Goal: Task Accomplishment & Management: Manage account settings

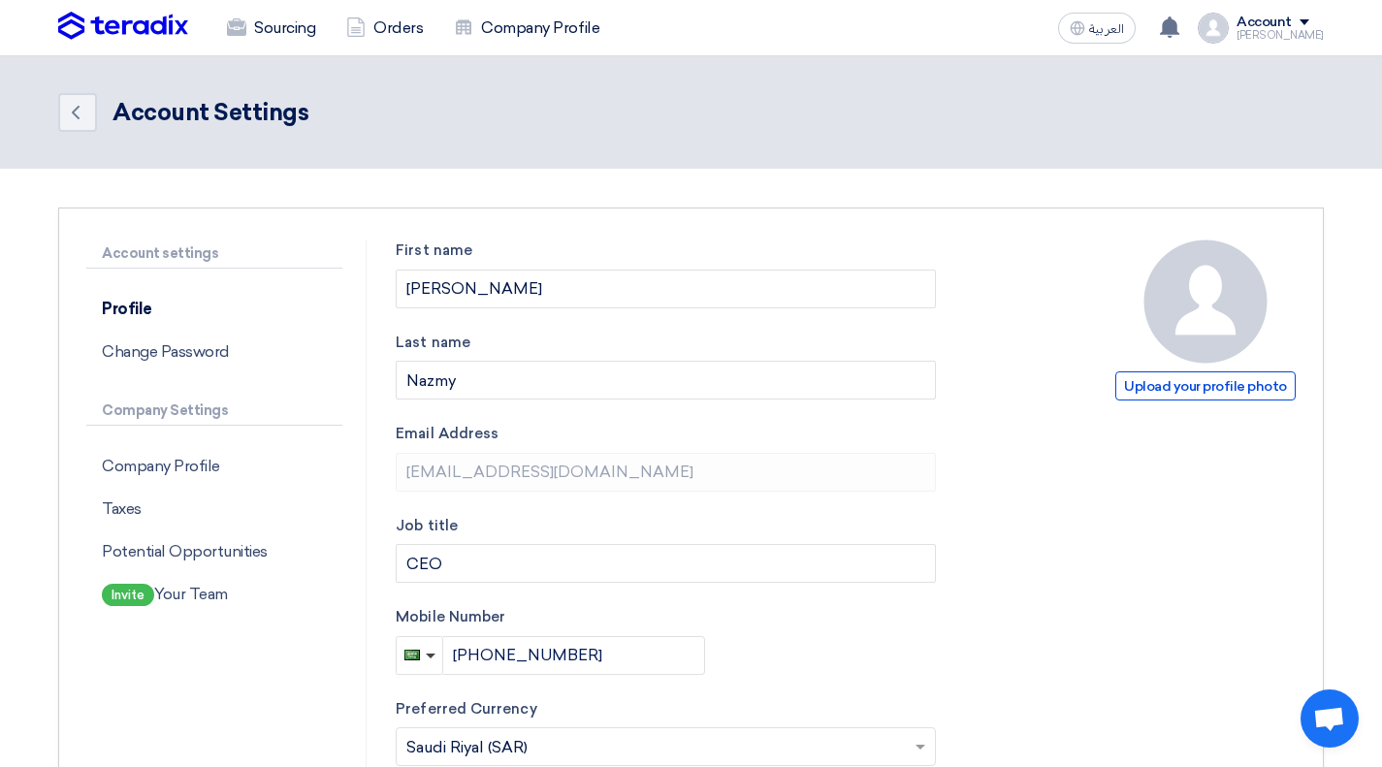
click at [190, 468] on p "Company Profile" at bounding box center [214, 466] width 256 height 43
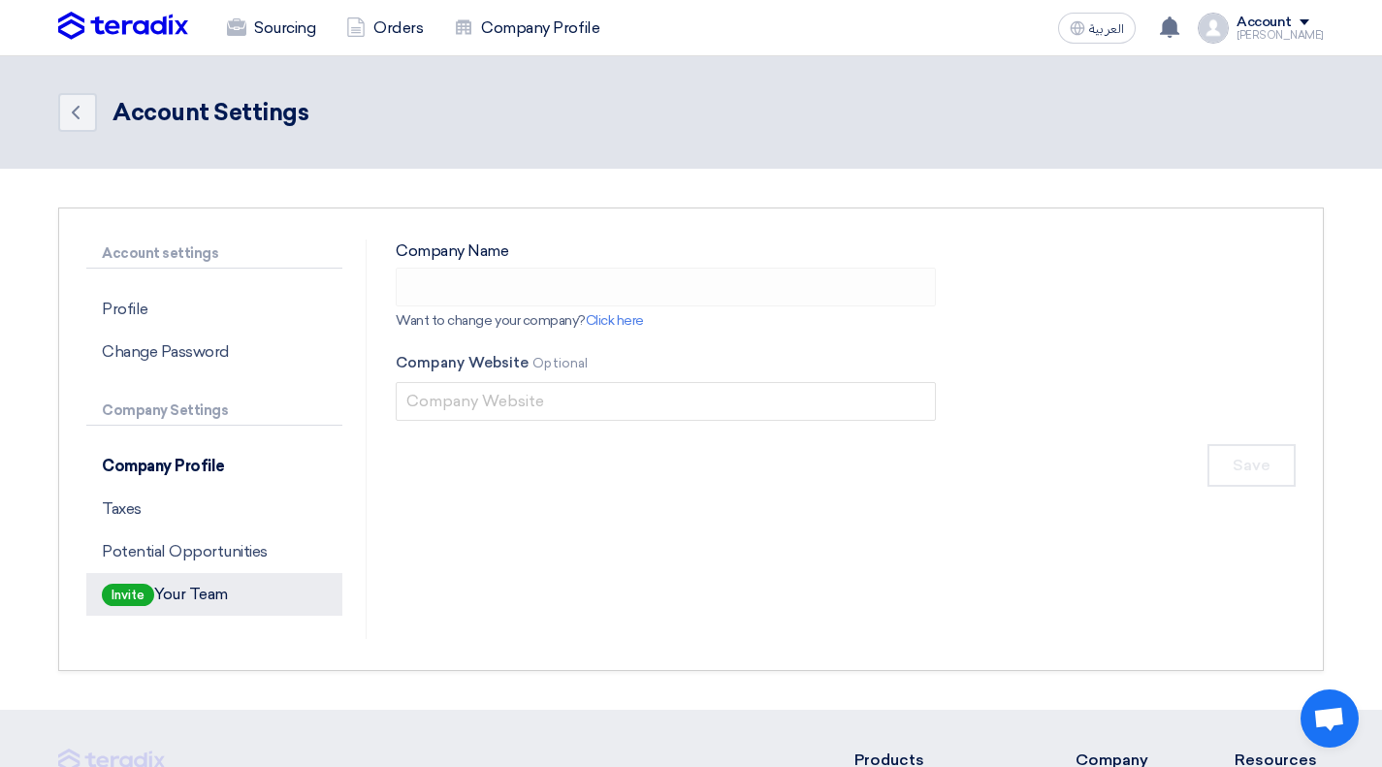
type input "Byte Tech"
type input "[DOMAIN_NAME]"
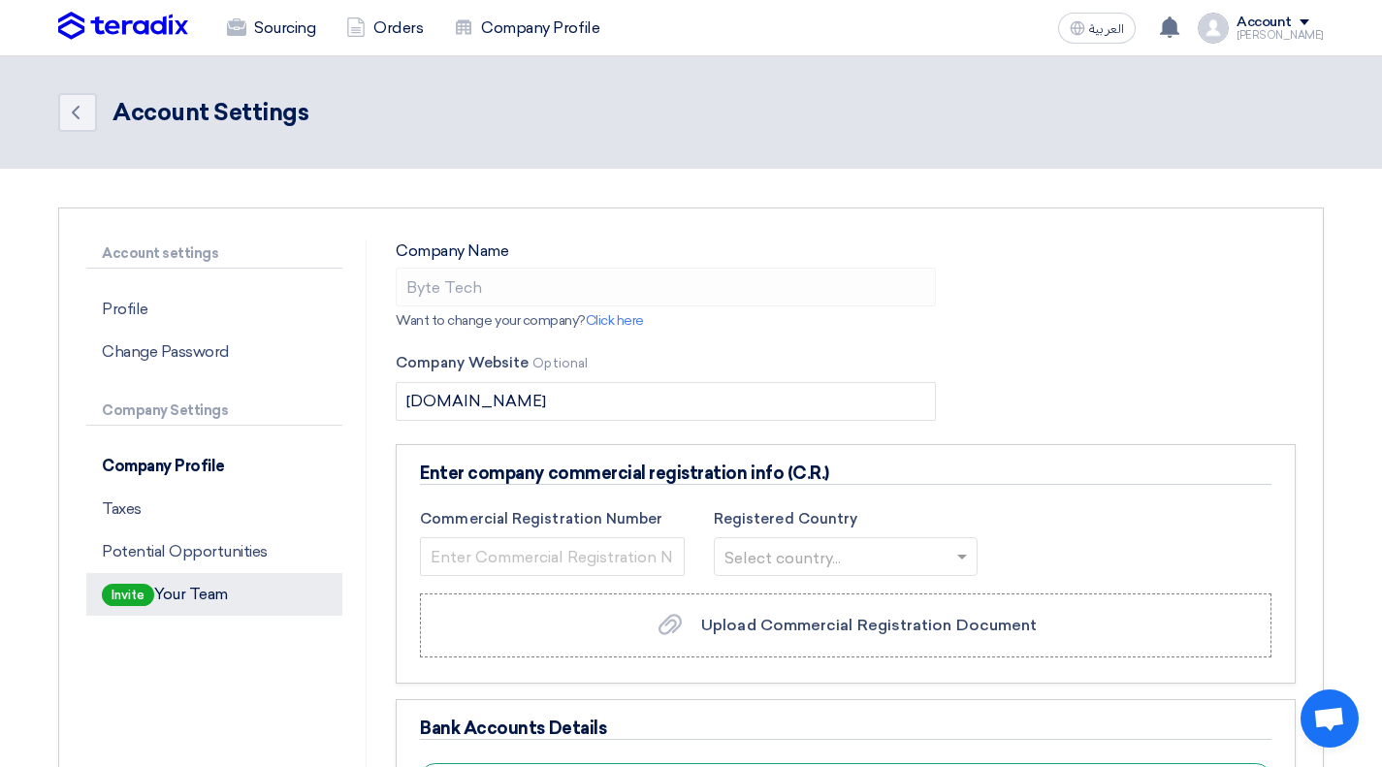
click at [186, 597] on p "Invite Your Team" at bounding box center [214, 594] width 256 height 43
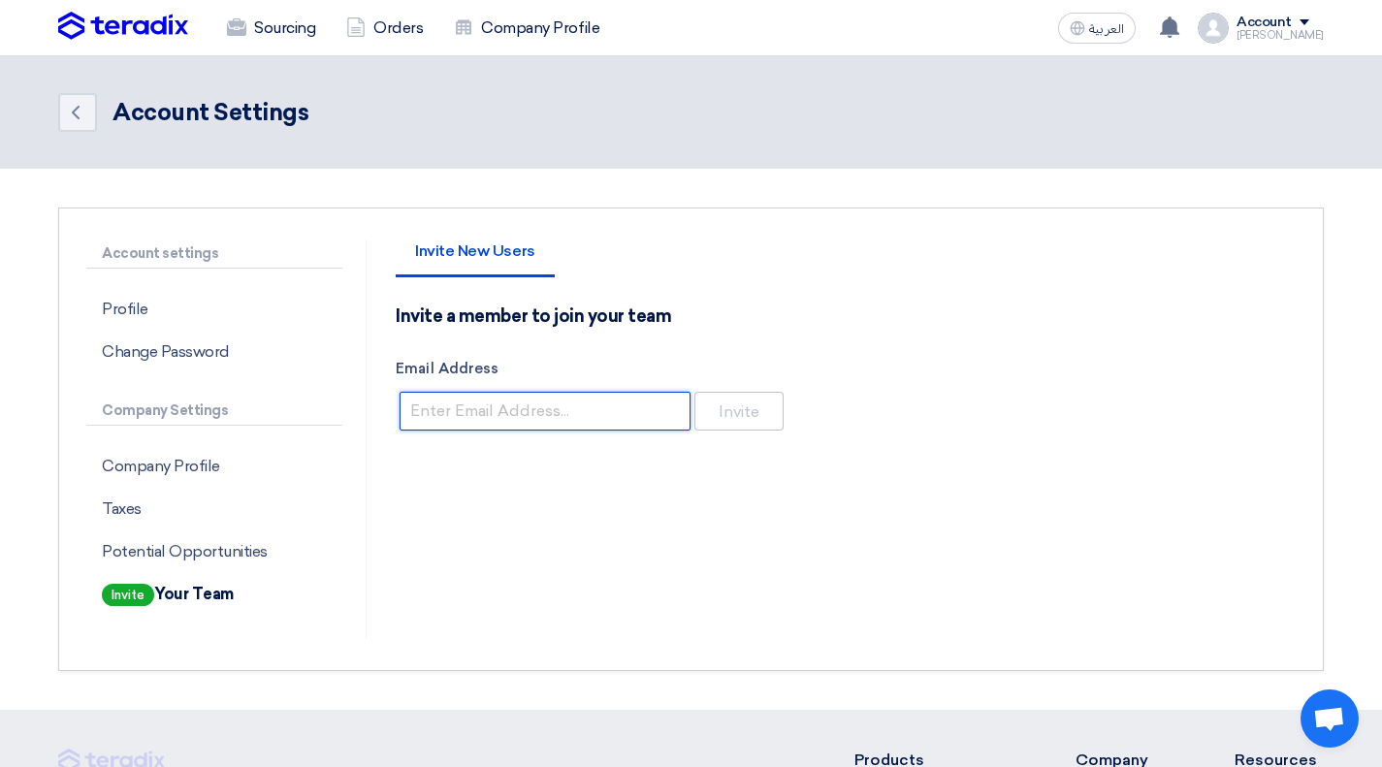
click at [547, 395] on input "Email Address" at bounding box center [545, 411] width 291 height 39
click at [924, 458] on div "Invite New Users Invite a member to join your team Email Address Invite" at bounding box center [845, 440] width 929 height 400
click at [591, 407] on input "Email Address" at bounding box center [545, 411] width 291 height 39
paste input "[EMAIL_ADDRESS][DOMAIN_NAME]"
type input "[EMAIL_ADDRESS][DOMAIN_NAME]"
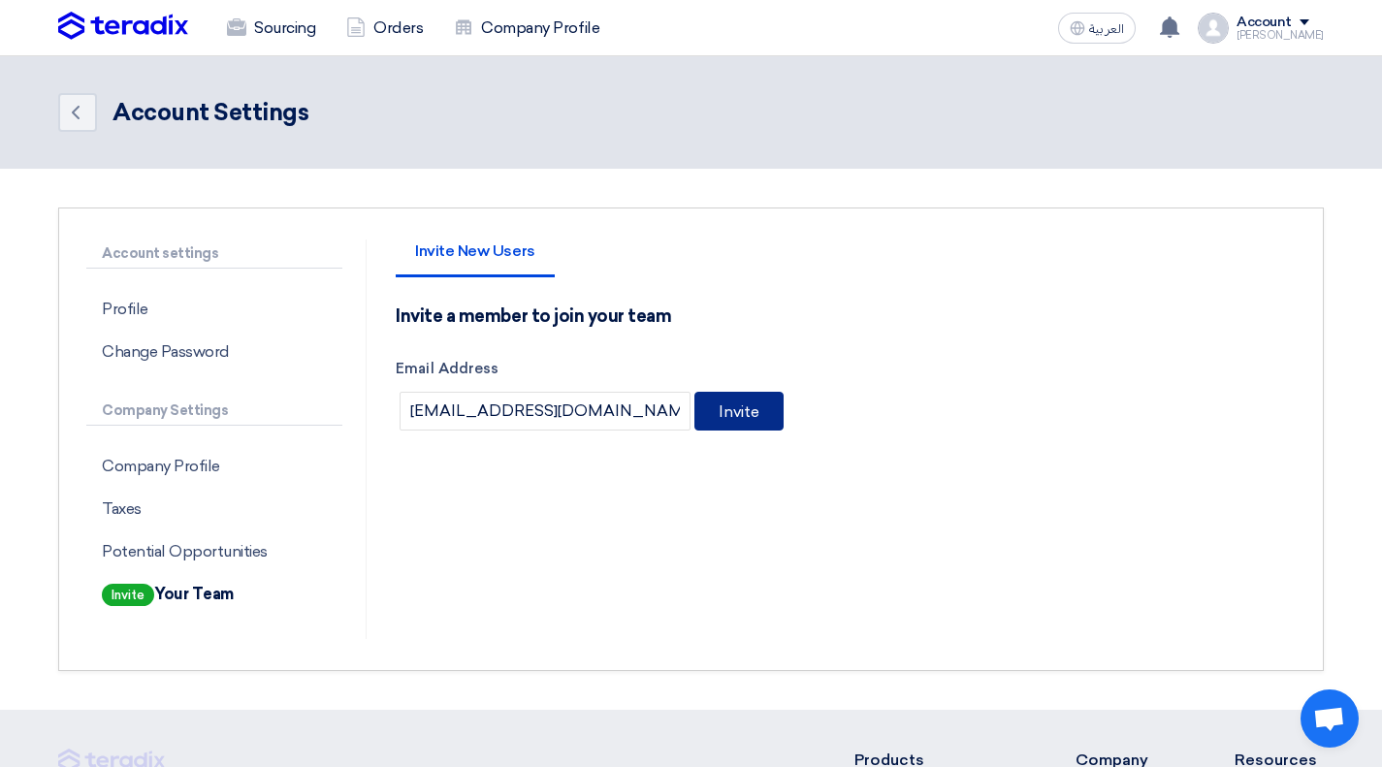
click at [751, 417] on button "Invite" at bounding box center [738, 411] width 89 height 39
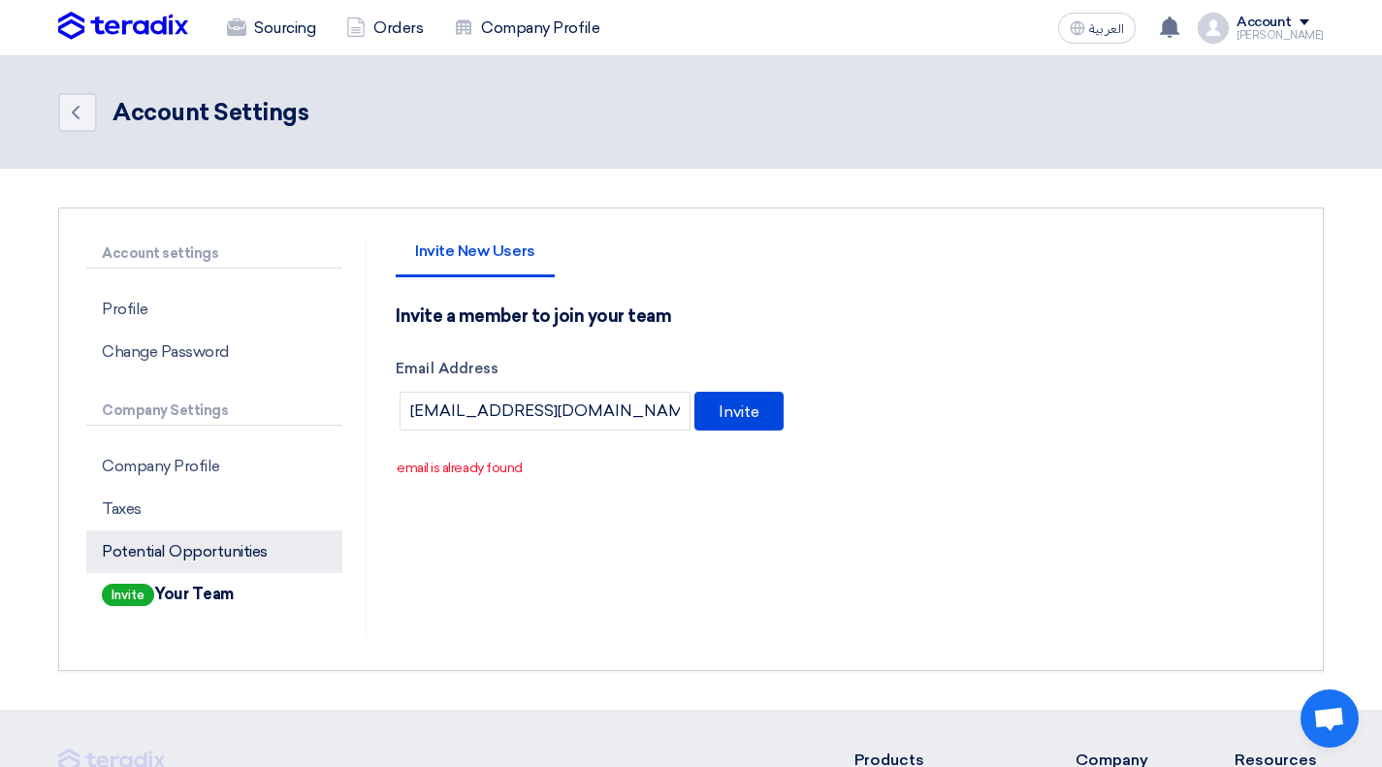
click at [242, 548] on p "Potential Opportunities" at bounding box center [214, 552] width 256 height 43
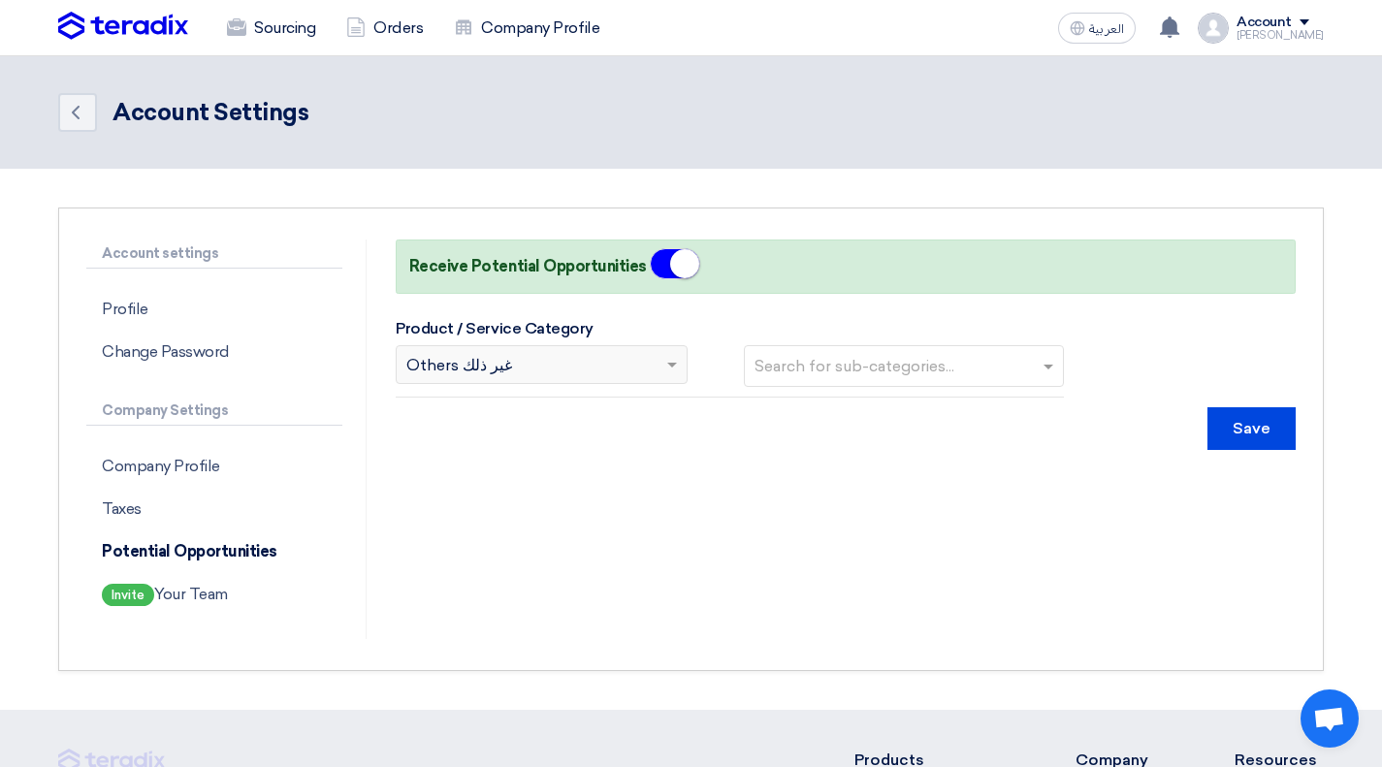
click at [573, 359] on div "Search for category... × Others غير ذلك" at bounding box center [530, 364] width 266 height 23
click at [580, 373] on div "Search for category... × Others غير ذلك" at bounding box center [530, 364] width 266 height 23
click at [833, 361] on input "text" at bounding box center [906, 366] width 303 height 32
click at [550, 387] on div "Search for category... × Others غير ذلك Search for sub-categories... Others" at bounding box center [729, 371] width 667 height 52
click at [555, 382] on div "Search for category... × Others غير ذلك" at bounding box center [542, 364] width 292 height 39
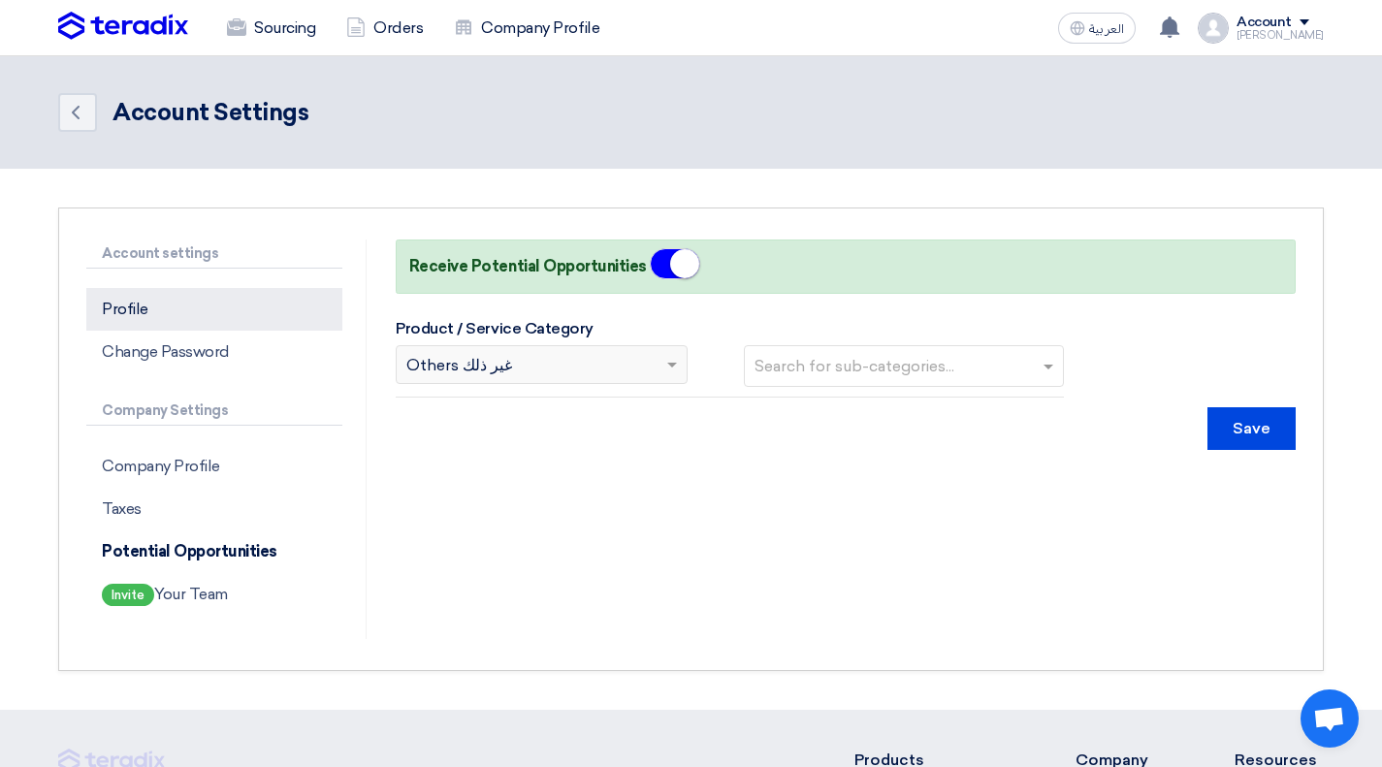
click at [128, 314] on p "Profile" at bounding box center [214, 309] width 256 height 43
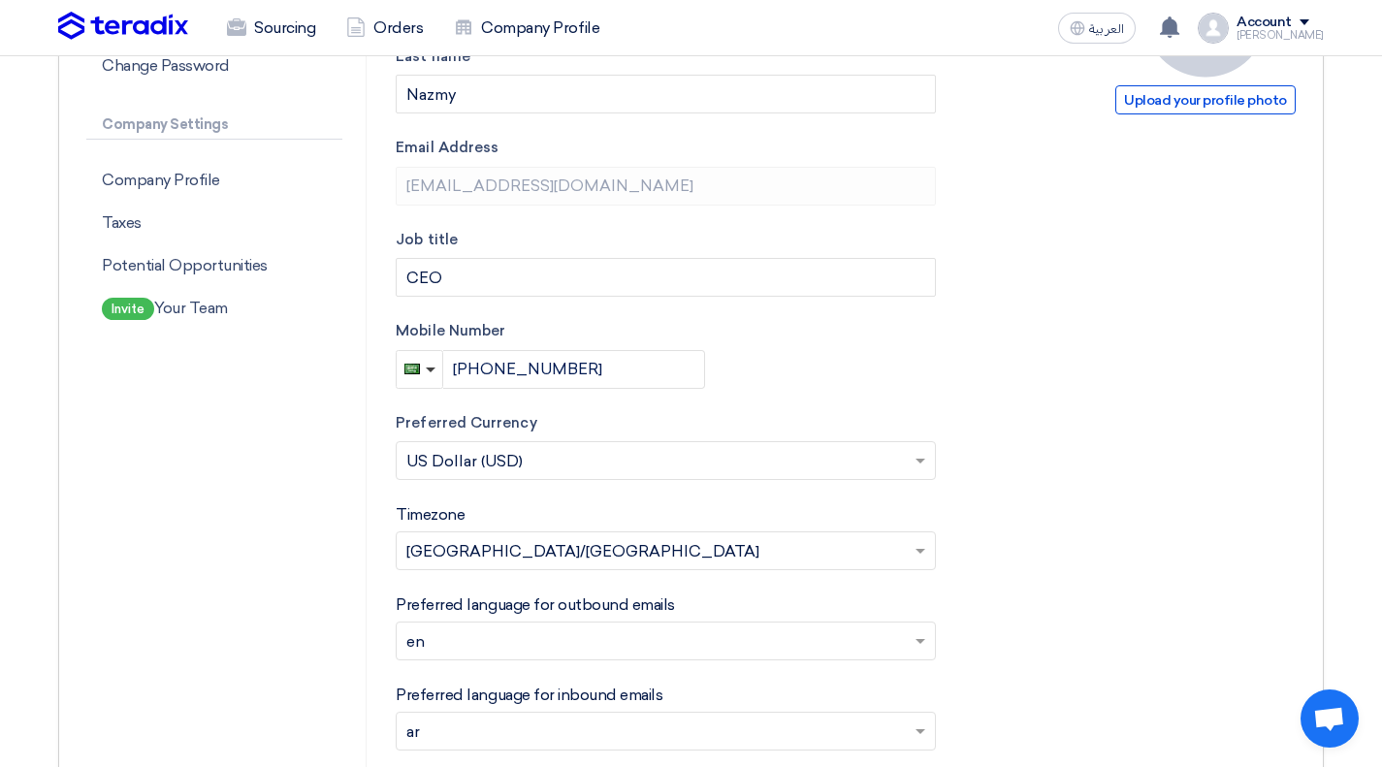
scroll to position [369, 0]
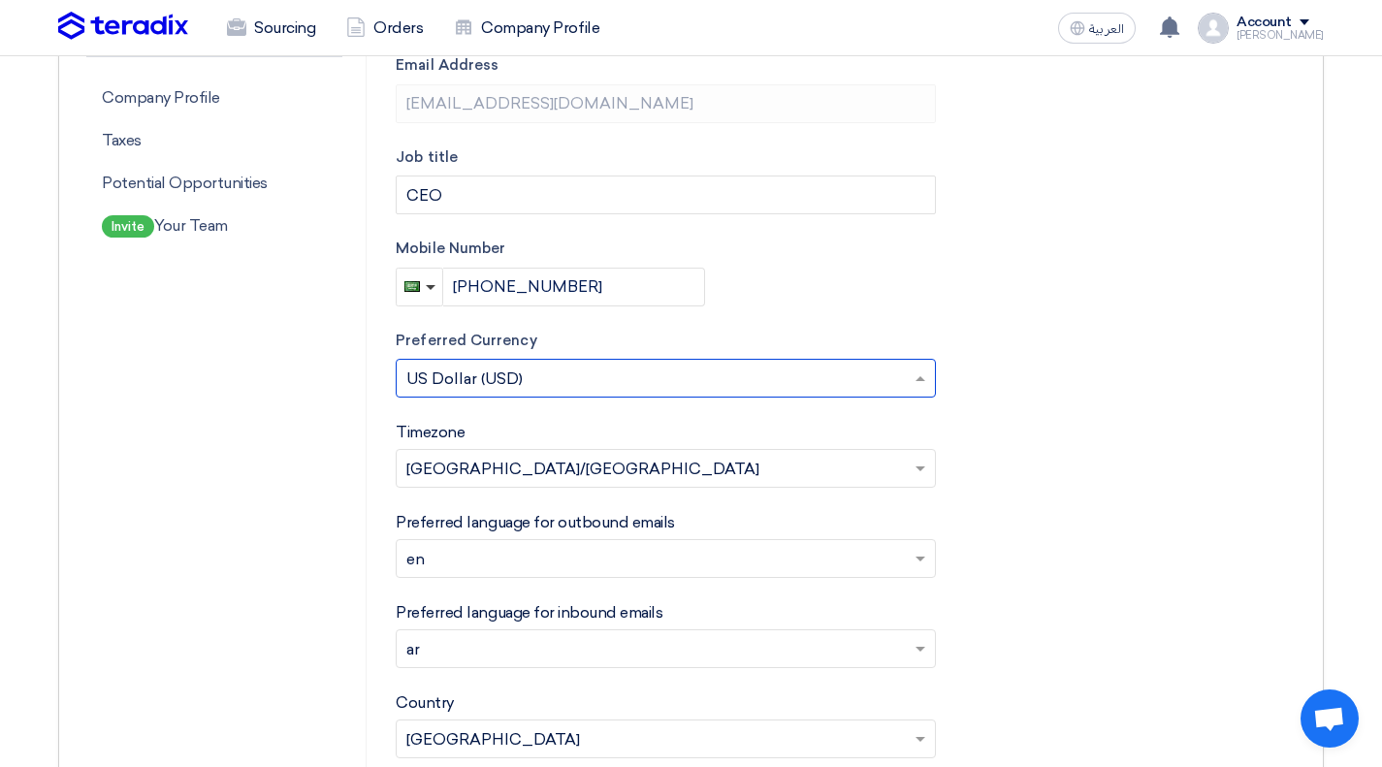
click at [543, 390] on input "text" at bounding box center [656, 381] width 500 height 32
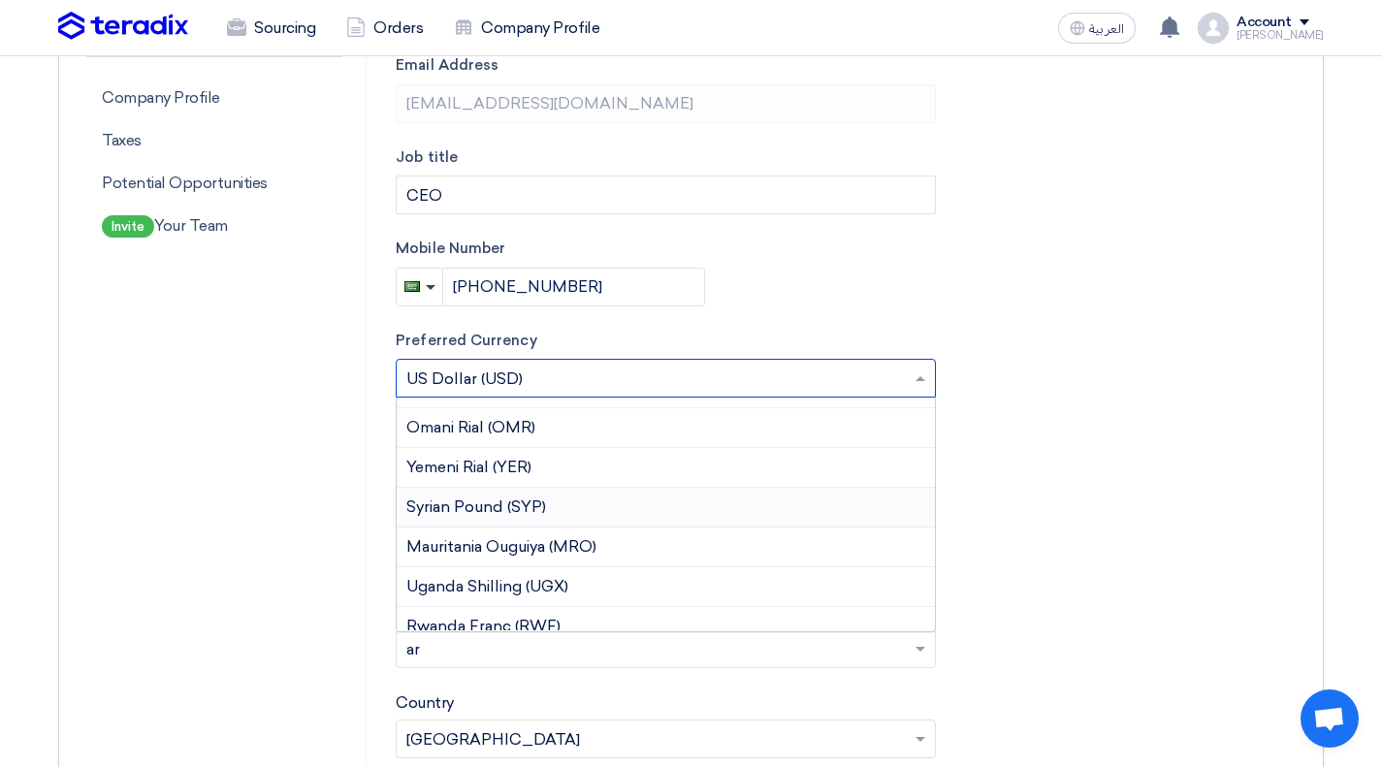
scroll to position [1102, 0]
click at [543, 381] on input "text" at bounding box center [656, 381] width 500 height 32
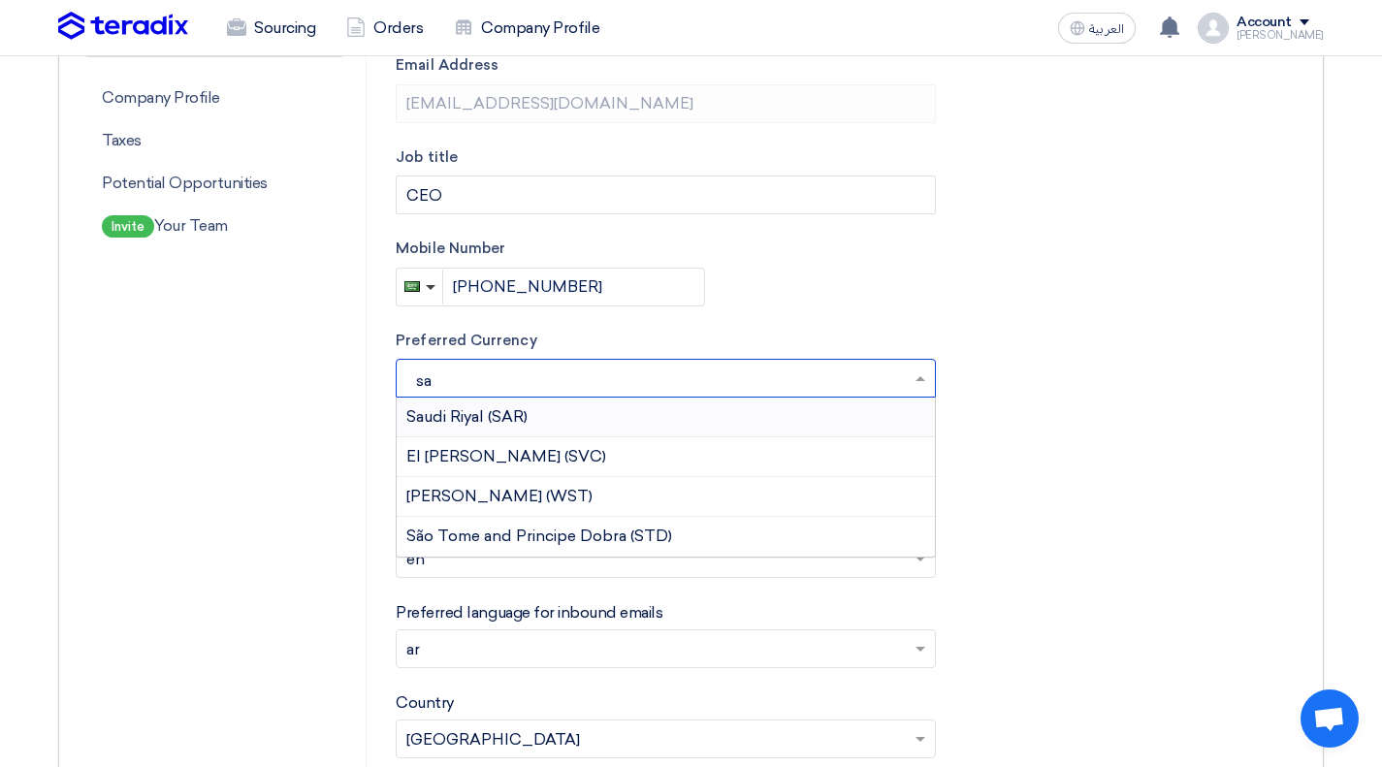
type input "sar"
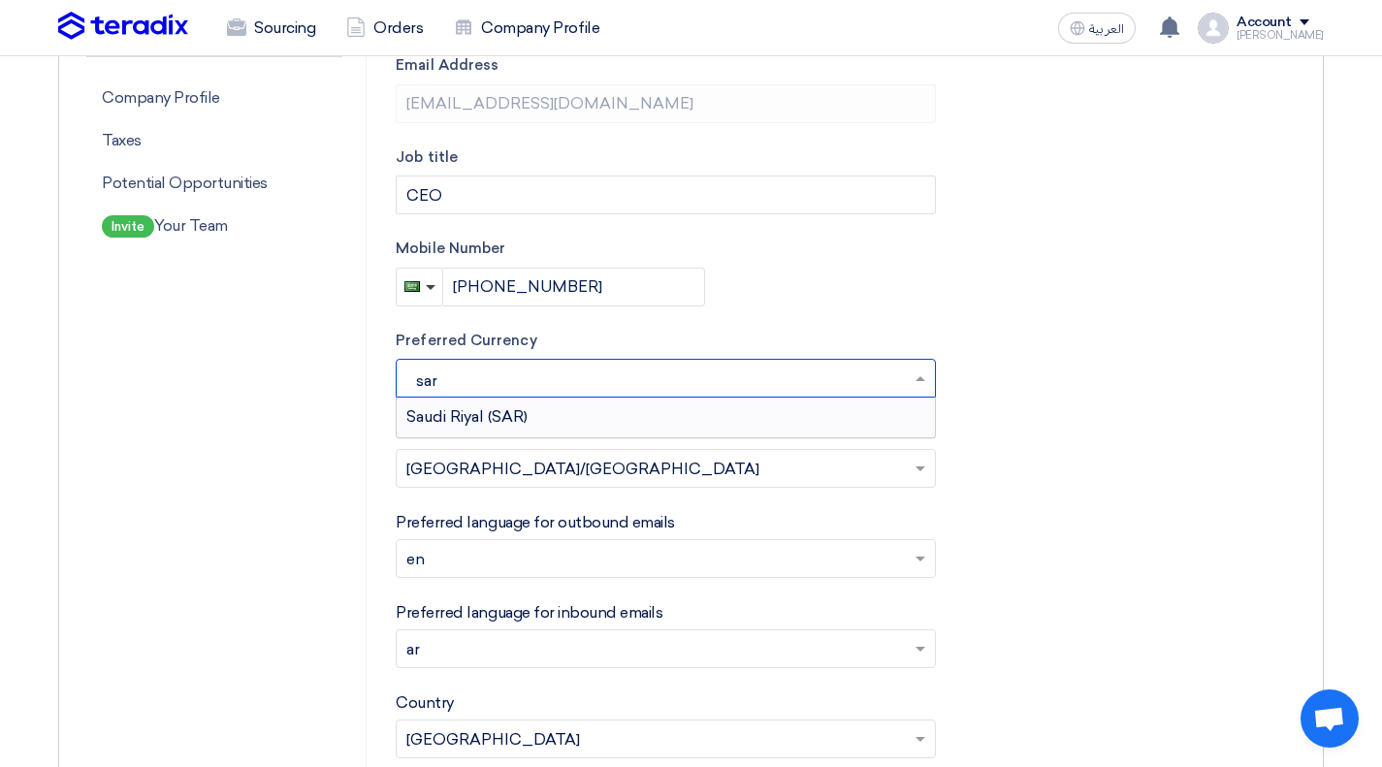
click at [516, 410] on span "Saudi Riyal (SAR)" at bounding box center [466, 416] width 121 height 18
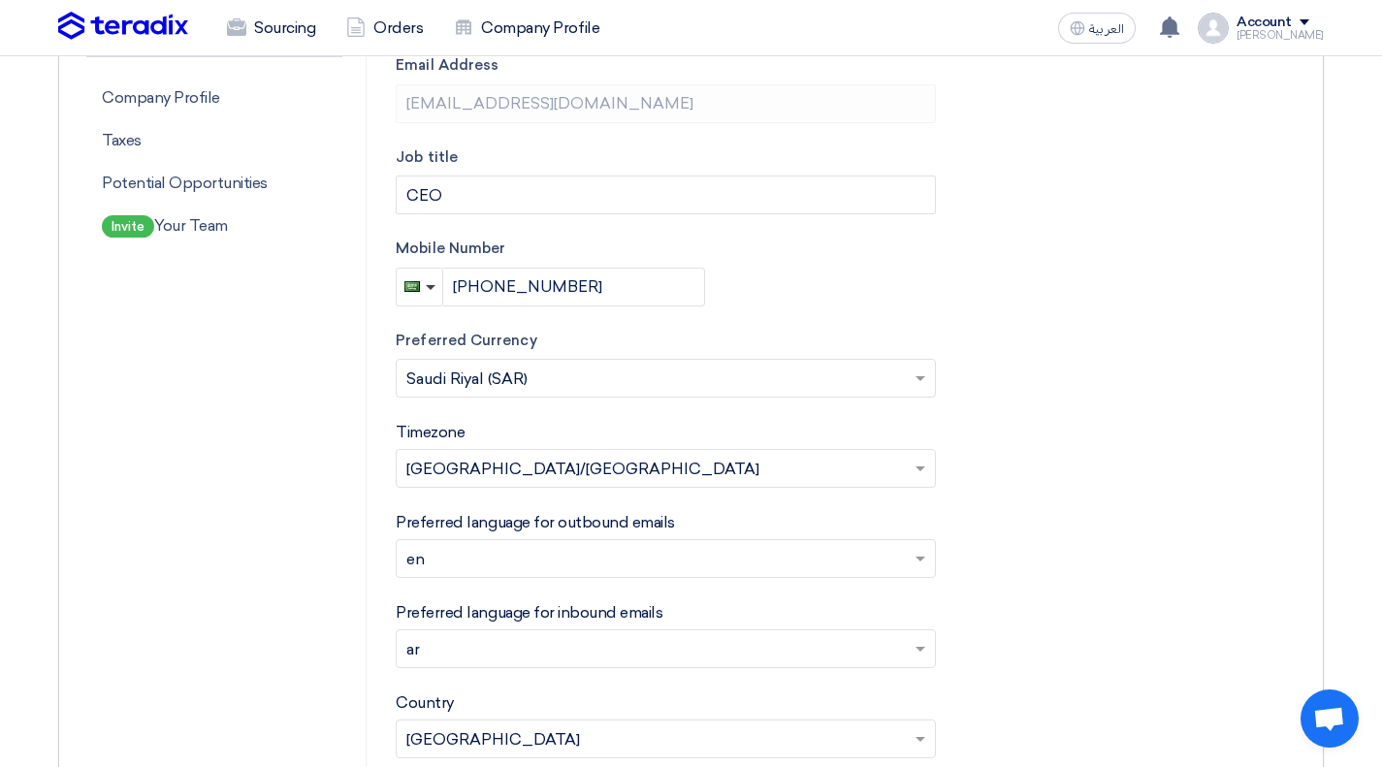
click at [1032, 455] on form "Upload your profile photo First name [PERSON_NAME] Last name Nazmy Email Addres…" at bounding box center [846, 385] width 900 height 1028
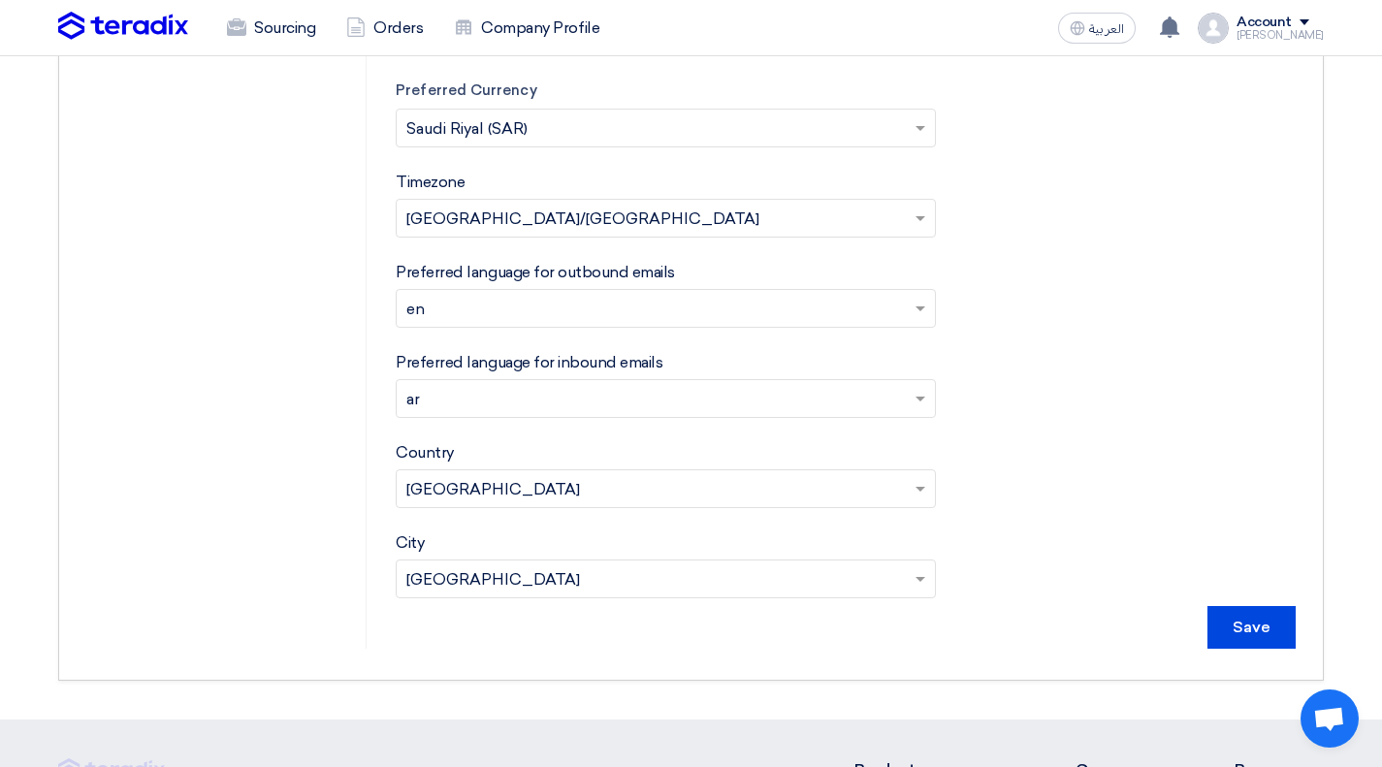
scroll to position [618, 0]
click at [1249, 626] on input "Save" at bounding box center [1252, 628] width 88 height 43
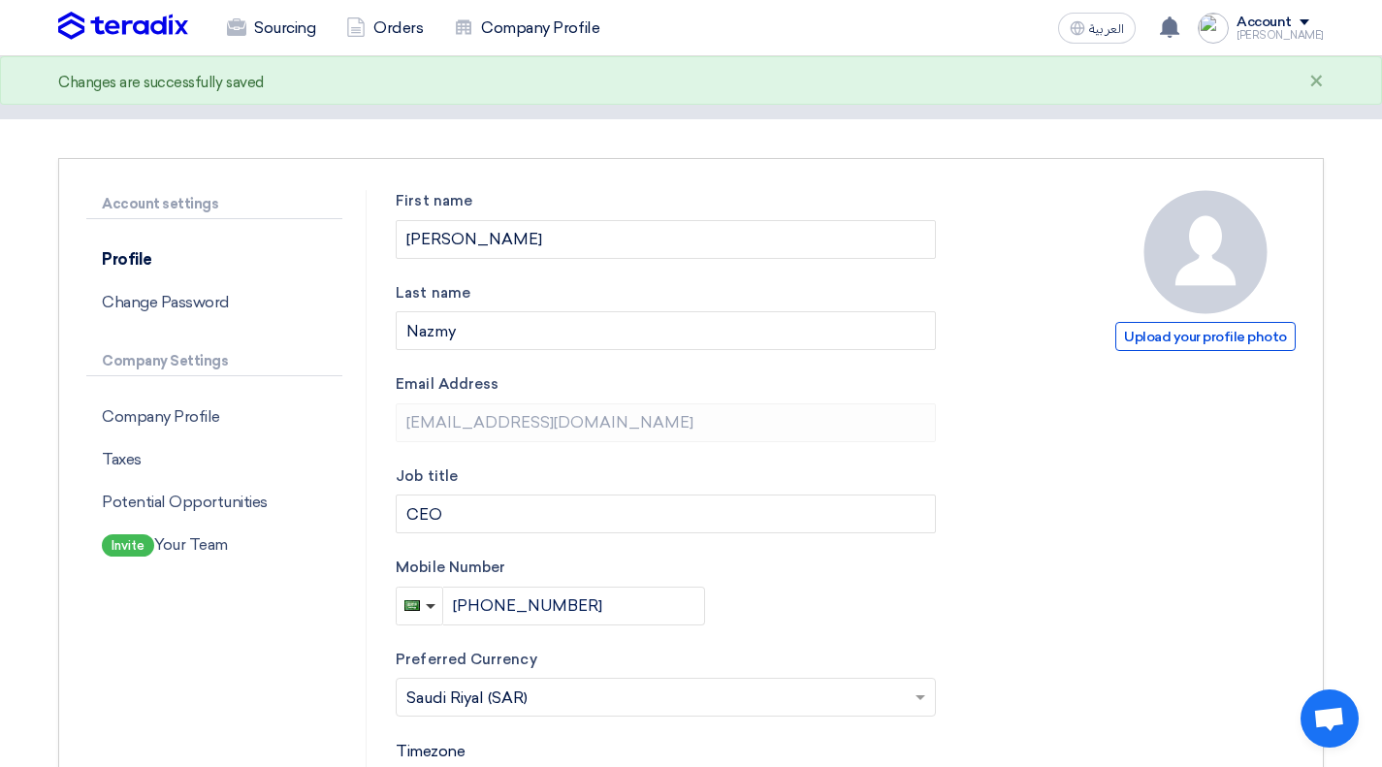
scroll to position [0, 0]
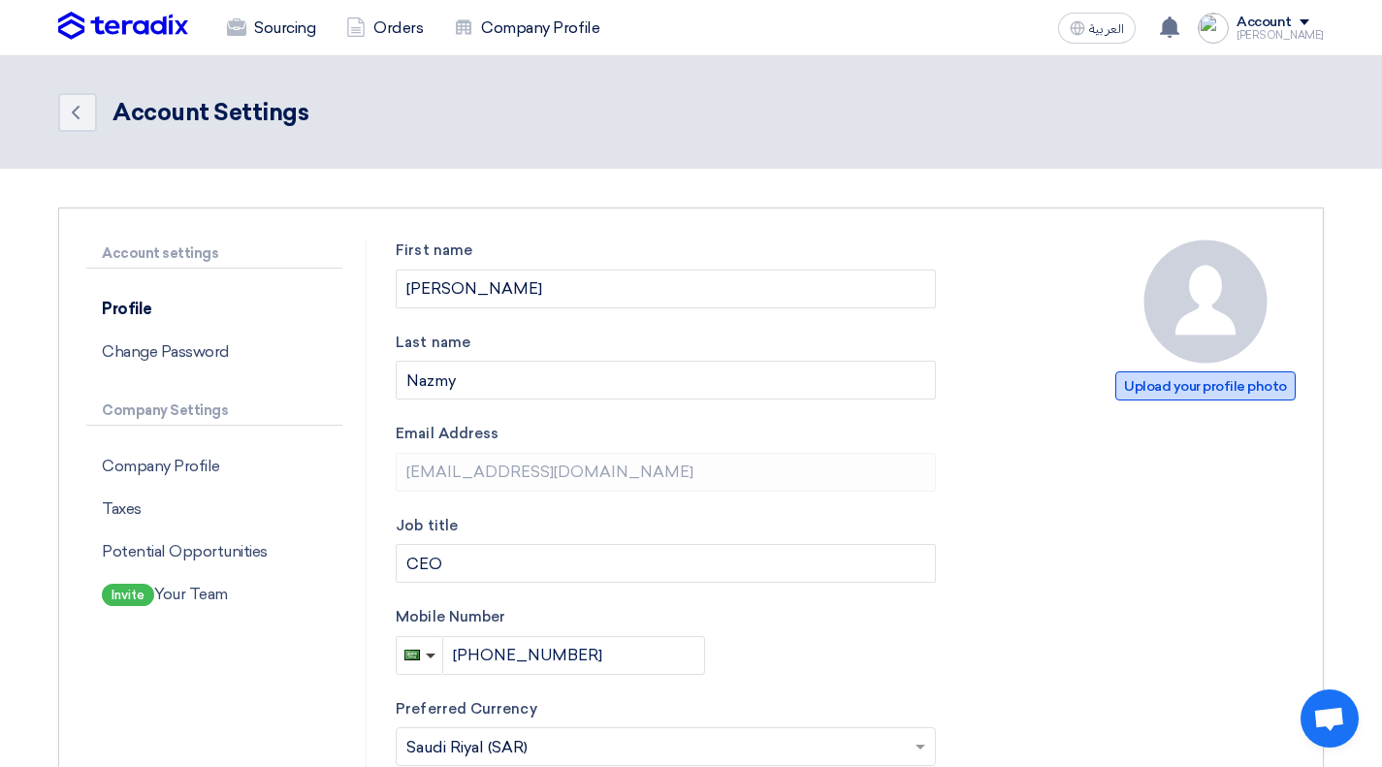
click at [1165, 385] on span "Upload your profile photo" at bounding box center [1205, 385] width 180 height 29
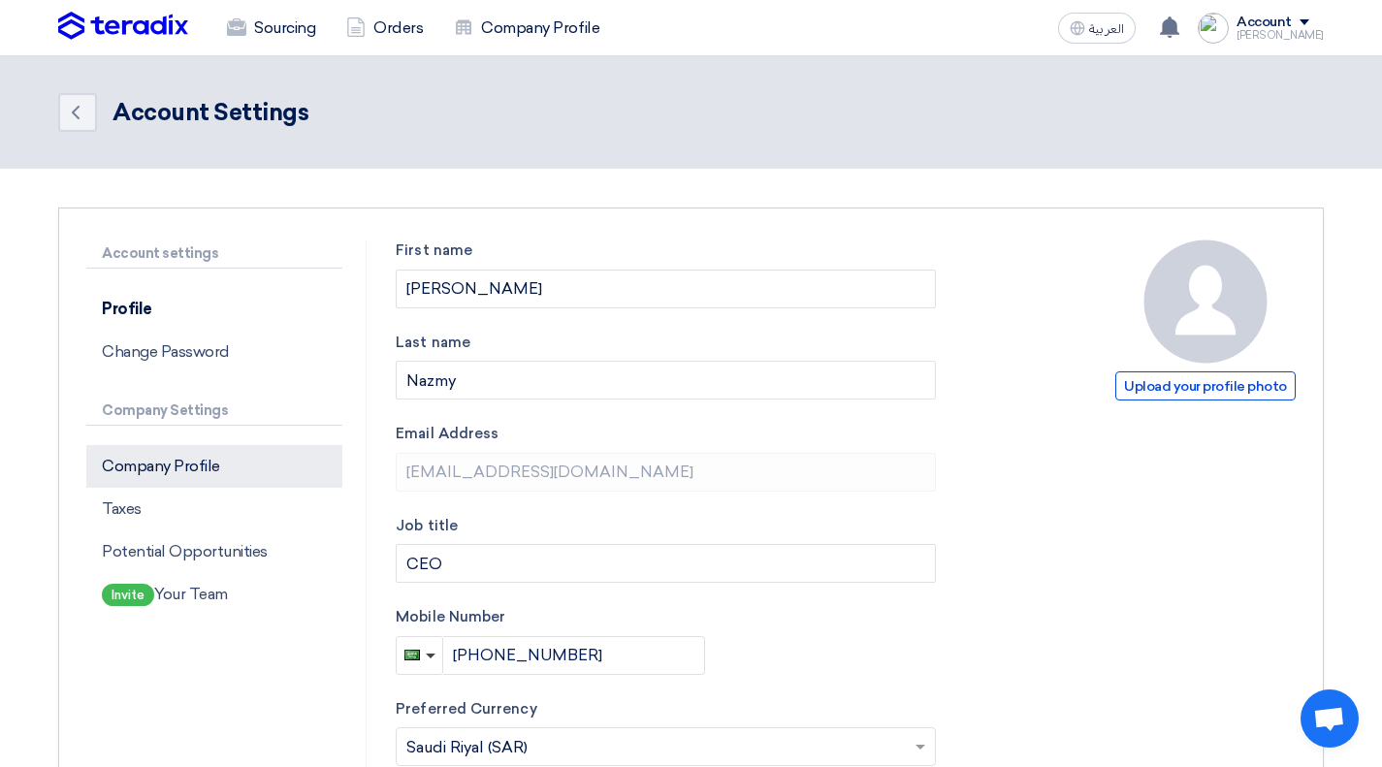
click at [207, 460] on p "Company Profile" at bounding box center [214, 466] width 256 height 43
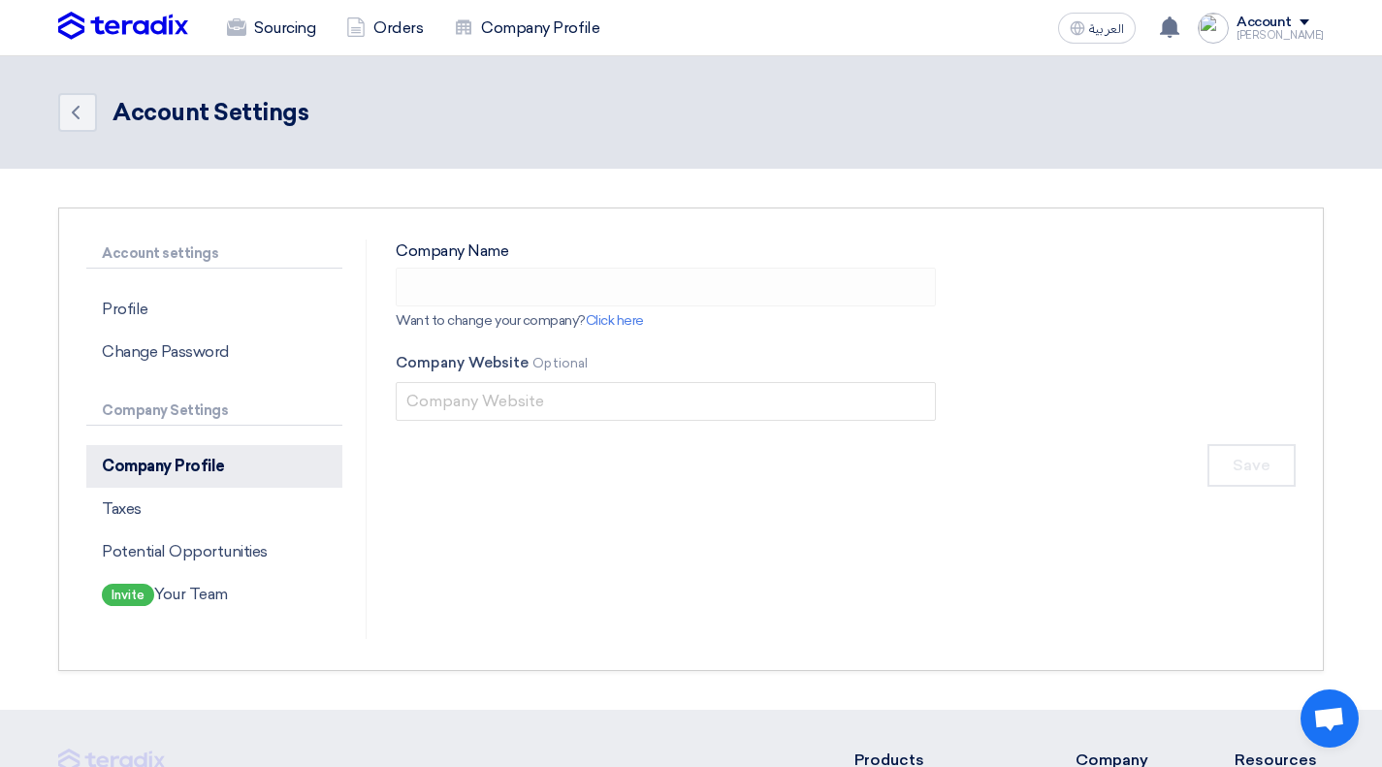
type input "Byte Tech"
type input "[DOMAIN_NAME]"
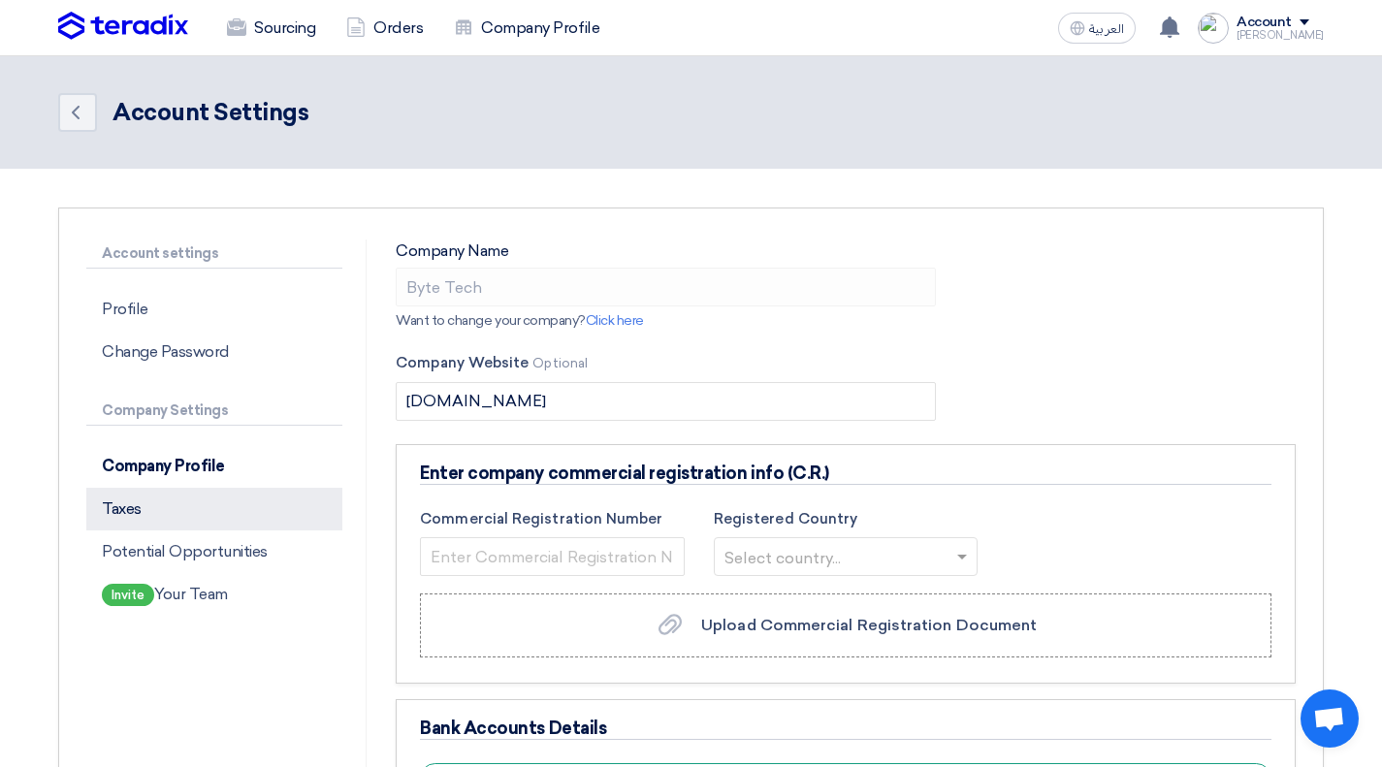
click at [194, 502] on p "Taxes" at bounding box center [214, 509] width 256 height 43
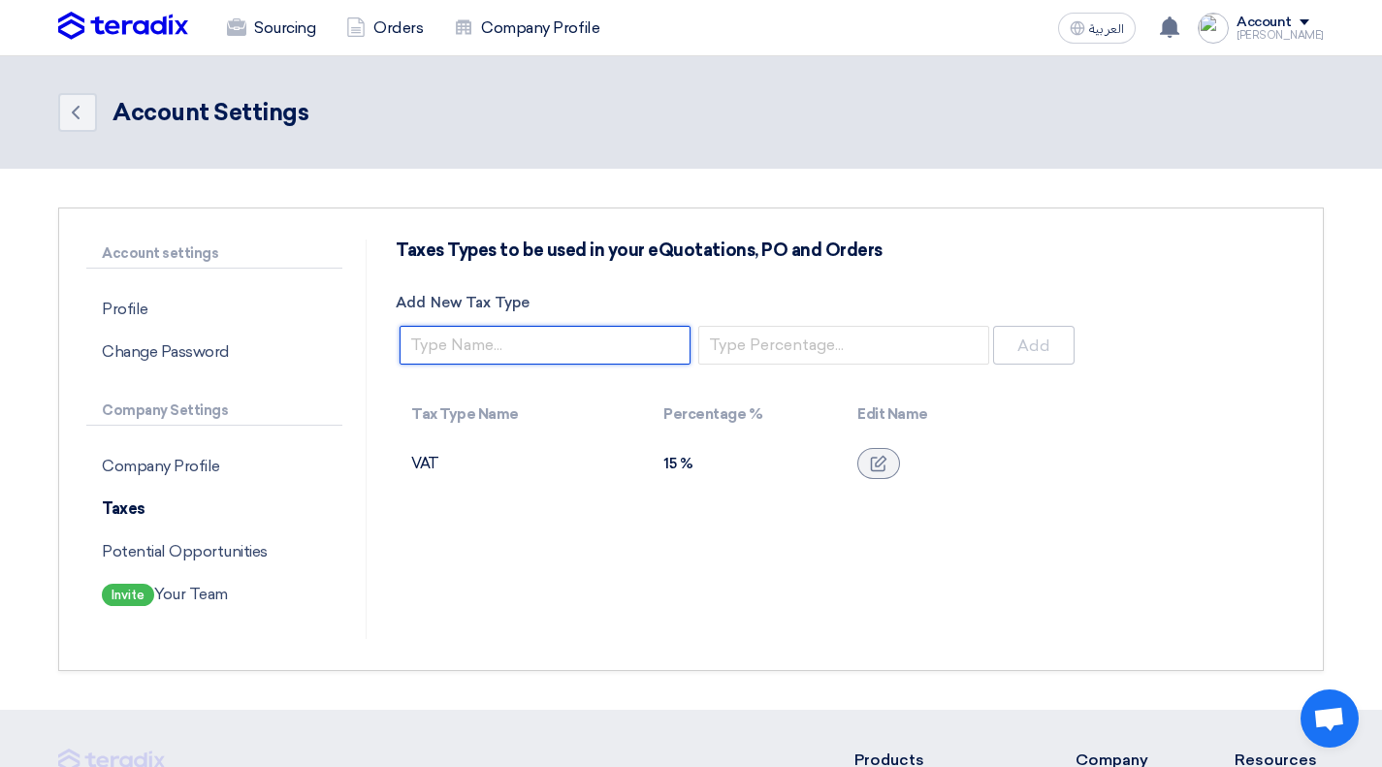
click at [532, 341] on input "Add New Tax Type" at bounding box center [545, 345] width 291 height 39
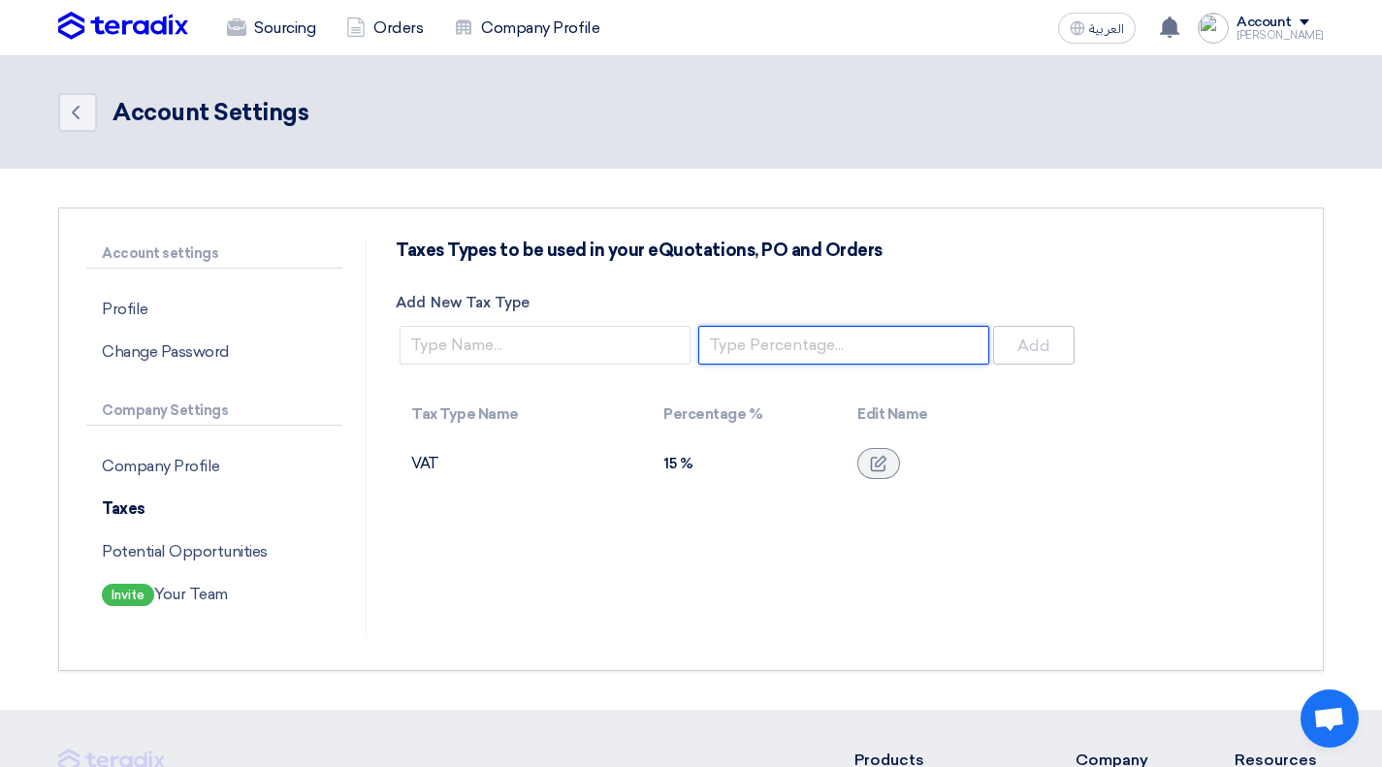
click at [754, 349] on input "number" at bounding box center [843, 345] width 291 height 39
click at [876, 465] on use at bounding box center [879, 464] width 16 height 16
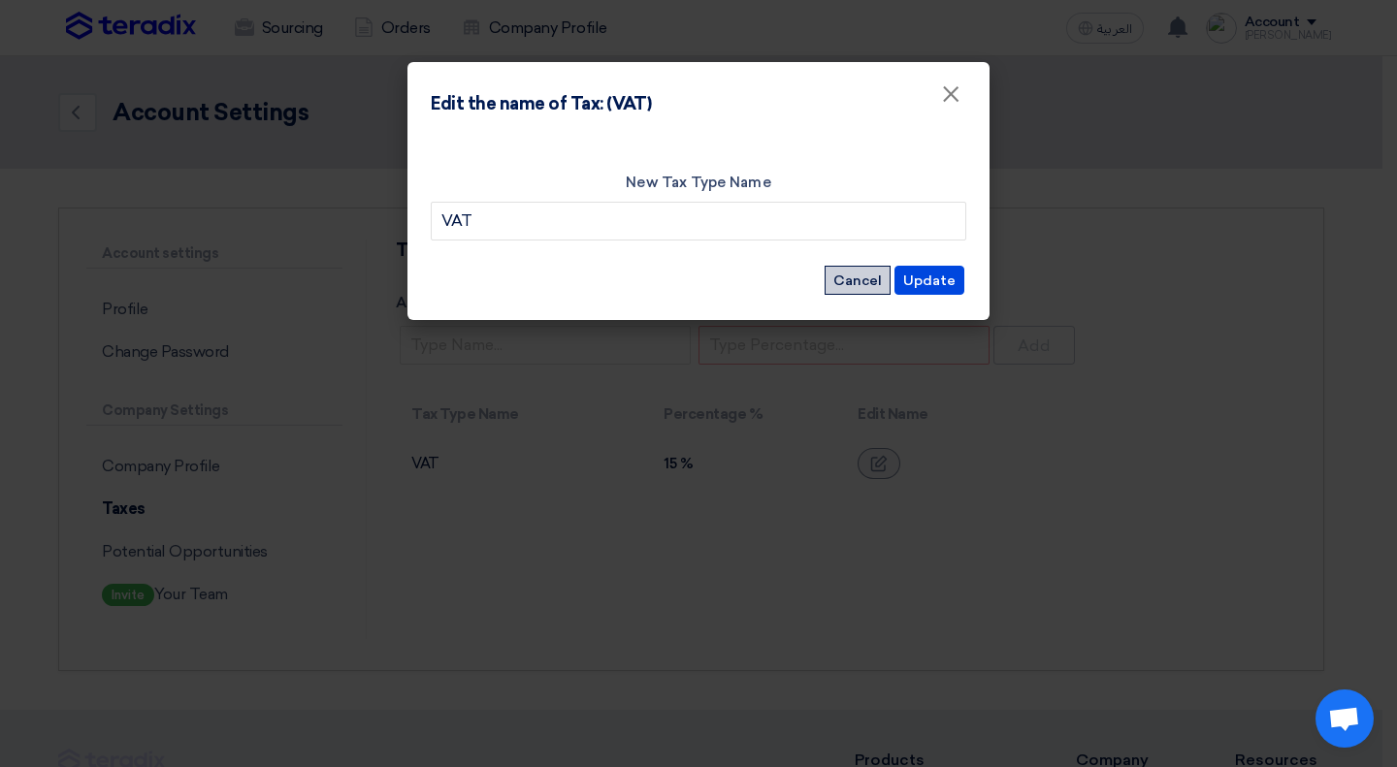
click at [849, 271] on button "Cancel" at bounding box center [857, 280] width 66 height 29
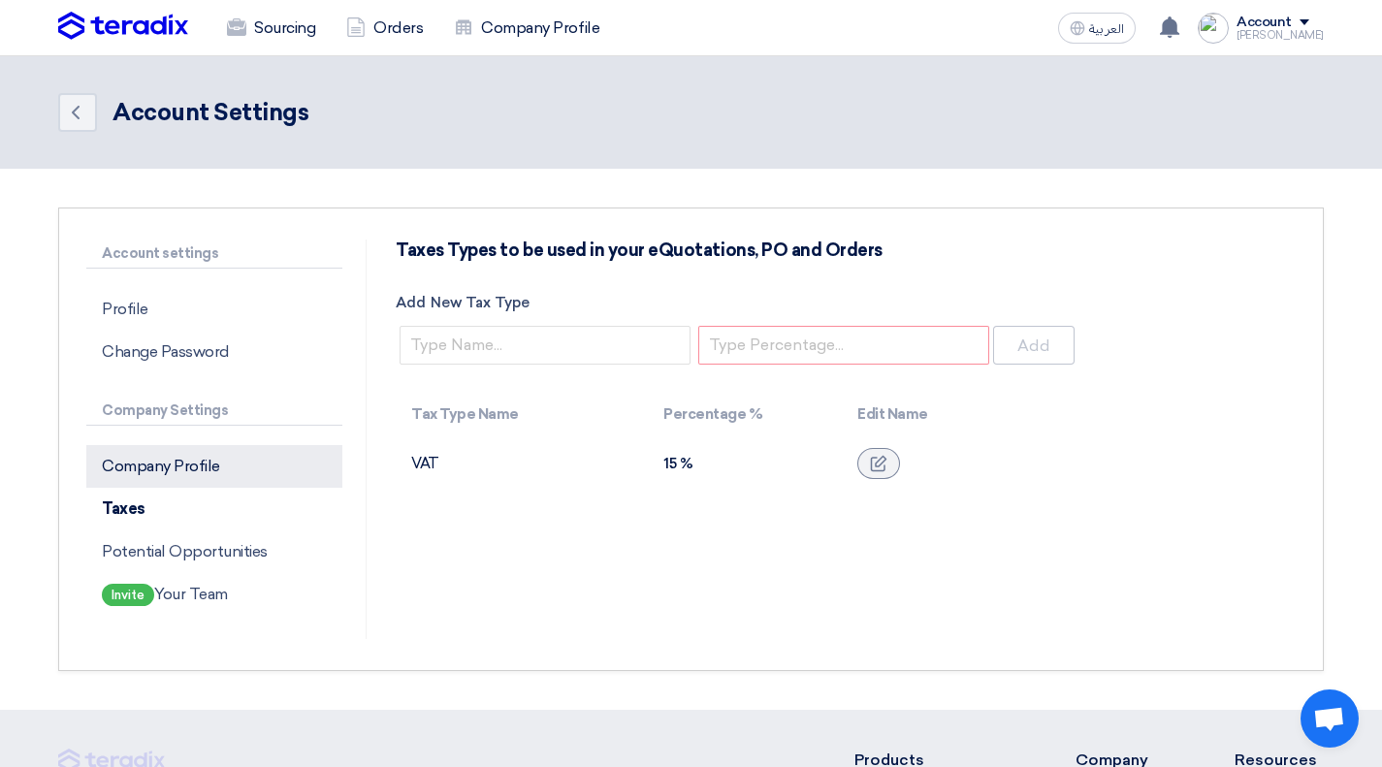
click at [165, 484] on p "Company Profile" at bounding box center [214, 466] width 256 height 43
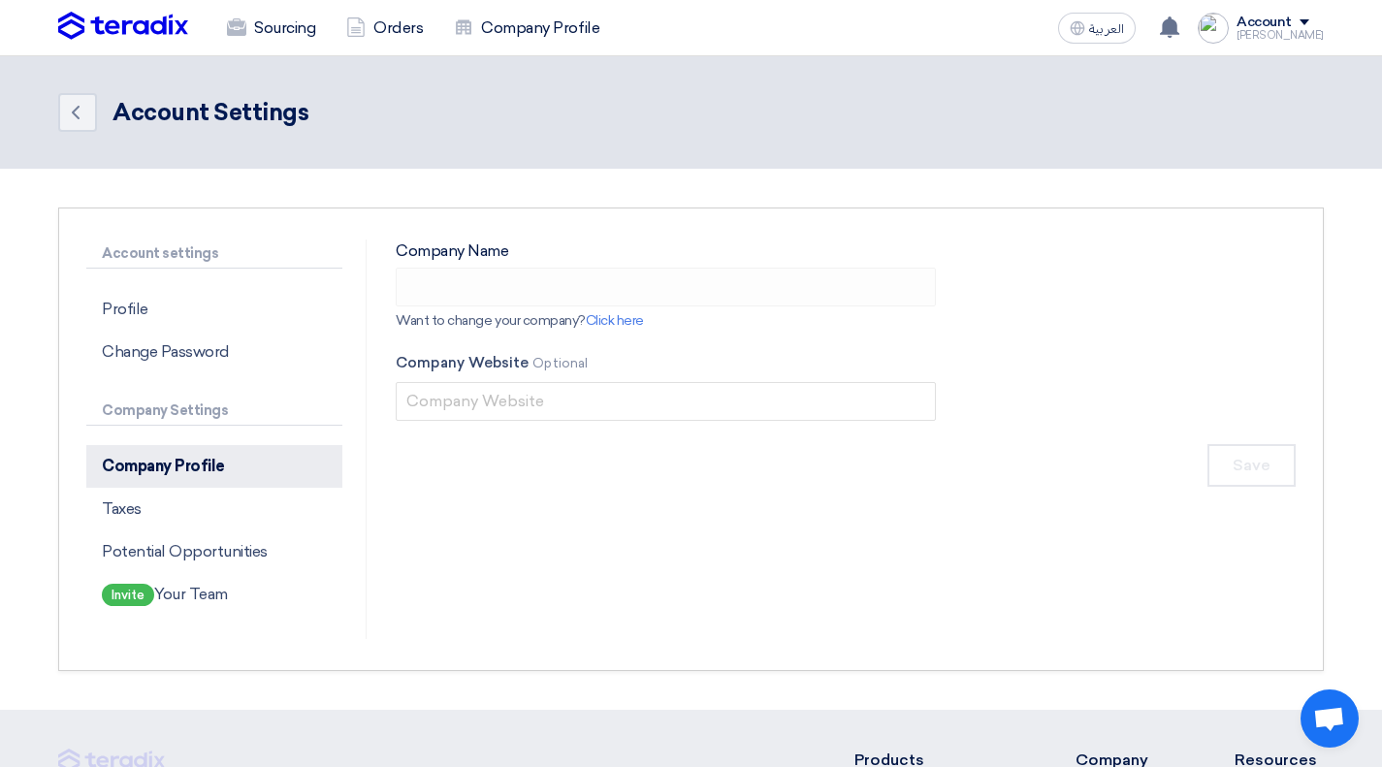
type input "Byte Tech"
type input "[DOMAIN_NAME]"
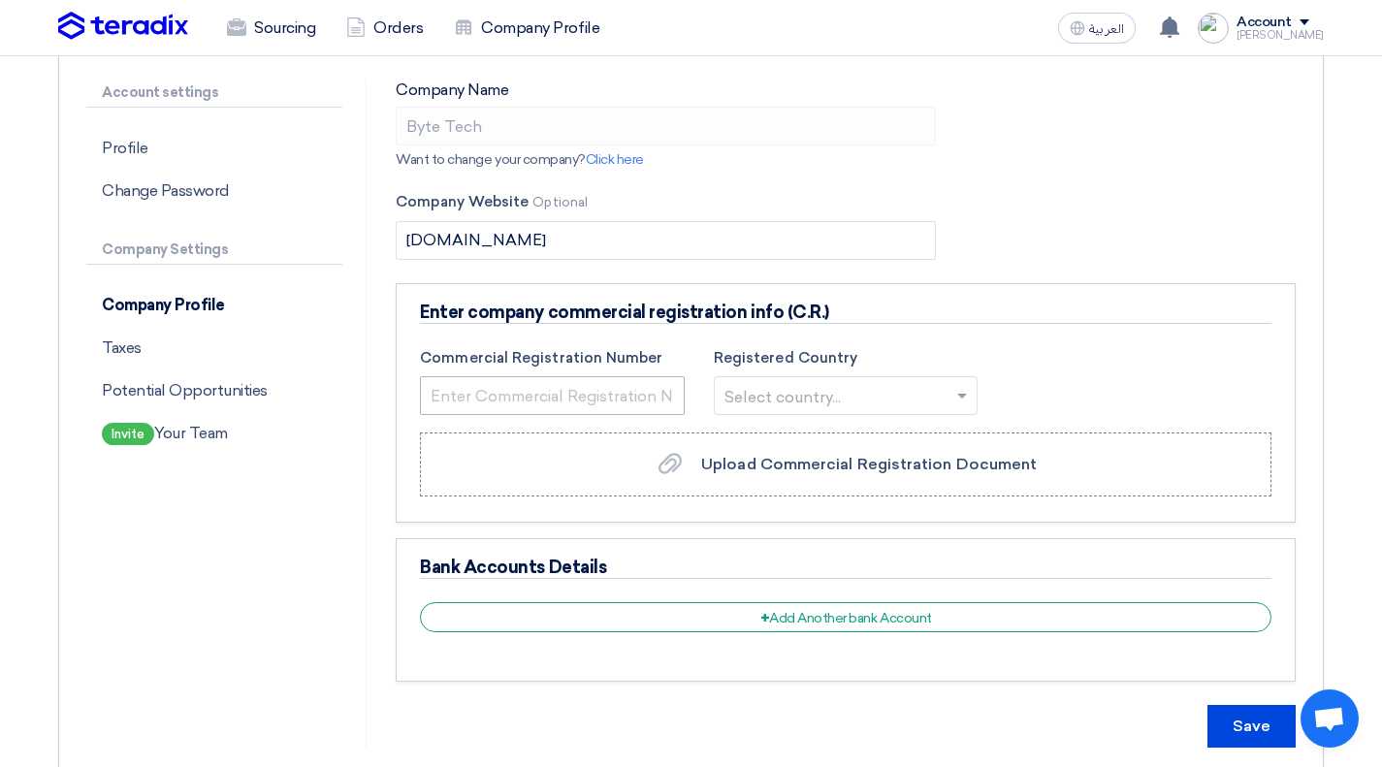
scroll to position [162, 0]
click at [620, 390] on input "text" at bounding box center [552, 394] width 265 height 39
click at [813, 393] on input "text" at bounding box center [837, 397] width 224 height 32
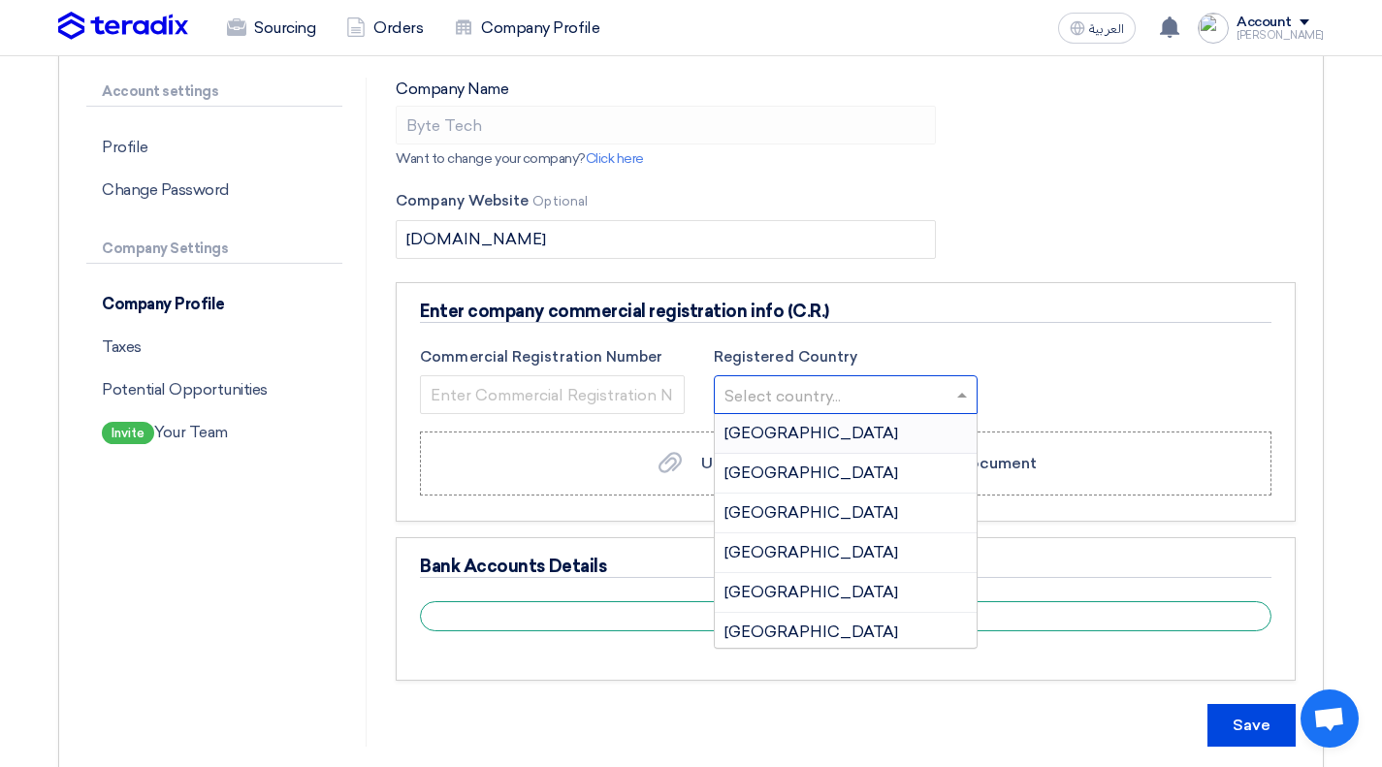
click at [997, 331] on div "Enter company commercial registration info (C.R.) Commercial Registration Numbe…" at bounding box center [846, 402] width 900 height 241
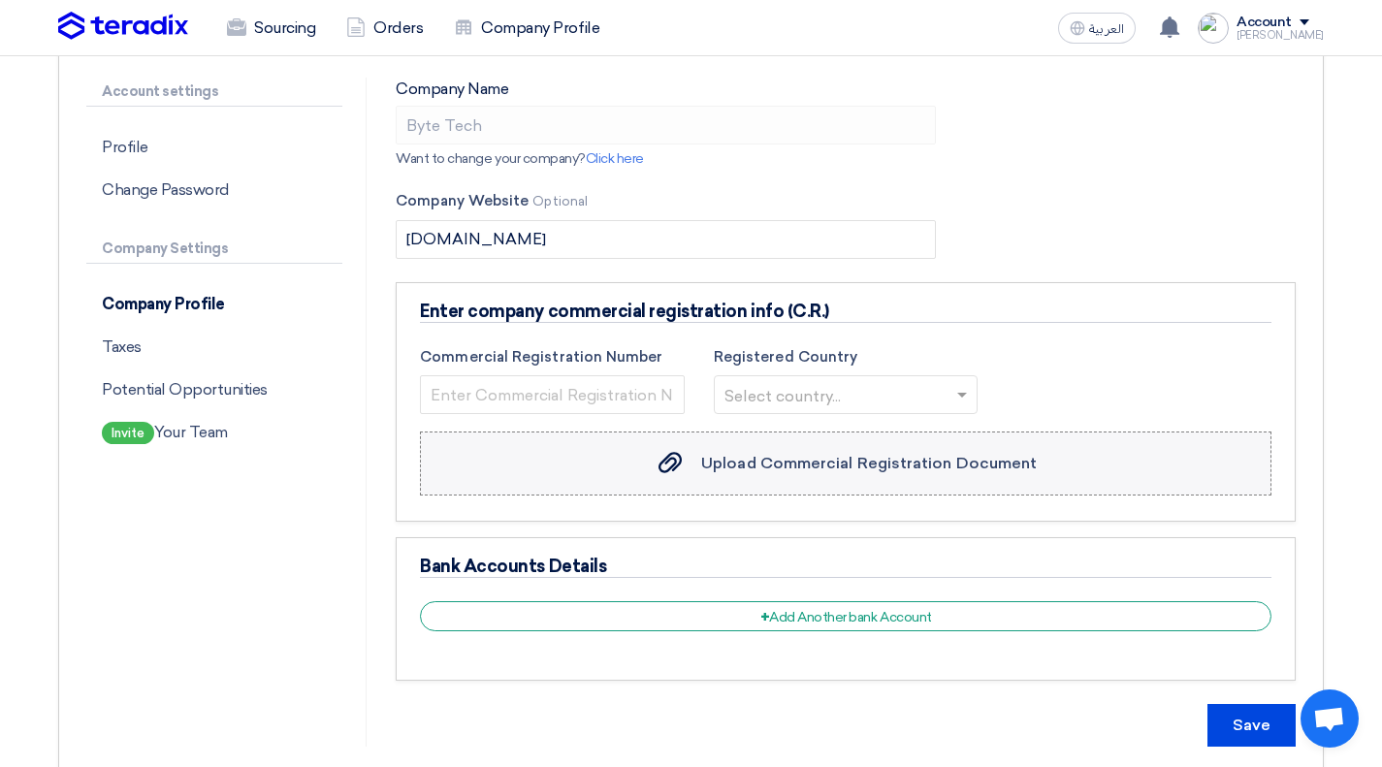
click at [838, 463] on span "Upload Commercial Registration Document" at bounding box center [869, 463] width 336 height 18
click at [0, 0] on input "Upload Commercial Registration Document Upload Commercial Registration Document" at bounding box center [0, 0] width 0 height 0
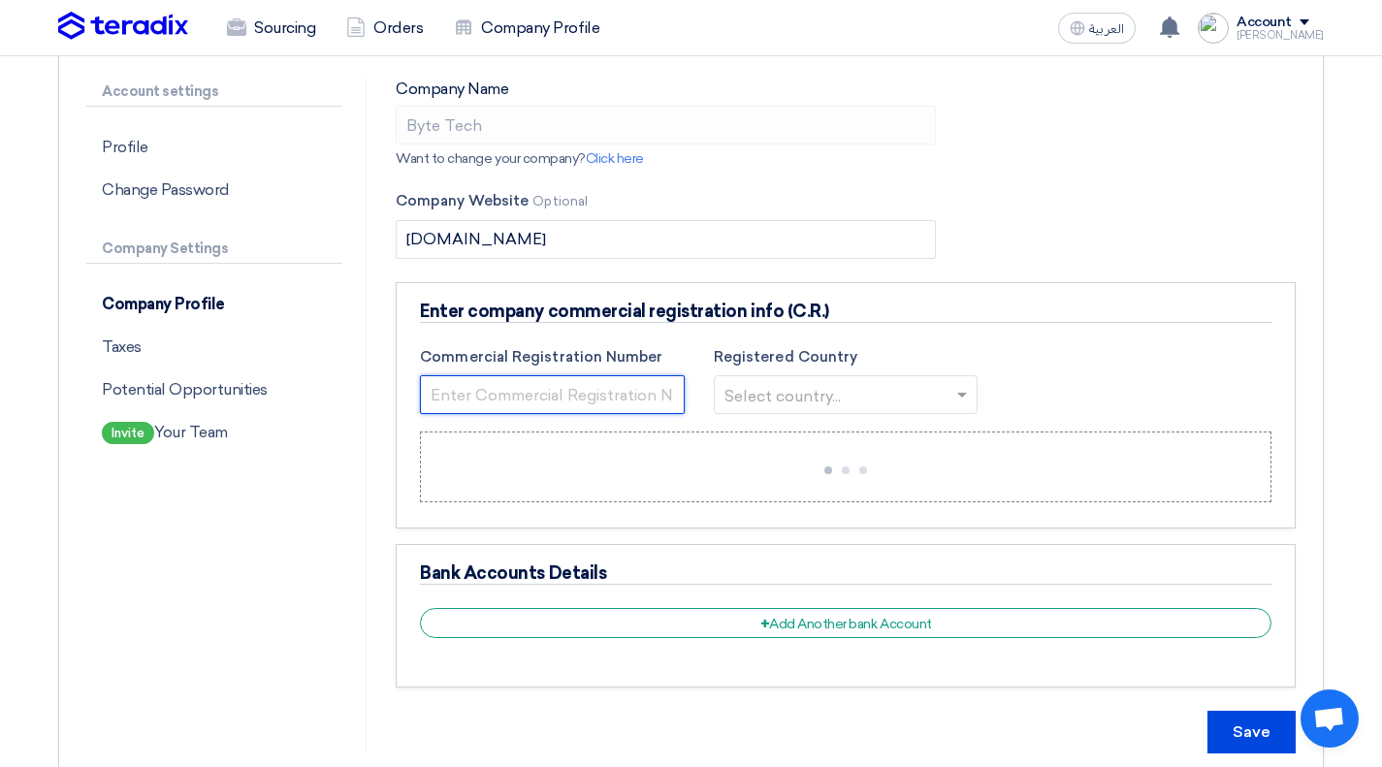
click at [586, 394] on input "text" at bounding box center [552, 394] width 265 height 39
paste input "1010984132"
type input "1010984132"
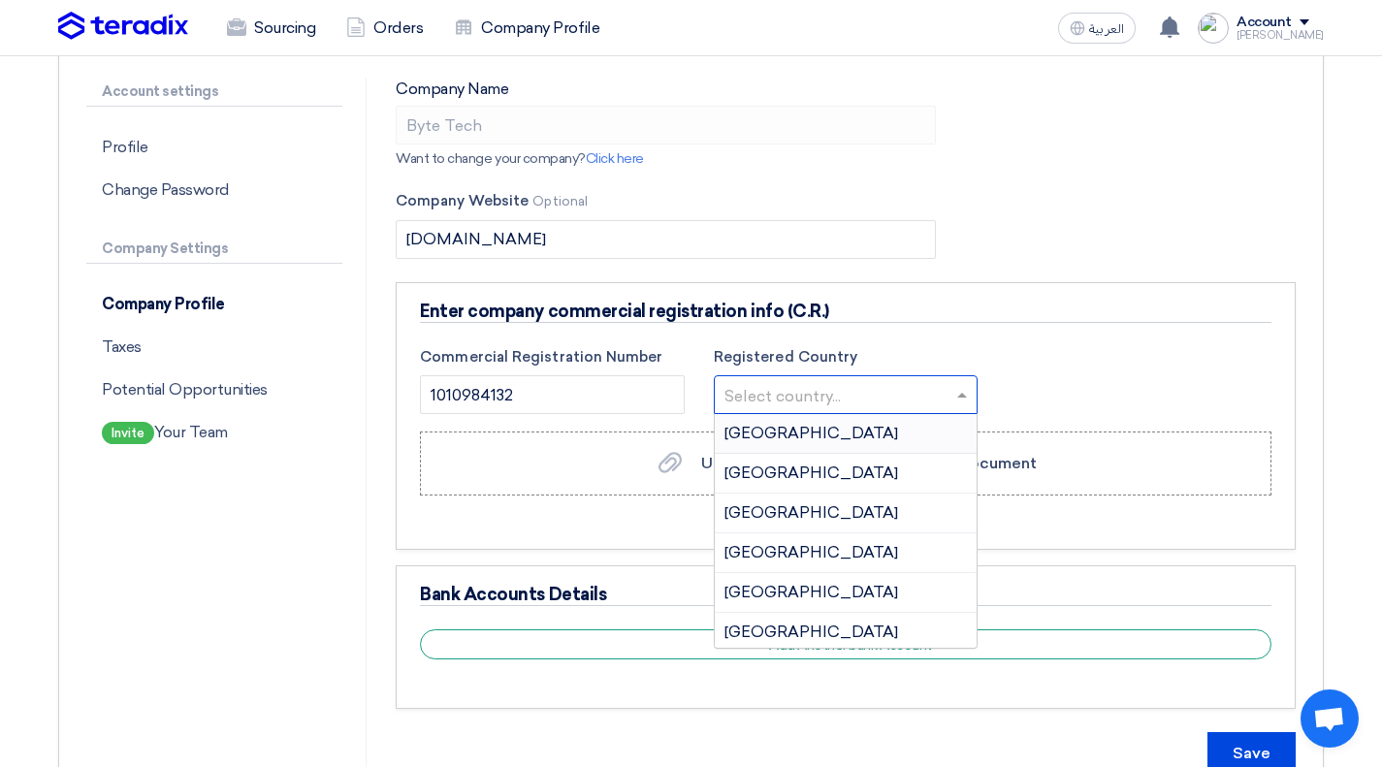
click at [783, 391] on input "text" at bounding box center [837, 397] width 224 height 32
type input "sa"
click at [753, 557] on span "[GEOGRAPHIC_DATA]" at bounding box center [812, 552] width 174 height 18
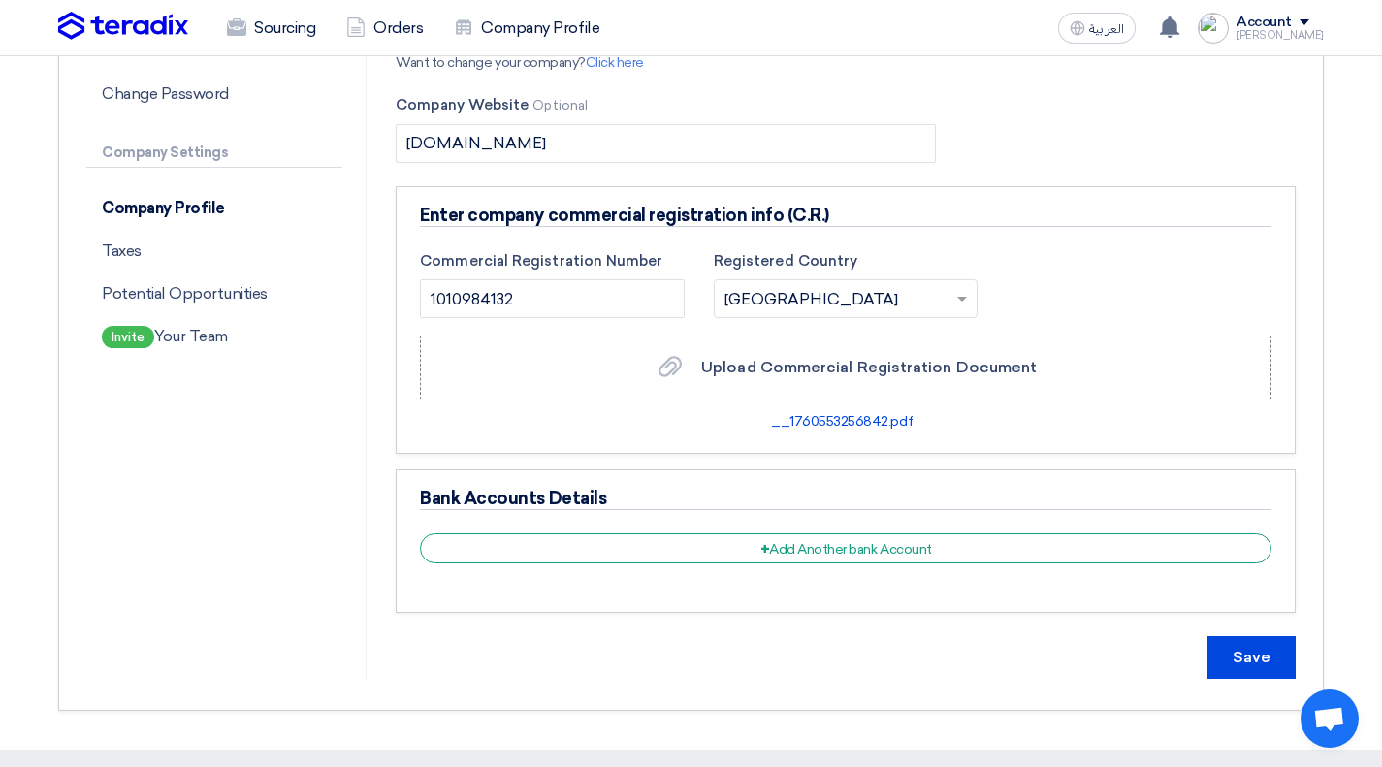
scroll to position [279, 0]
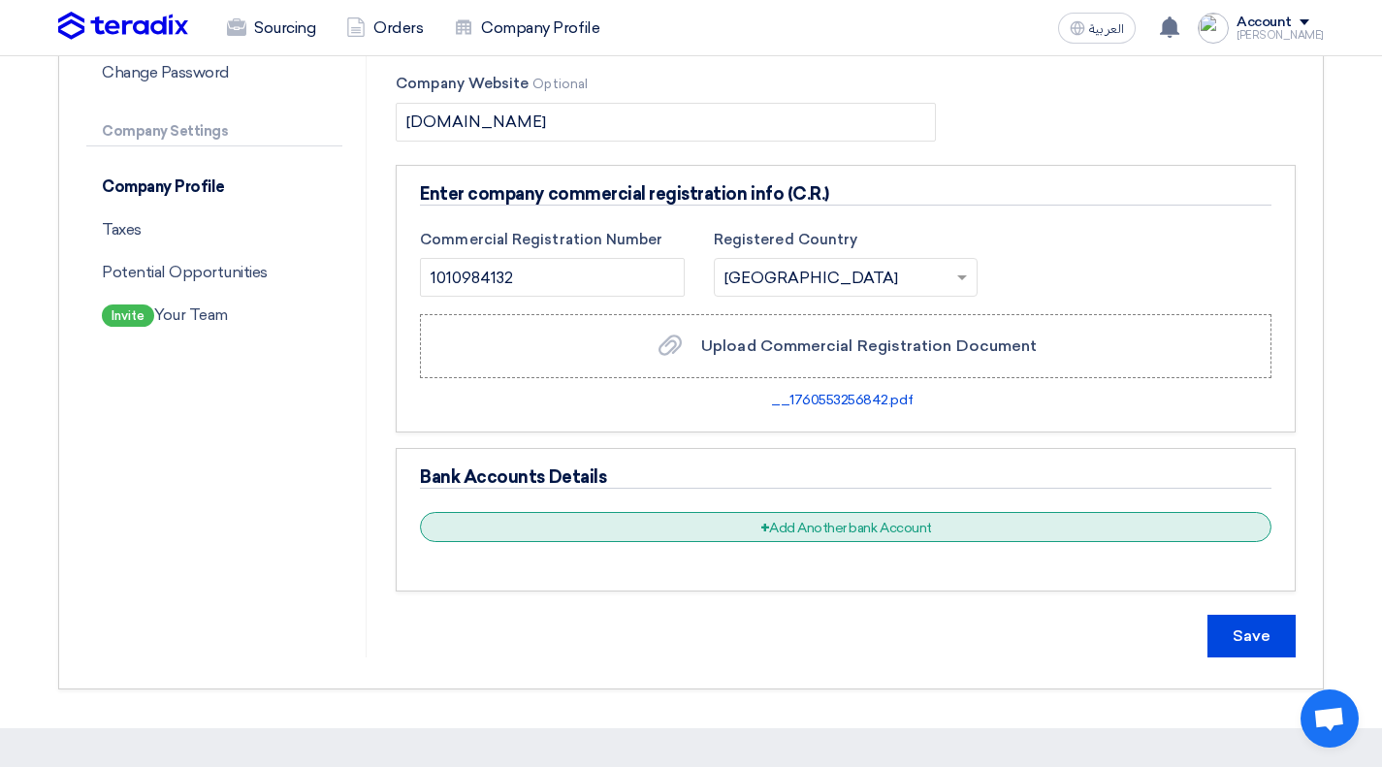
click at [885, 535] on div "+ Add Another bank Account" at bounding box center [846, 527] width 852 height 30
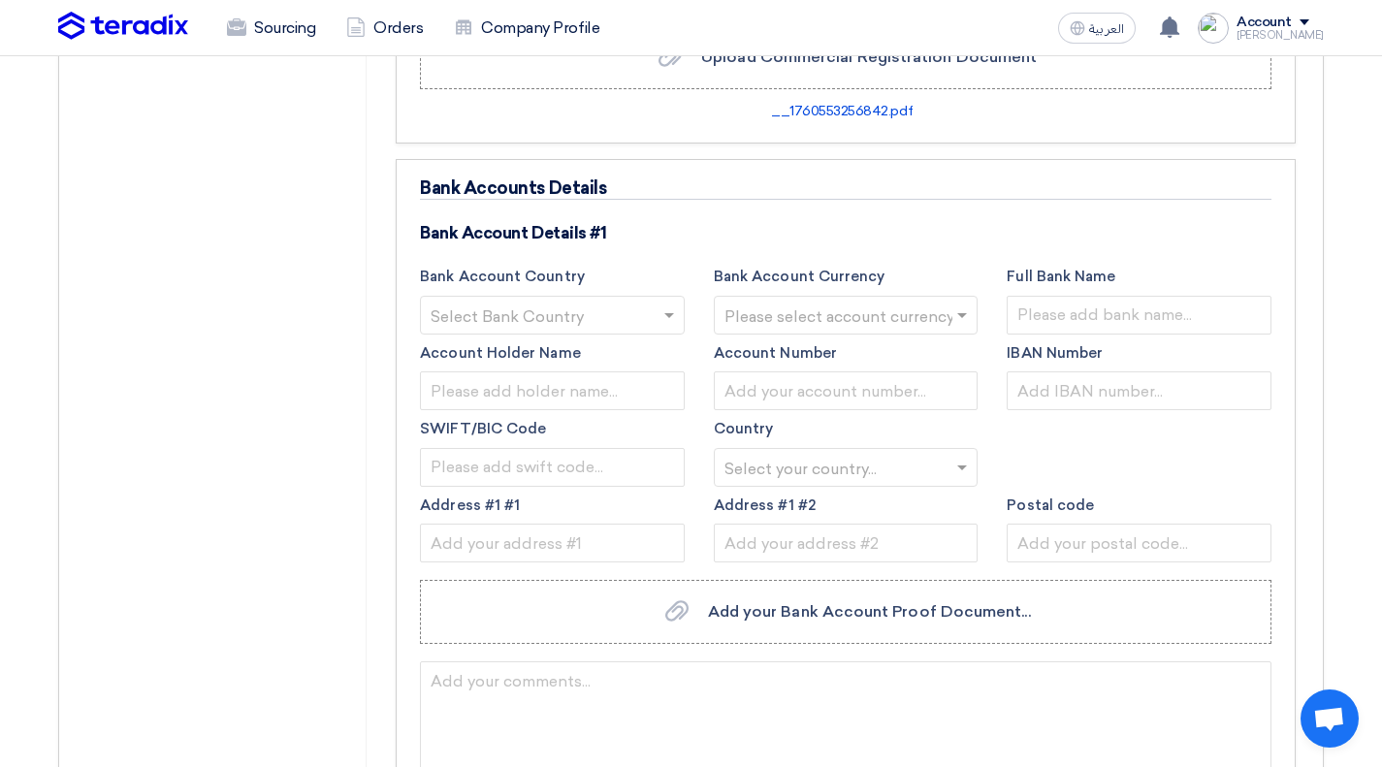
scroll to position [575, 0]
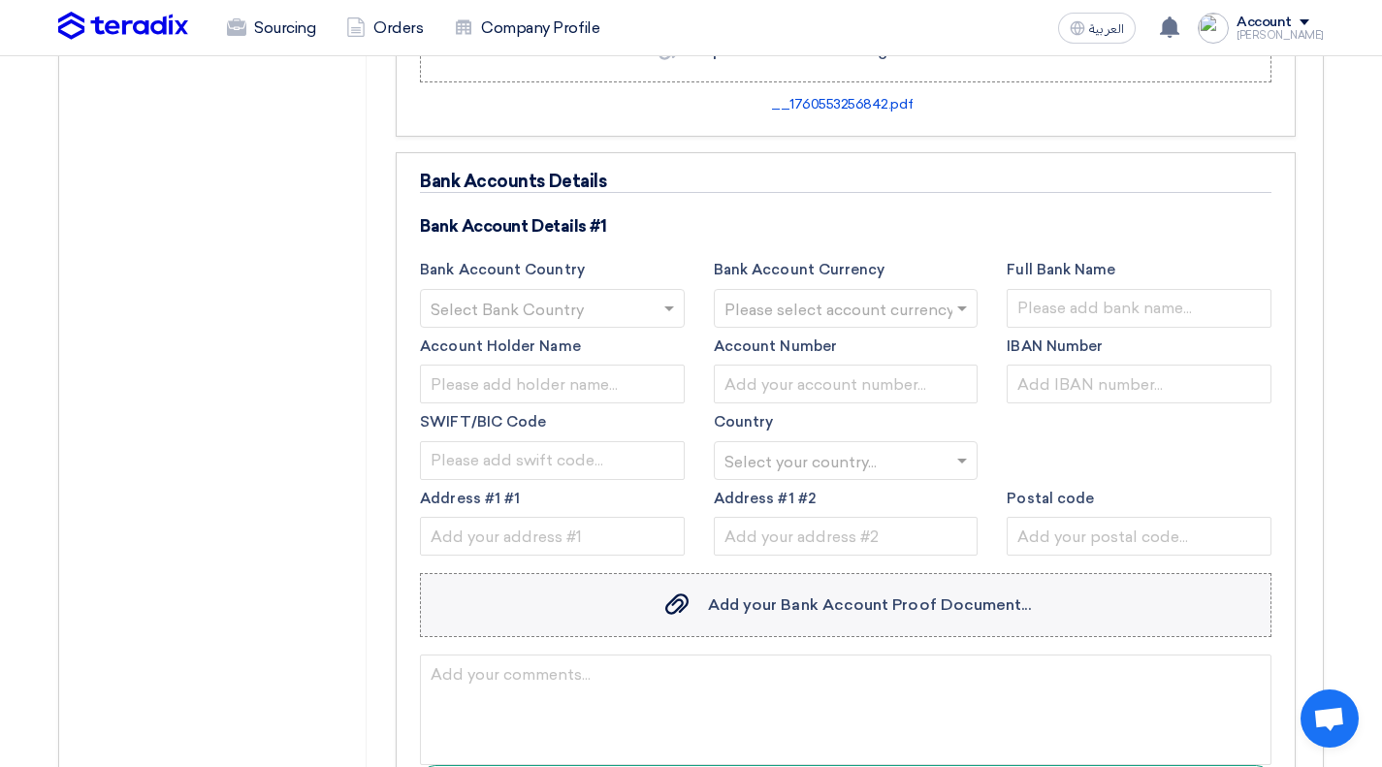
click at [745, 589] on label "Add your Bank Account Proof Document... Add your Bank Account Proof Document..." at bounding box center [846, 605] width 852 height 64
click at [0, 0] on input "Add your Bank Account Proof Document... Add your Bank Account Proof Document..." at bounding box center [0, 0] width 0 height 0
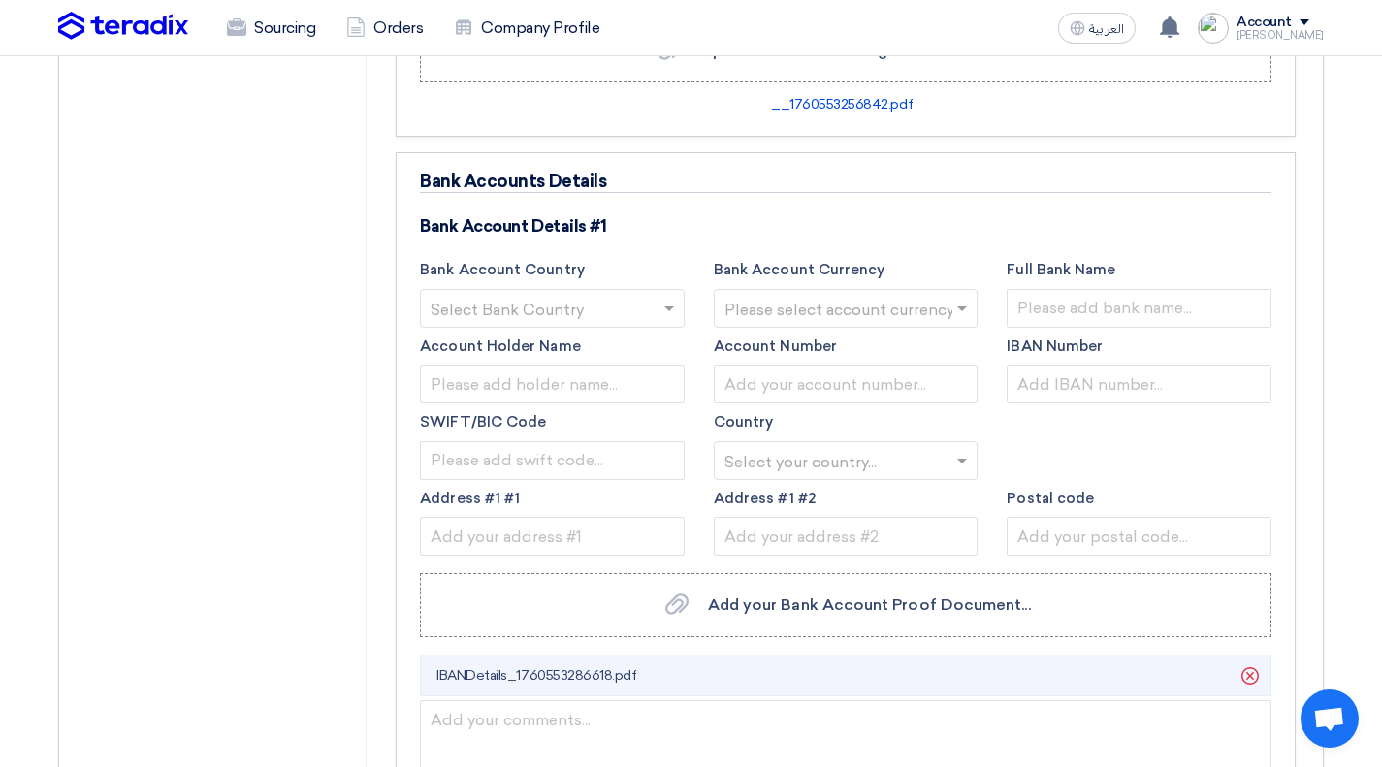
click at [854, 459] on input "text" at bounding box center [837, 462] width 224 height 32
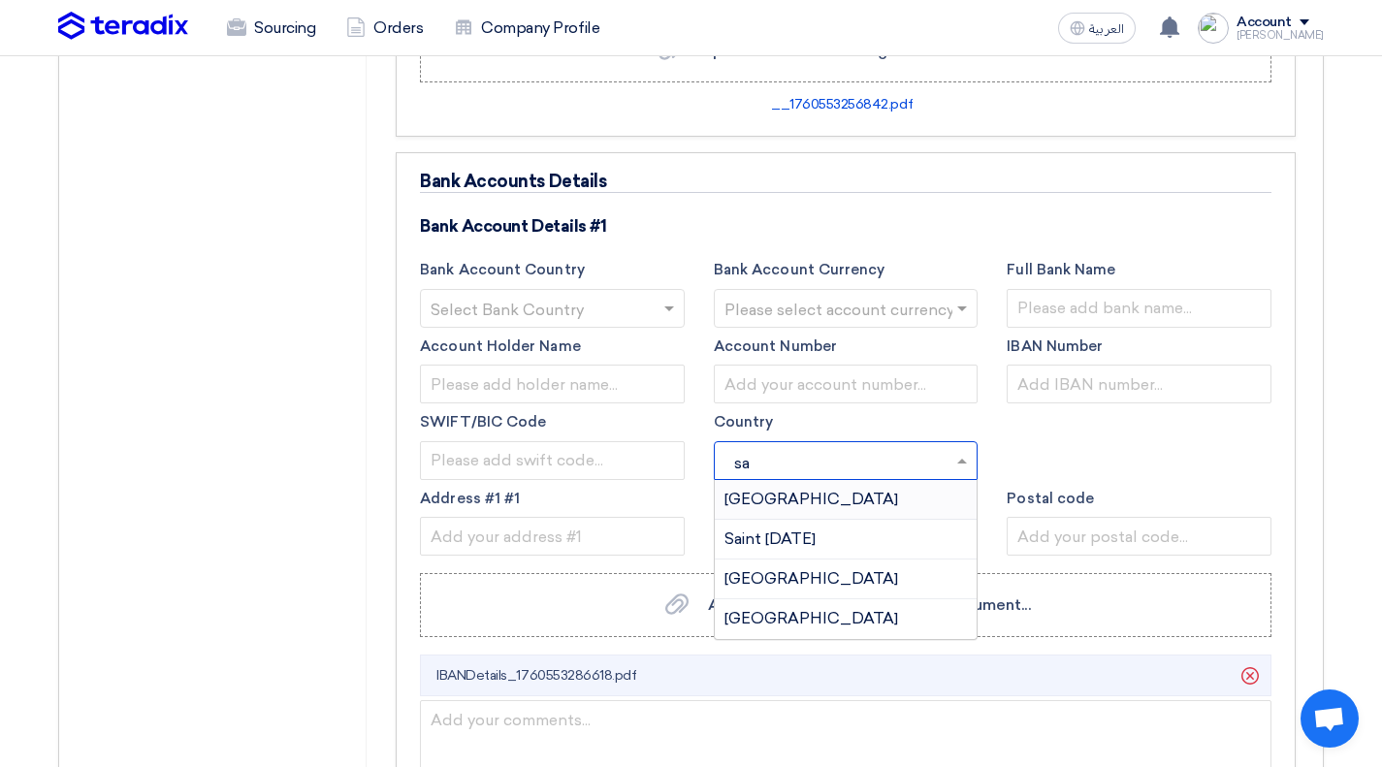
type input "sau"
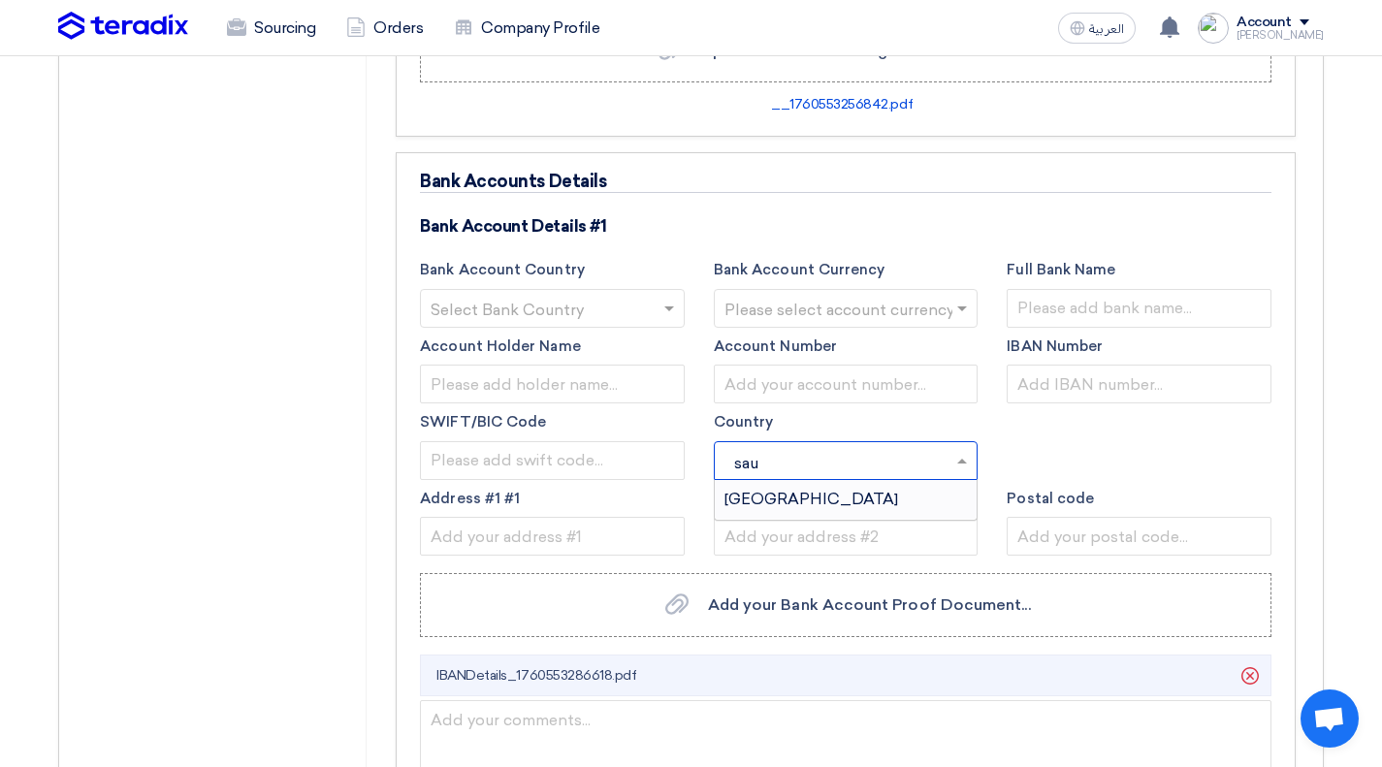
click at [802, 504] on span "[GEOGRAPHIC_DATA]" at bounding box center [812, 499] width 174 height 18
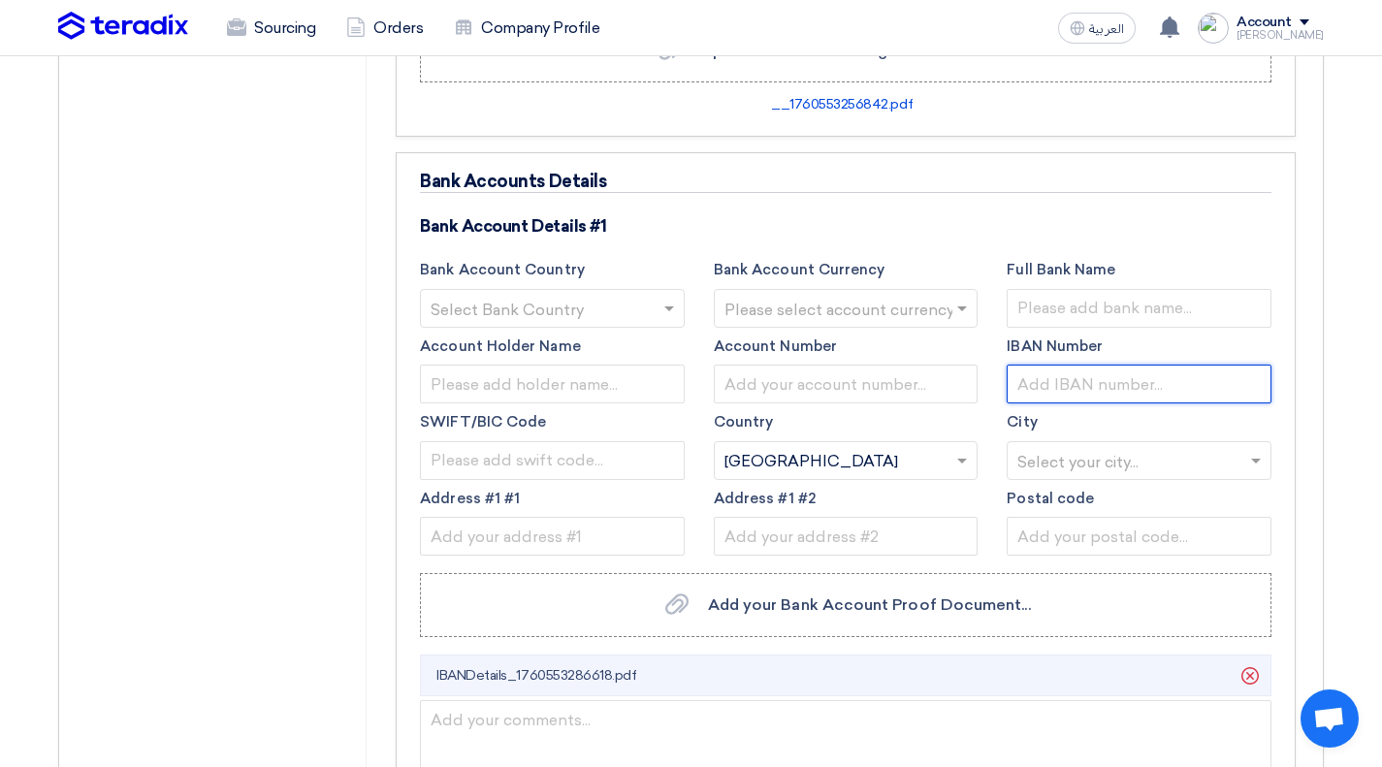
click at [1097, 388] on input "text" at bounding box center [1139, 384] width 265 height 39
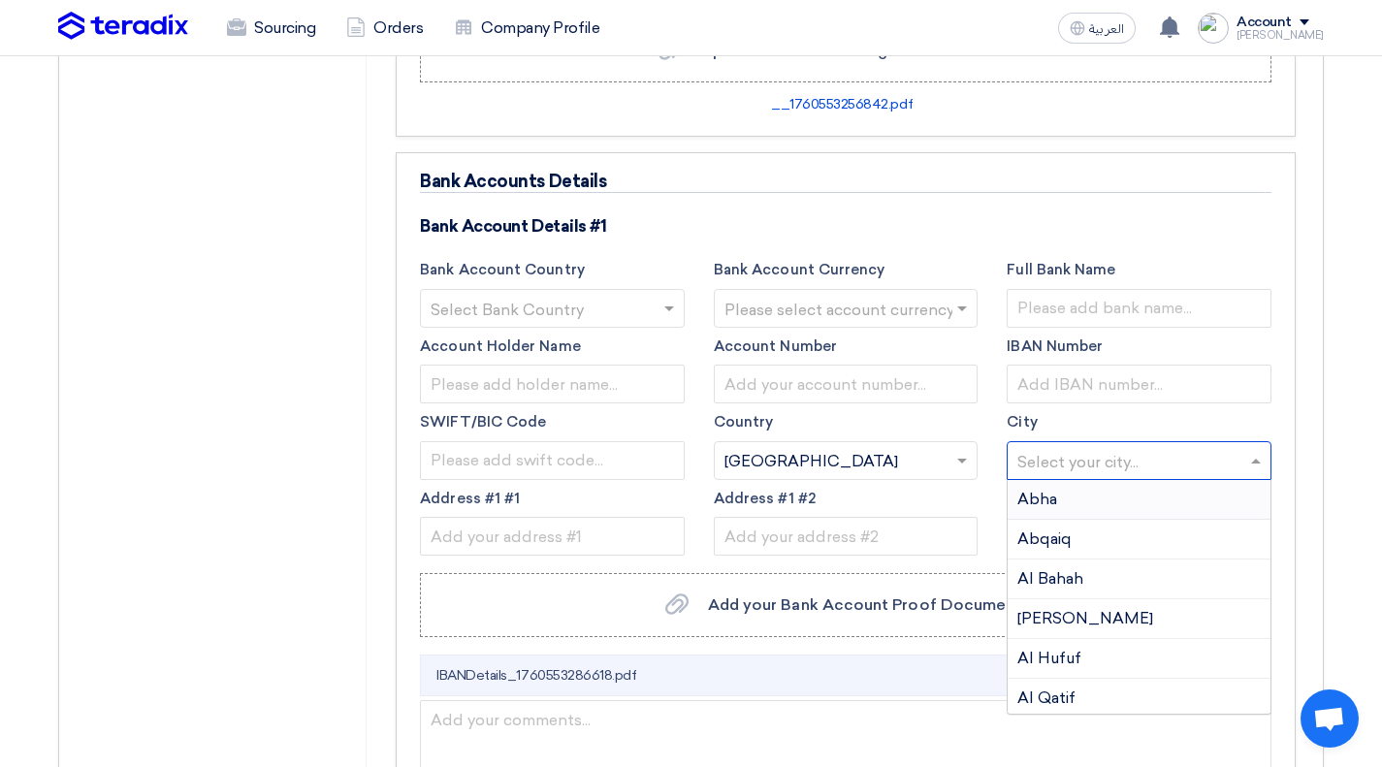
click at [1067, 464] on input "text" at bounding box center [1129, 462] width 224 height 32
type input "ri"
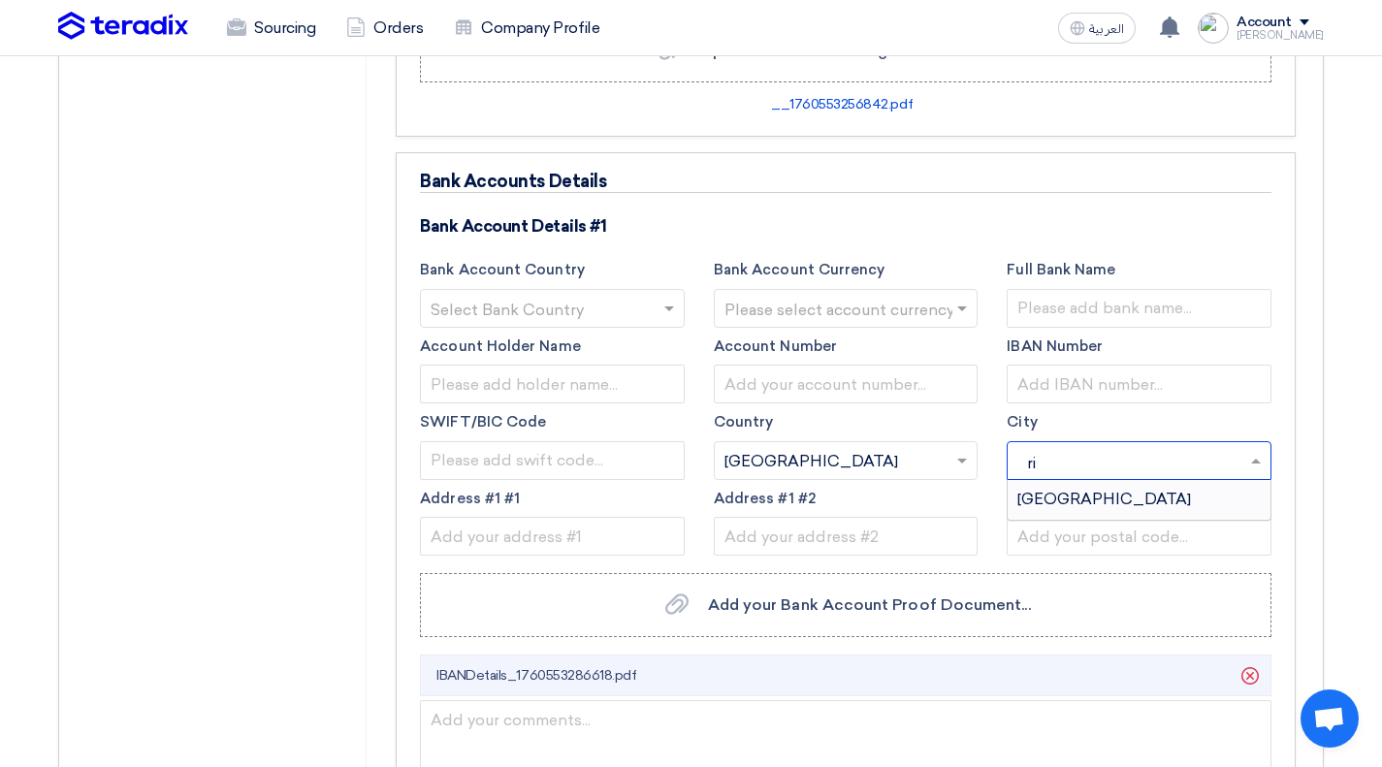
click at [1049, 496] on span "[GEOGRAPHIC_DATA]" at bounding box center [1104, 499] width 174 height 18
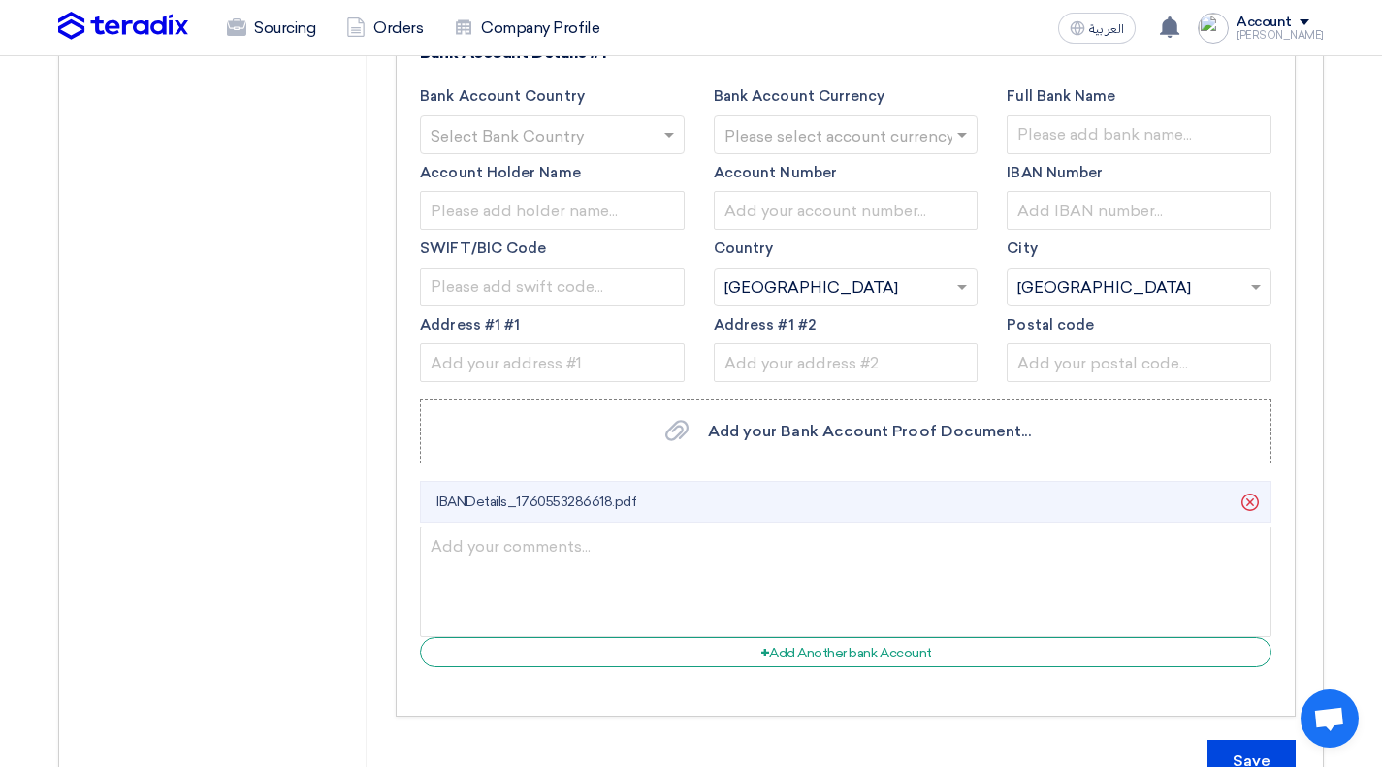
click at [729, 521] on li "IBANDetails_1760553286618.pdf [GEOGRAPHIC_DATA]" at bounding box center [846, 502] width 852 height 42
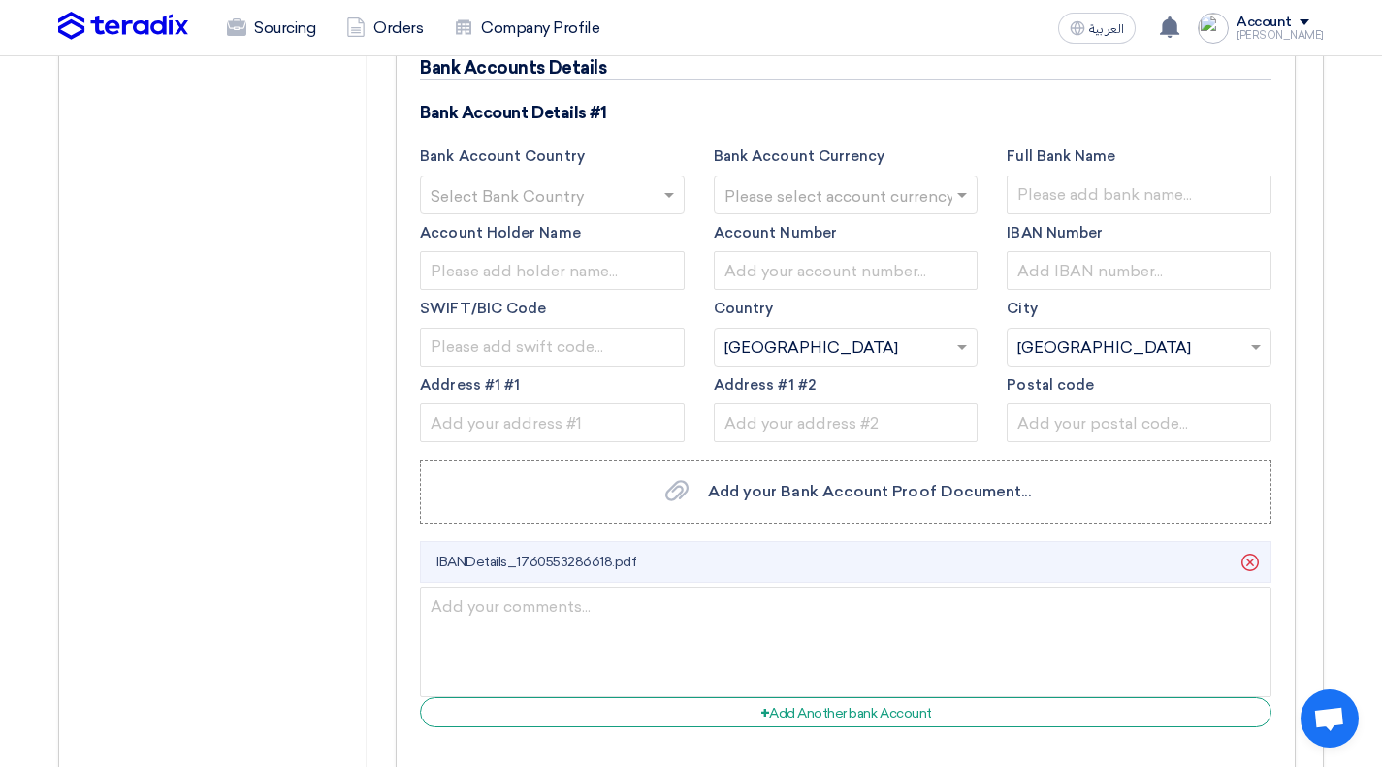
scroll to position [579, 0]
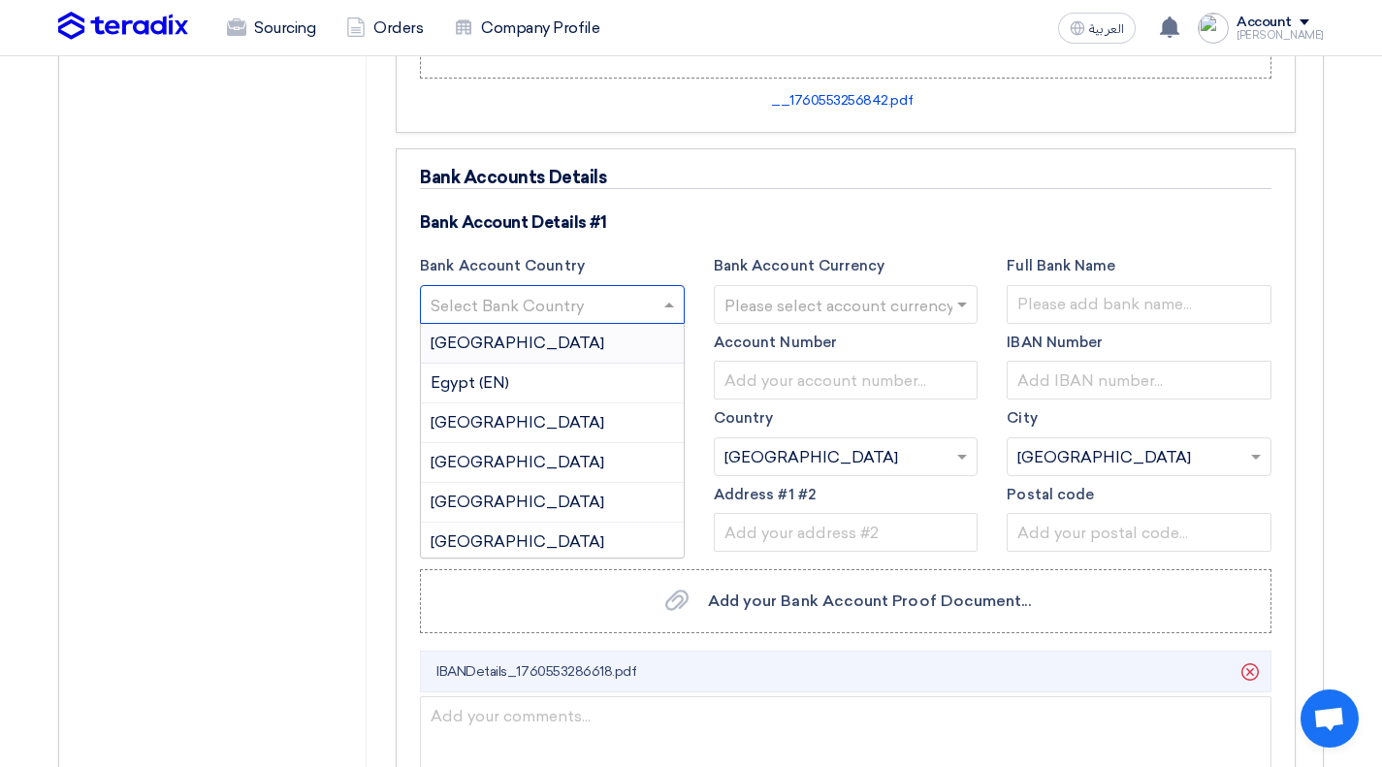
click at [654, 314] on input "text" at bounding box center [543, 306] width 224 height 32
type input "sau"
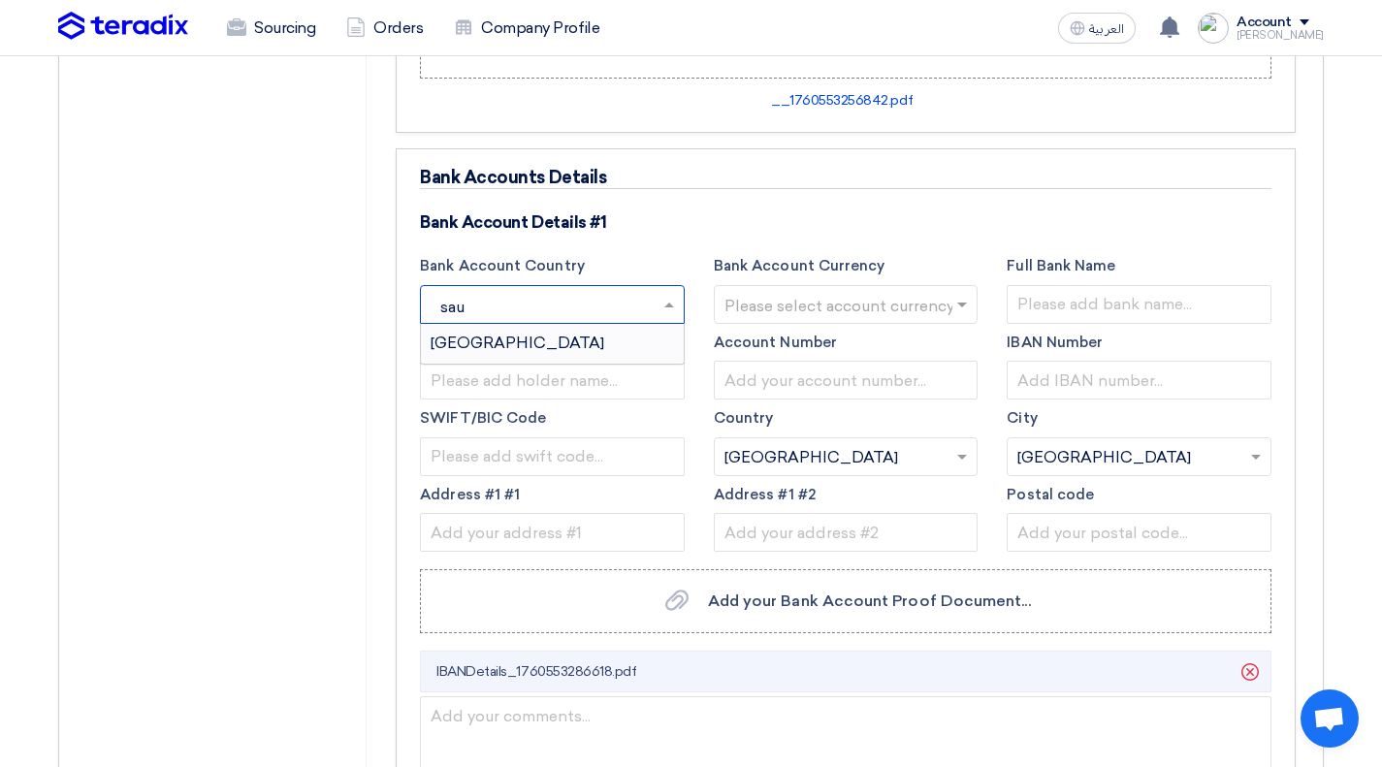
click at [529, 341] on div "[GEOGRAPHIC_DATA]" at bounding box center [552, 343] width 263 height 39
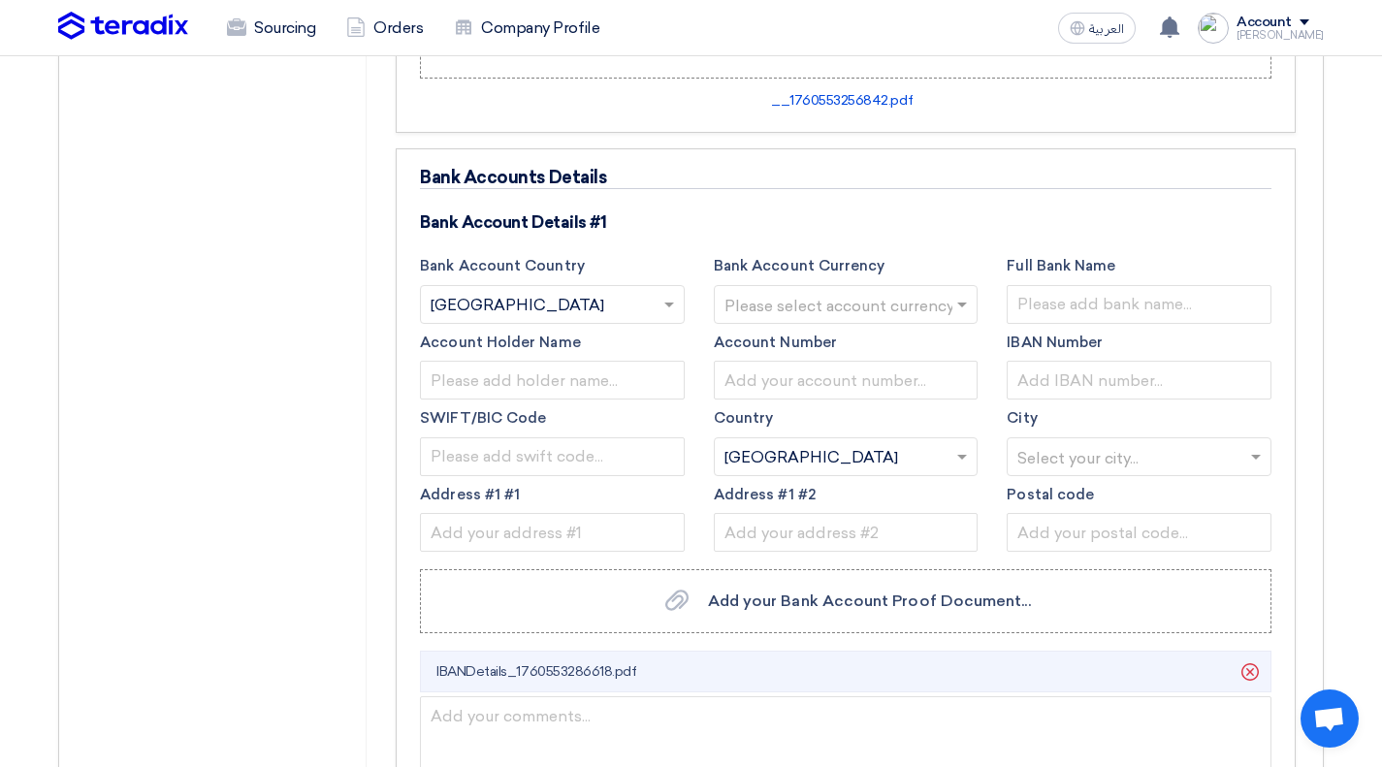
click at [860, 290] on input "text" at bounding box center [837, 306] width 224 height 32
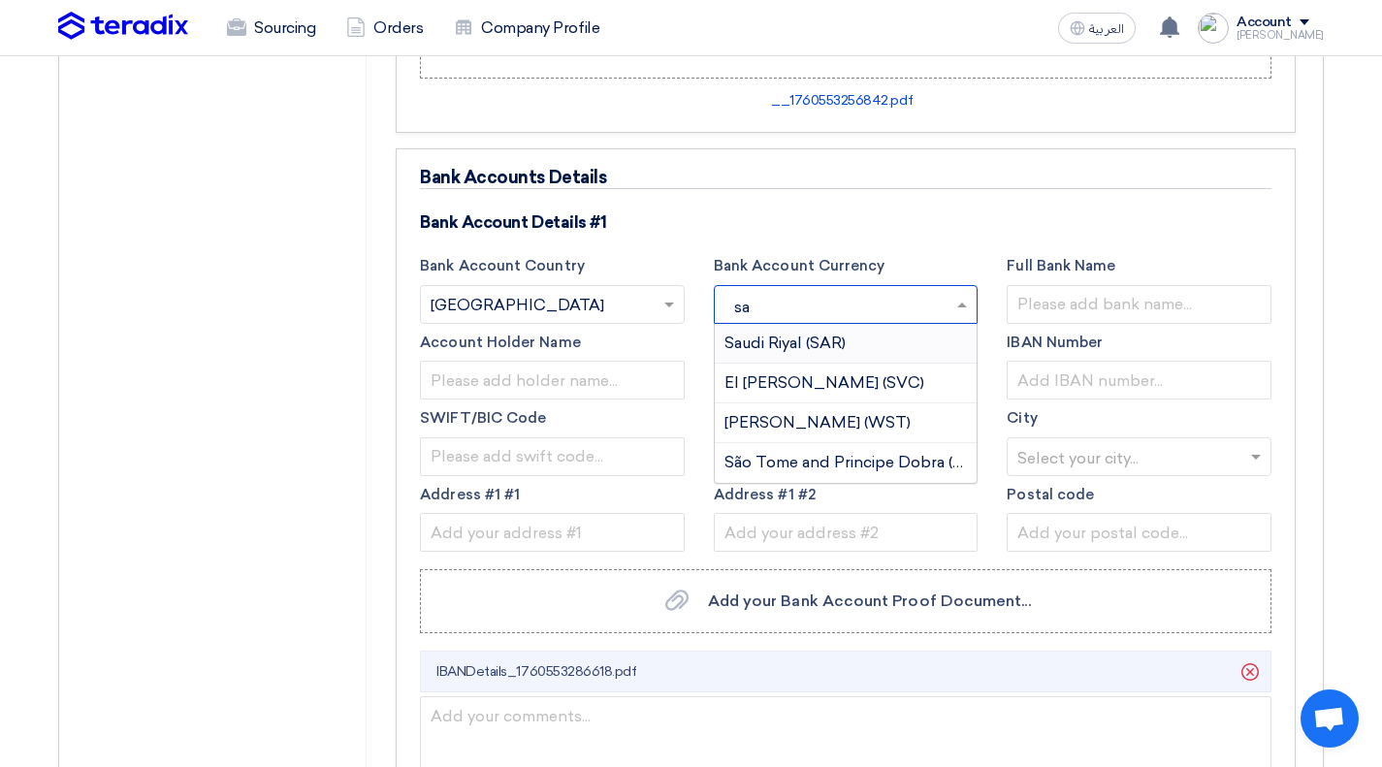
type input "sar"
click at [813, 339] on span "Saudi Riyal (SAR)" at bounding box center [785, 343] width 121 height 18
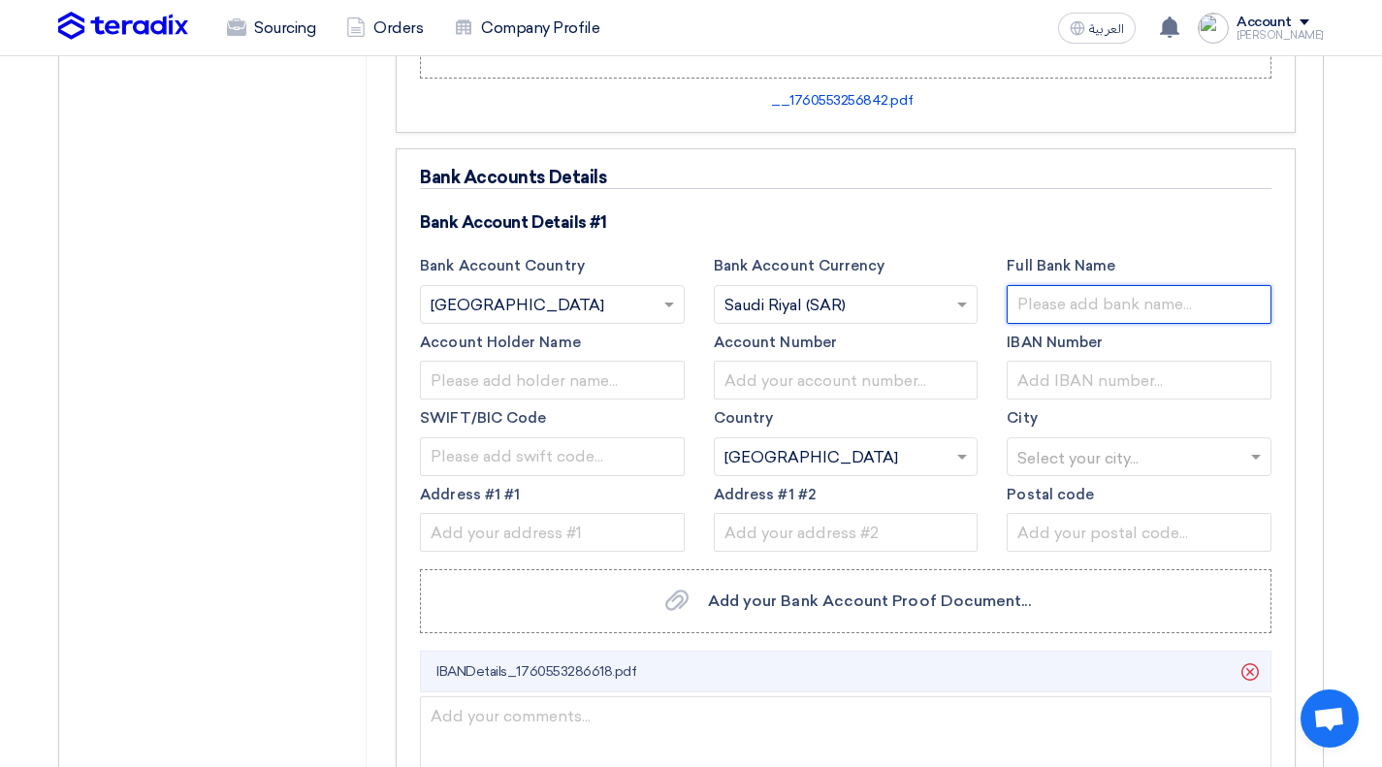
click at [1133, 314] on input "text" at bounding box center [1139, 304] width 265 height 39
type input "Byte Tech"
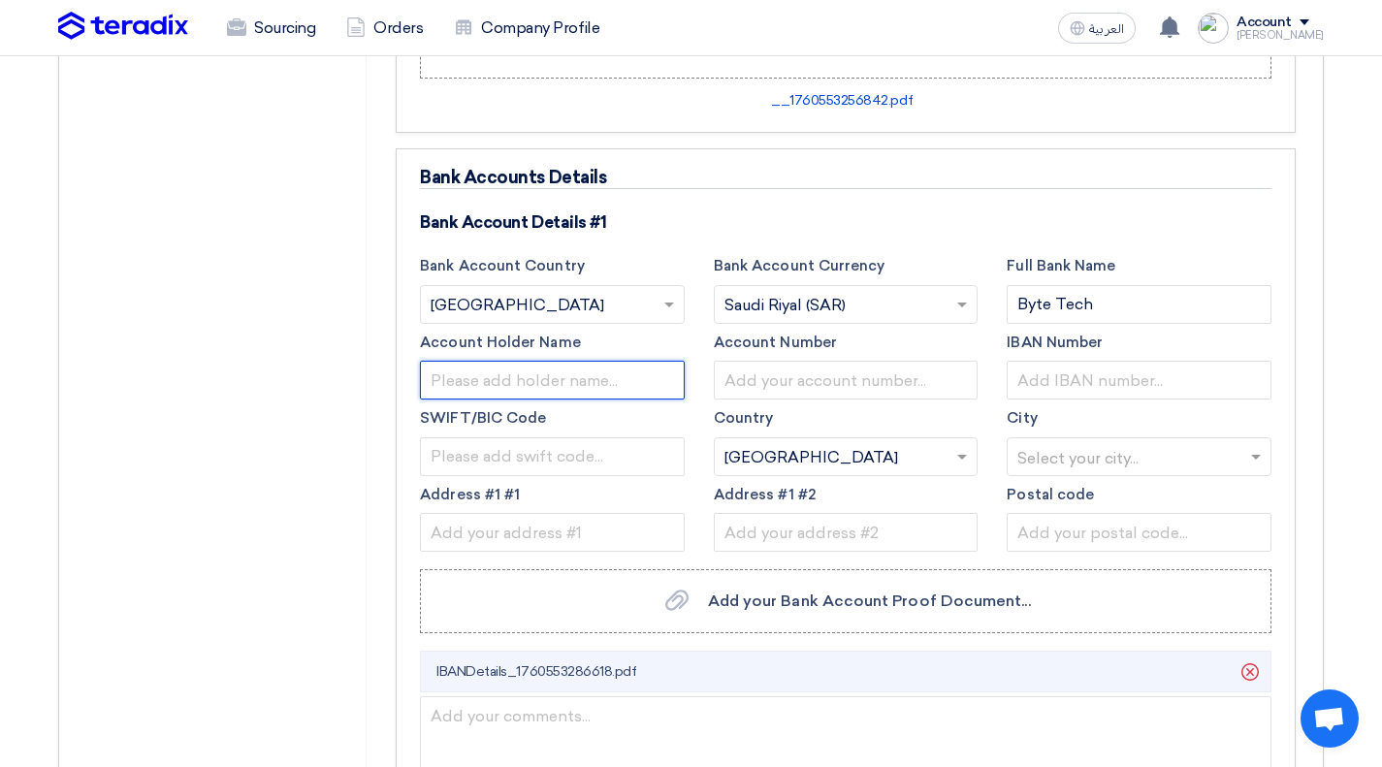
click at [587, 371] on input "text" at bounding box center [552, 380] width 265 height 39
type input "شركة بايت تك للاتصالات وتقنية المعلومات"
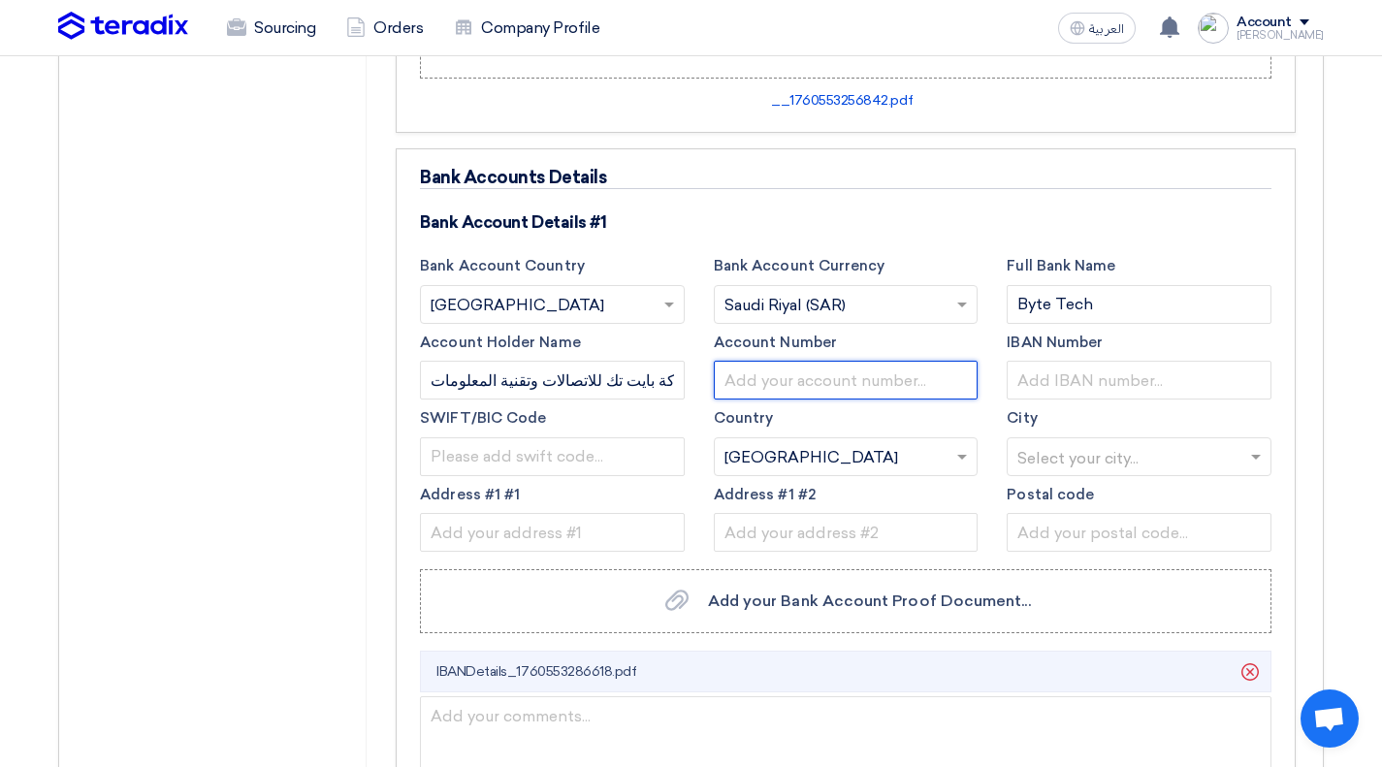
click at [801, 362] on input "text" at bounding box center [846, 380] width 265 height 39
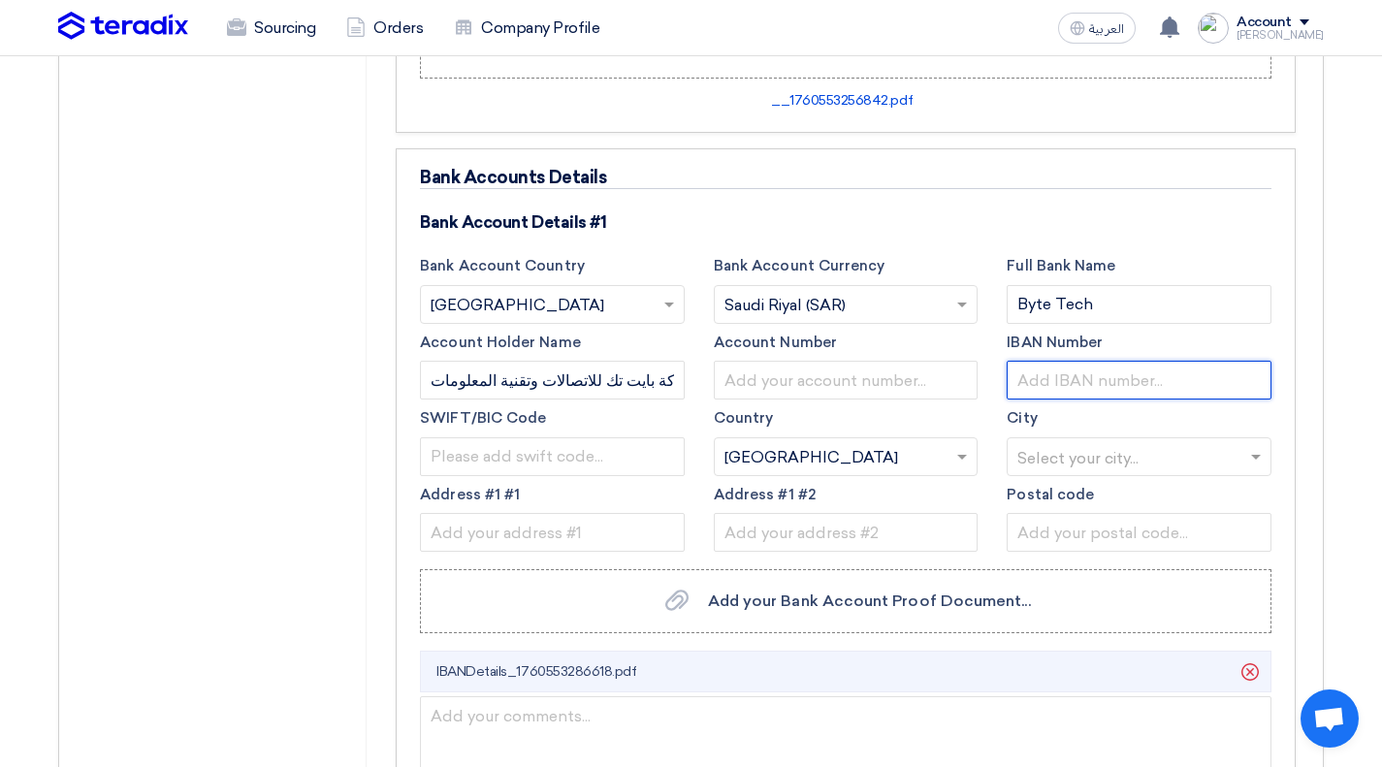
click at [1098, 367] on input "text" at bounding box center [1139, 380] width 265 height 39
paste input "[FINANCIAL_ID]"
type input "[FINANCIAL_ID]"
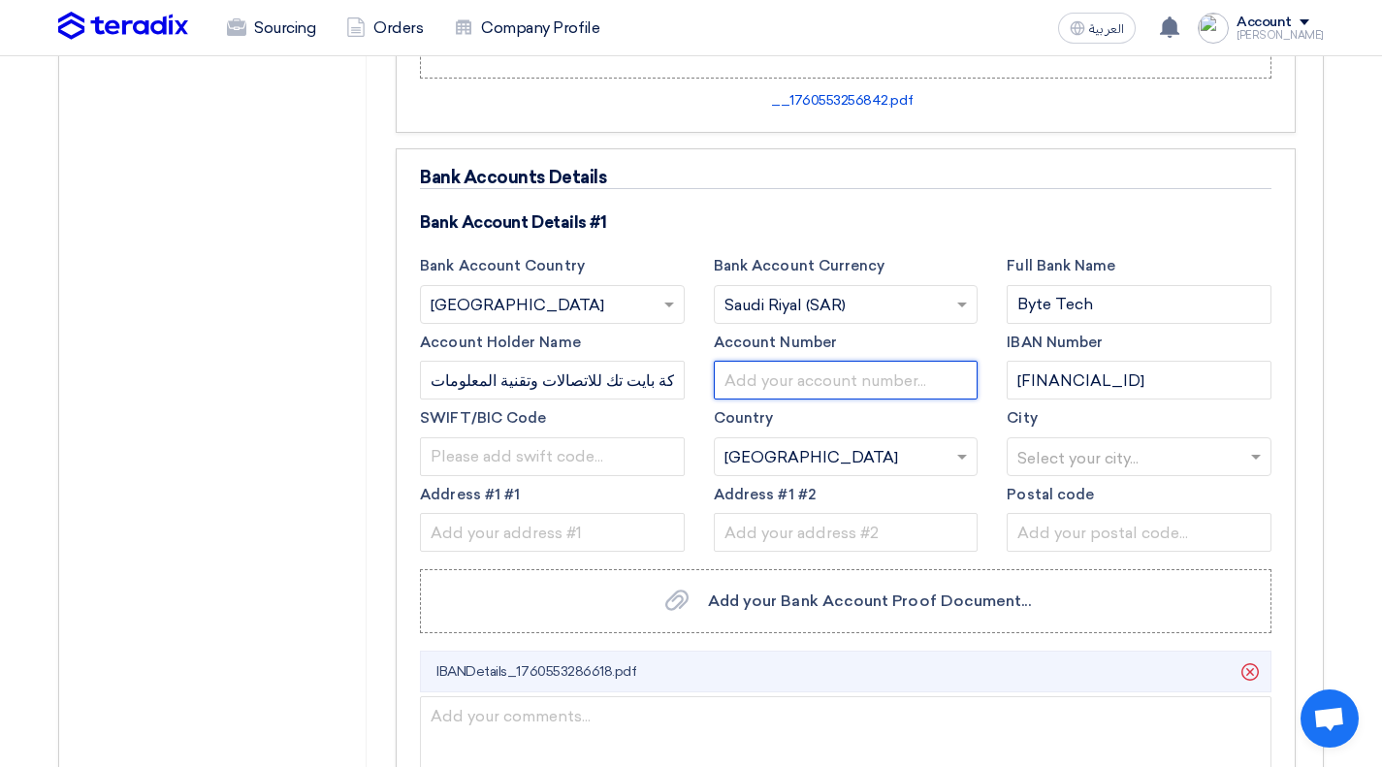
click at [929, 390] on input "text" at bounding box center [846, 380] width 265 height 39
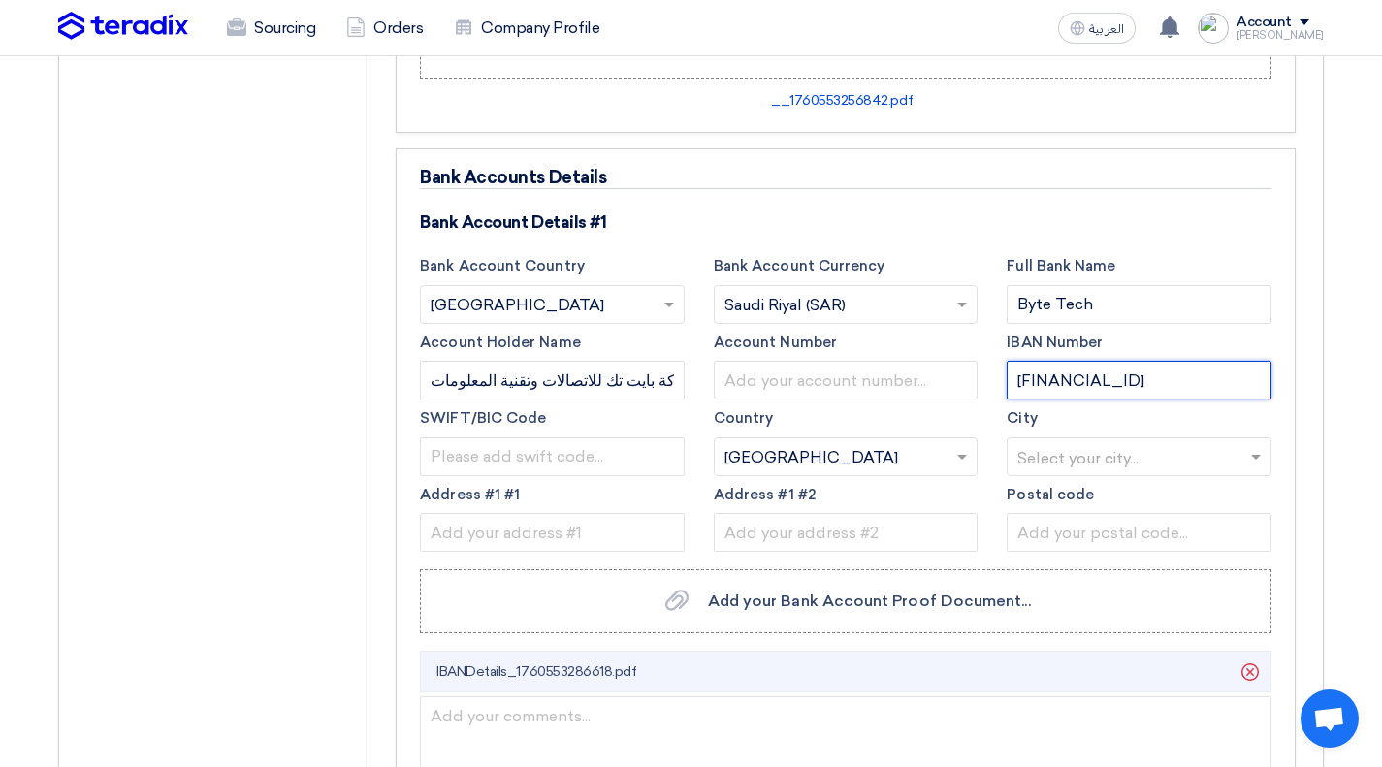
drag, startPoint x: 1254, startPoint y: 381, endPoint x: 1129, endPoint y: 382, distance: 125.1
click at [1129, 382] on input "[FINANCIAL_ID]" at bounding box center [1139, 380] width 265 height 39
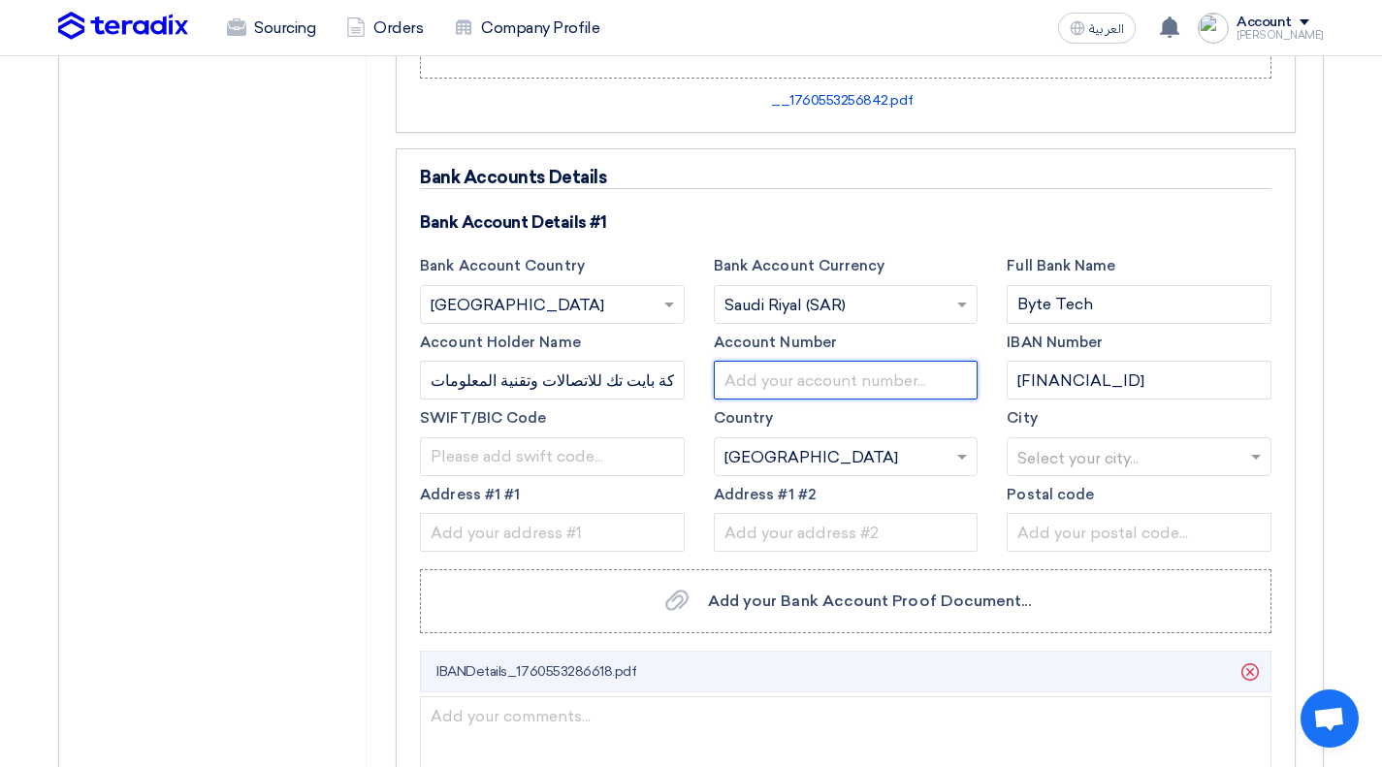
click at [849, 383] on input "text" at bounding box center [846, 380] width 265 height 39
paste input "2864434309940"
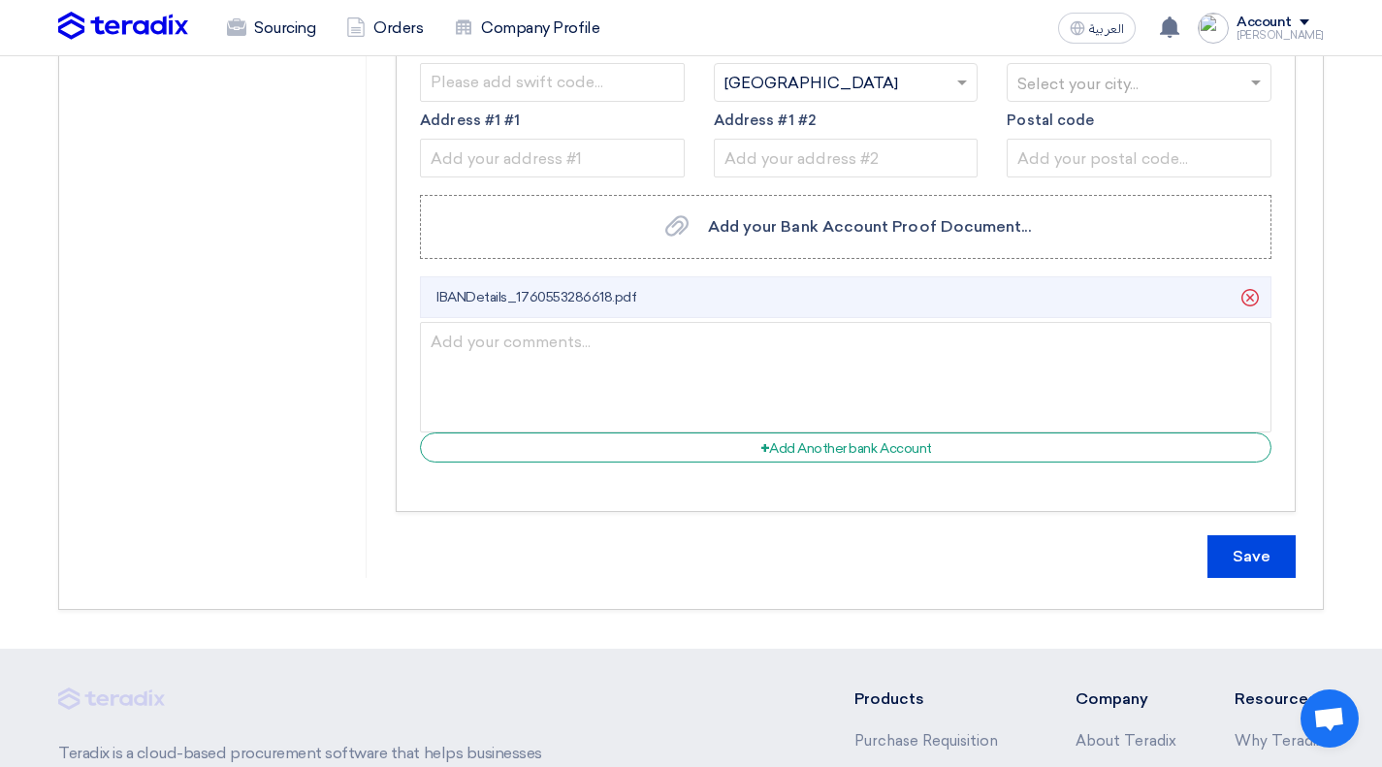
scroll to position [954, 0]
type input "2864434309940"
click at [1230, 549] on input "Save" at bounding box center [1252, 555] width 88 height 43
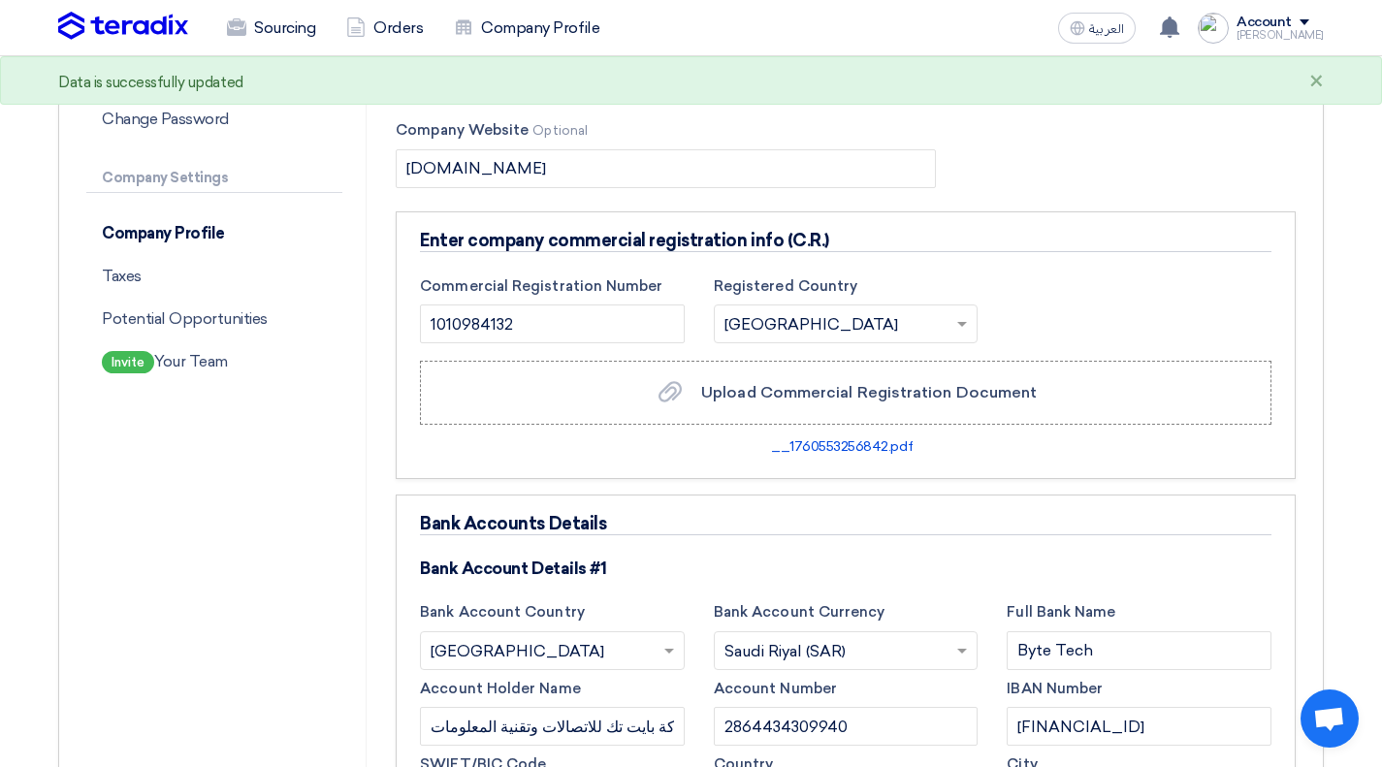
scroll to position [127, 0]
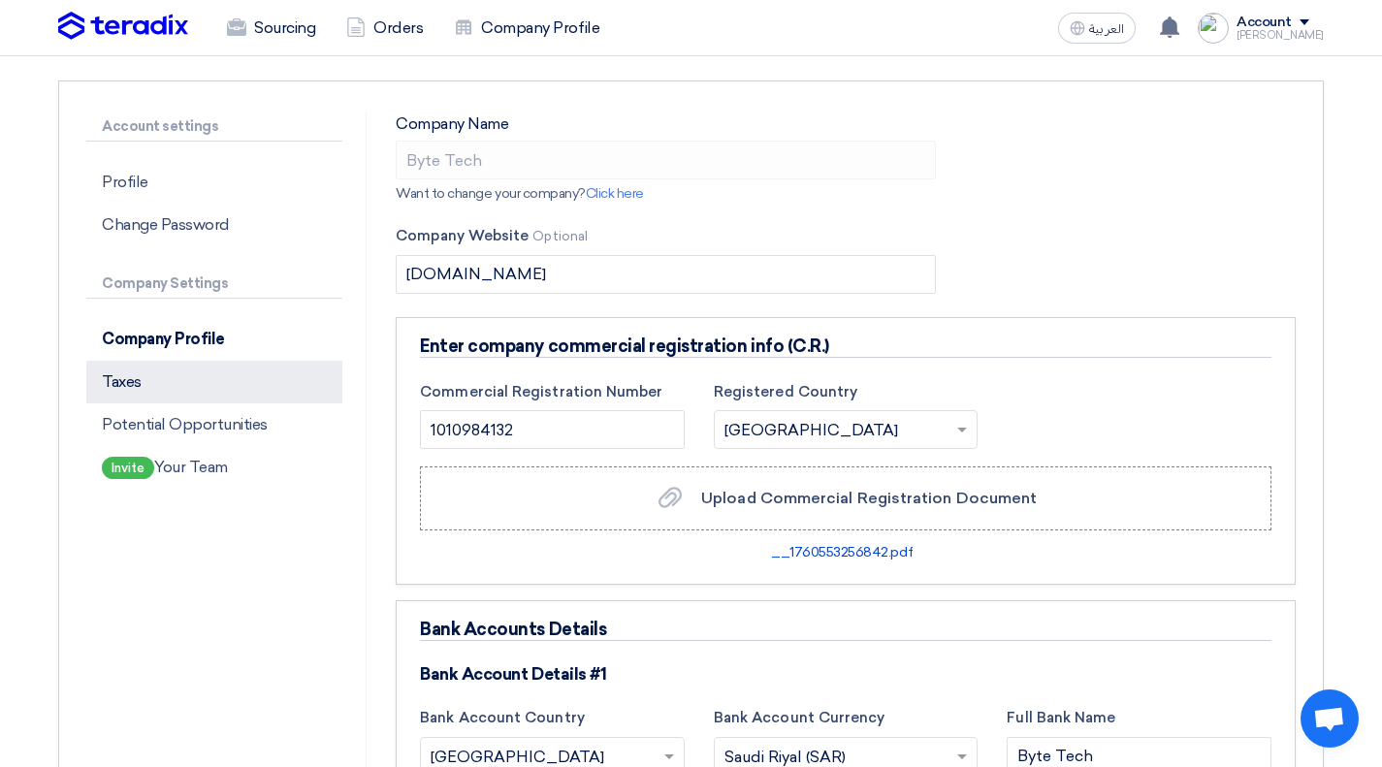
click at [195, 378] on p "Taxes" at bounding box center [214, 382] width 256 height 43
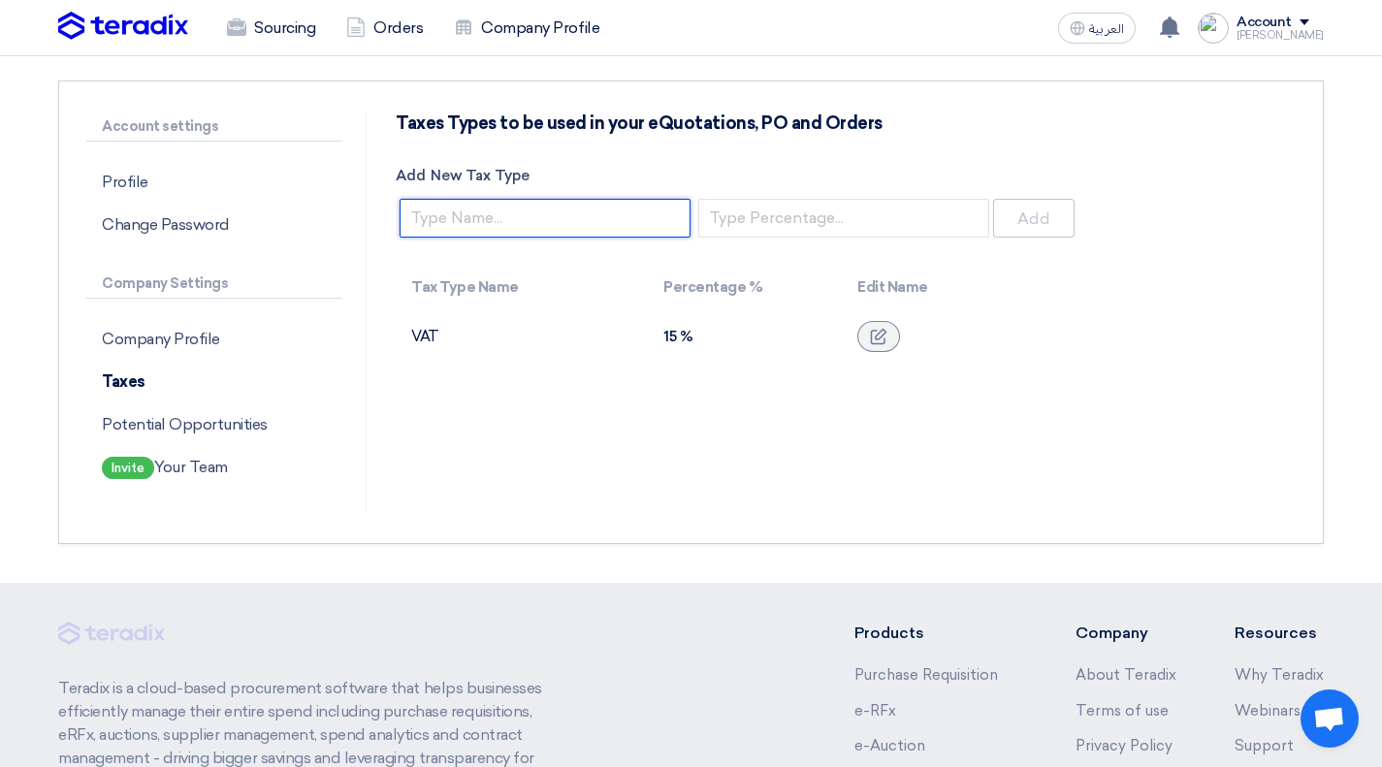
click at [601, 222] on input "Add New Tax Type" at bounding box center [545, 218] width 291 height 39
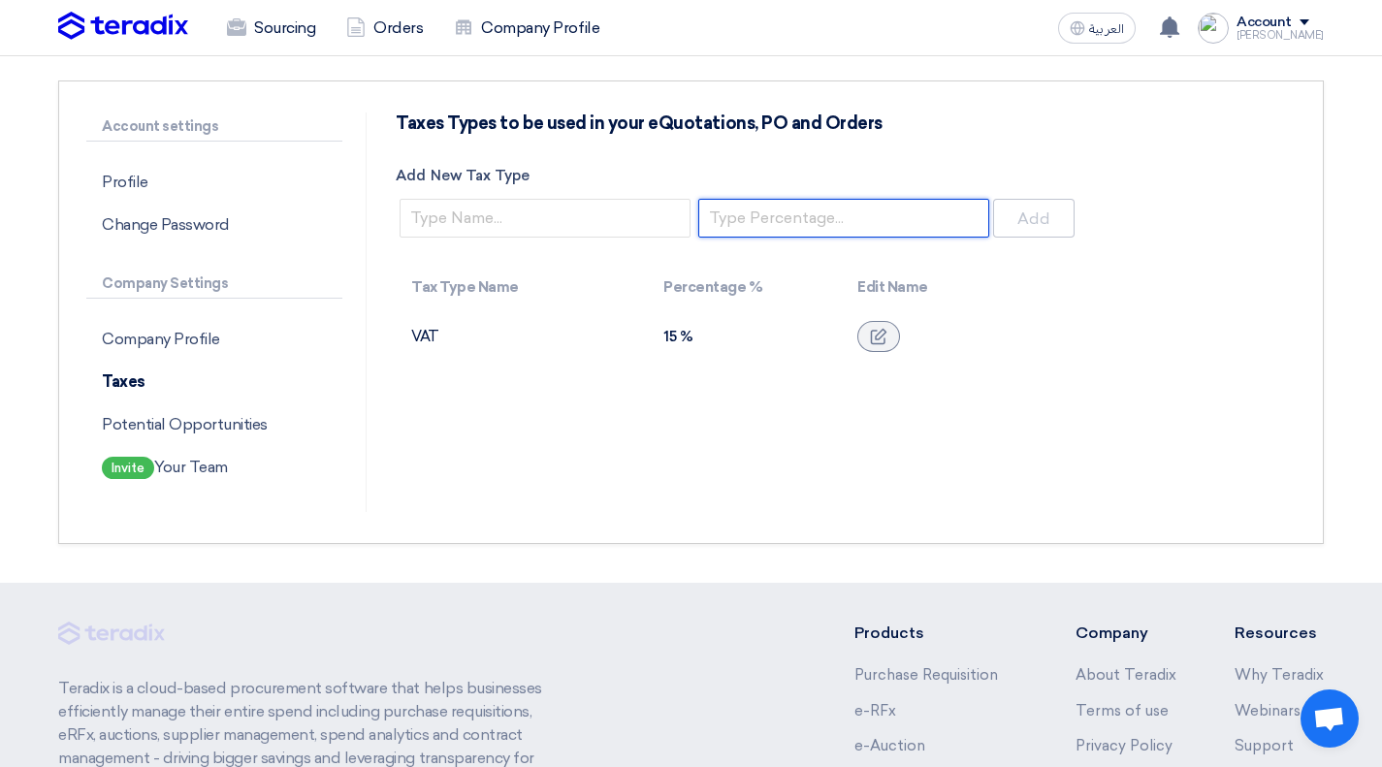
click at [818, 232] on input "number" at bounding box center [843, 218] width 291 height 39
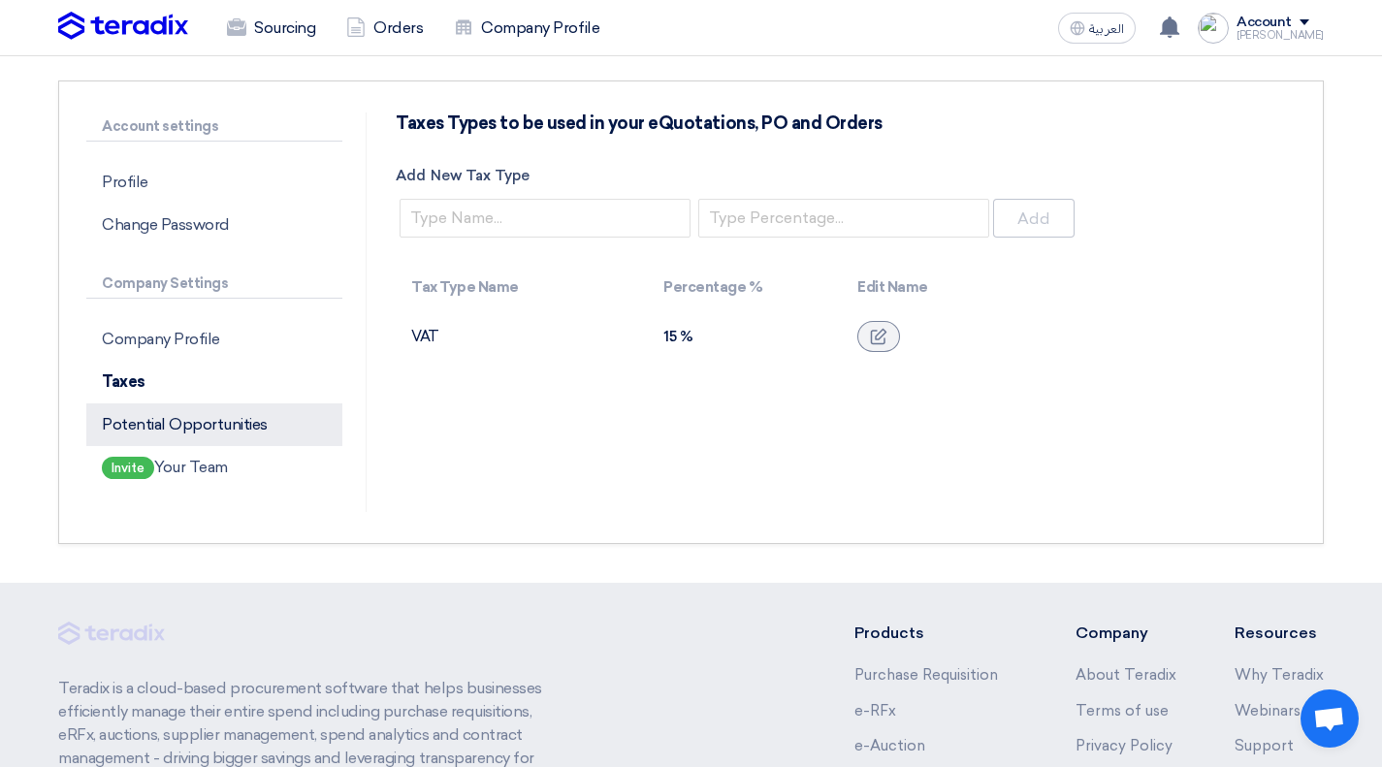
click at [207, 414] on p "Potential Opportunities" at bounding box center [214, 424] width 256 height 43
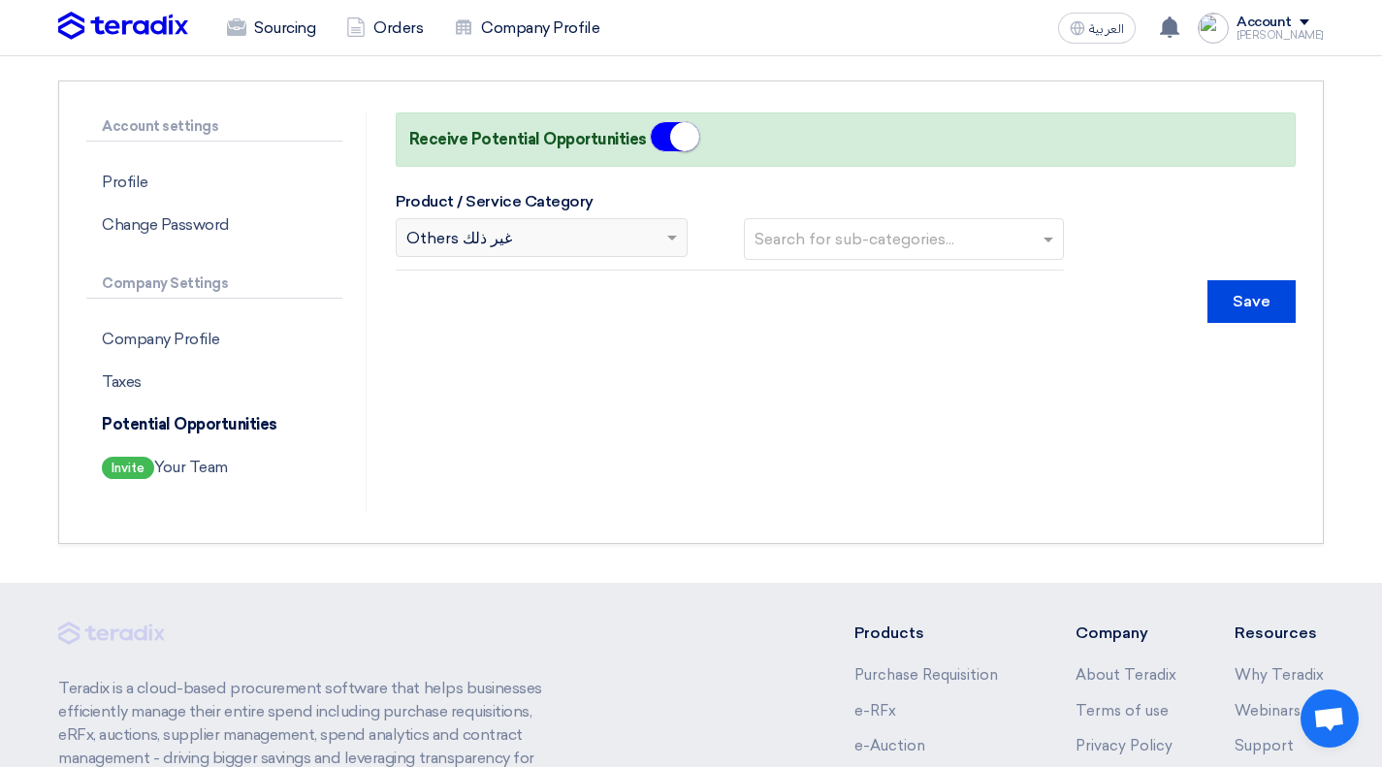
click at [633, 241] on div "Search for category... × Others غير ذلك" at bounding box center [530, 237] width 266 height 23
click at [157, 179] on p "Profile" at bounding box center [214, 182] width 256 height 43
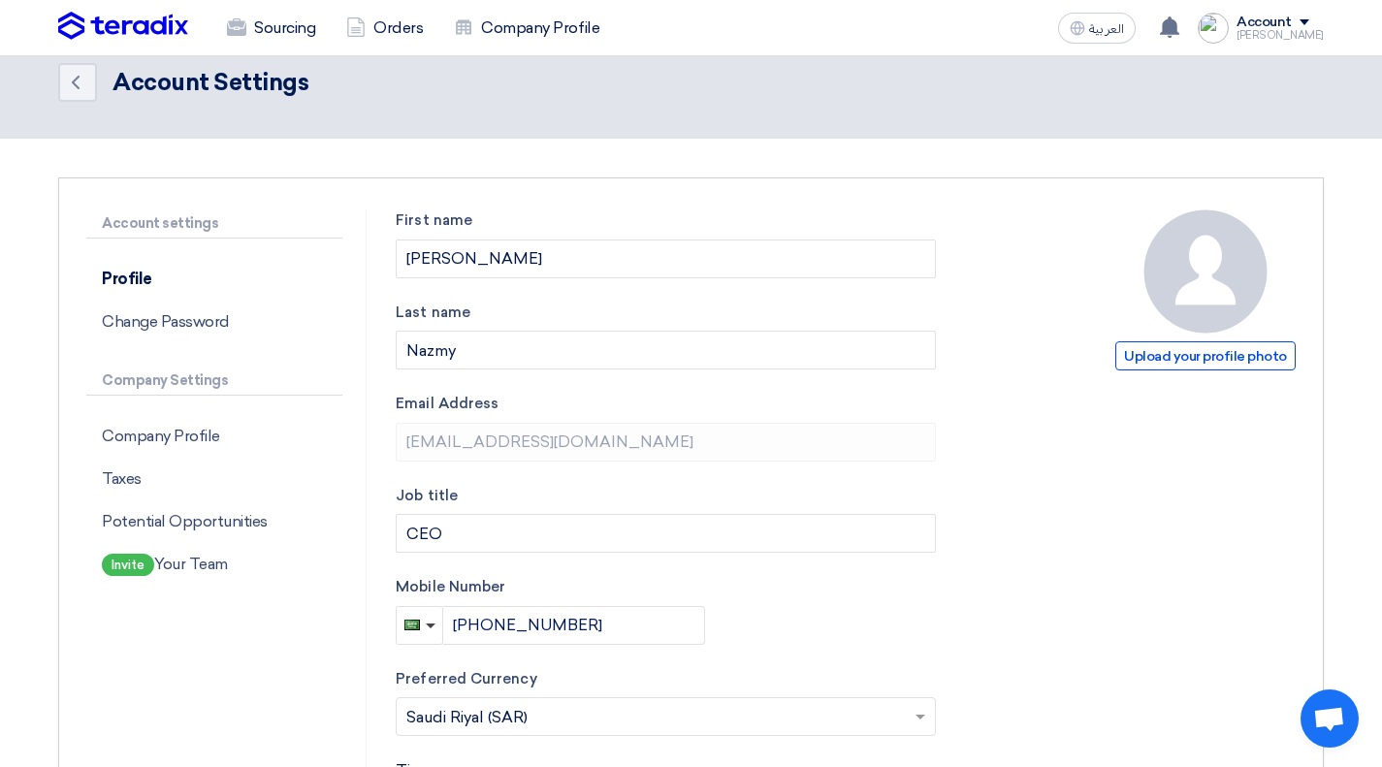
scroll to position [22, 0]
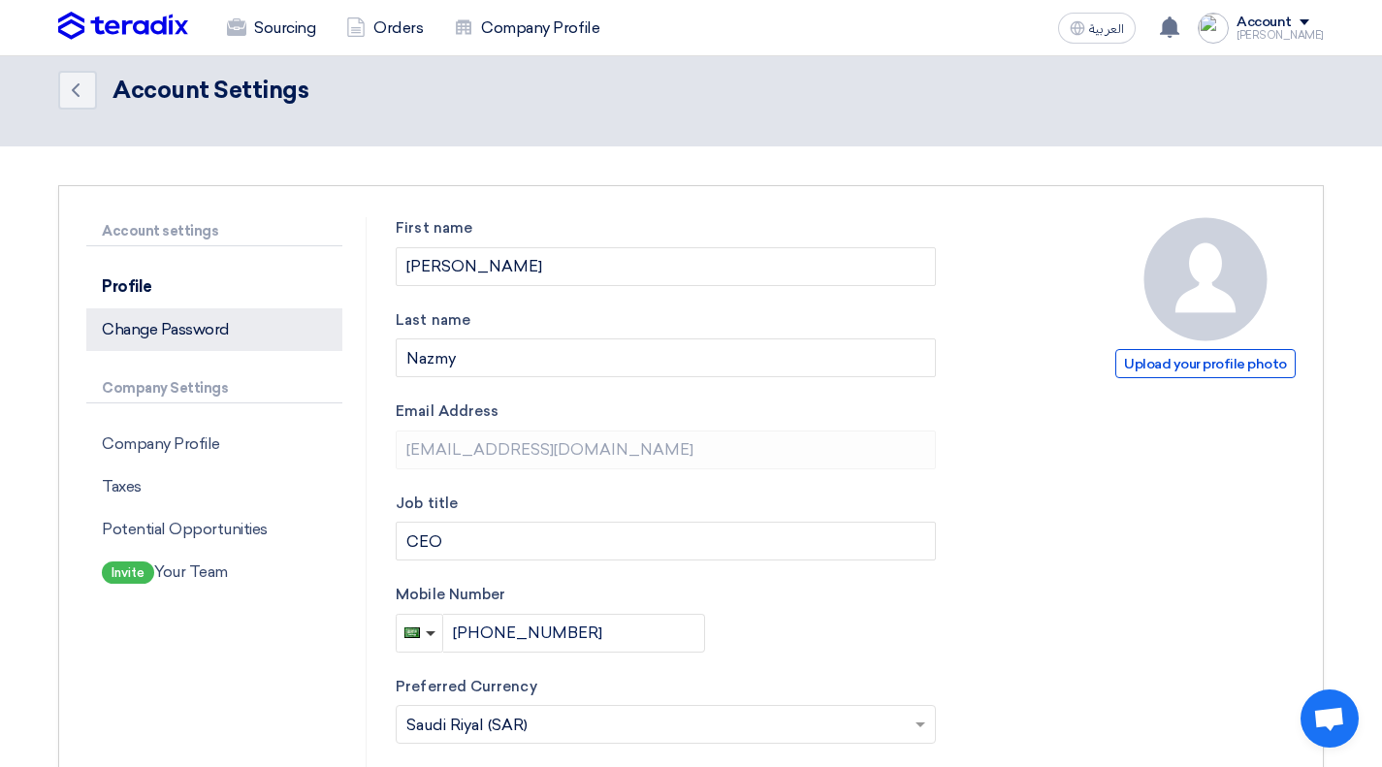
click at [231, 335] on p "Change Password" at bounding box center [214, 329] width 256 height 43
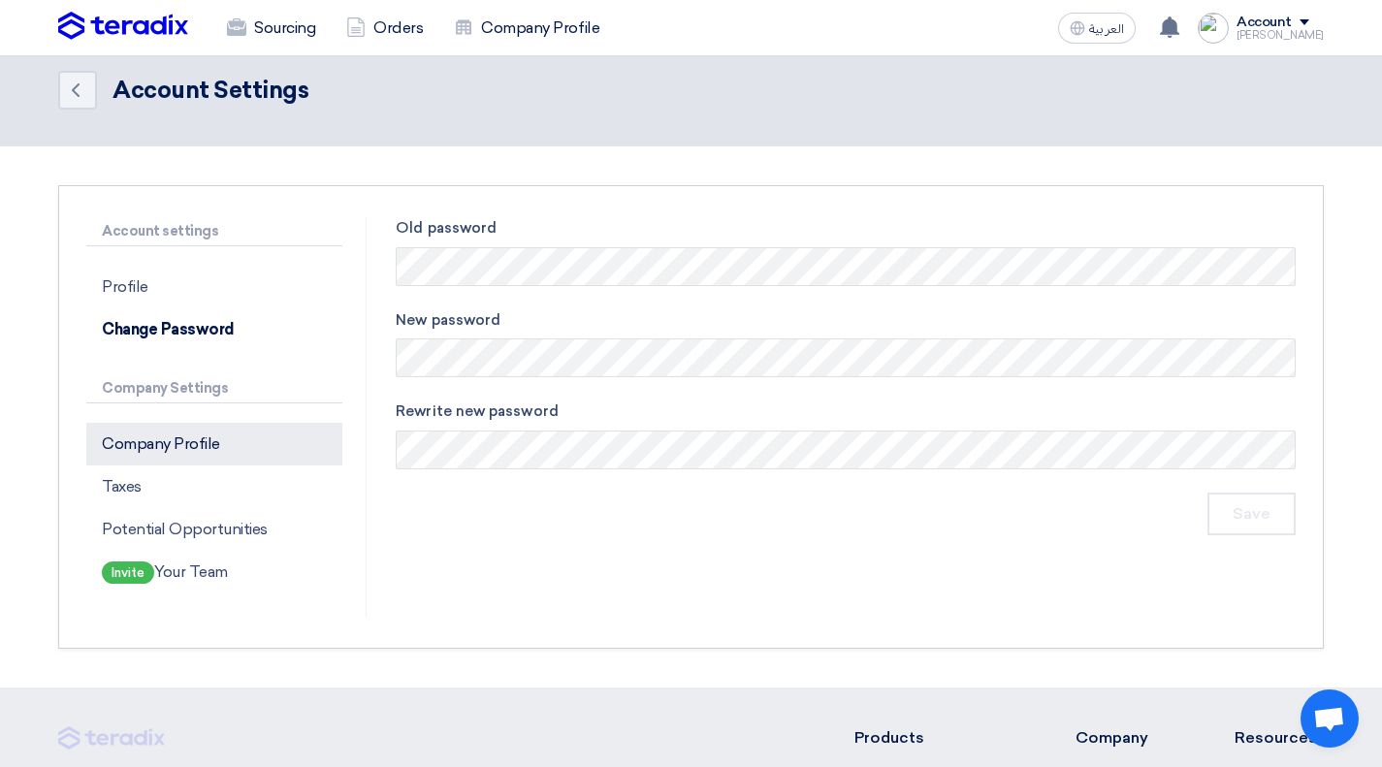
click at [210, 450] on p "Company Profile" at bounding box center [214, 444] width 256 height 43
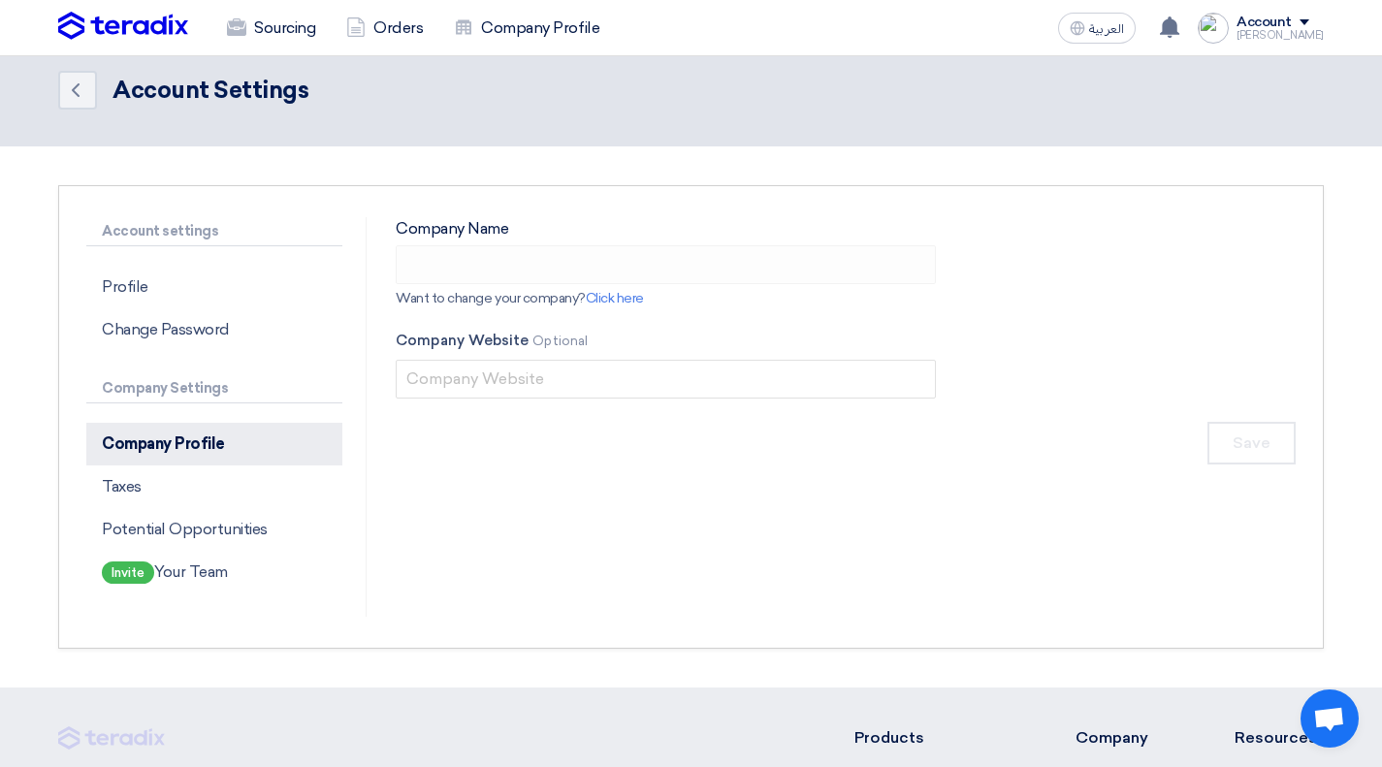
type input "Byte Tech"
type input "[DOMAIN_NAME]"
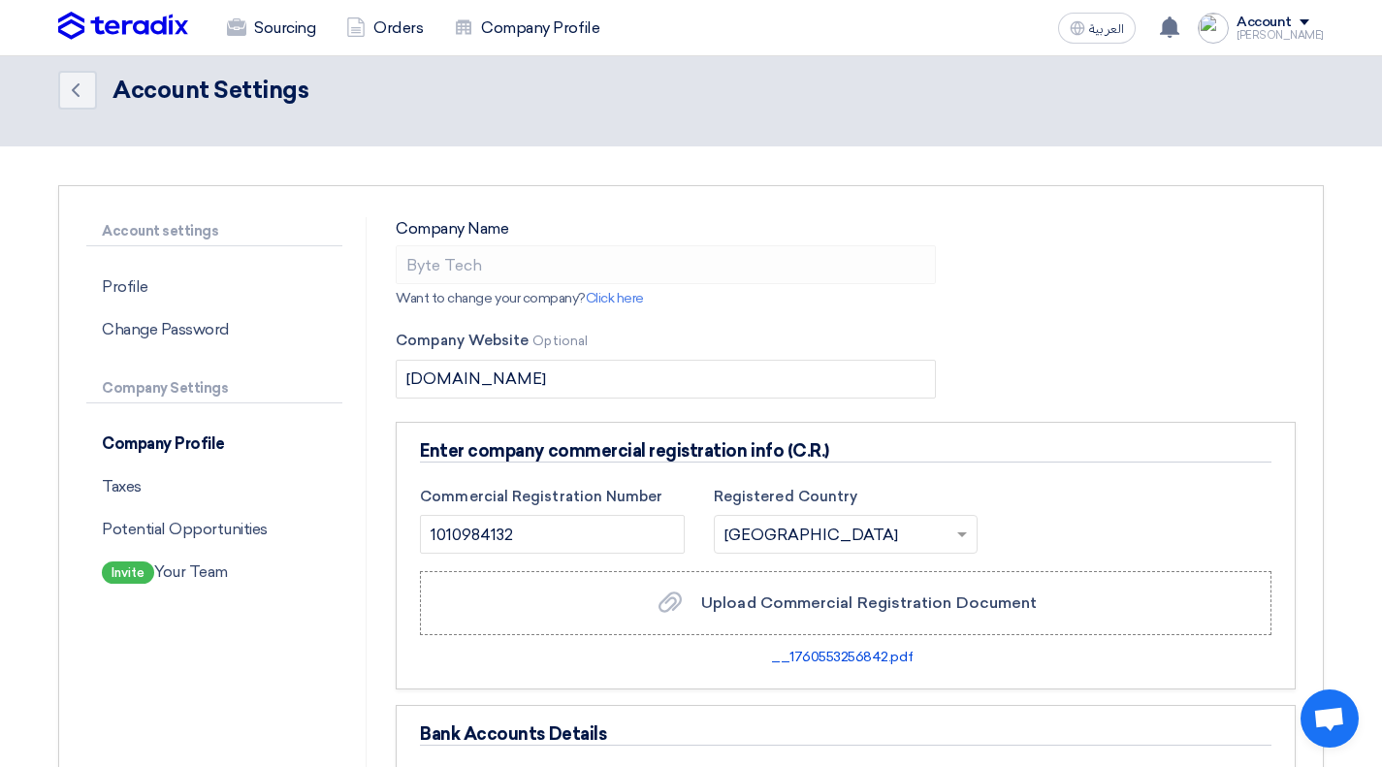
click at [629, 297] on link "Click here" at bounding box center [615, 298] width 58 height 16
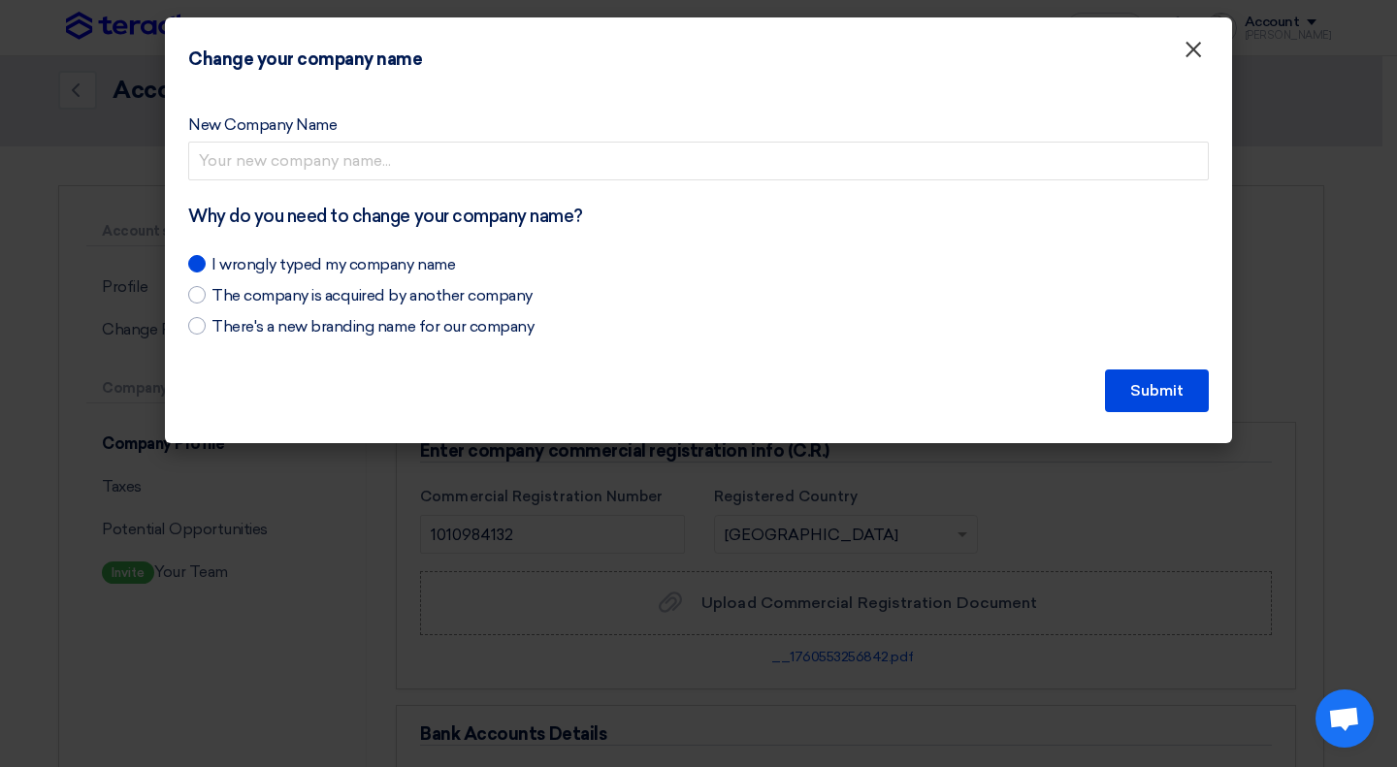
click at [1195, 54] on span "×" at bounding box center [1192, 54] width 19 height 39
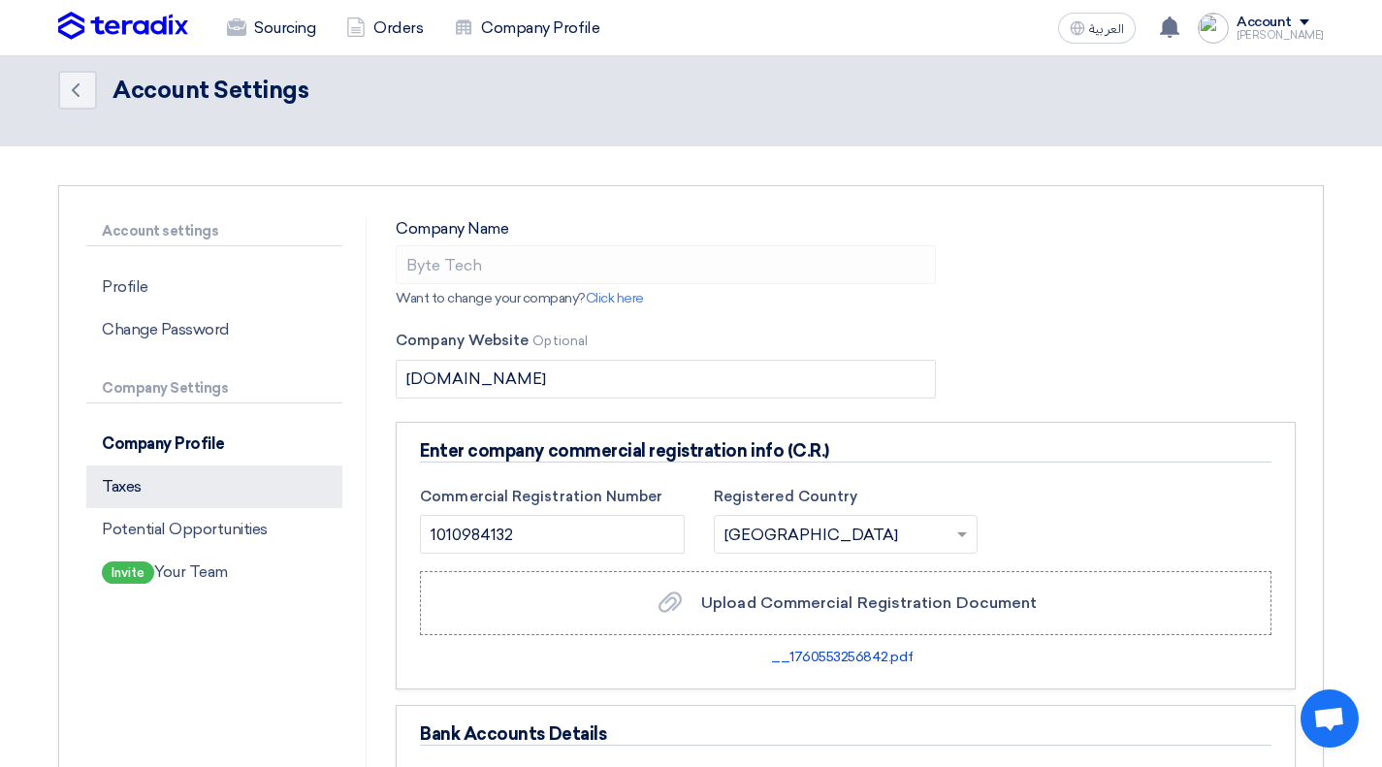
click at [142, 486] on p "Taxes" at bounding box center [214, 487] width 256 height 43
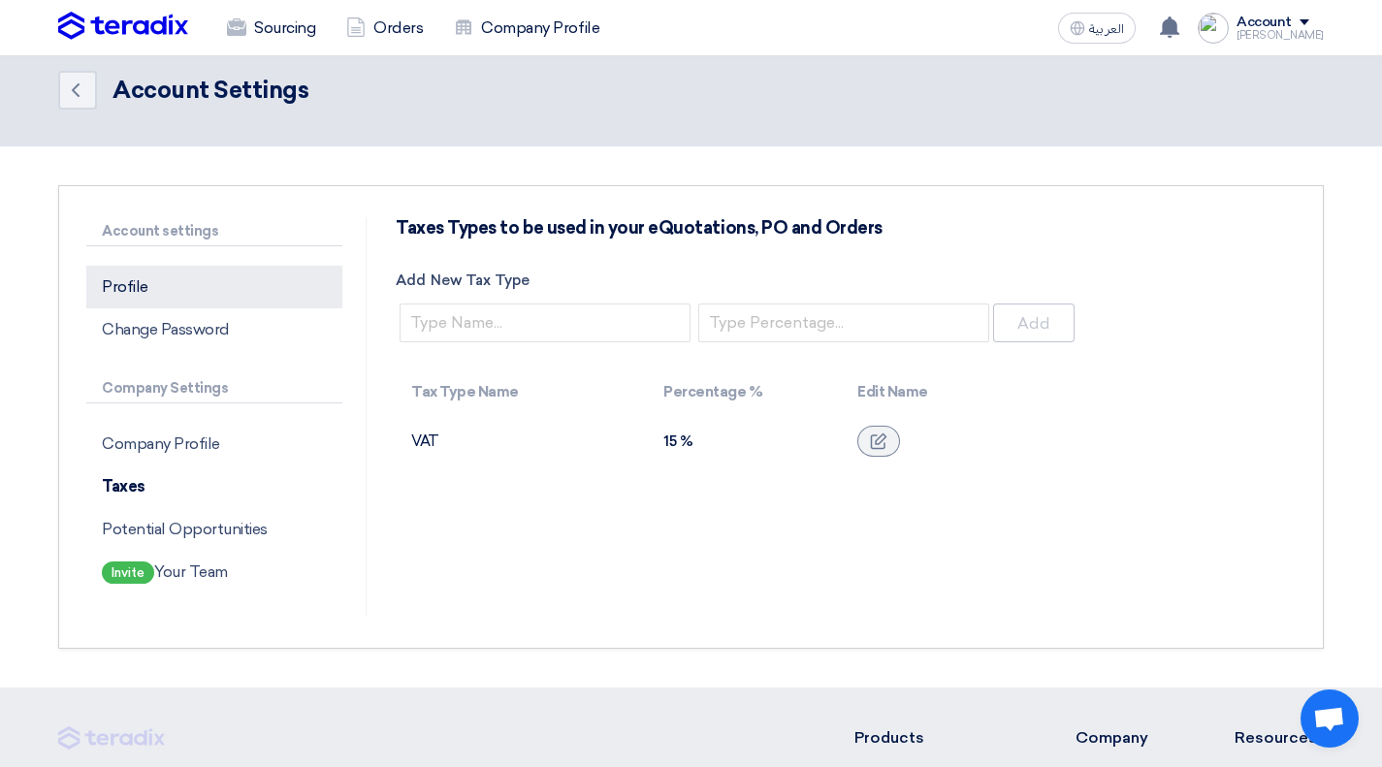
click at [137, 296] on p "Profile" at bounding box center [214, 287] width 256 height 43
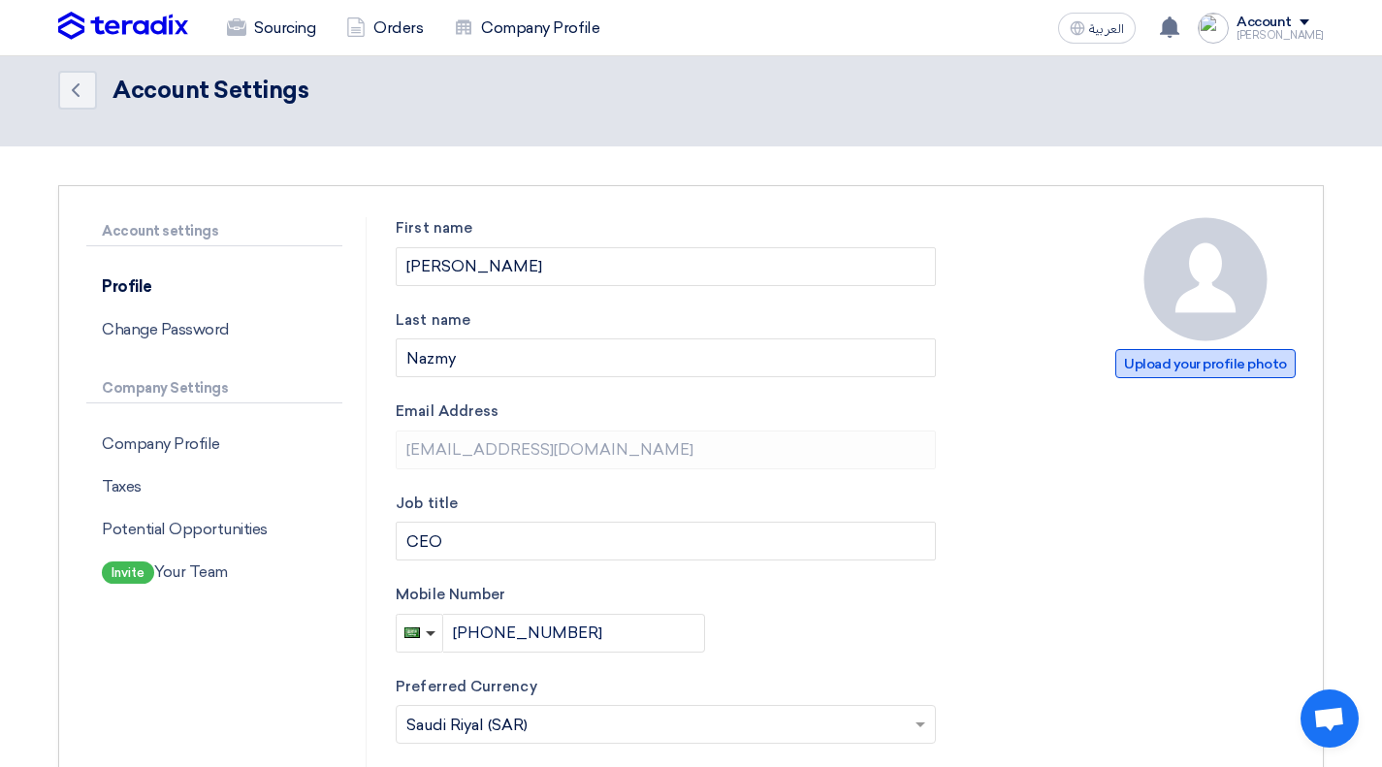
click at [1230, 355] on span "Upload your profile photo" at bounding box center [1205, 363] width 180 height 29
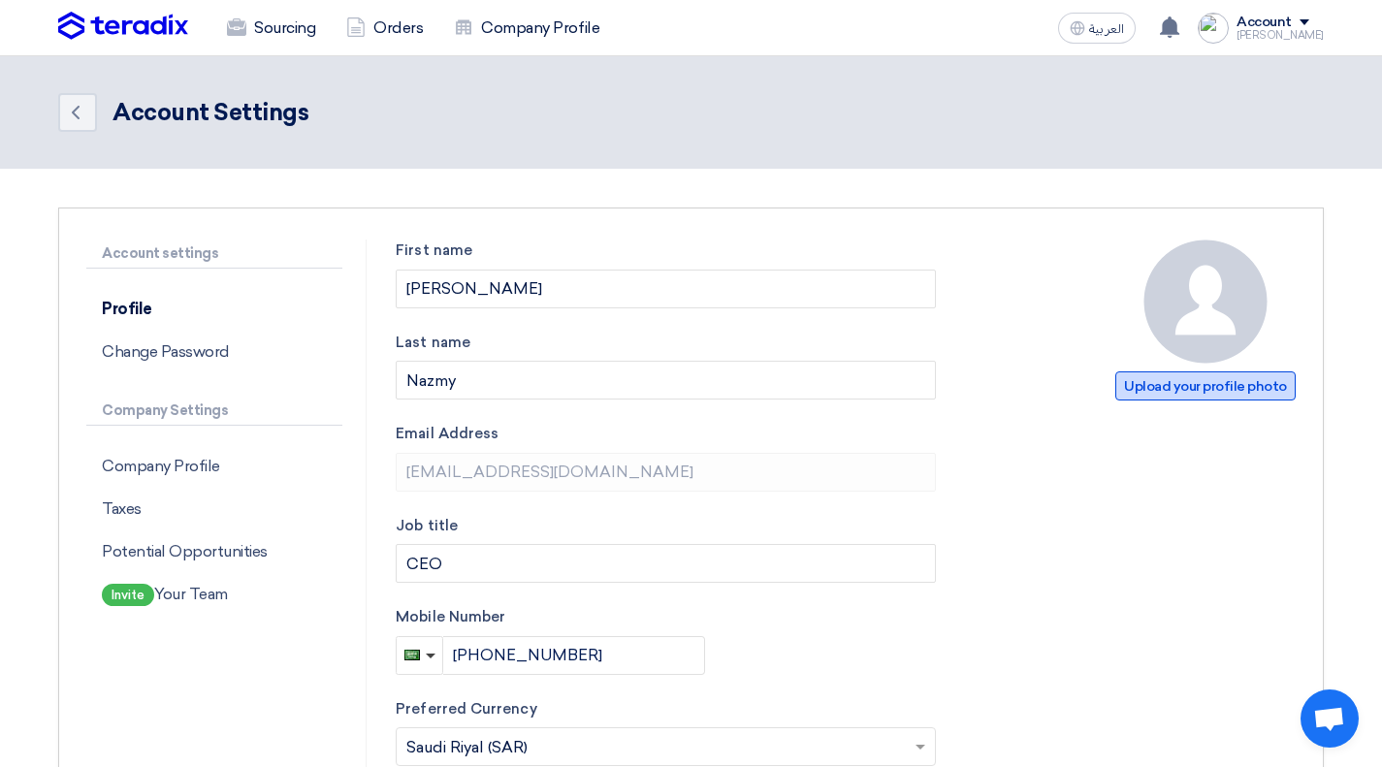
type input "C:\fakepath\BYTE-TECH Logo 1-0١.png"
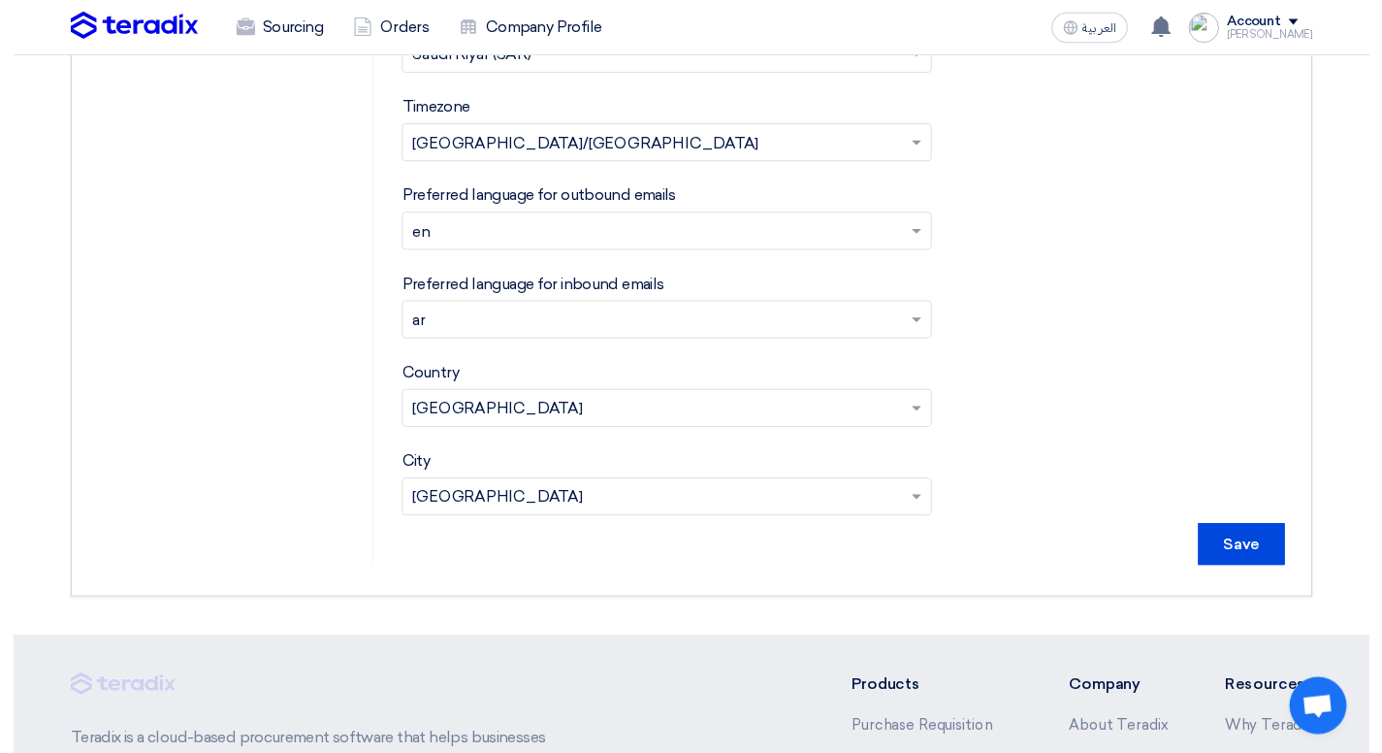
scroll to position [714, 0]
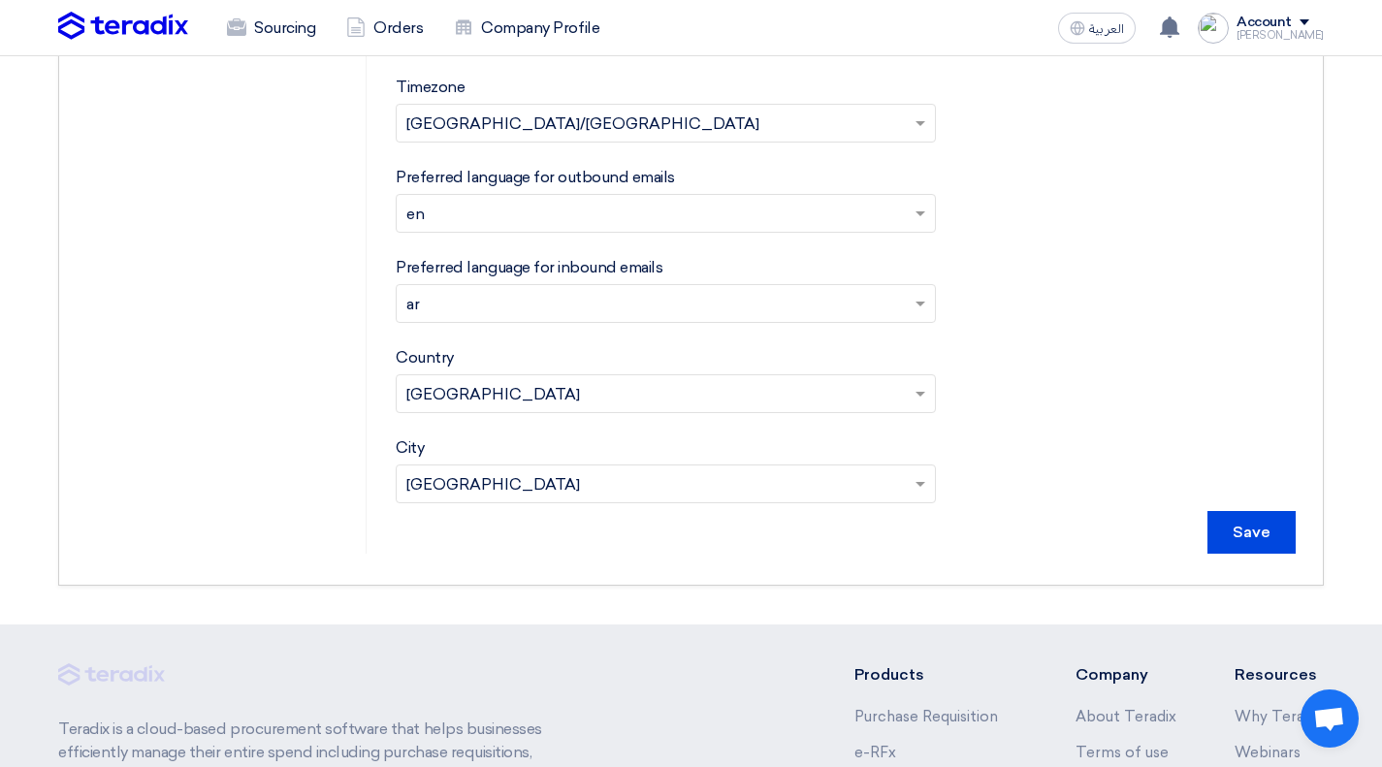
click at [1209, 527] on div "Save" at bounding box center [846, 532] width 900 height 43
click at [1217, 527] on input "Save" at bounding box center [1252, 532] width 88 height 43
click at [1084, 131] on form "Upload your profile photo First name [PERSON_NAME] Last name Nazmy Email Addres…" at bounding box center [846, 40] width 900 height 1028
click at [1129, 13] on button "العربية ع" at bounding box center [1097, 28] width 78 height 31
type input "حفظ"
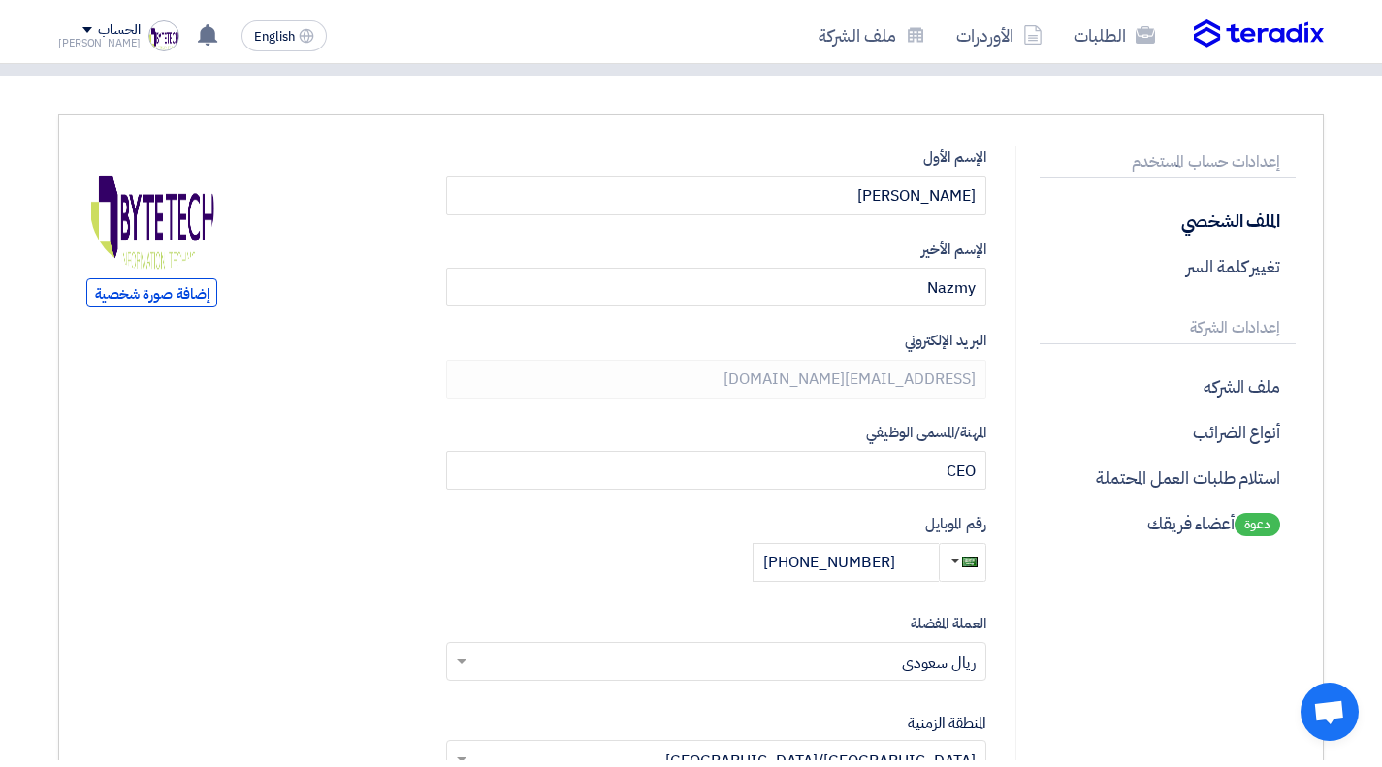
scroll to position [97, 0]
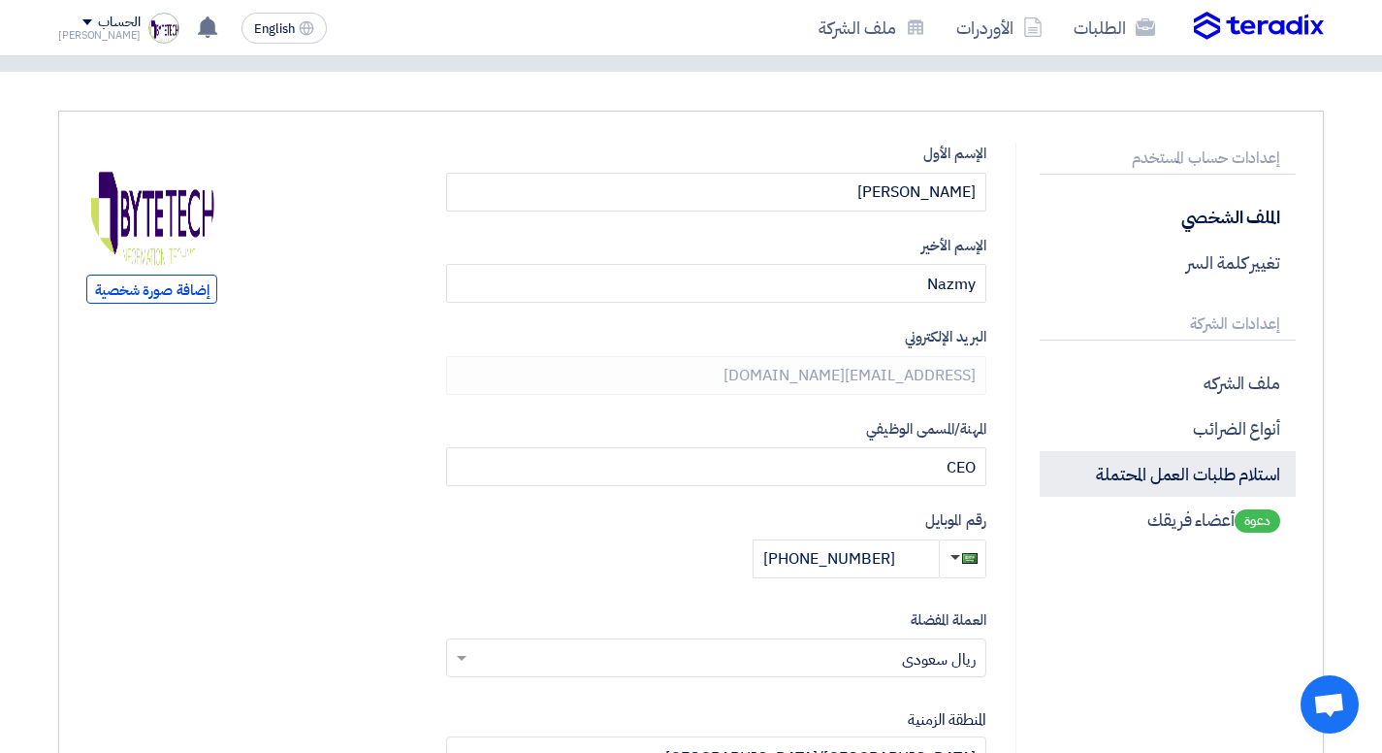
click at [1177, 469] on p "استلام طلبات العمل المحتملة" at bounding box center [1168, 474] width 256 height 46
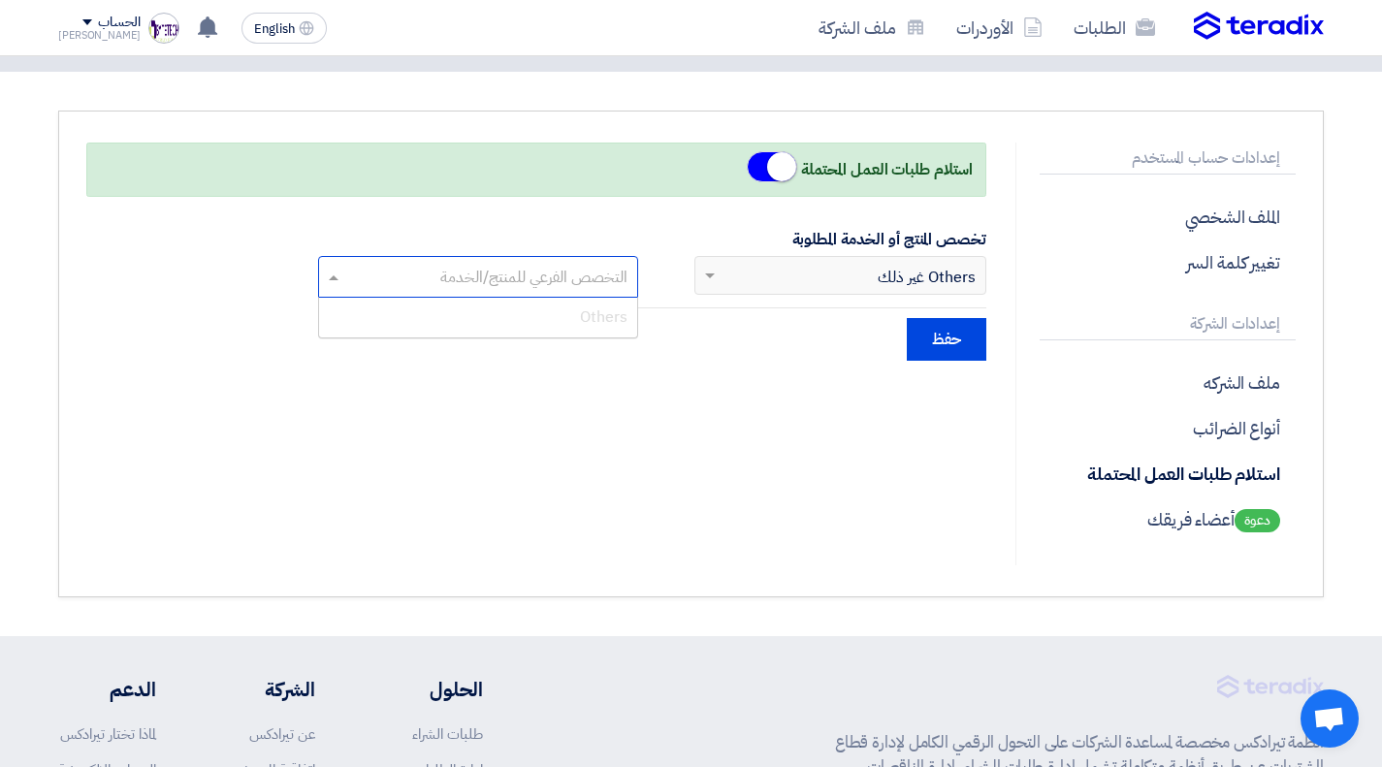
click at [560, 287] on input "text" at bounding box center [477, 277] width 300 height 32
click at [739, 268] on div "إبحث عن التخصص الرئيسي × Others غير ذلك" at bounding box center [853, 275] width 266 height 23
click at [752, 174] on span at bounding box center [772, 166] width 50 height 31
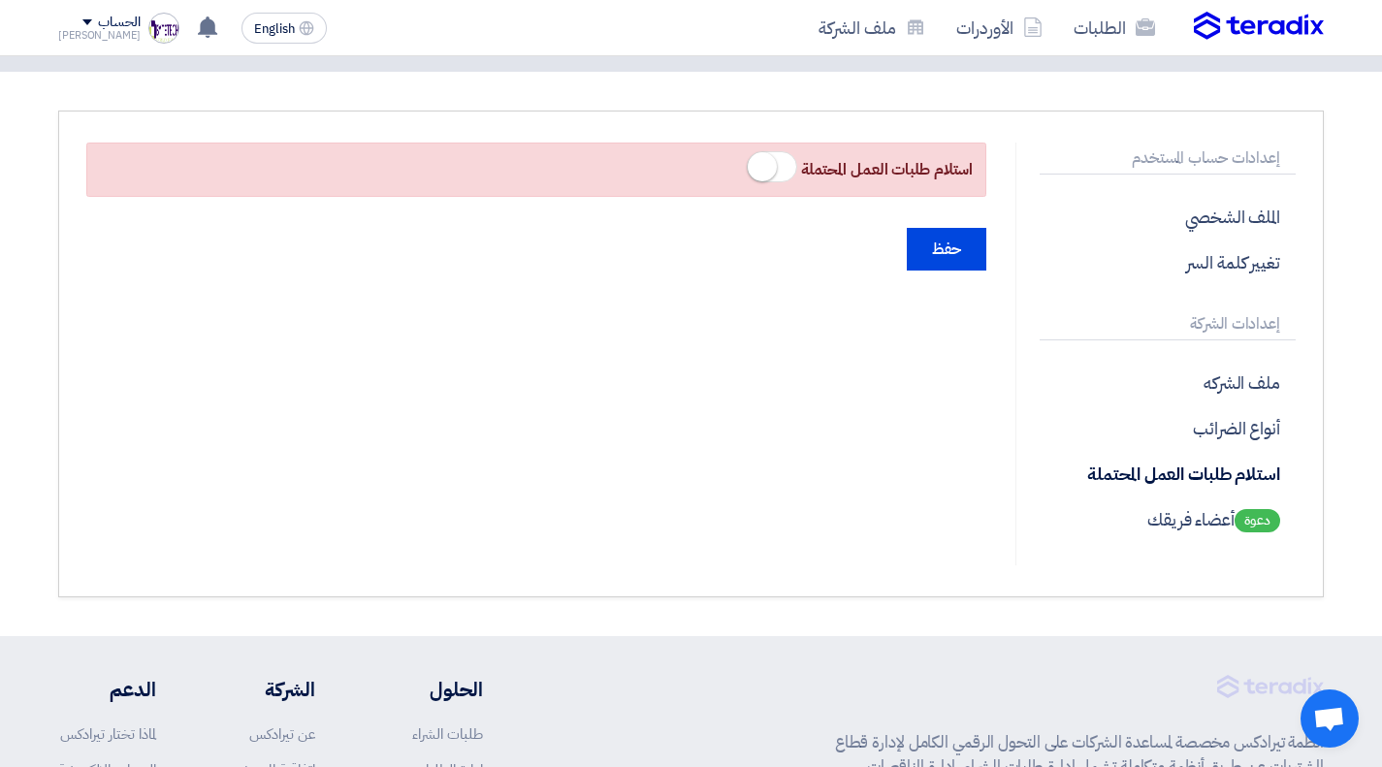
click at [780, 171] on span at bounding box center [772, 166] width 50 height 31
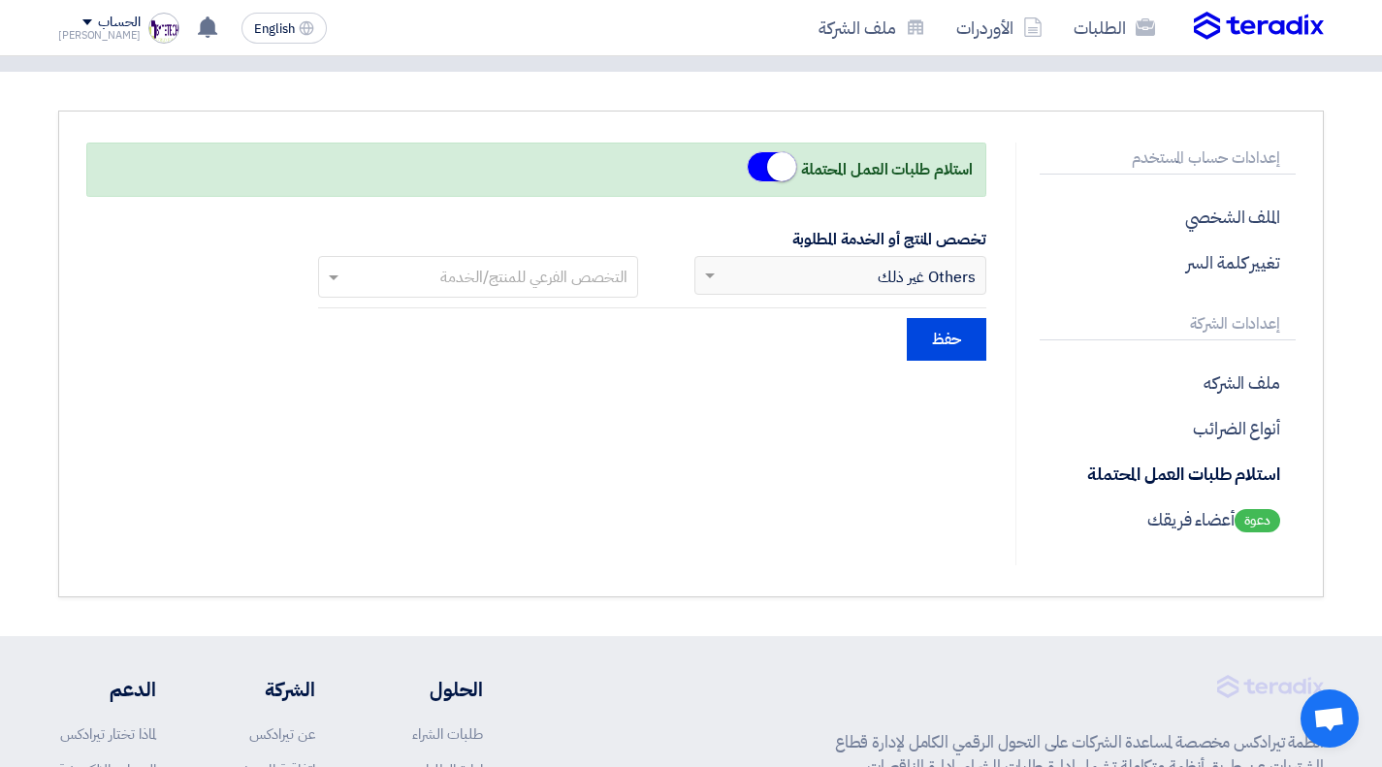
click at [906, 281] on span "Others غير ذلك" at bounding box center [927, 277] width 98 height 23
click at [938, 351] on input "حفظ" at bounding box center [947, 339] width 80 height 43
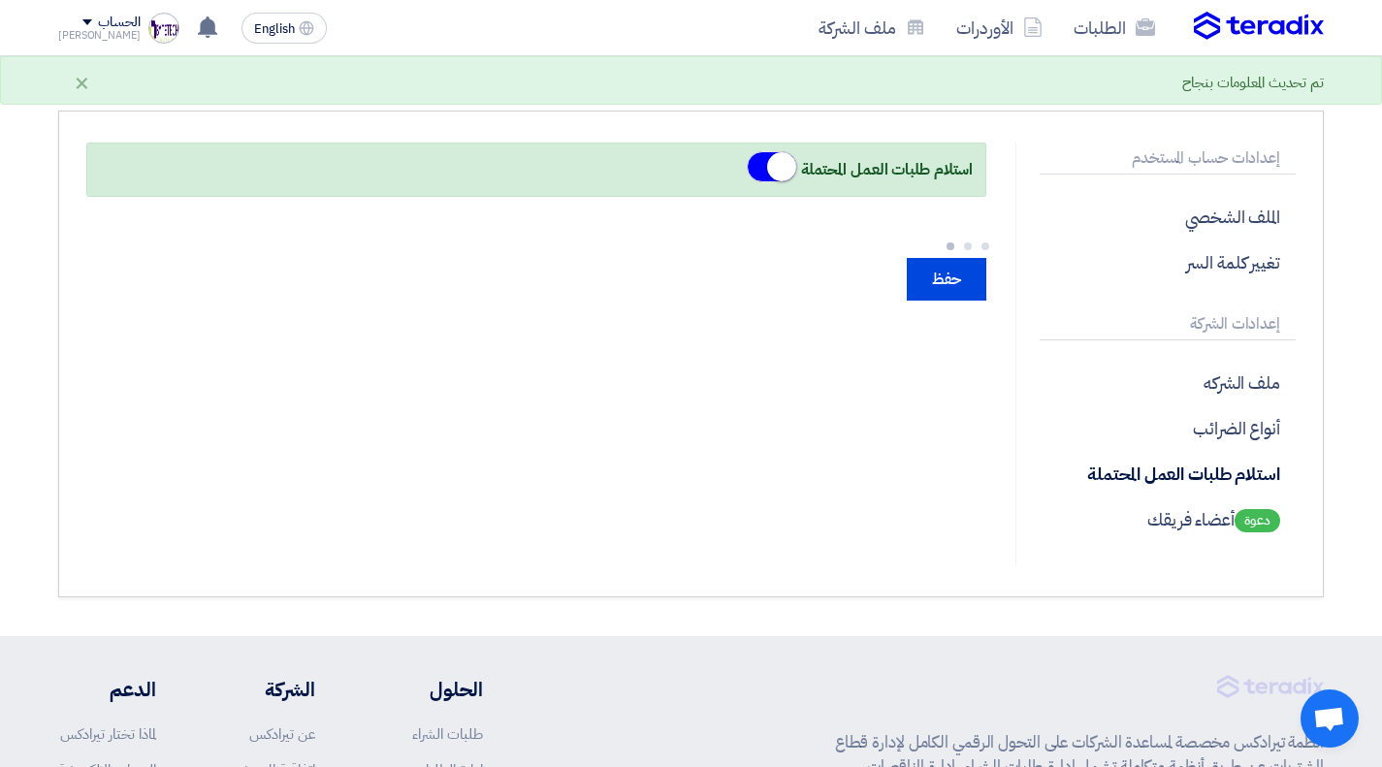
click at [938, 343] on div "استلام طلبات العمل المحتملة حفظ" at bounding box center [536, 354] width 929 height 423
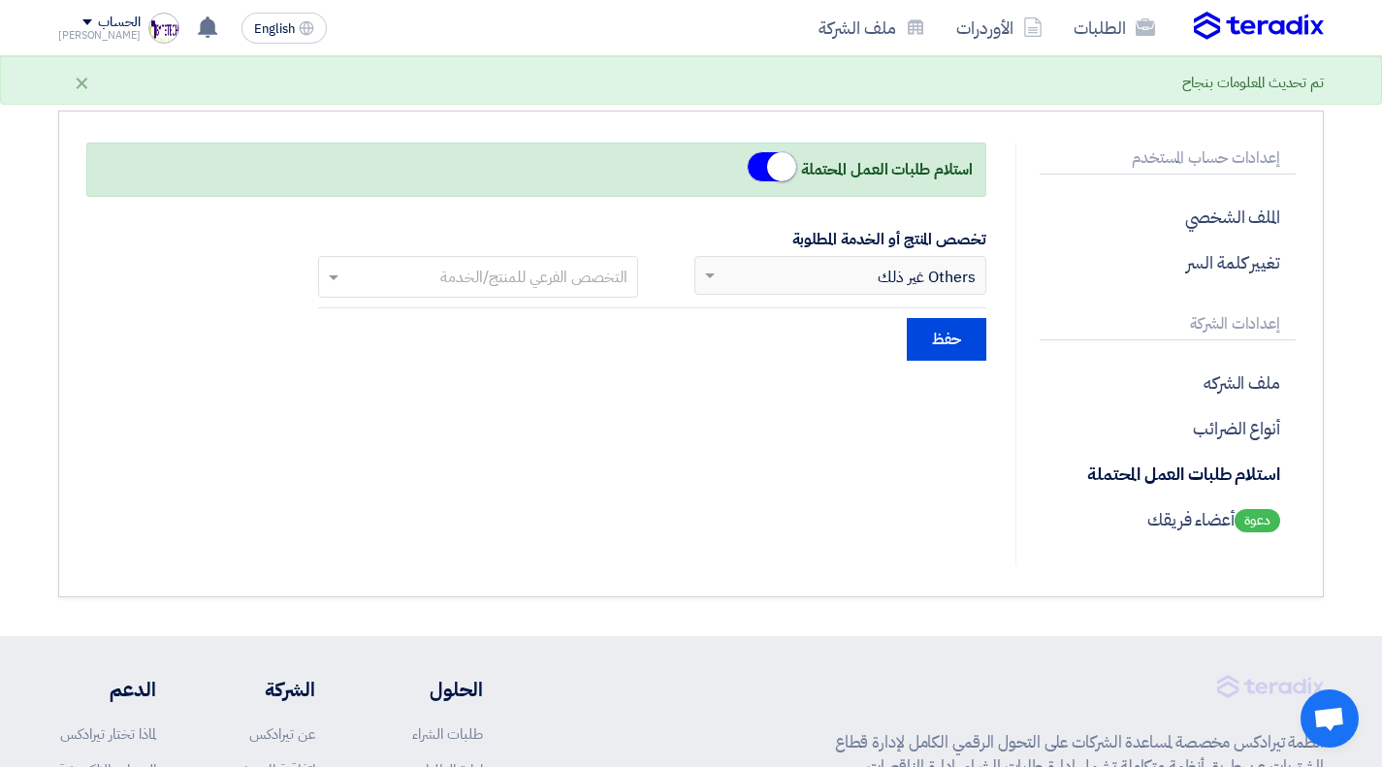
click at [790, 271] on div "إبحث عن التخصص الرئيسي × Others غير ذلك" at bounding box center [853, 275] width 266 height 23
click at [1233, 414] on p "أنواع الضرائب" at bounding box center [1168, 428] width 256 height 46
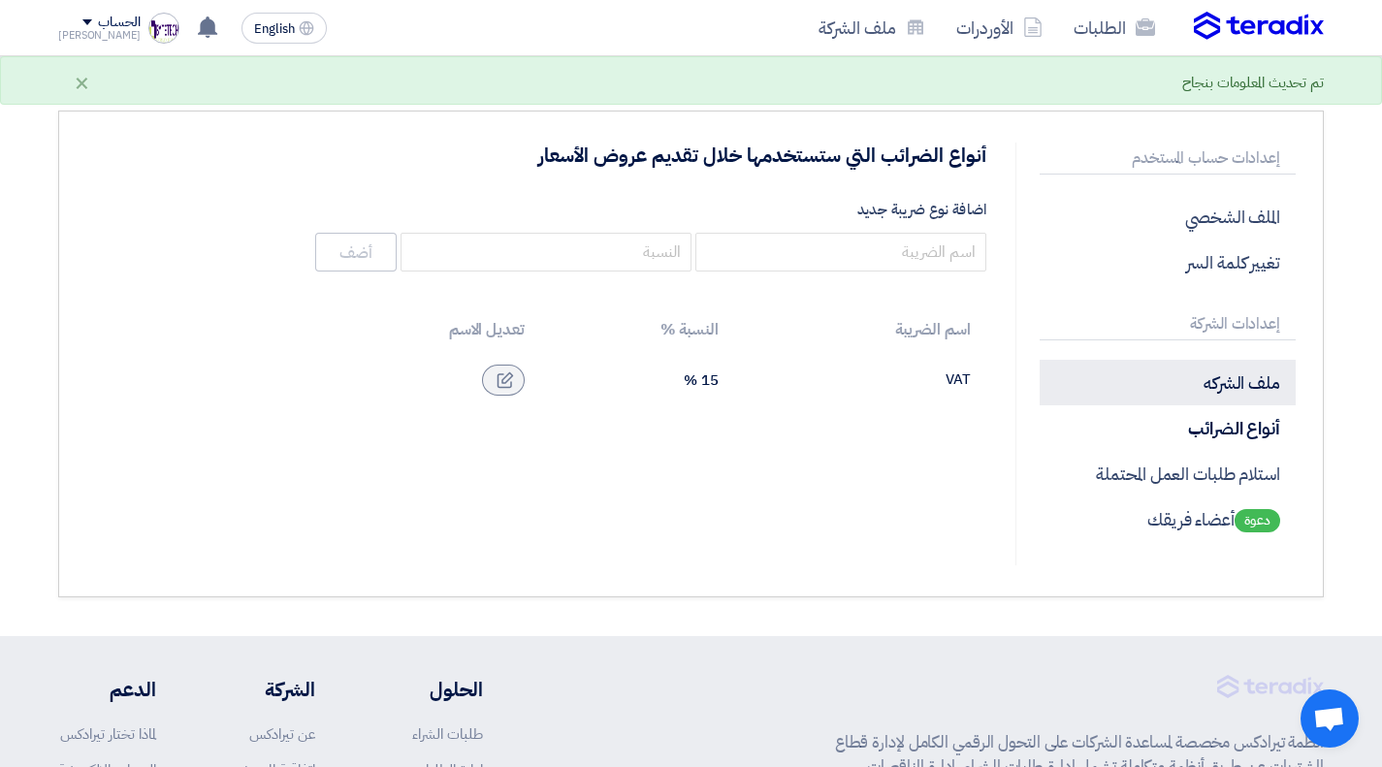
click at [1212, 374] on p "ملف الشركه" at bounding box center [1168, 383] width 256 height 46
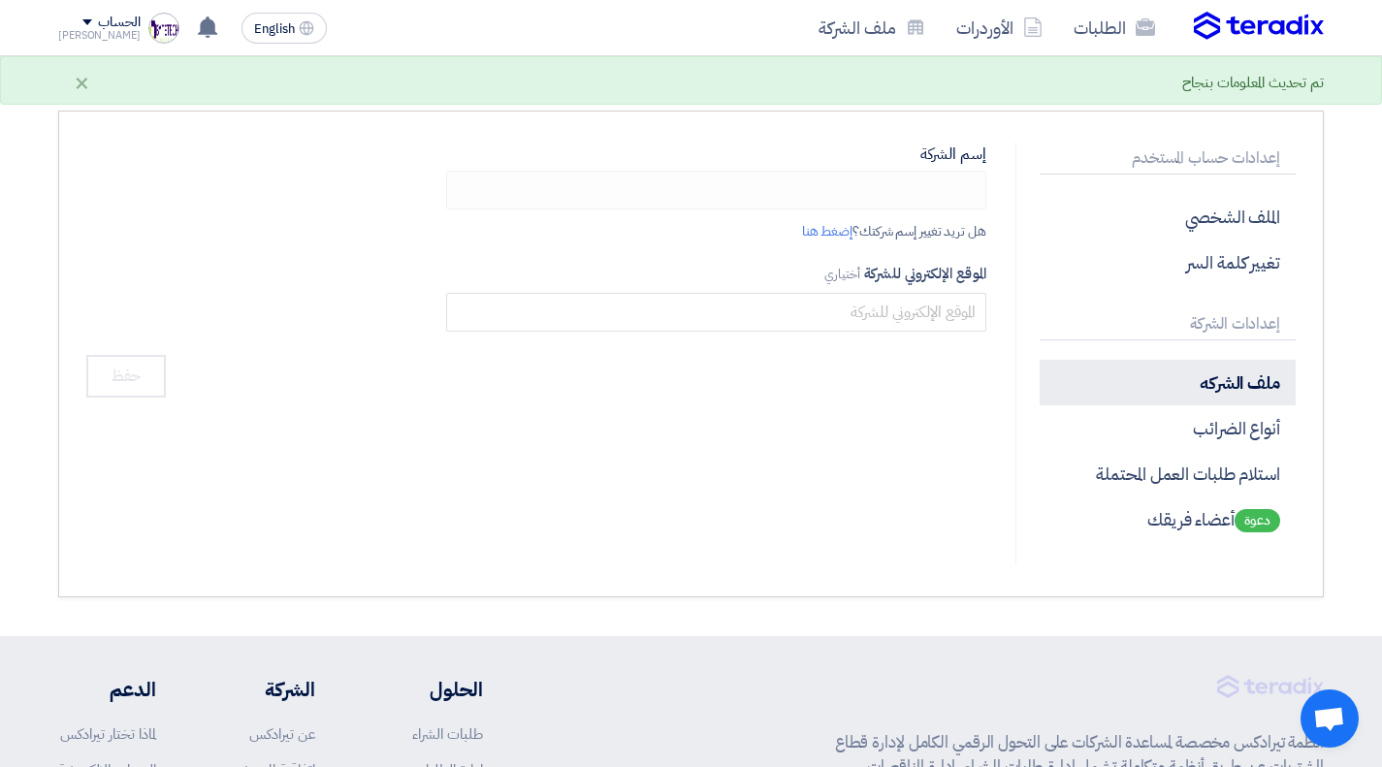
type input "Byte Tech"
type input "[DOMAIN_NAME]"
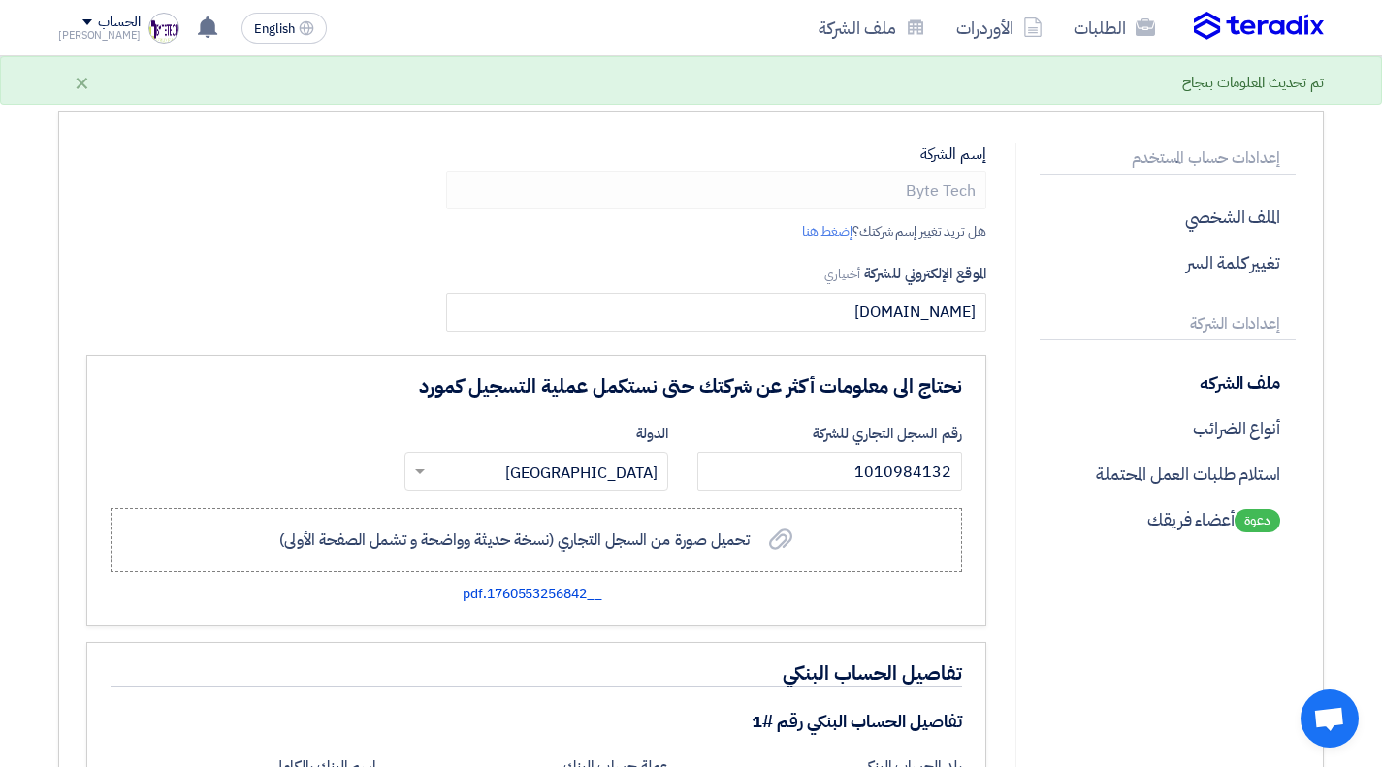
click at [1201, 325] on p "إعدادات الشركة" at bounding box center [1168, 324] width 256 height 32
click at [1201, 260] on p "تغيير كلمة السر" at bounding box center [1168, 263] width 256 height 46
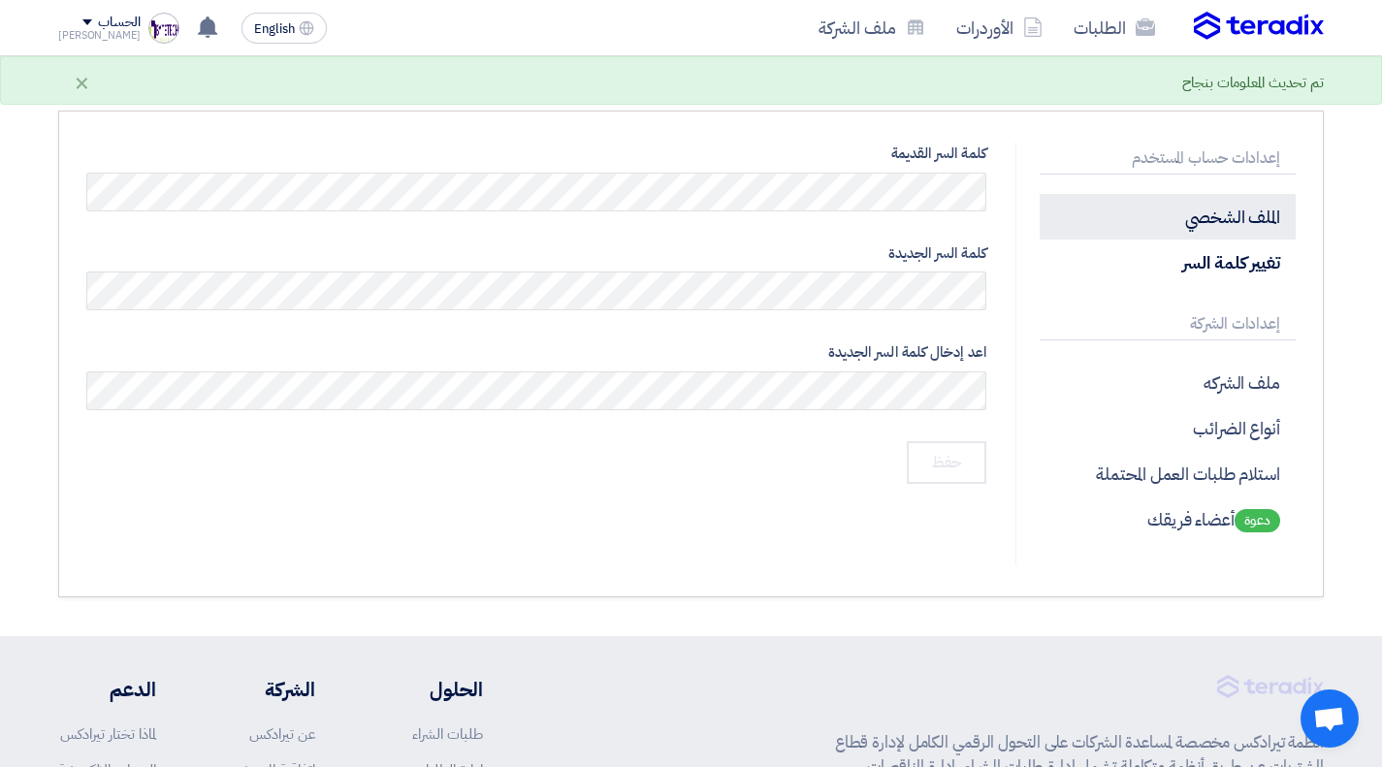
click at [1209, 226] on p "الملف الشخصي" at bounding box center [1168, 217] width 256 height 46
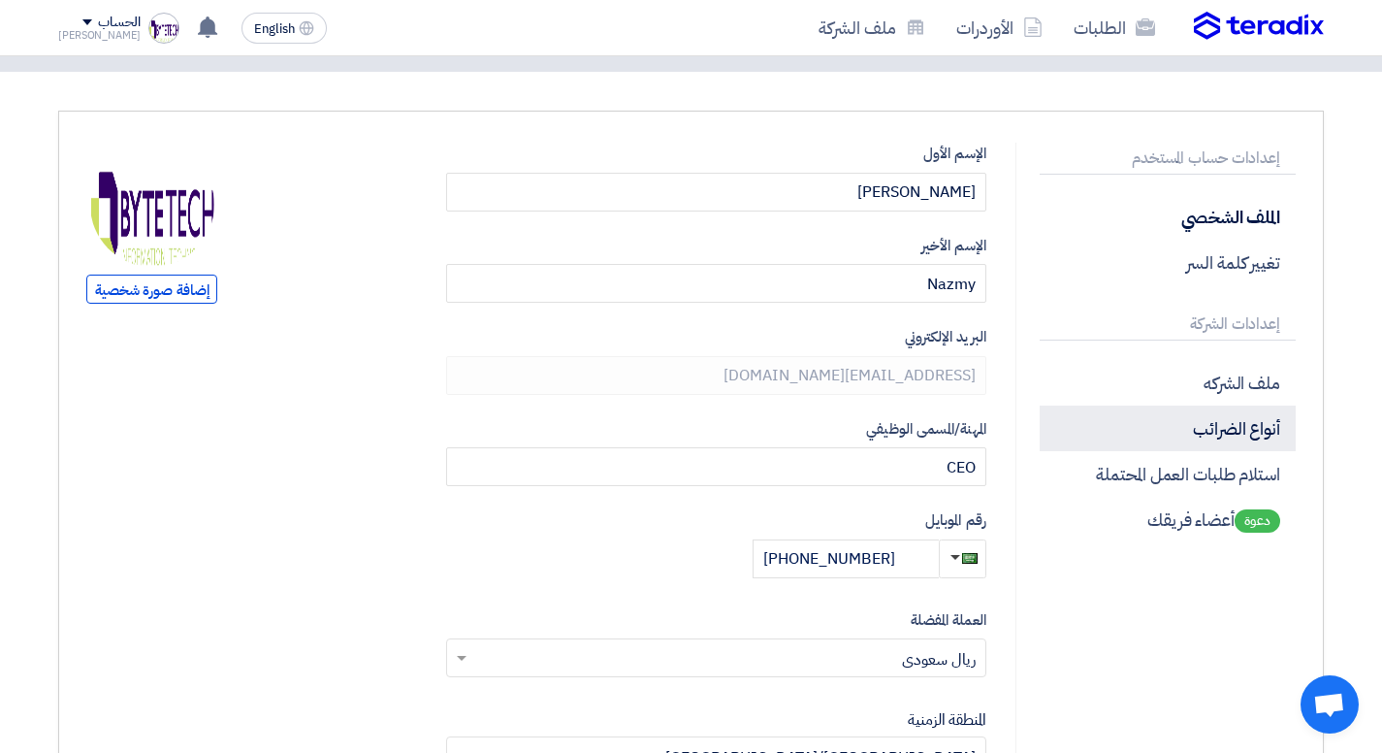
click at [1218, 427] on p "أنواع الضرائب" at bounding box center [1168, 428] width 256 height 46
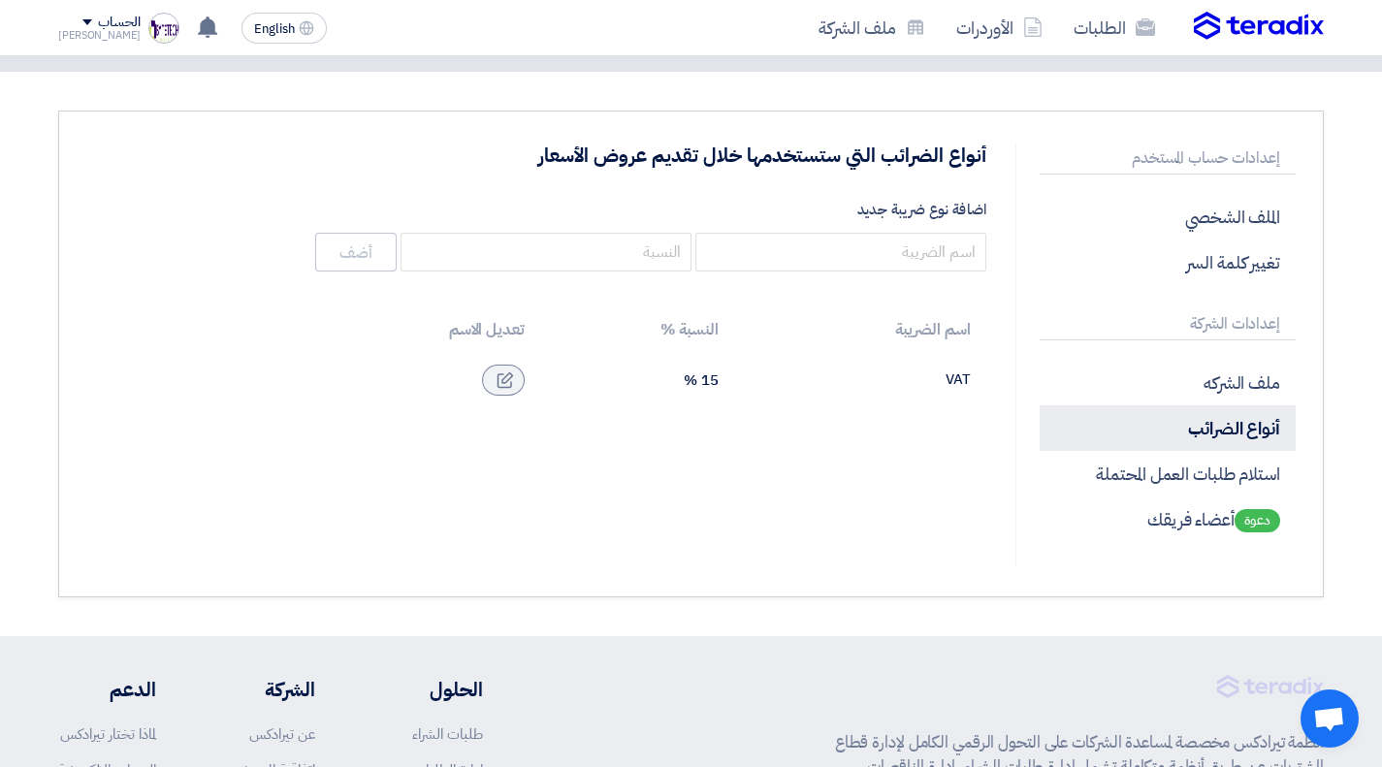
click at [1218, 427] on p "أنواع الضرائب" at bounding box center [1168, 428] width 256 height 46
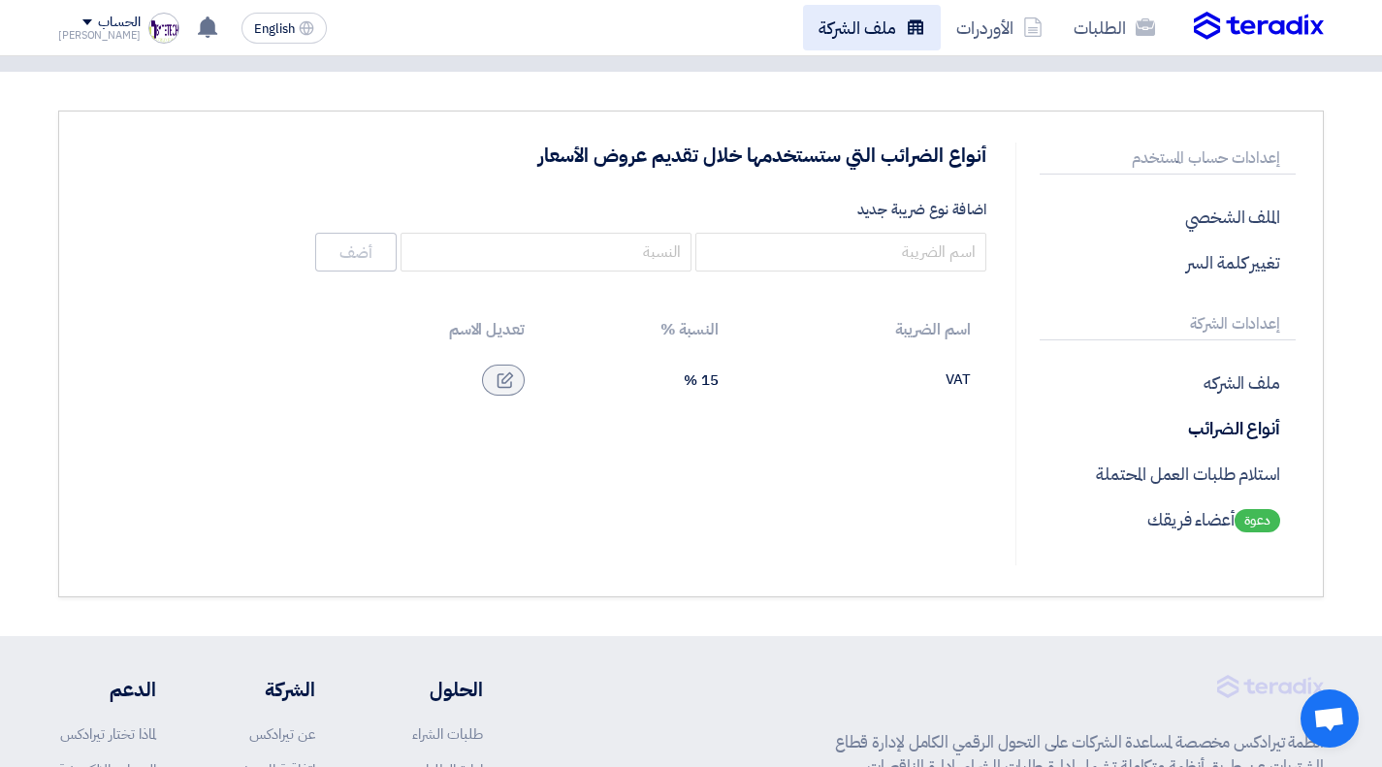
click at [886, 29] on link "ملف الشركة" at bounding box center [872, 28] width 138 height 46
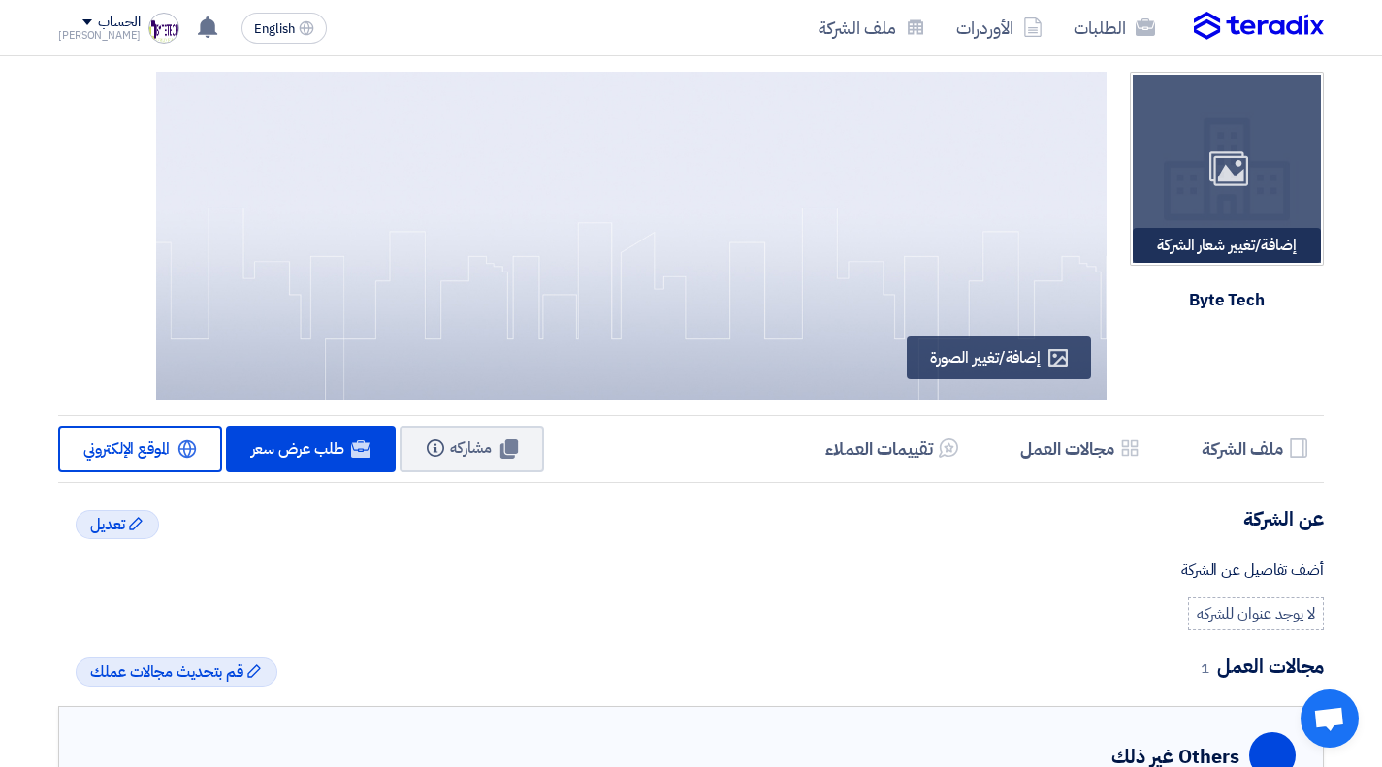
click at [1223, 253] on div "إضافة/تغيير شعار الشركة Image" at bounding box center [1227, 245] width 188 height 35
type input "C:\fakepath\BYTE-TECH Logo 1-0١.png"
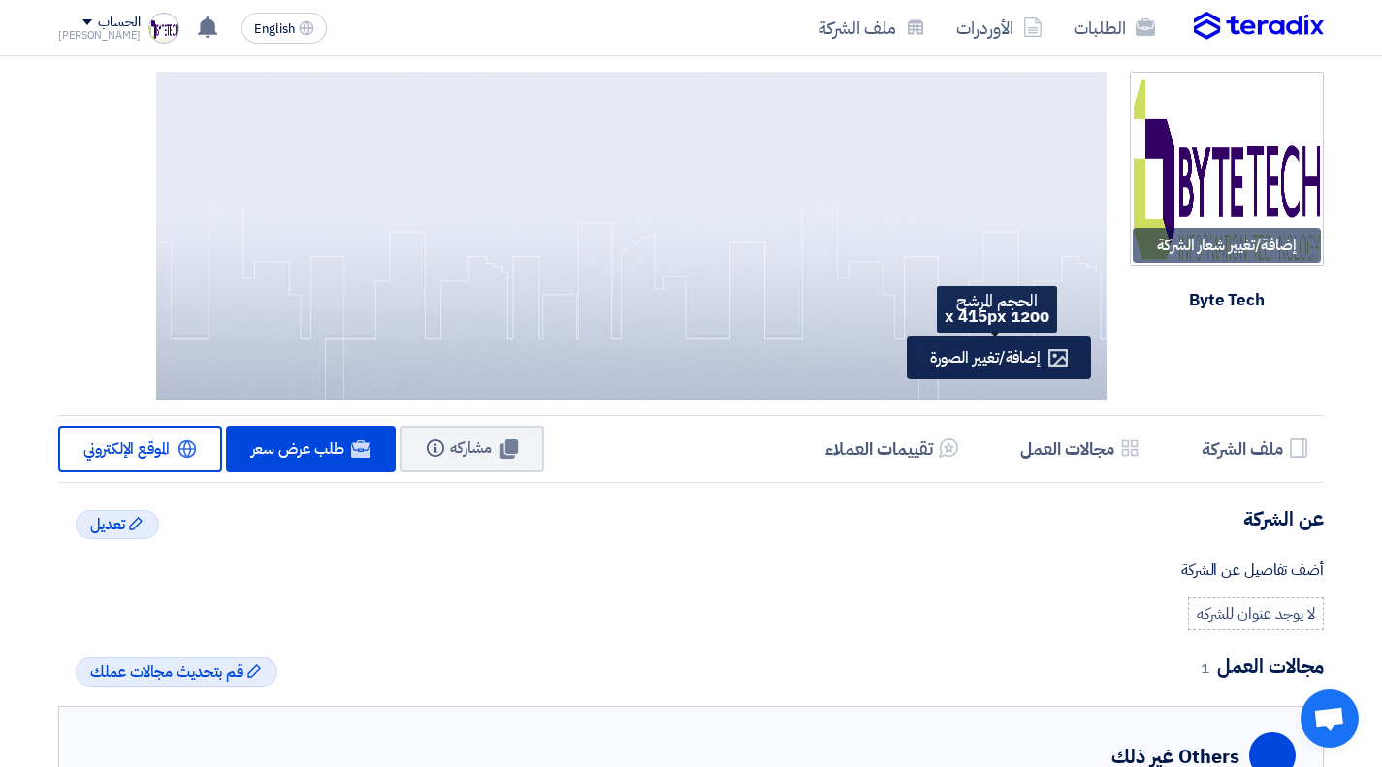
click at [1005, 343] on div "Profile إضافة/تغيير الصورة" at bounding box center [999, 358] width 184 height 43
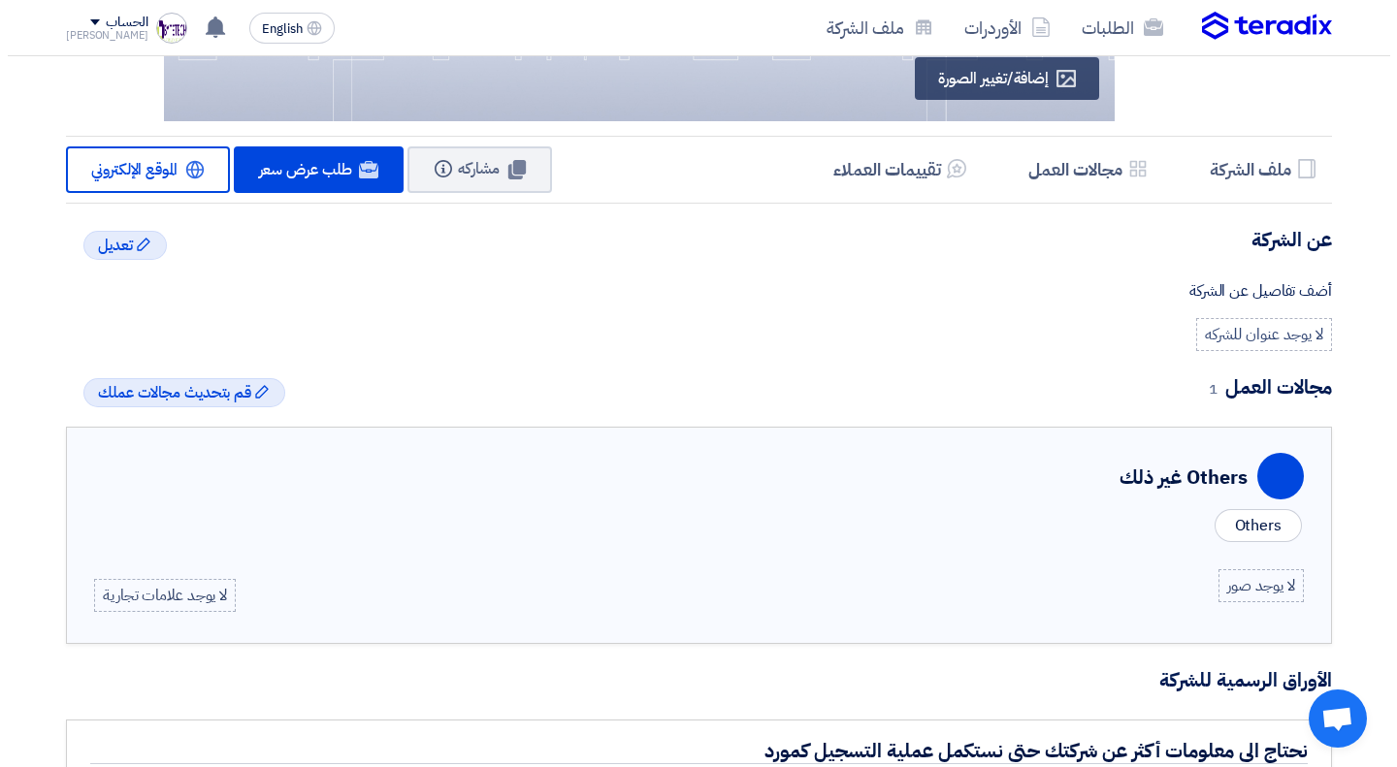
scroll to position [385, 0]
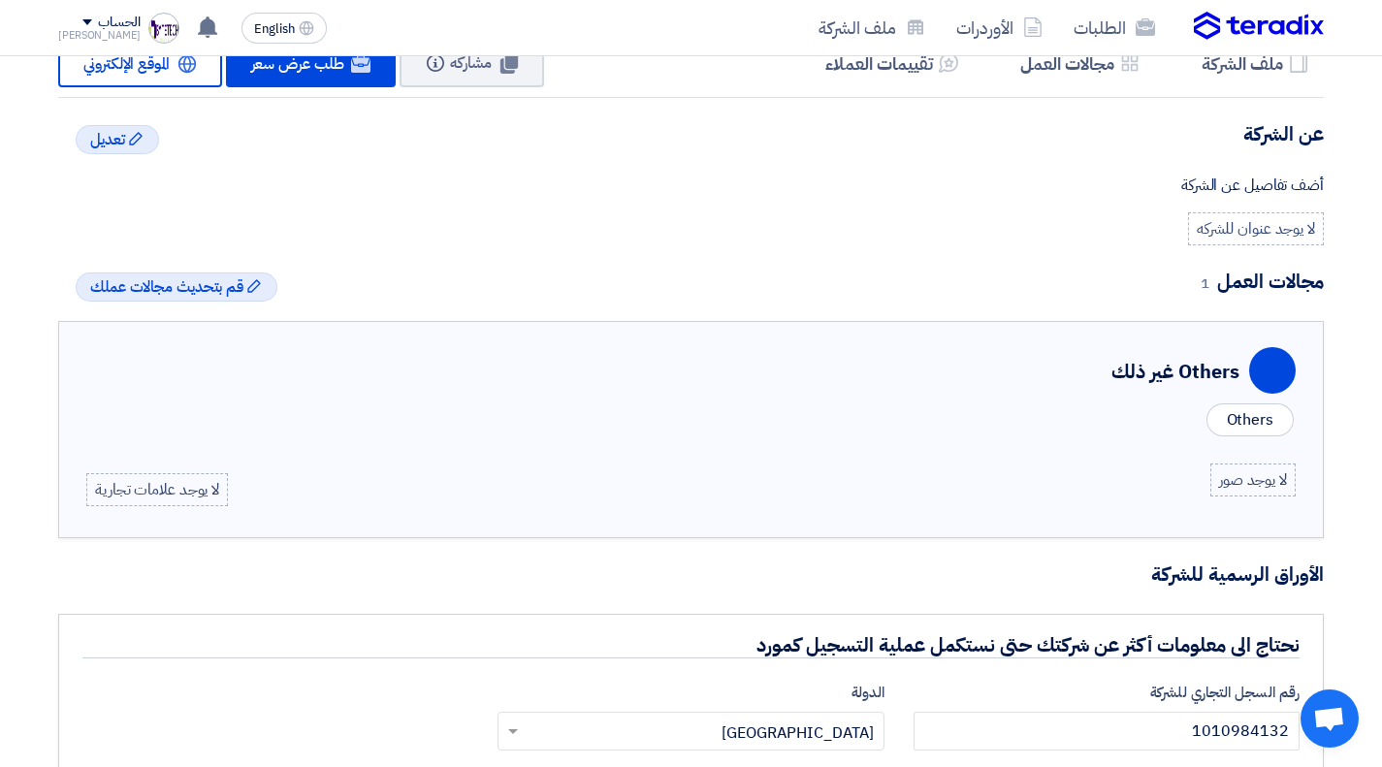
click at [1225, 419] on div "Others" at bounding box center [1250, 419] width 87 height 33
click at [229, 282] on span "قم بتحديث مجالات عملك" at bounding box center [166, 286] width 153 height 23
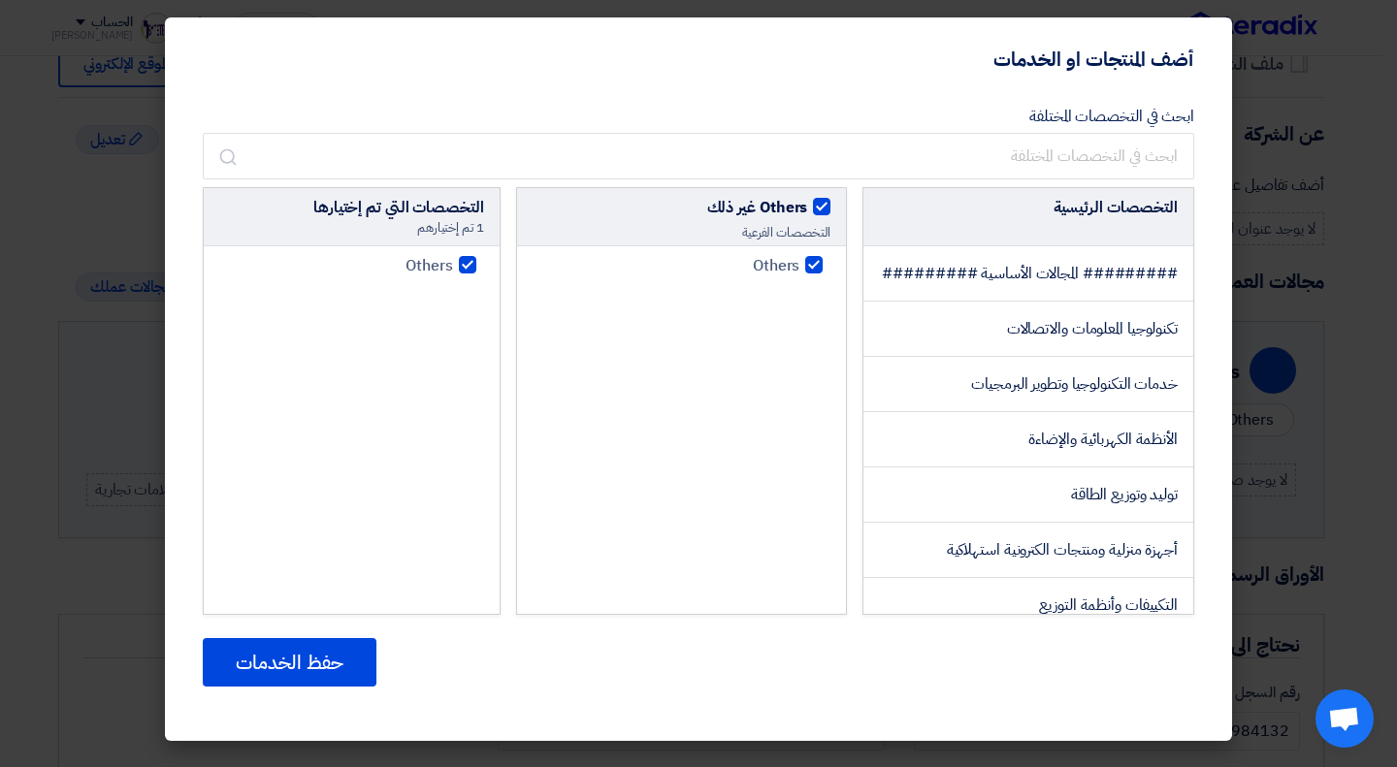
click at [1076, 281] on span "######### المجالات الأساسية #########" at bounding box center [1030, 273] width 296 height 23
checkbox input "false"
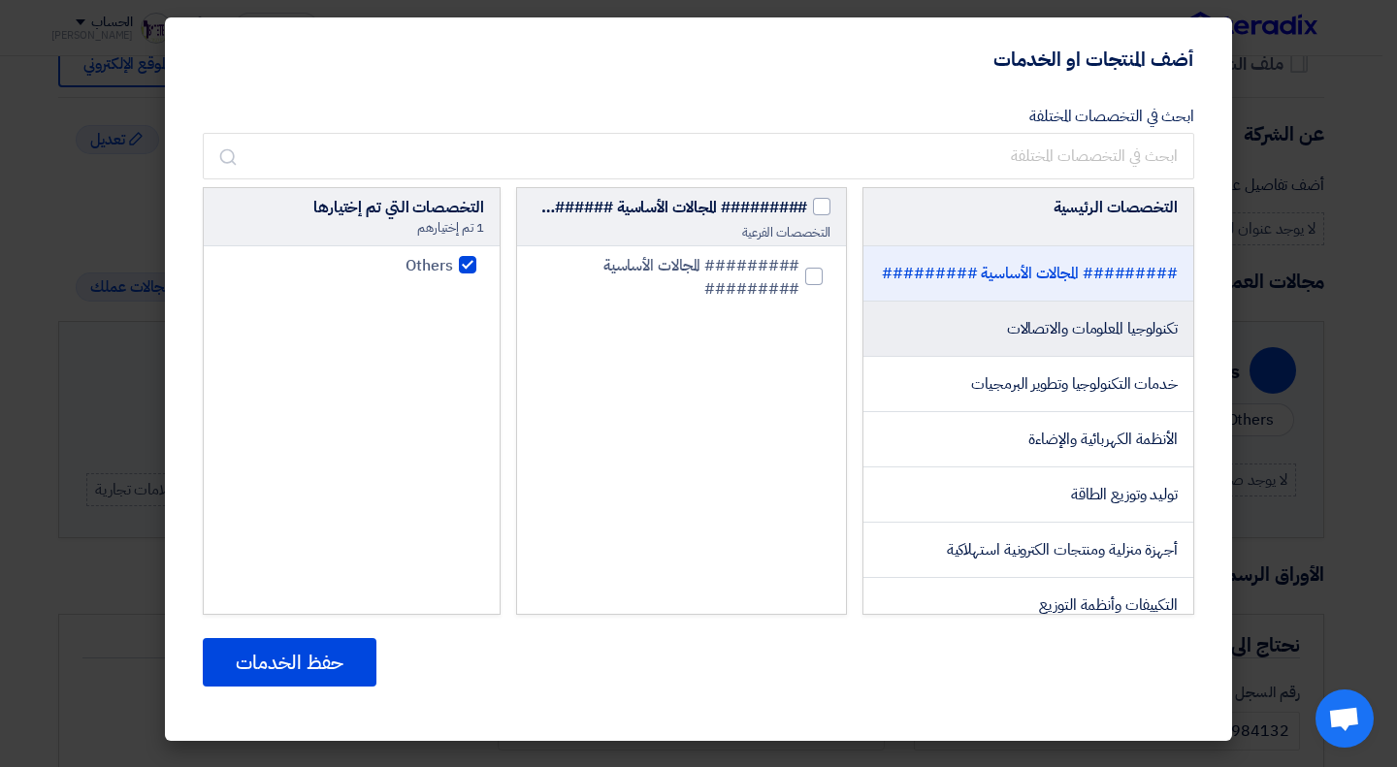
click at [1080, 340] on span "تكنولوجيا المعلومات والاتصالات" at bounding box center [1092, 328] width 171 height 23
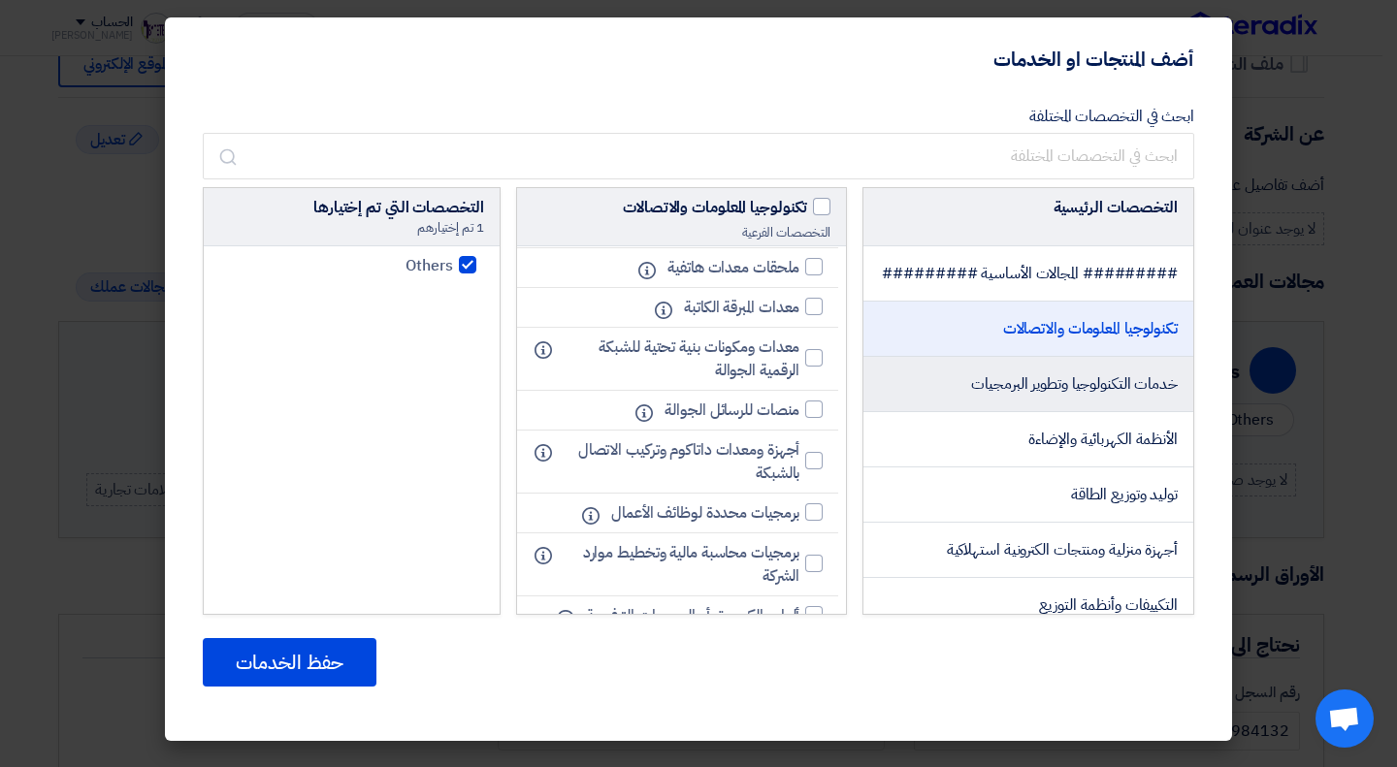
click at [991, 396] on span "خدمات التكنولوجيا وتطوير البرمجيات" at bounding box center [1074, 383] width 207 height 23
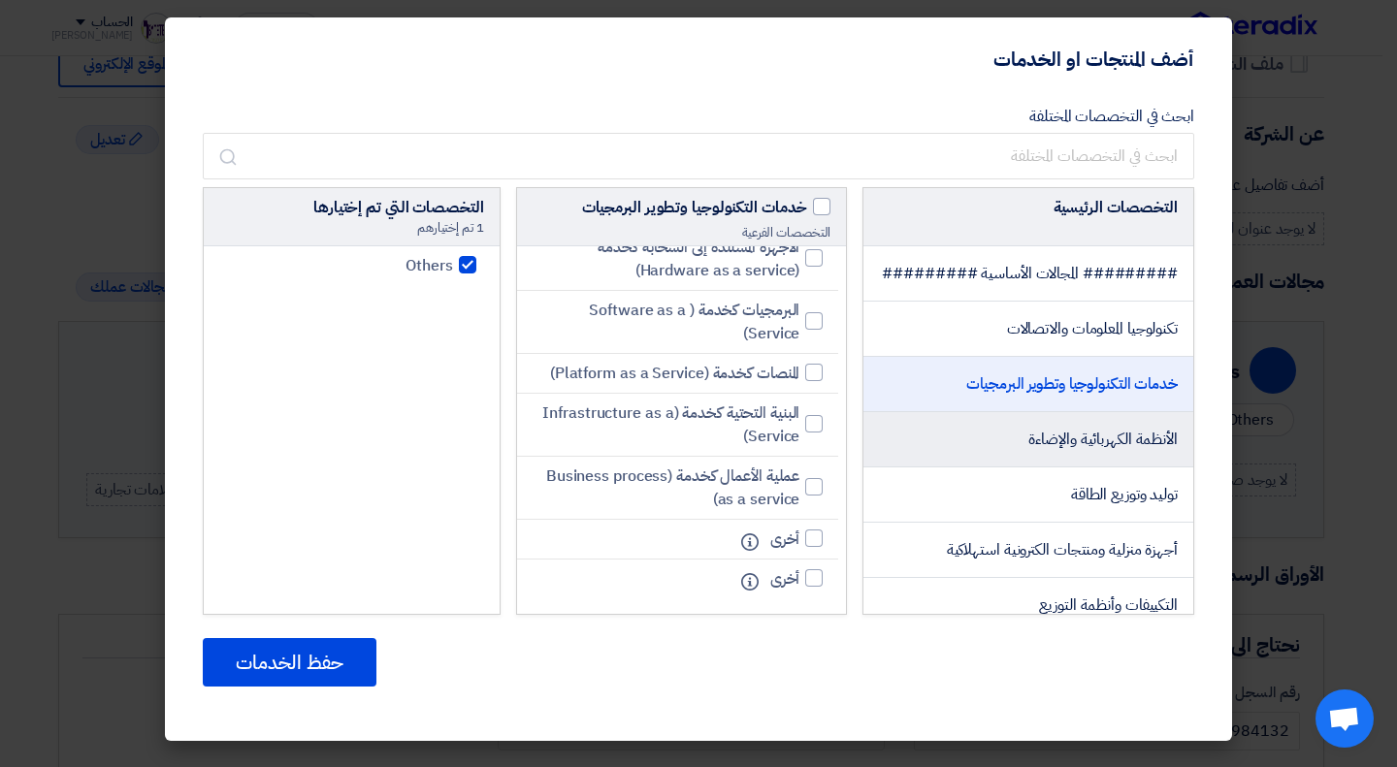
click at [995, 468] on li "الأنظمة الكهربائية والإضاءة" at bounding box center [1028, 439] width 330 height 55
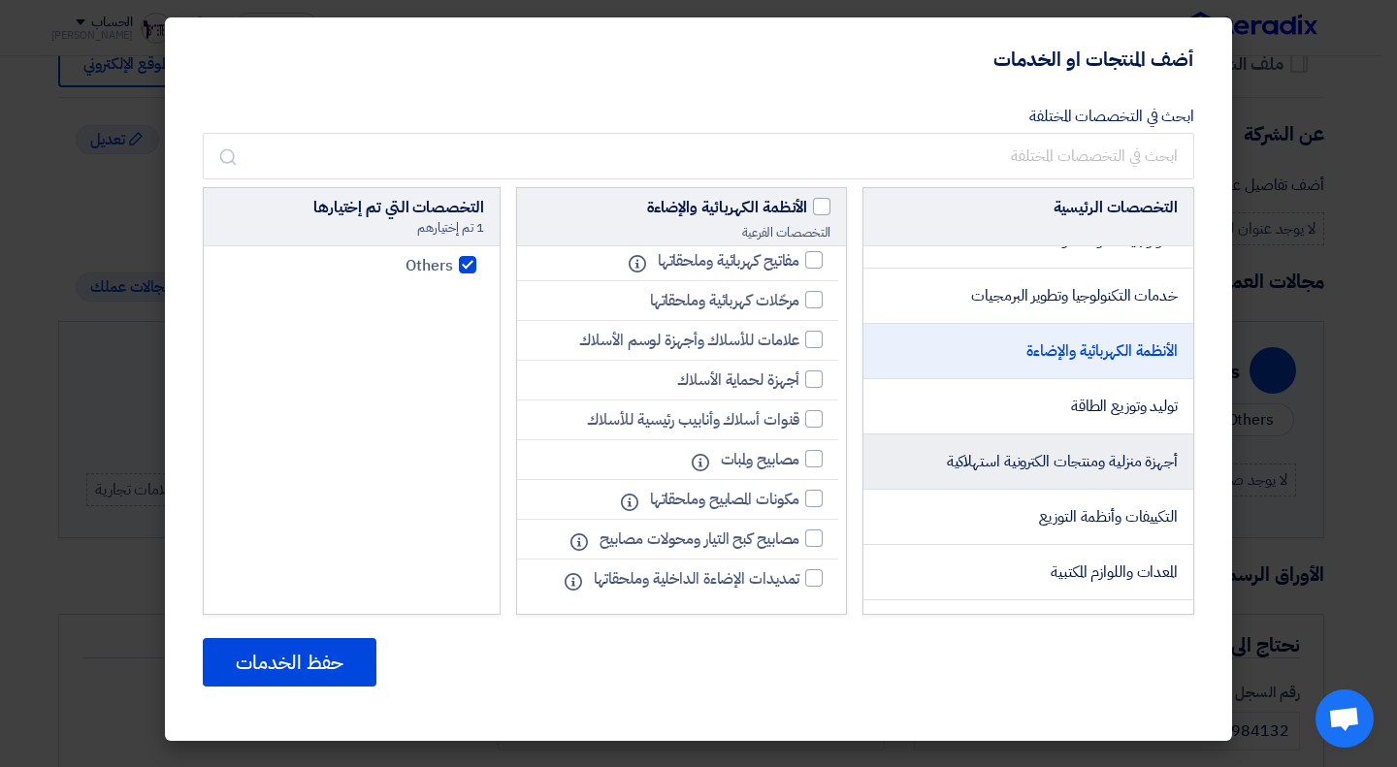
scroll to position [0, 0]
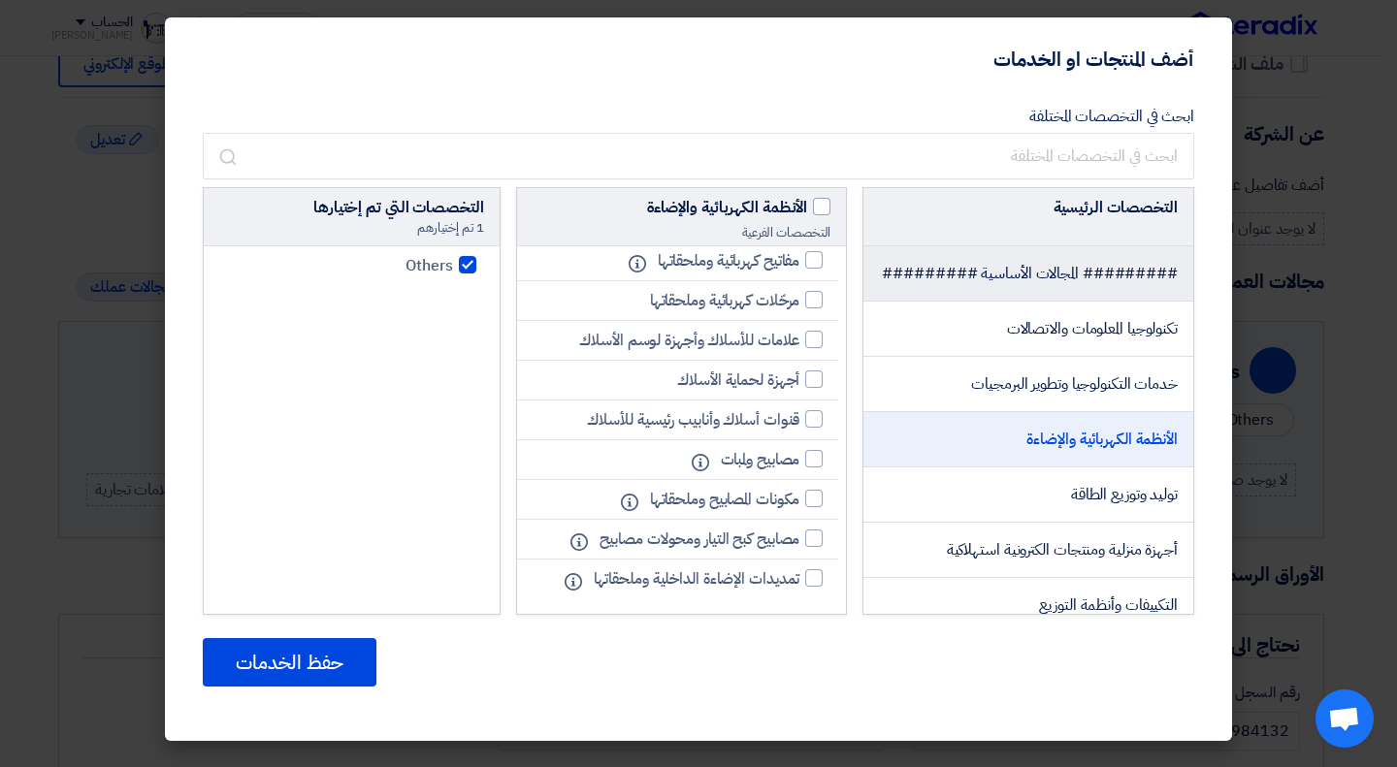
click at [1038, 302] on li "######### المجالات الأساسية #########" at bounding box center [1028, 273] width 330 height 55
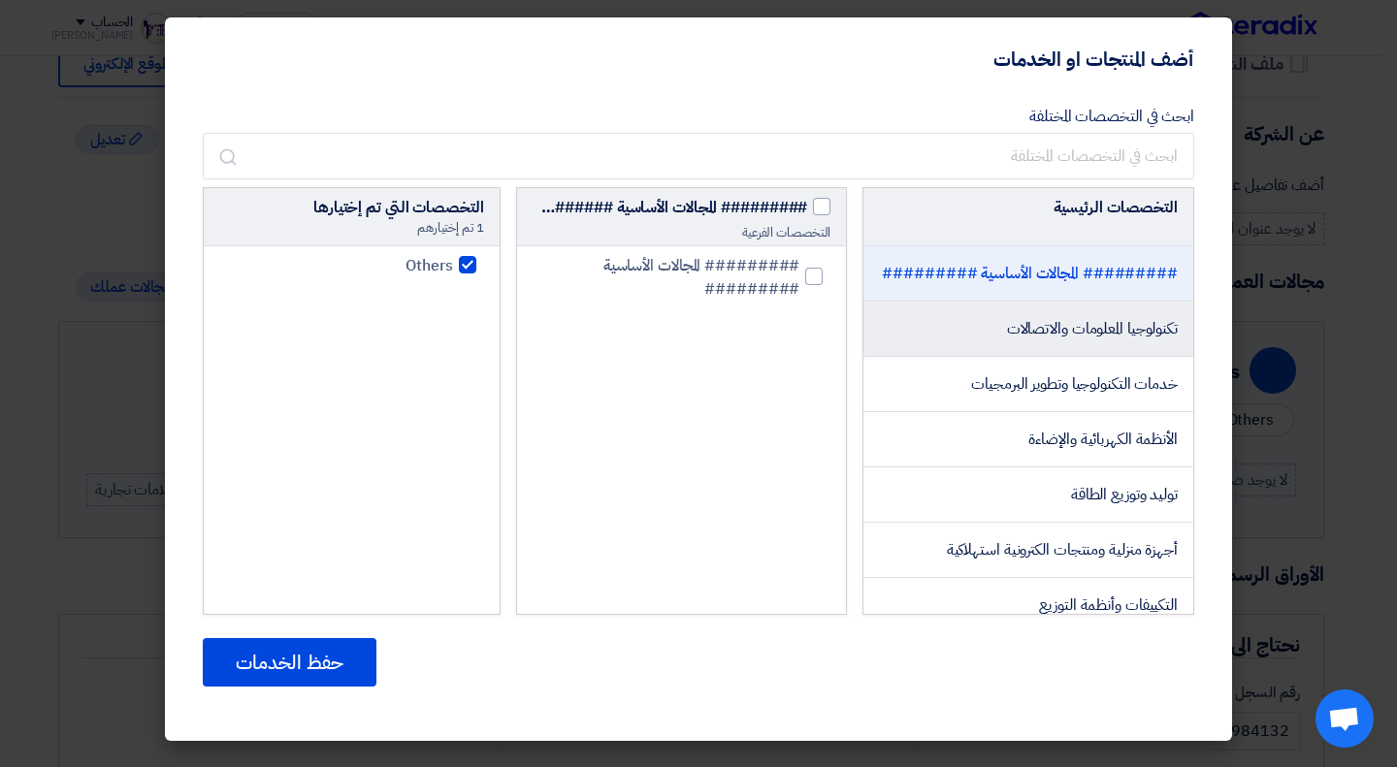
click at [1049, 334] on li "تكنولوجيا المعلومات والاتصالات" at bounding box center [1028, 329] width 330 height 55
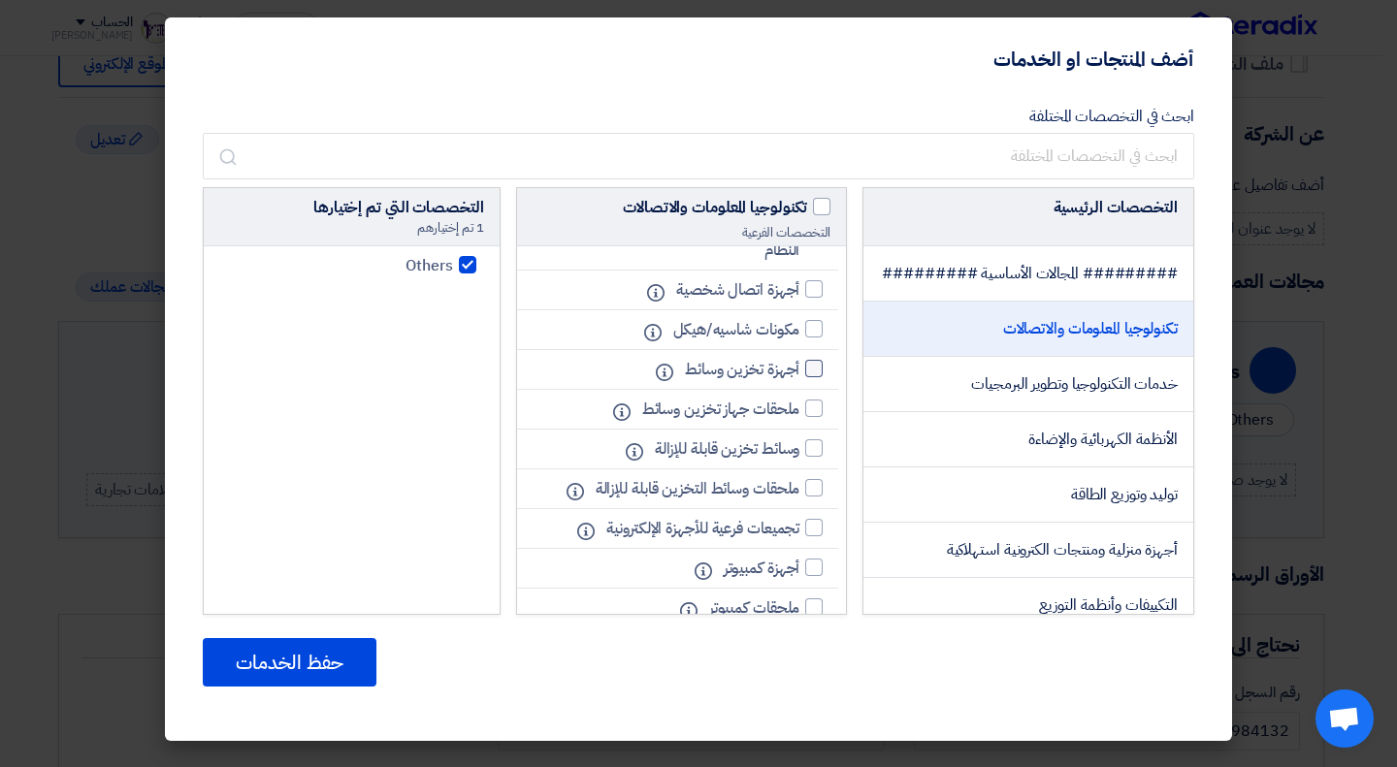
scroll to position [81, 0]
click at [818, 455] on div at bounding box center [813, 445] width 17 height 17
click at [799, 453] on input "وسائط تخزين قابلة للإزالة" at bounding box center [793, 446] width 13 height 13
checkbox input "true"
click at [813, 415] on div at bounding box center [813, 406] width 17 height 17
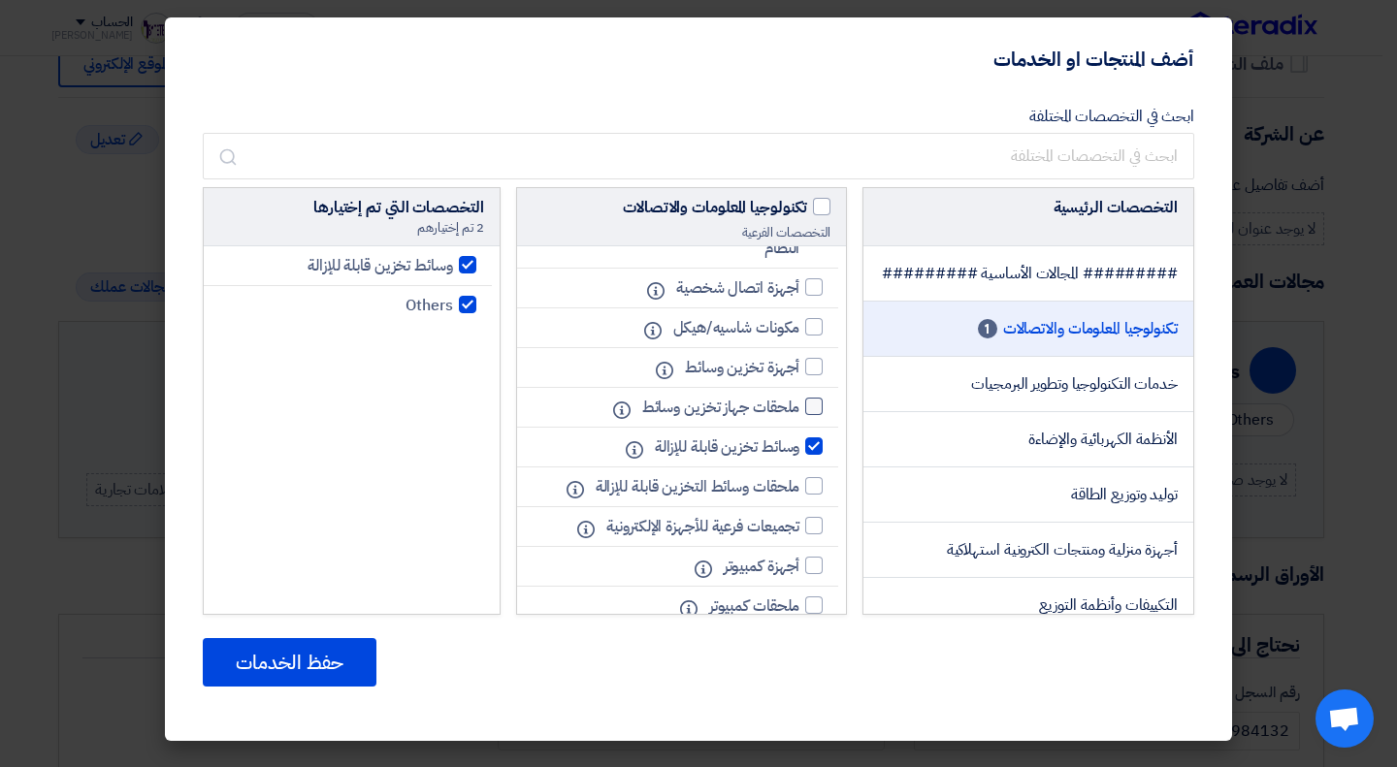
click at [799, 413] on input "ملحقات جهاز تخزين وسائط" at bounding box center [793, 407] width 13 height 13
checkbox input "true"
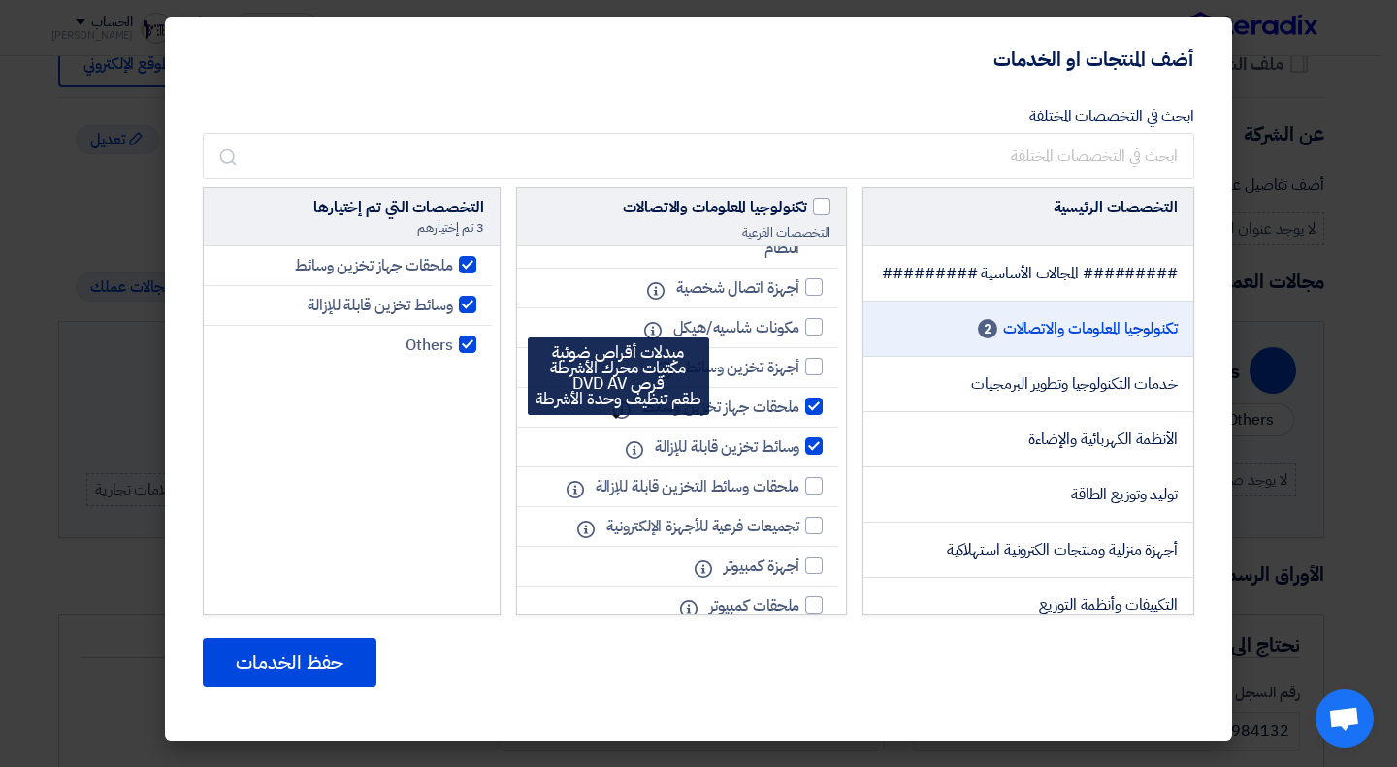
click at [614, 419] on icon "Info" at bounding box center [621, 410] width 17 height 17
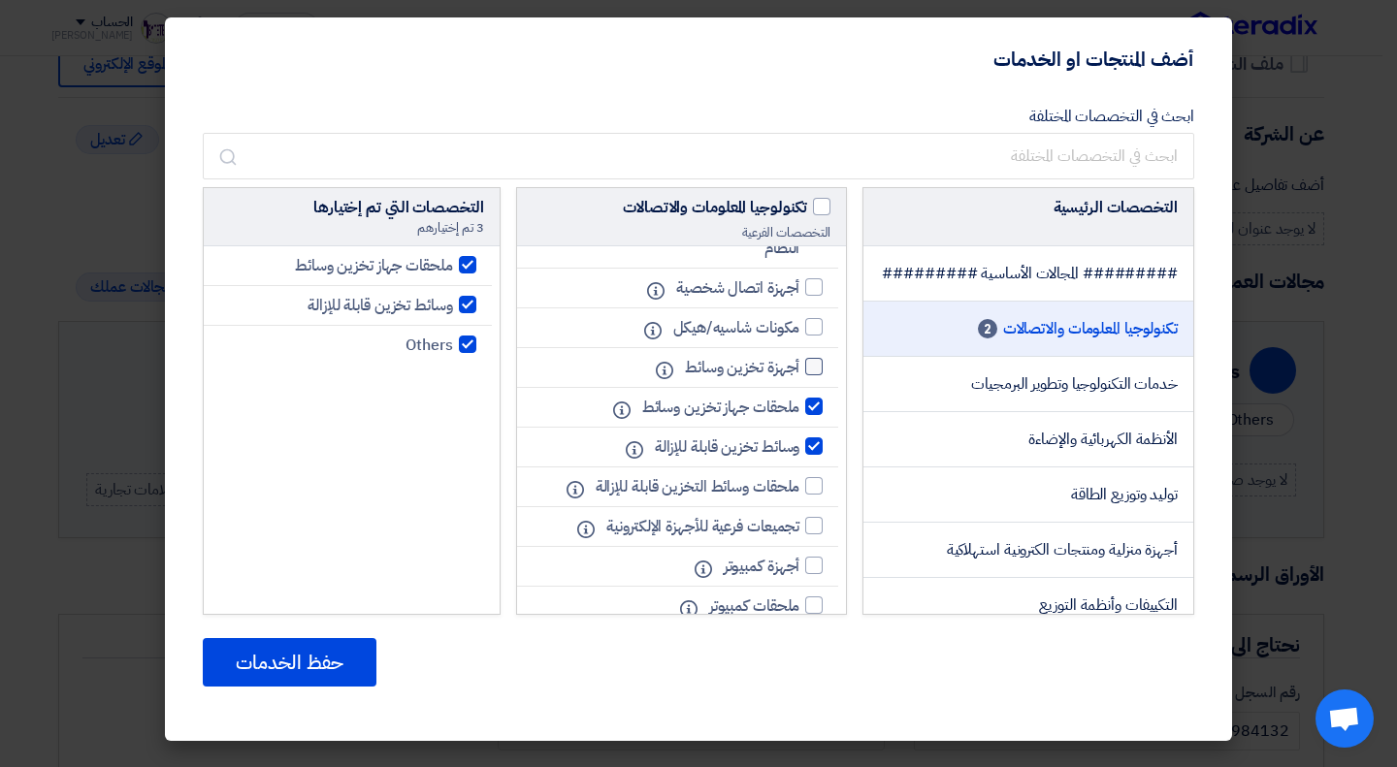
click at [816, 375] on div at bounding box center [813, 366] width 17 height 17
click at [799, 373] on input "أجهزة تخزين وسائط" at bounding box center [793, 367] width 13 height 13
checkbox input "true"
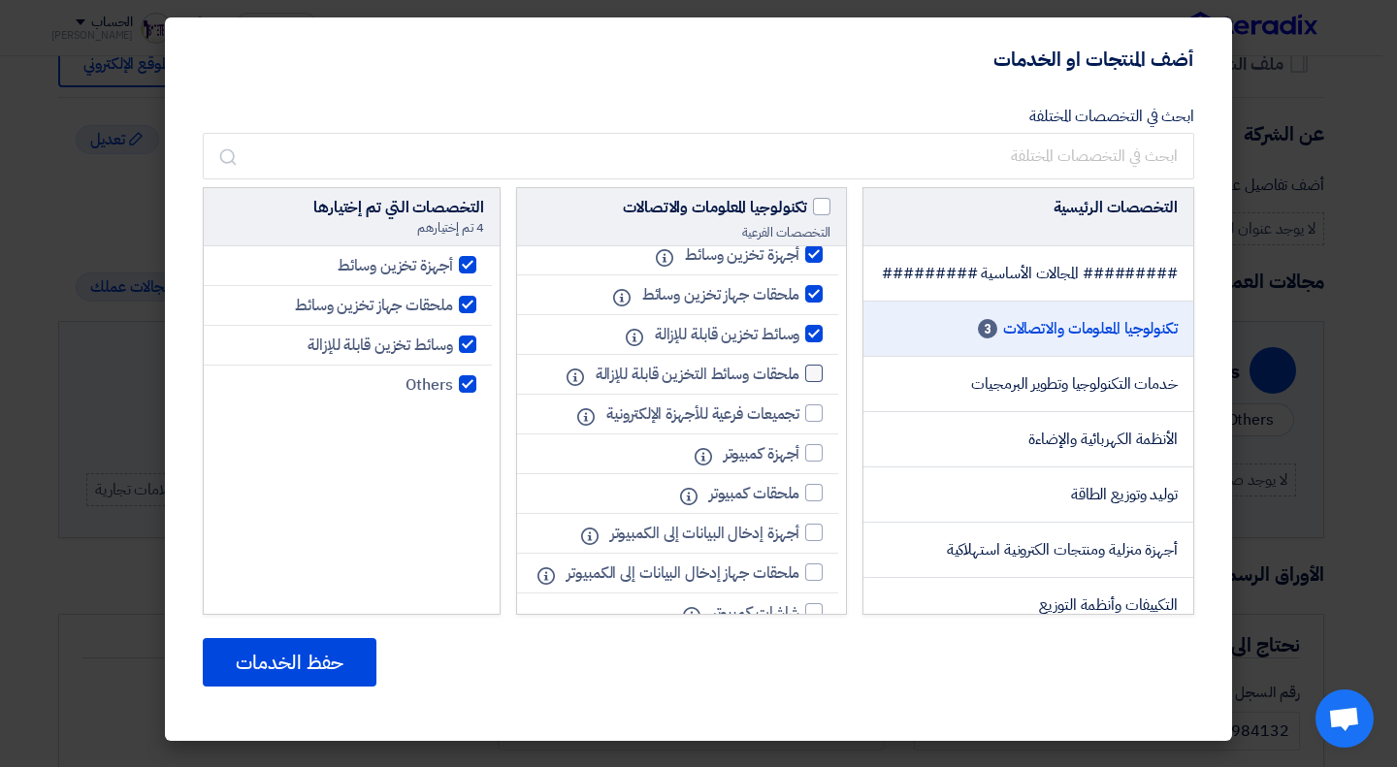
scroll to position [198, 0]
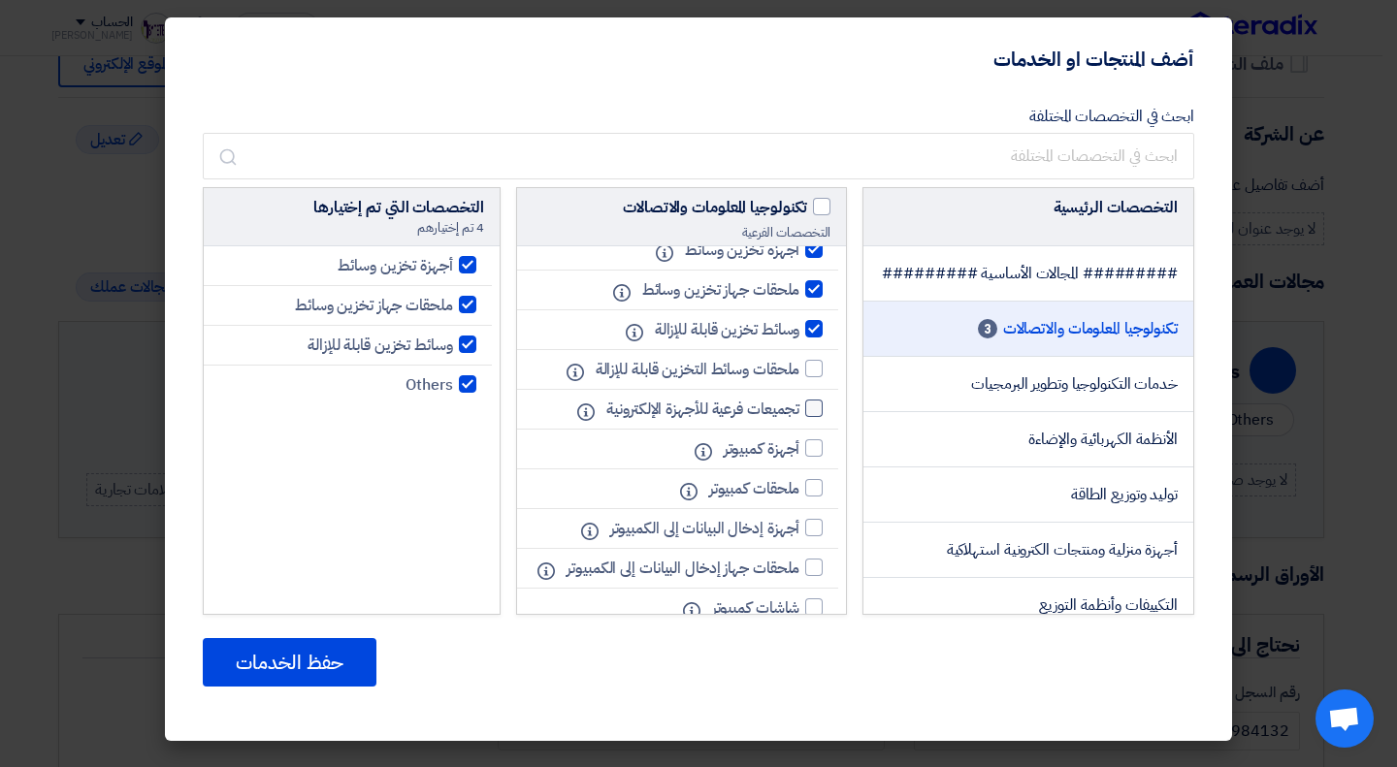
click at [817, 421] on label "تجميعات فرعية للأجهزة الإلكترونية" at bounding box center [710, 409] width 226 height 23
click at [799, 415] on input "تجميعات فرعية للأجهزة الإلكترونية" at bounding box center [793, 409] width 13 height 13
checkbox input "true"
click at [813, 377] on div at bounding box center [813, 368] width 17 height 17
click at [799, 375] on input "ملحقات وسائط التخزين قابلة للإزالة" at bounding box center [793, 369] width 13 height 13
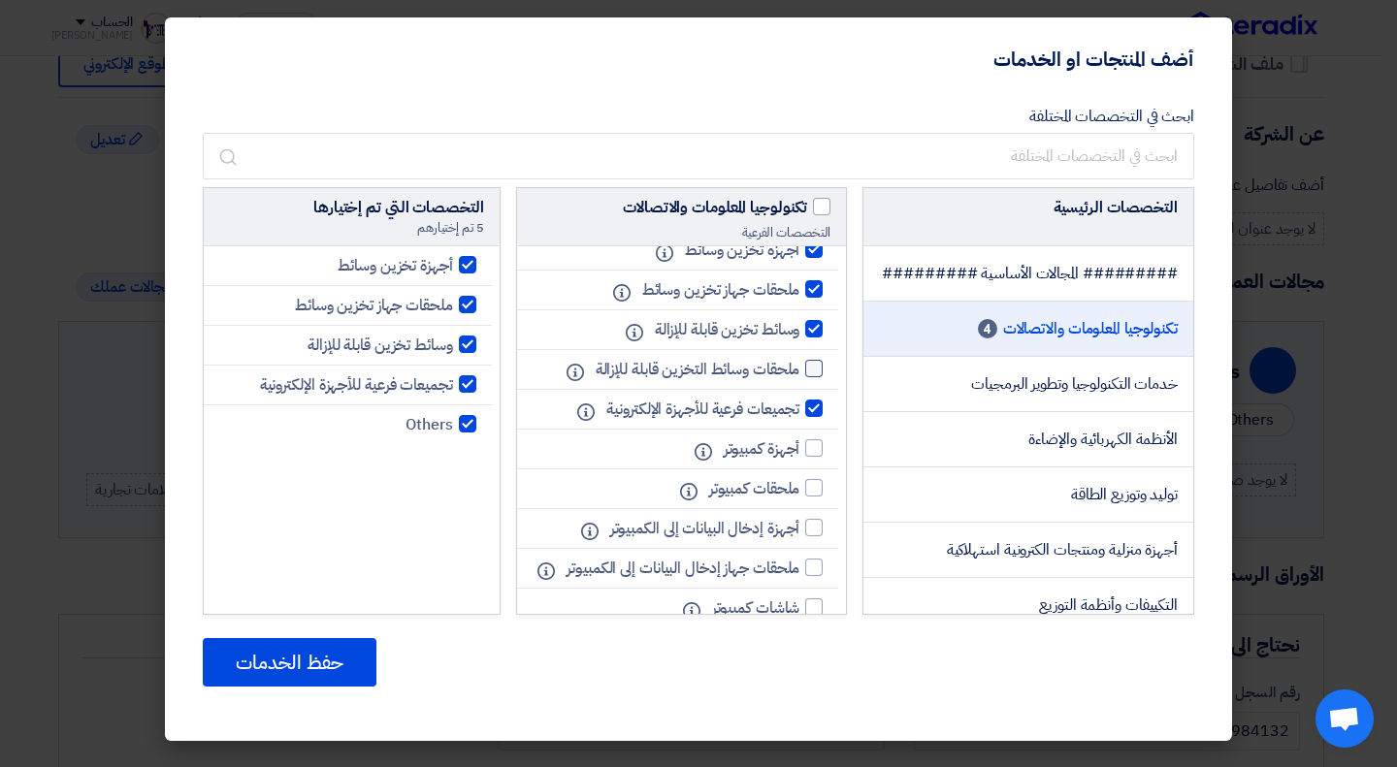
checkbox input "true"
click at [811, 457] on div at bounding box center [813, 447] width 17 height 17
click at [799, 455] on input "أجهزة كمبيوتر" at bounding box center [793, 448] width 13 height 13
checkbox input "true"
click at [814, 497] on div at bounding box center [813, 487] width 17 height 17
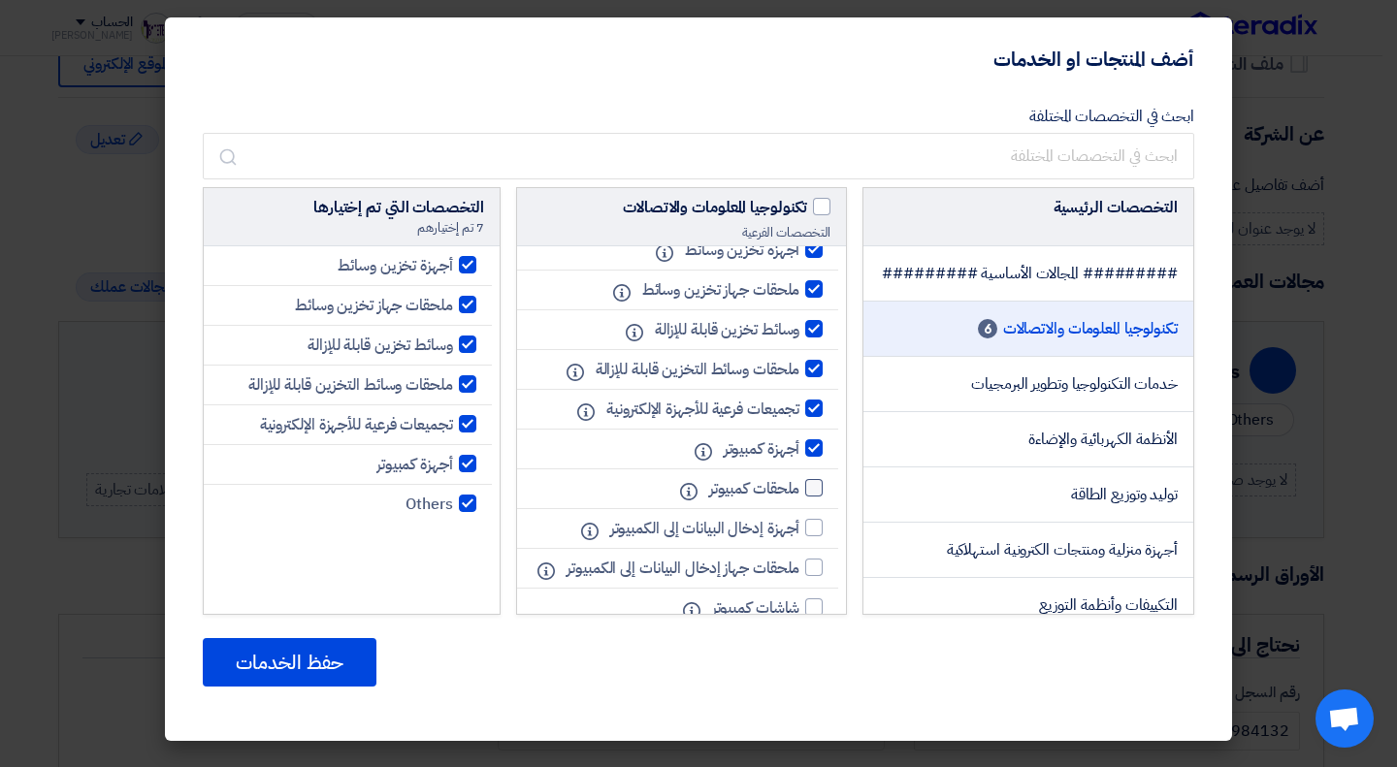
click at [799, 495] on input "ملحقات كمبيوتر" at bounding box center [793, 488] width 13 height 13
checkbox input "true"
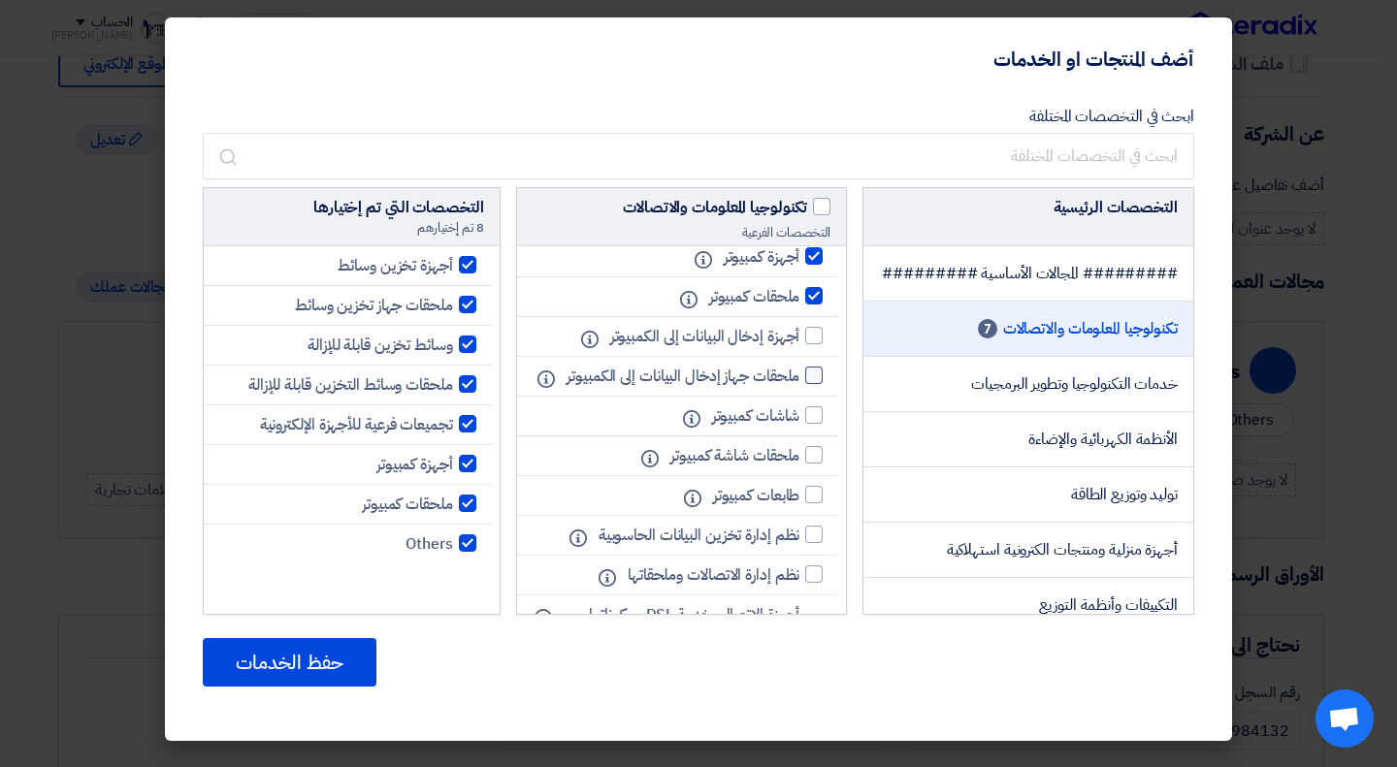
scroll to position [403, 0]
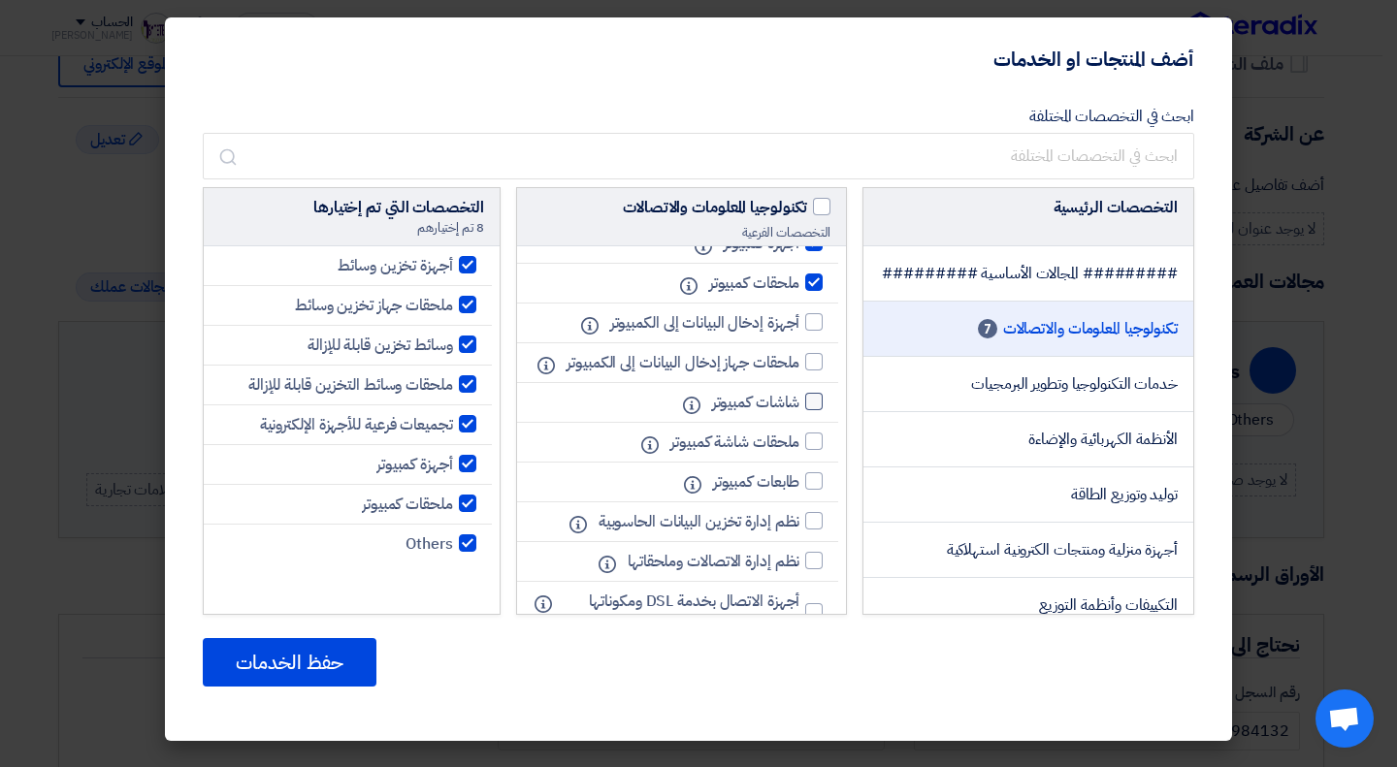
click at [814, 410] on div at bounding box center [813, 401] width 17 height 17
click at [799, 408] on input "شاشات كمبيوتر" at bounding box center [793, 402] width 13 height 13
checkbox input "true"
click at [813, 450] on div at bounding box center [813, 441] width 17 height 17
click at [799, 448] on input "ملحقات شاشة كمبيوتر" at bounding box center [793, 441] width 13 height 13
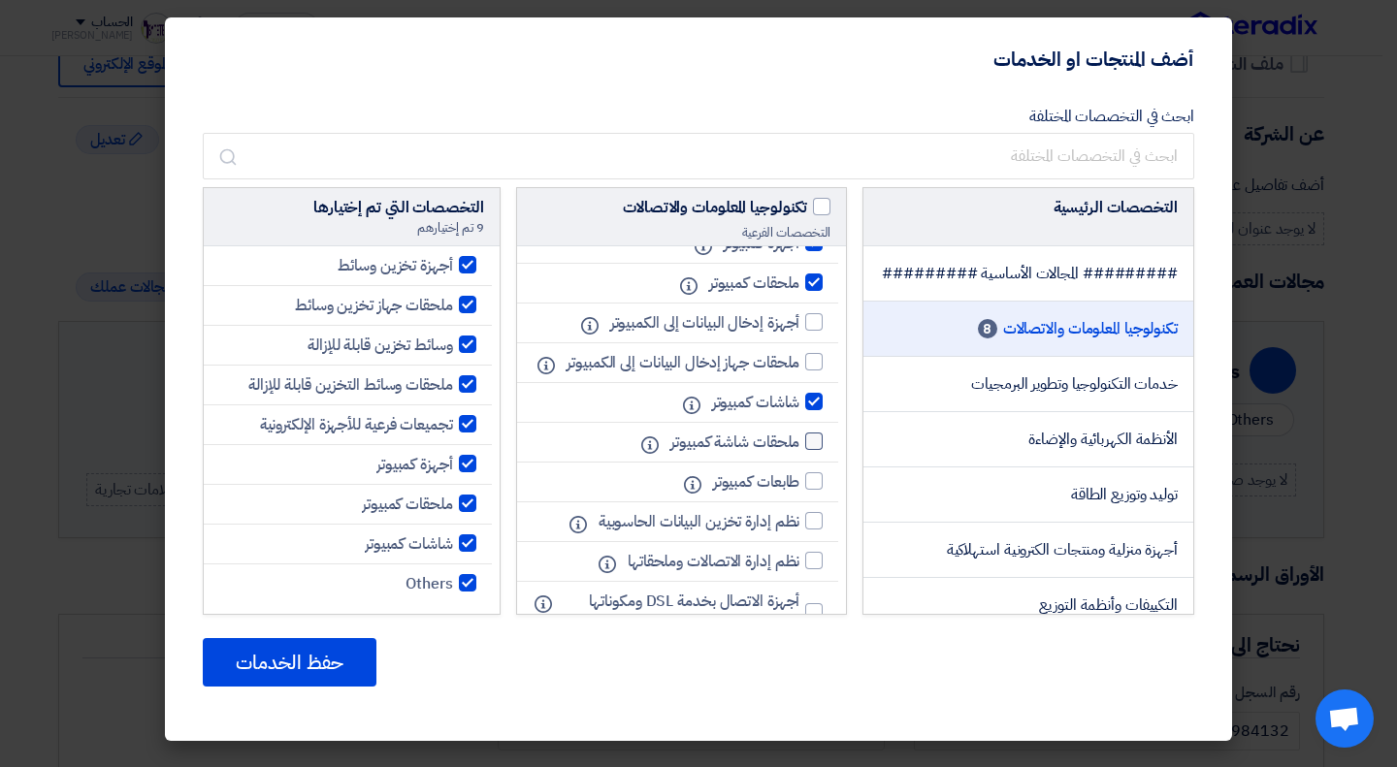
checkbox input "true"
click at [814, 490] on div at bounding box center [813, 480] width 17 height 17
click at [799, 488] on input "طابعات كمبيوتر" at bounding box center [793, 481] width 13 height 13
checkbox input "true"
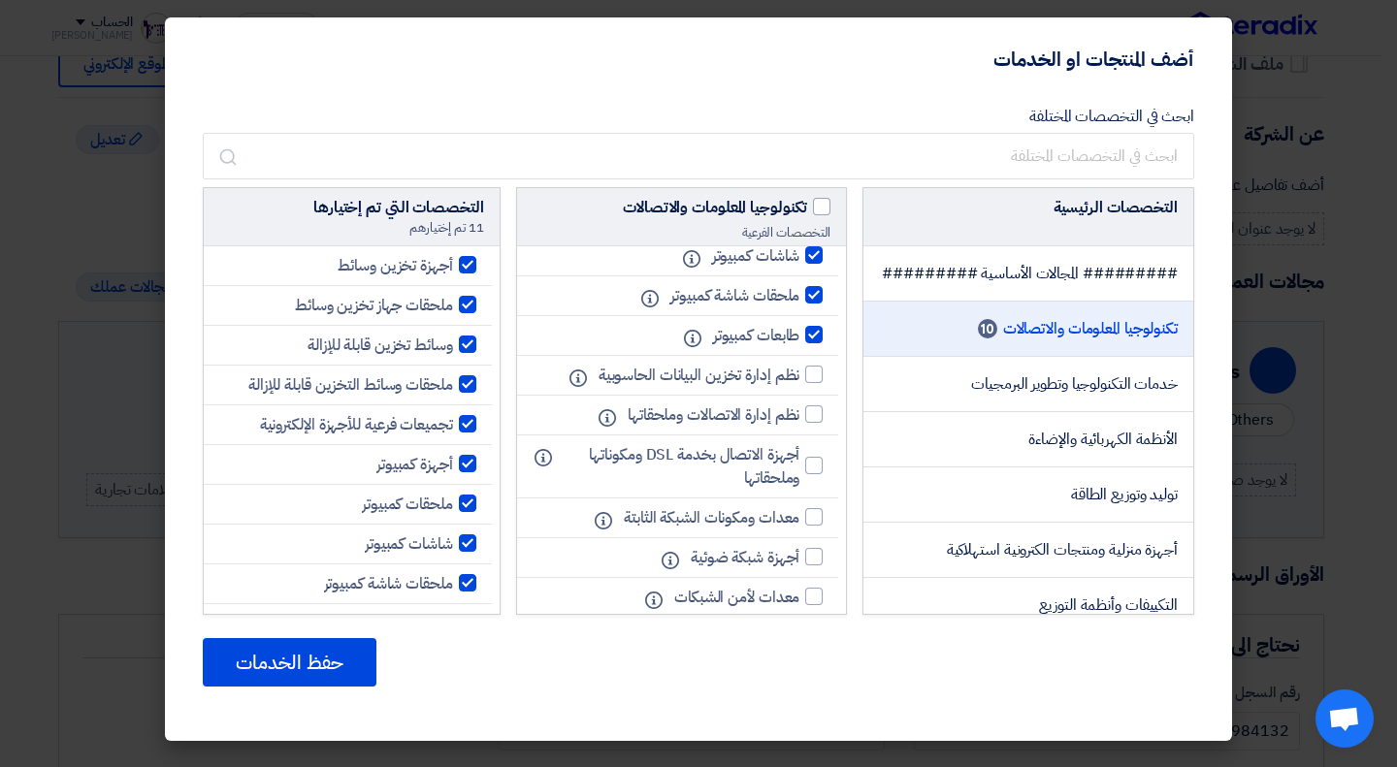
scroll to position [551, 0]
click at [816, 386] on label "نظم إدارة تخزين البيانات الحاسوبية" at bounding box center [706, 374] width 235 height 23
click at [799, 380] on input "نظم إدارة تخزين البيانات الحاسوبية" at bounding box center [793, 374] width 13 height 13
checkbox input "true"
click at [813, 422] on div at bounding box center [813, 412] width 17 height 17
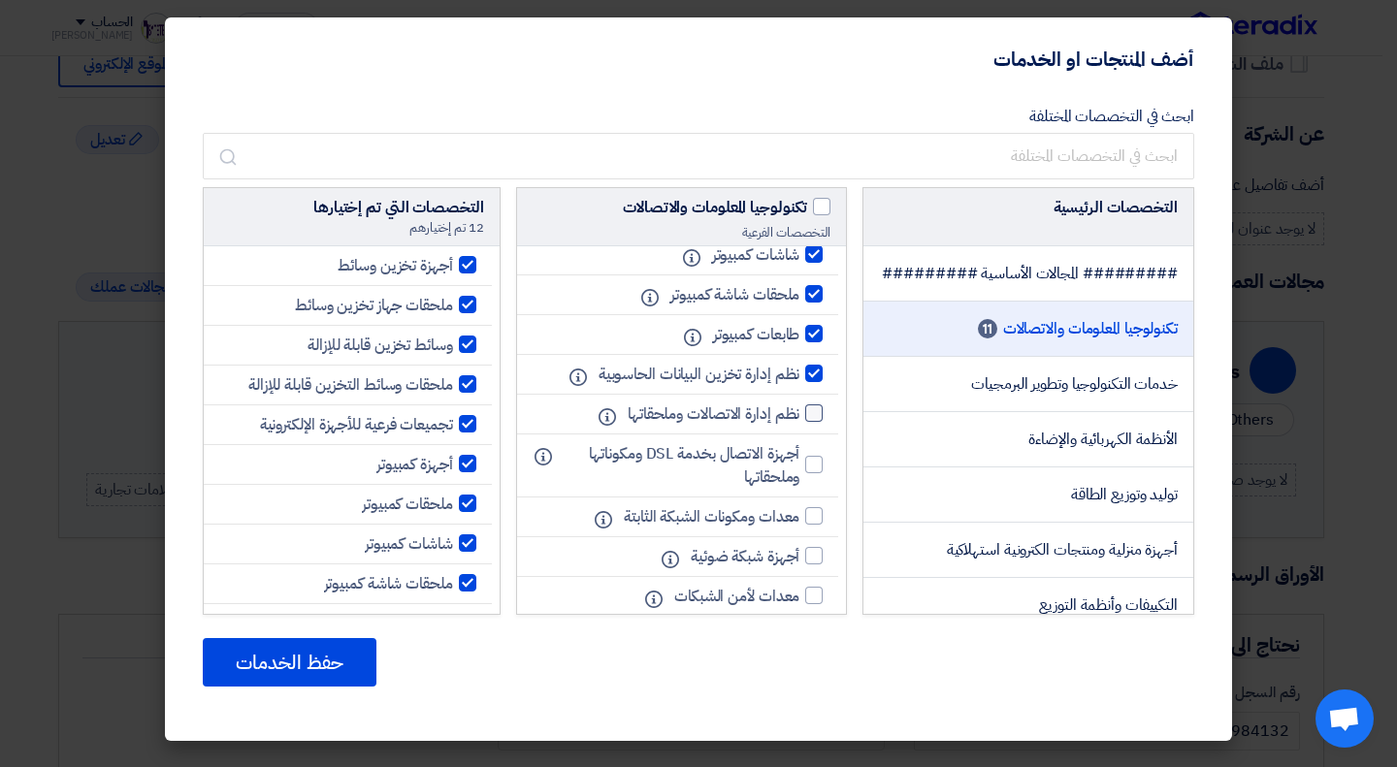
click at [799, 420] on input "نظم إدارة الاتصالات وملحقاتها" at bounding box center [793, 413] width 13 height 13
checkbox input "true"
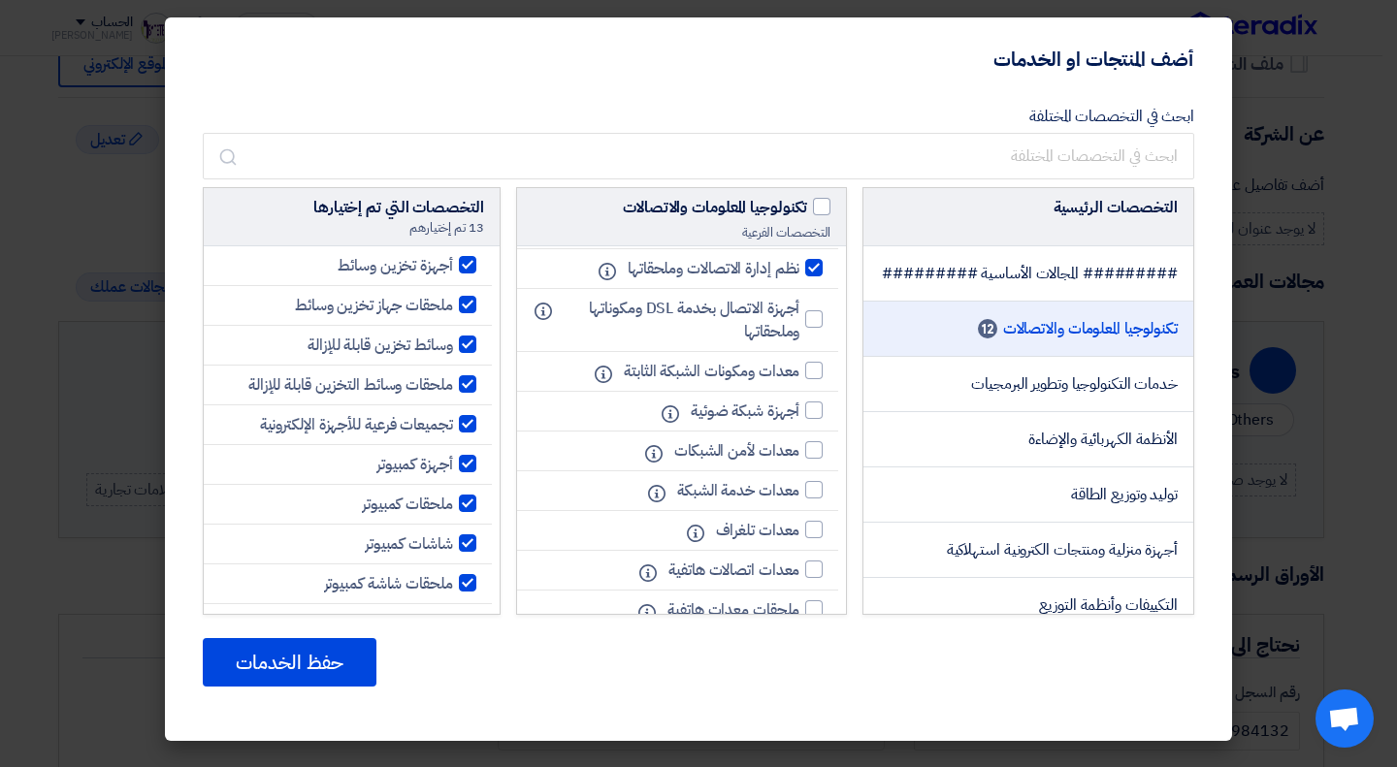
scroll to position [698, 0]
click at [816, 417] on div at bounding box center [813, 408] width 17 height 17
click at [799, 415] on input "أجهزة شبكة ضوئية" at bounding box center [793, 409] width 13 height 13
checkbox input "true"
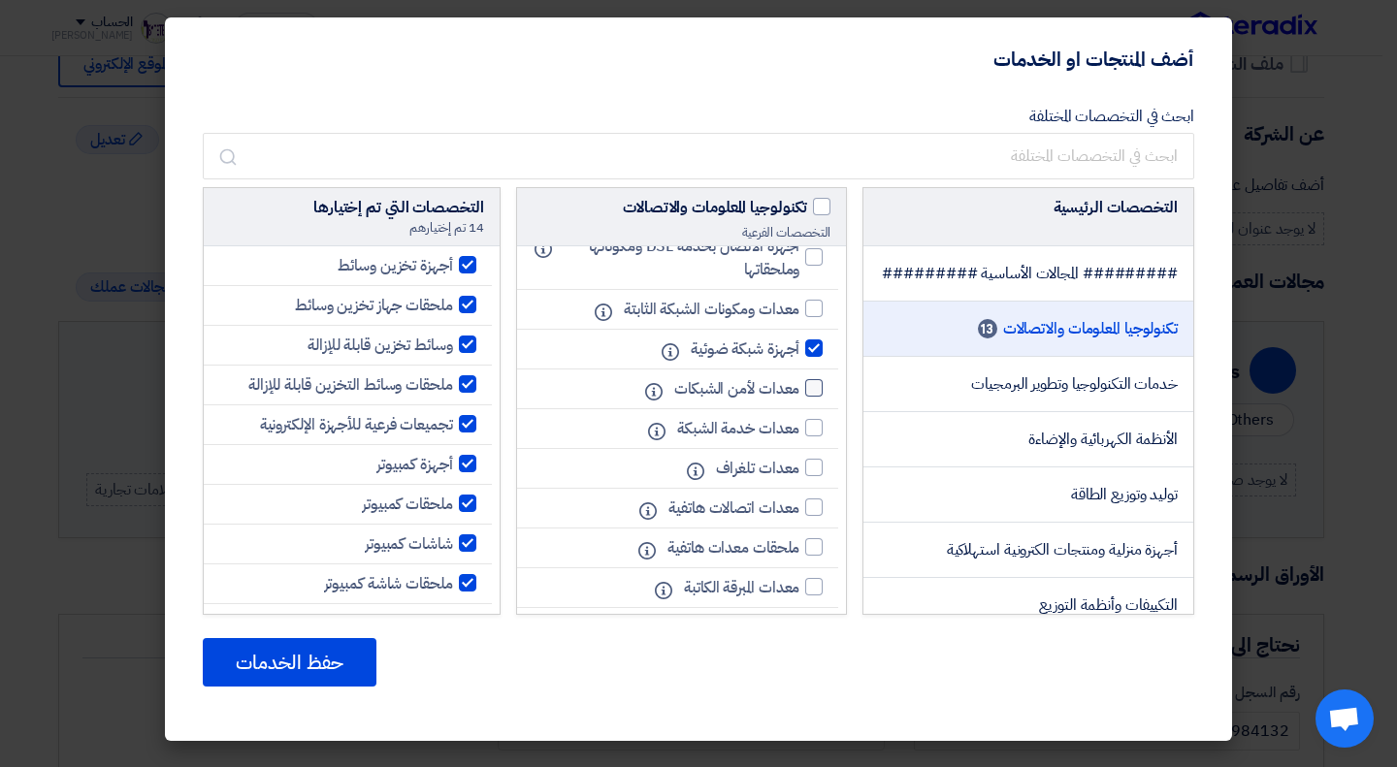
click at [814, 397] on div at bounding box center [813, 387] width 17 height 17
click at [799, 395] on input "معدات لأمن الشبكات" at bounding box center [793, 388] width 13 height 13
checkbox input "true"
click at [816, 436] on div at bounding box center [813, 427] width 17 height 17
click at [799, 435] on input "معدات خدمة الشبكة" at bounding box center [793, 428] width 13 height 13
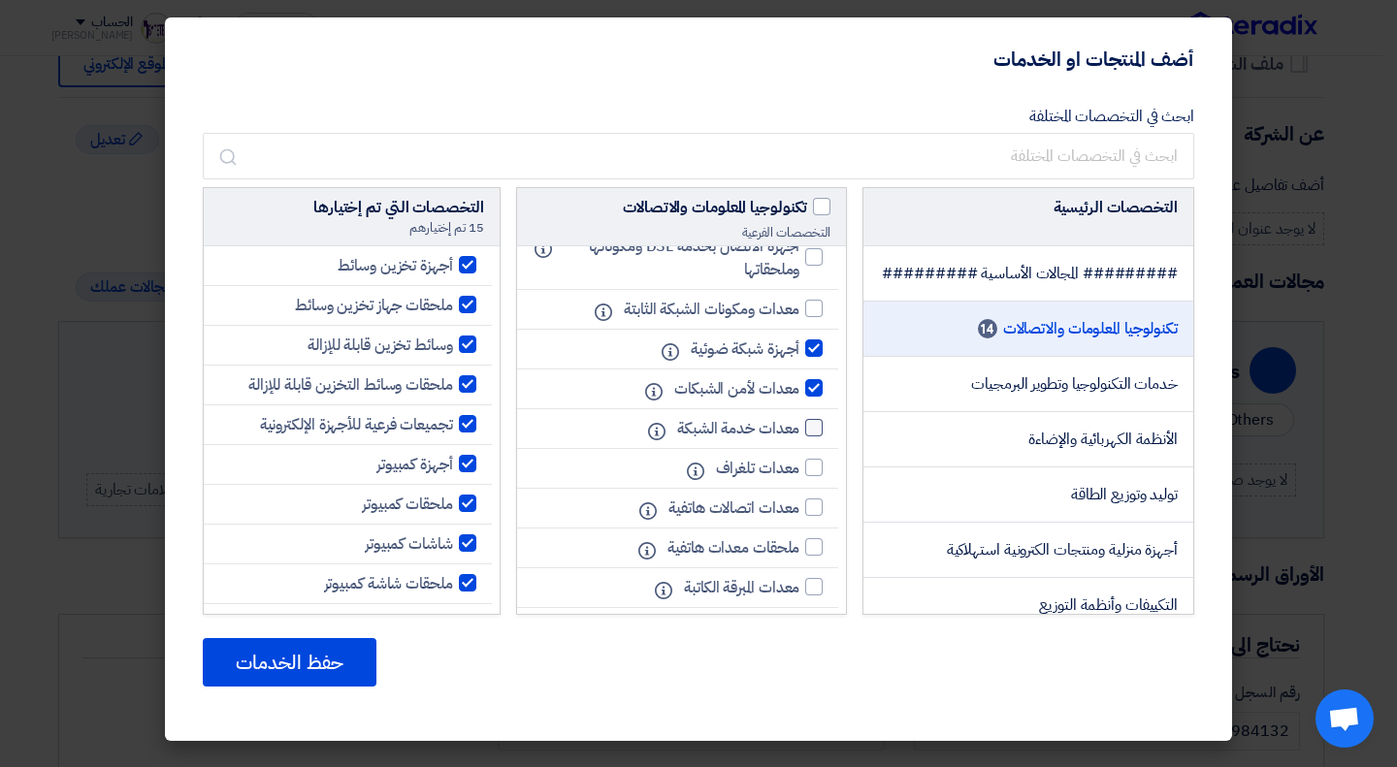
checkbox input "true"
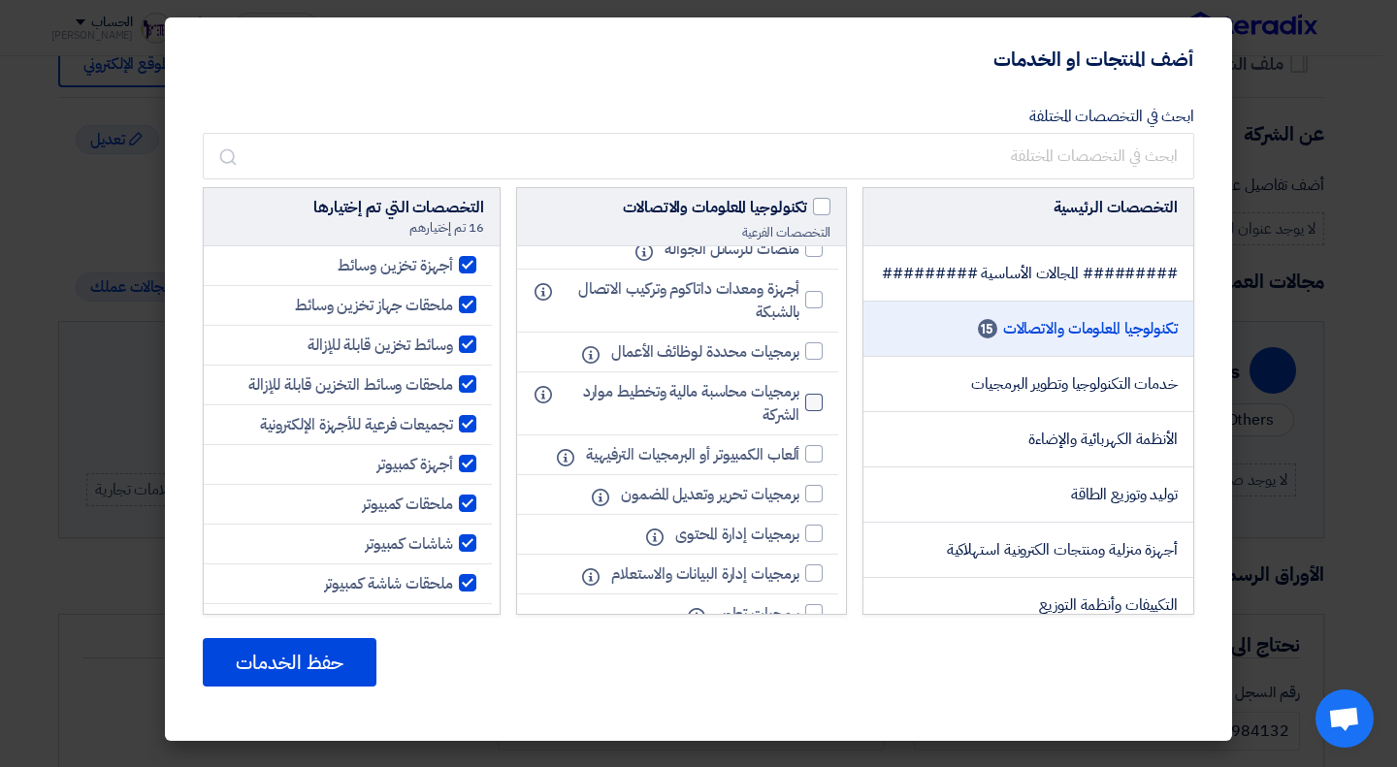
scroll to position [1209, 0]
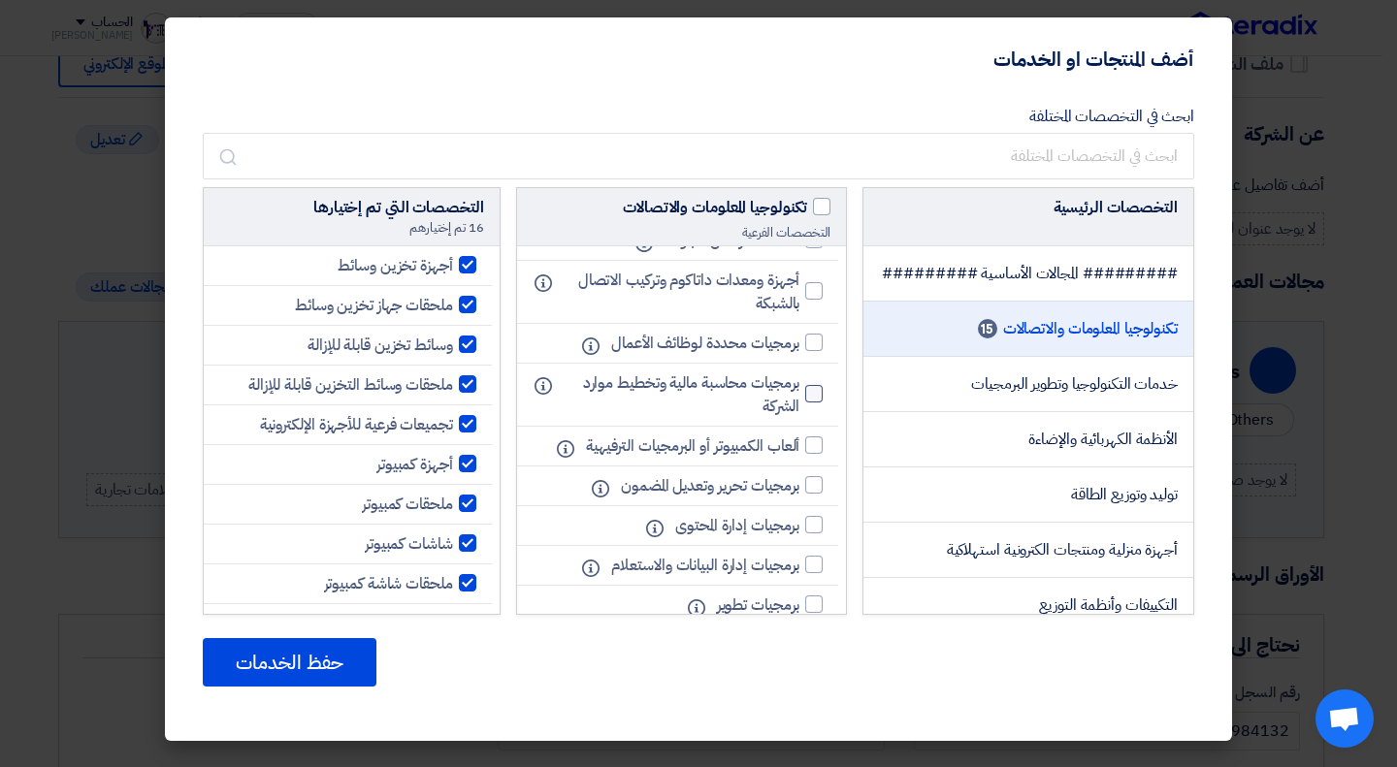
click at [821, 403] on div at bounding box center [813, 393] width 17 height 17
click at [799, 401] on input "برمجيات محاسبة مالية وتخطيط موارد الشركة" at bounding box center [793, 394] width 13 height 13
checkbox input "true"
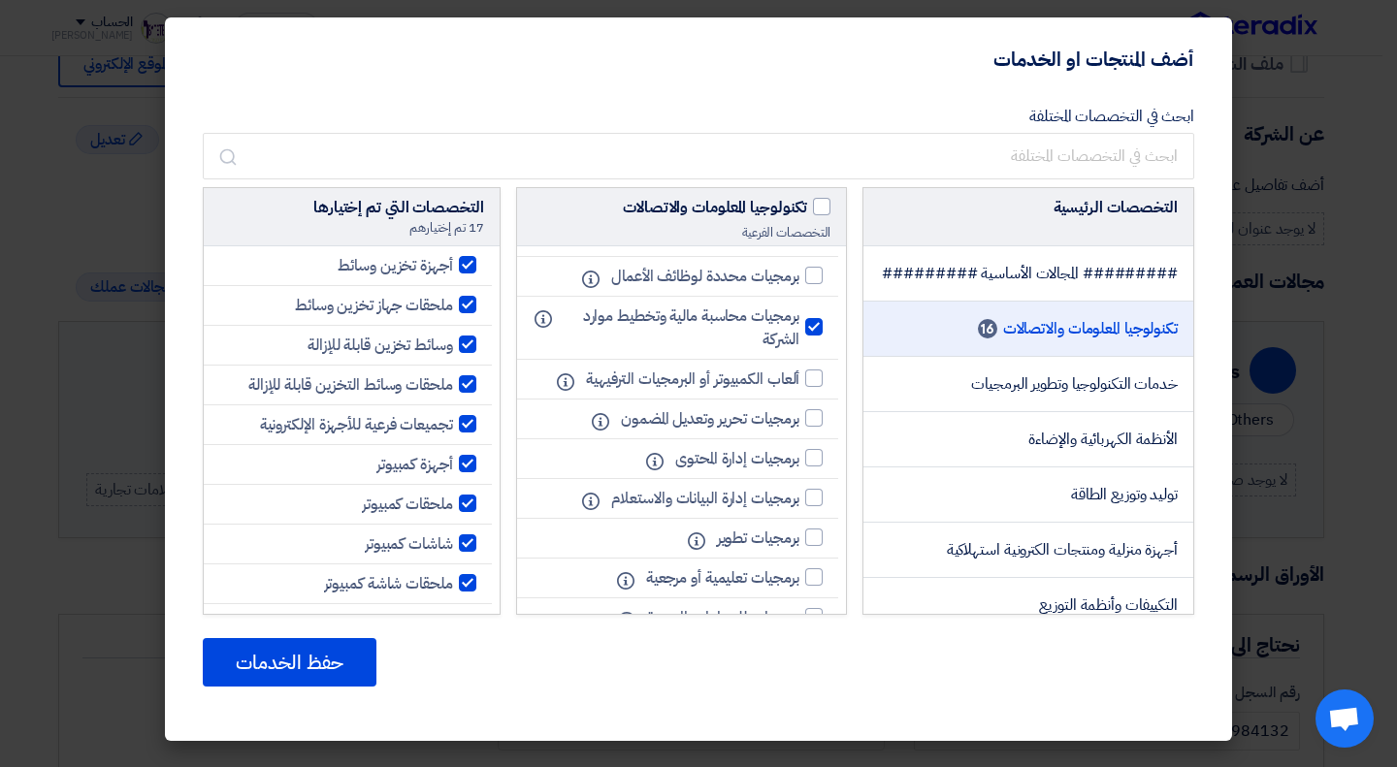
scroll to position [1285, 0]
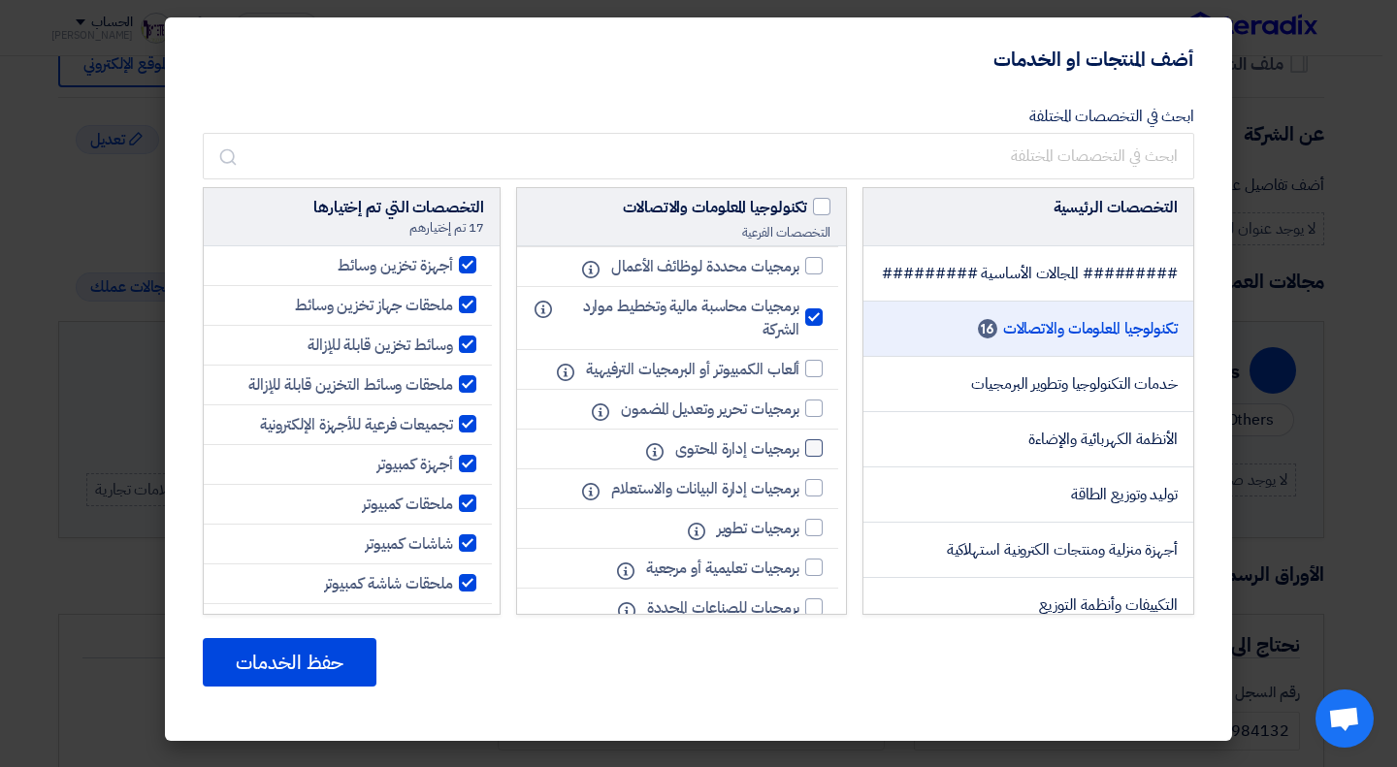
click at [816, 457] on div at bounding box center [813, 447] width 17 height 17
click at [799, 455] on input "برمجيات إدارة المحتوى" at bounding box center [793, 448] width 13 height 13
checkbox input "true"
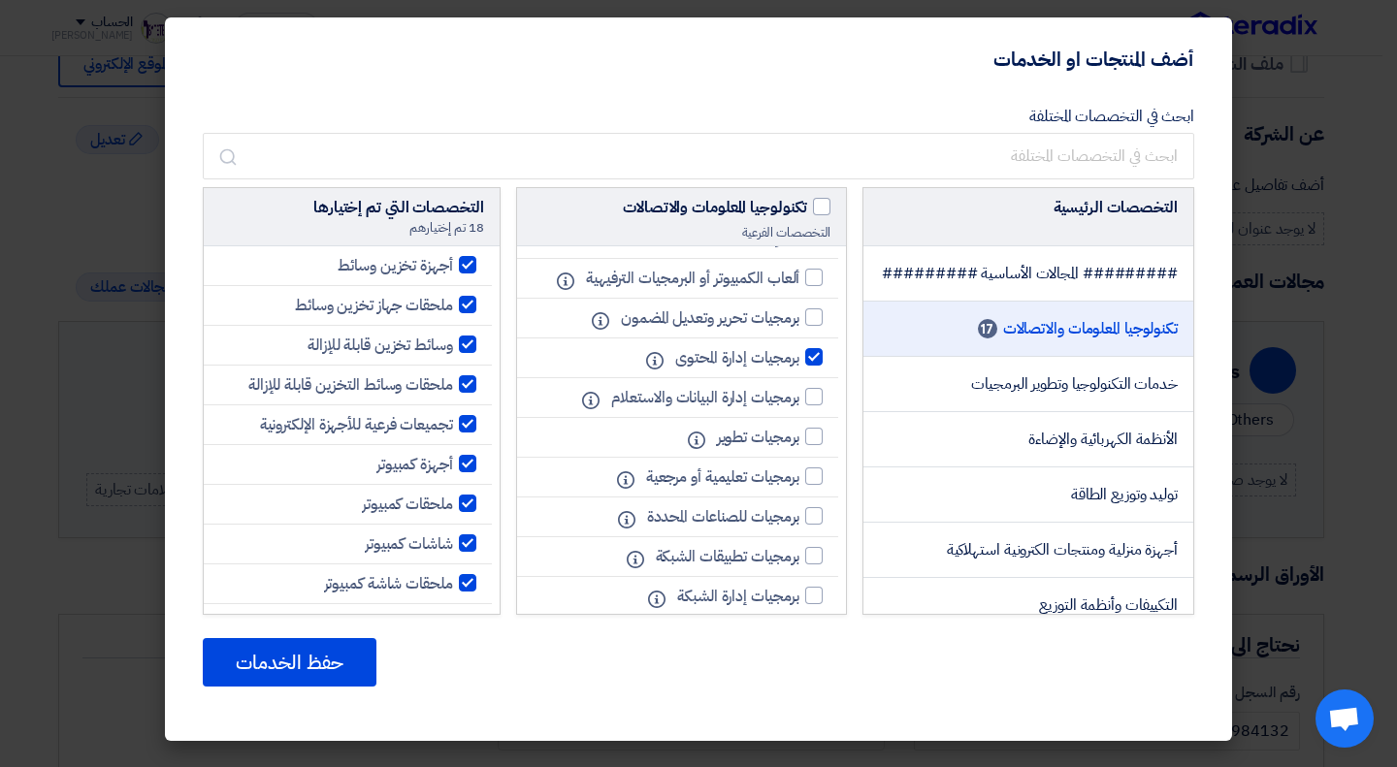
scroll to position [1394, 0]
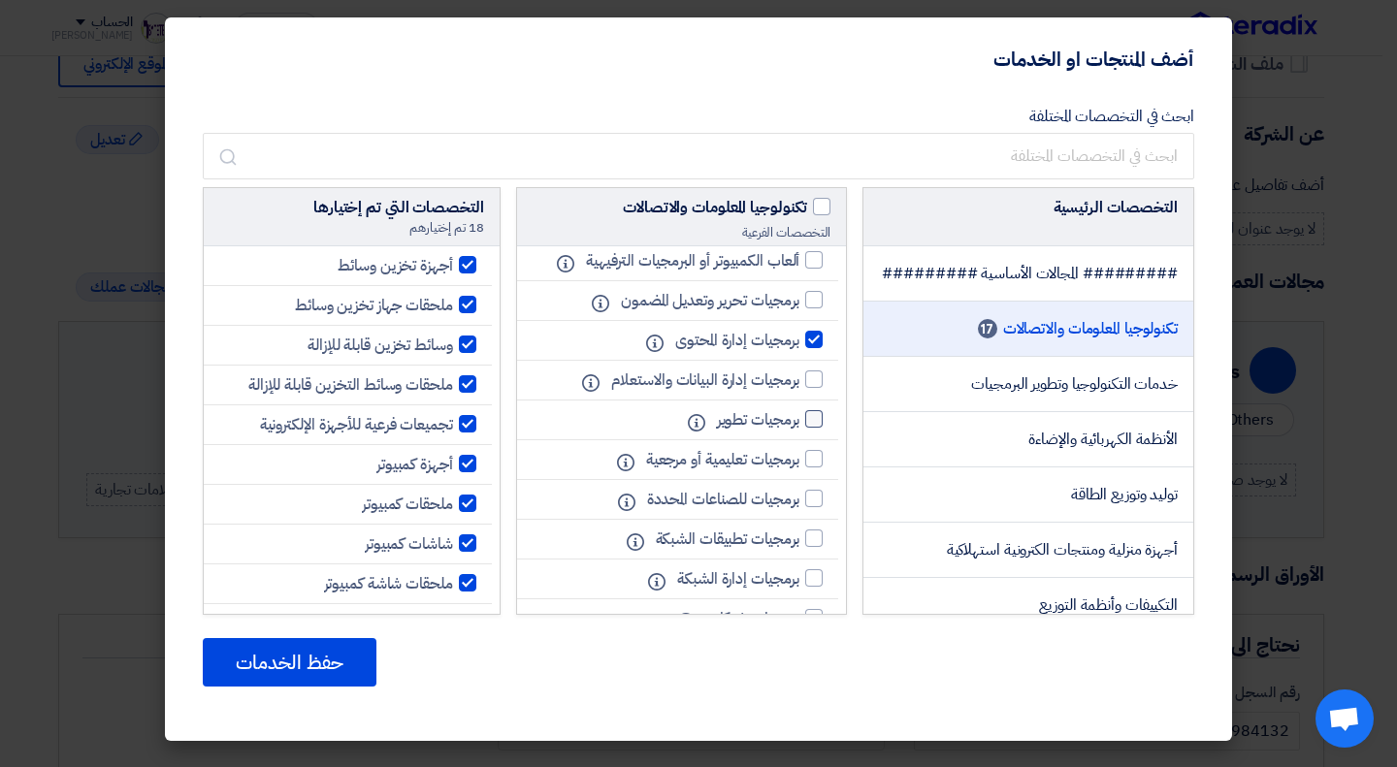
click at [813, 428] on div at bounding box center [813, 418] width 17 height 17
click at [799, 426] on input "برمجيات تطوير" at bounding box center [793, 419] width 13 height 13
checkbox input "true"
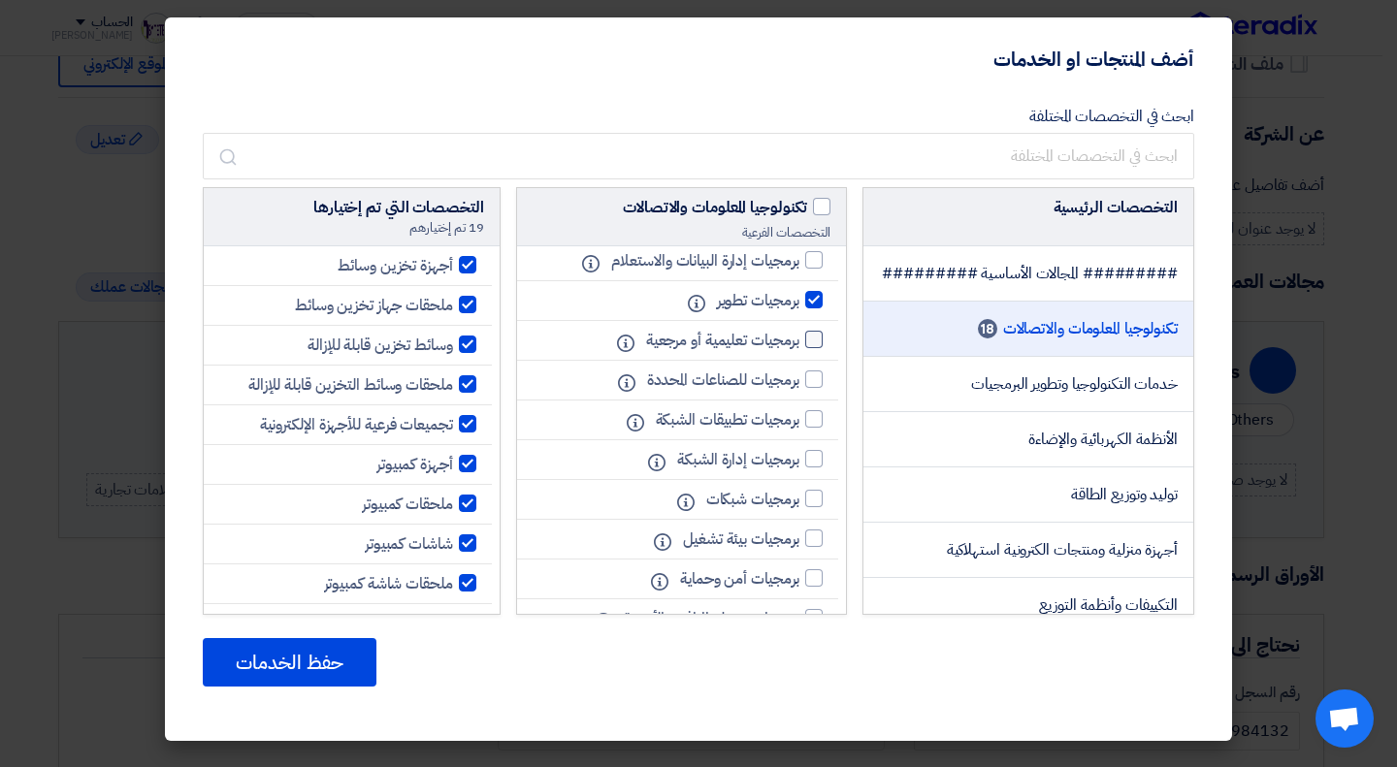
scroll to position [1523, 0]
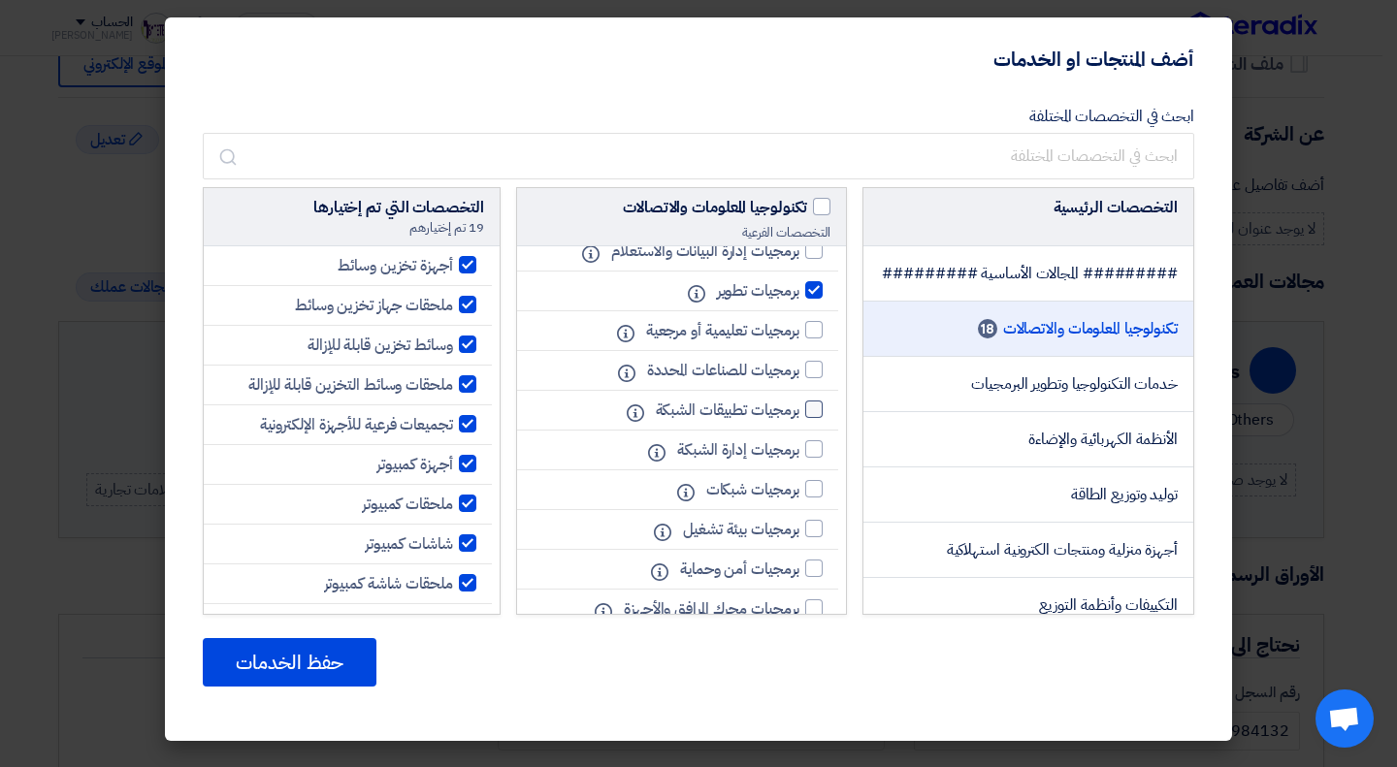
click at [821, 418] on div at bounding box center [813, 409] width 17 height 17
click at [799, 416] on input "برمجيات تطبيقات الشبكة" at bounding box center [793, 409] width 13 height 13
checkbox input "true"
click at [817, 458] on div at bounding box center [813, 448] width 17 height 17
click at [799, 456] on input "برمجيات إدارة الشبكة" at bounding box center [793, 449] width 13 height 13
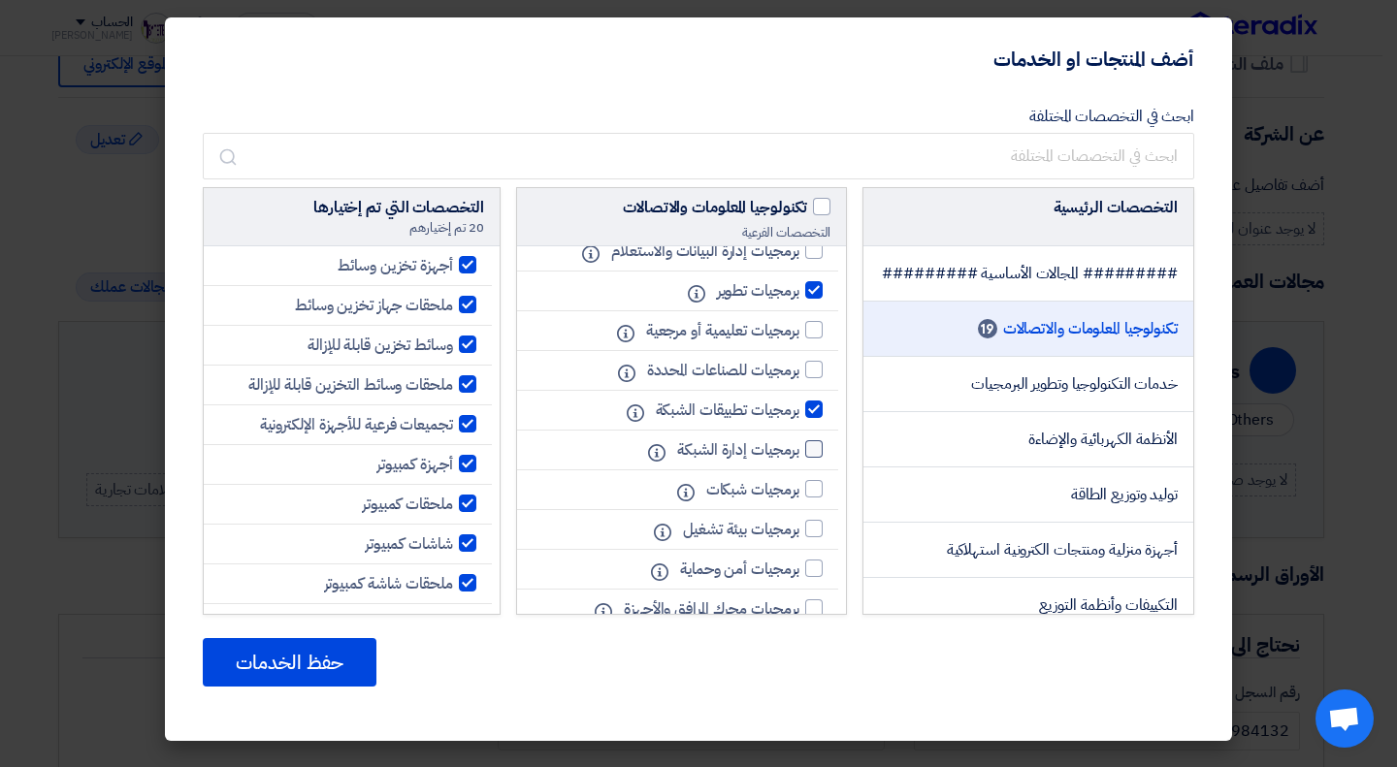
checkbox input "true"
click at [805, 498] on div at bounding box center [813, 488] width 17 height 17
click at [799, 496] on input "برمجيات شبكات" at bounding box center [793, 489] width 13 height 13
checkbox input "true"
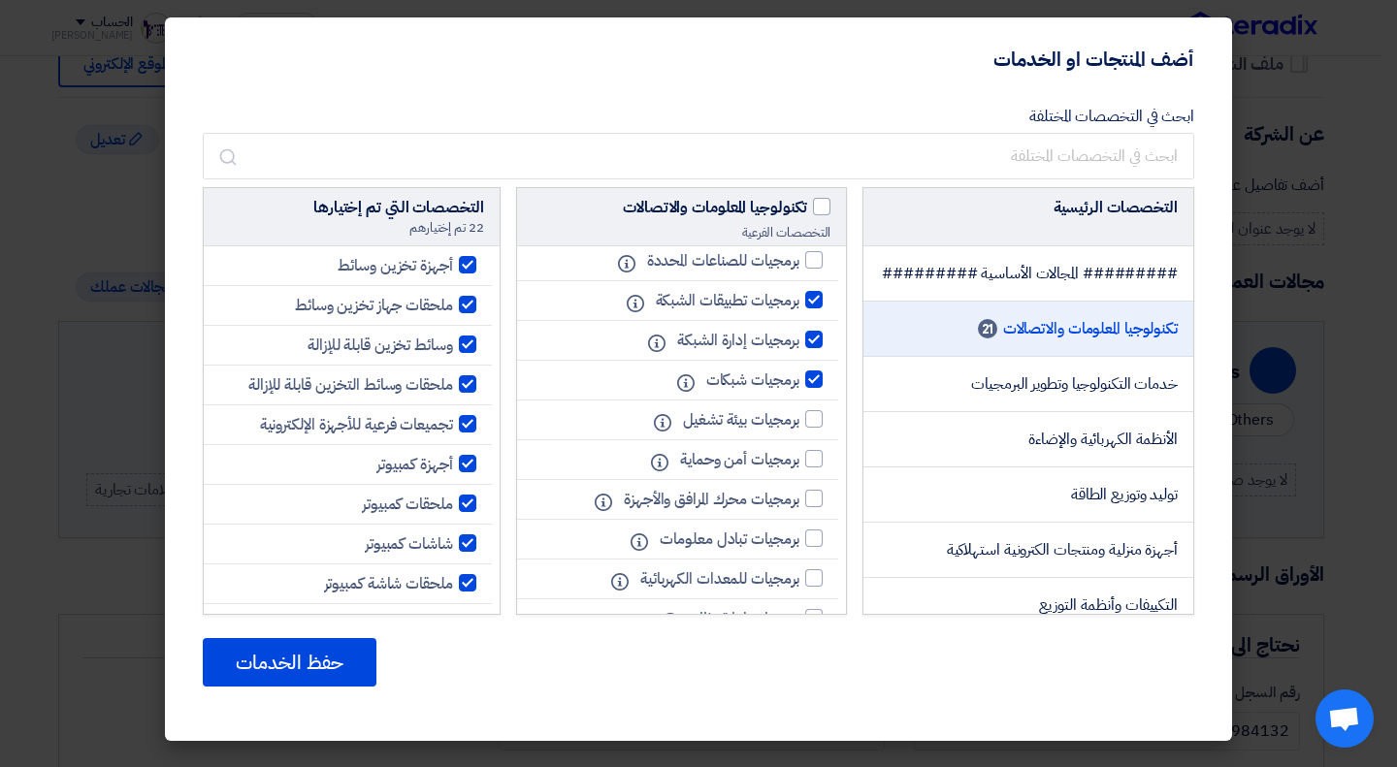
scroll to position [1633, 0]
click at [816, 427] on div at bounding box center [813, 417] width 17 height 17
click at [799, 425] on input "برمجيات بيئة تشغيل" at bounding box center [793, 418] width 13 height 13
checkbox input "true"
click at [816, 467] on div at bounding box center [813, 457] width 17 height 17
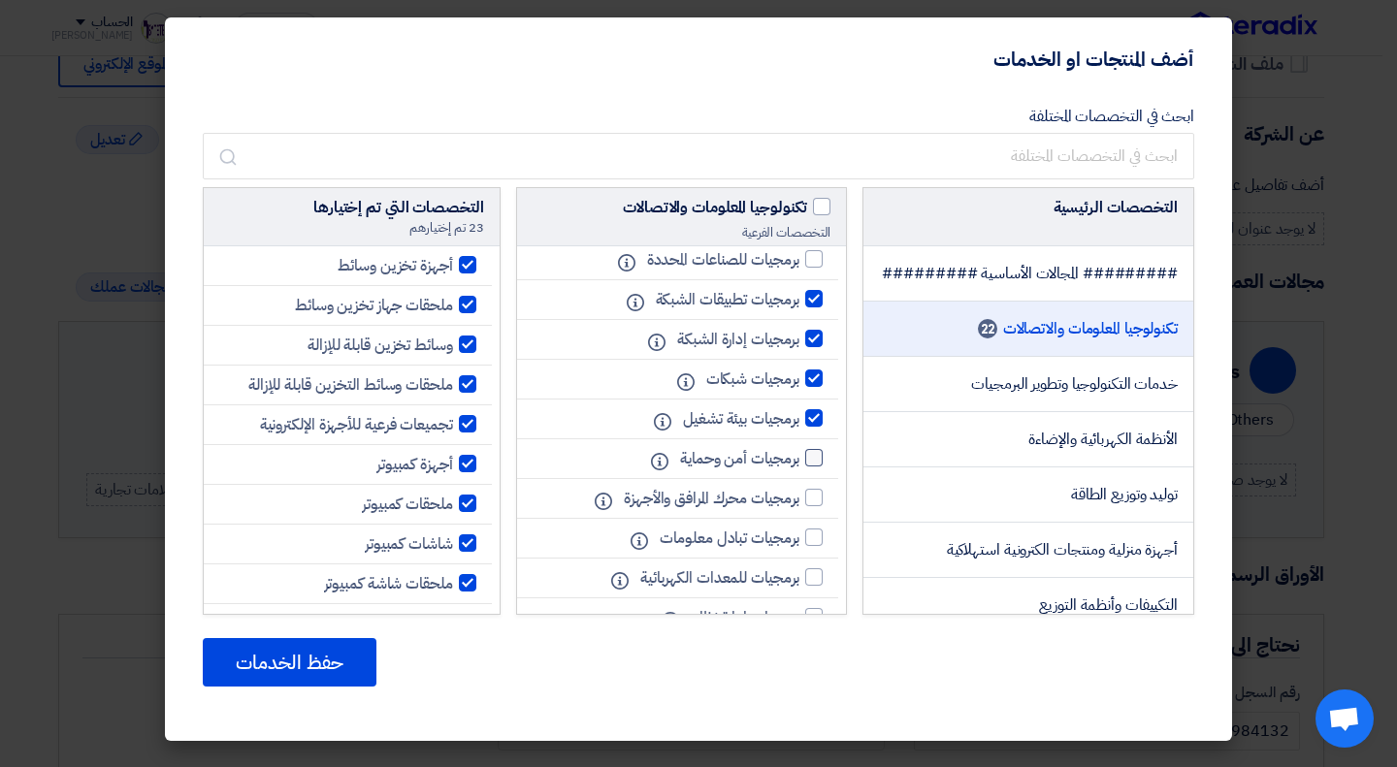
click at [799, 465] on input "برمجيات أمن وحماية" at bounding box center [793, 458] width 13 height 13
checkbox input "true"
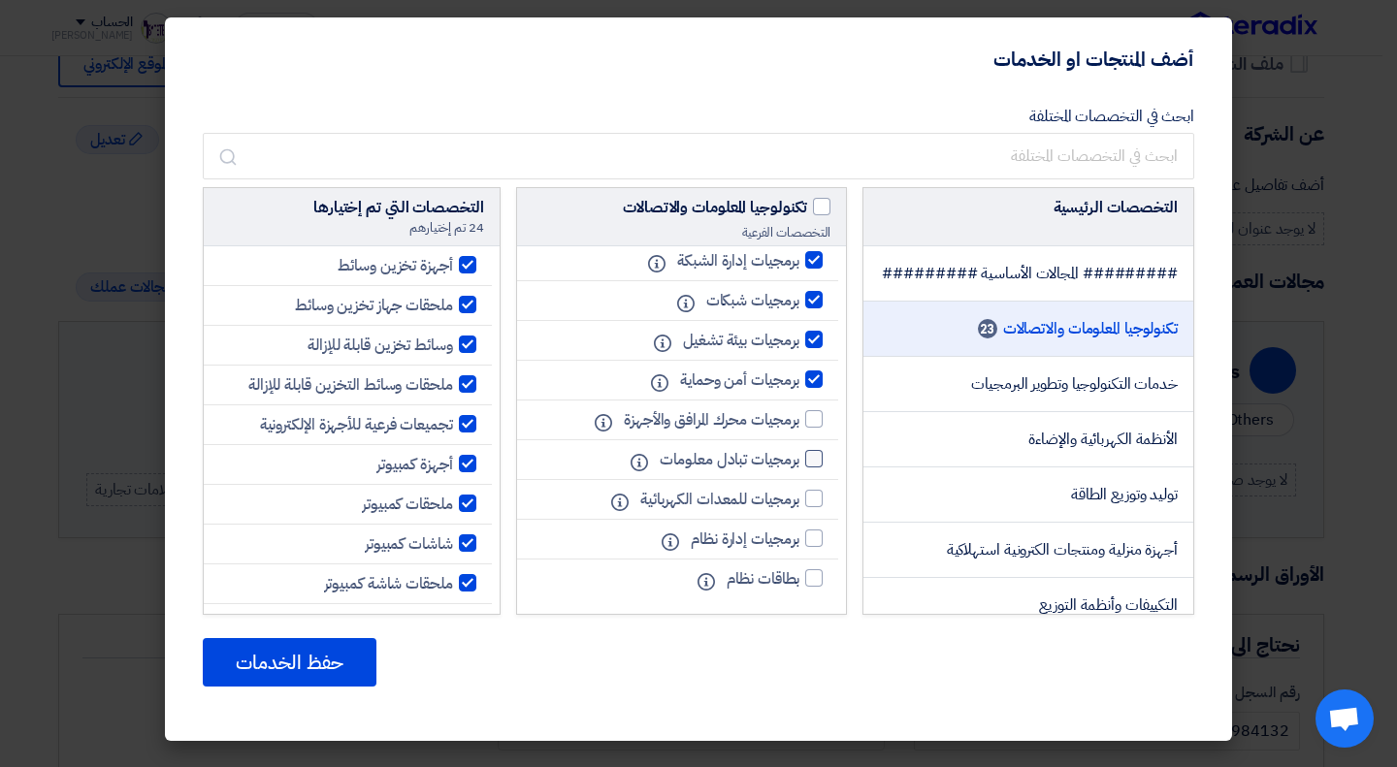
scroll to position [1758, 0]
click at [816, 534] on div at bounding box center [813, 538] width 17 height 17
click at [799, 534] on input "برمجيات إدارة نظام" at bounding box center [793, 538] width 13 height 13
checkbox input "true"
click at [1003, 396] on span "خدمات التكنولوجيا وتطوير البرمجيات" at bounding box center [1074, 383] width 207 height 23
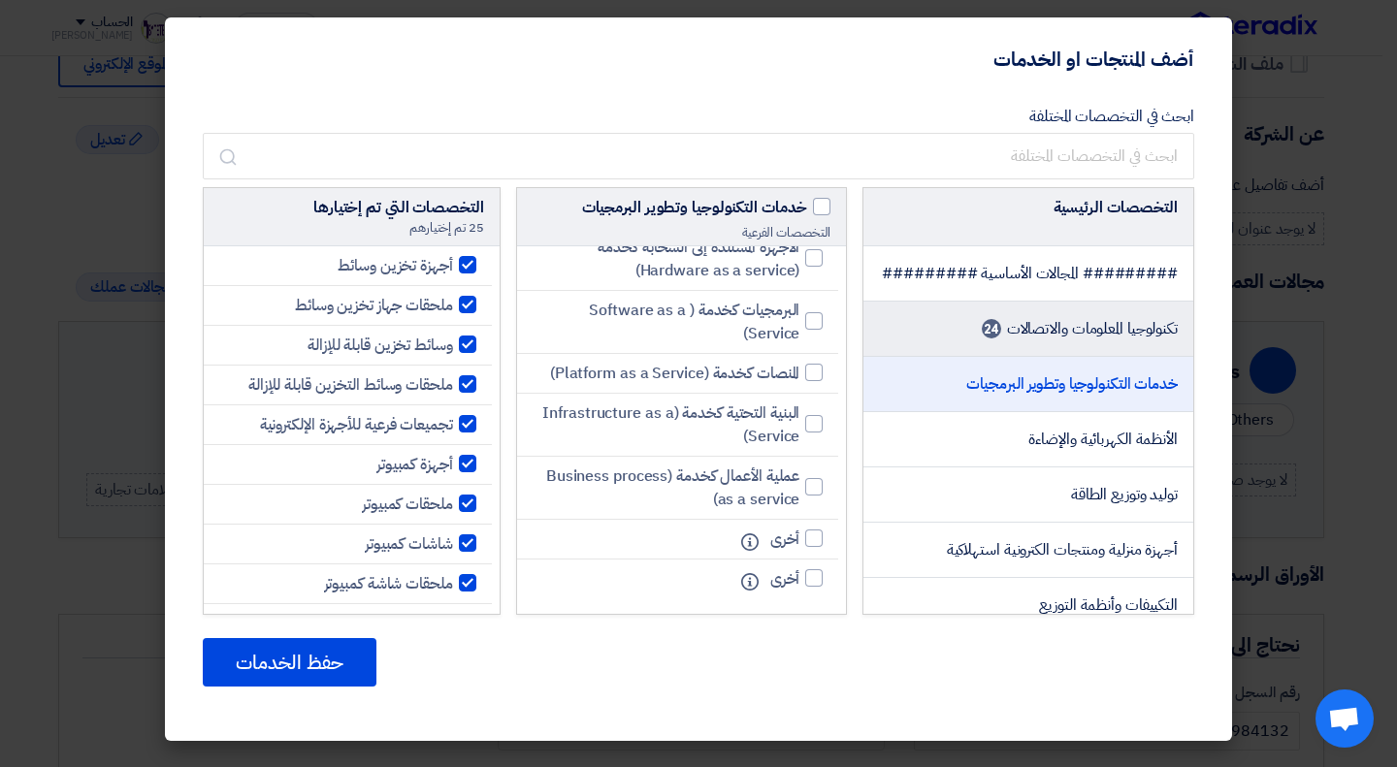
click at [1027, 340] on span "تكنولوجيا المعلومات والاتصالات" at bounding box center [1092, 328] width 171 height 23
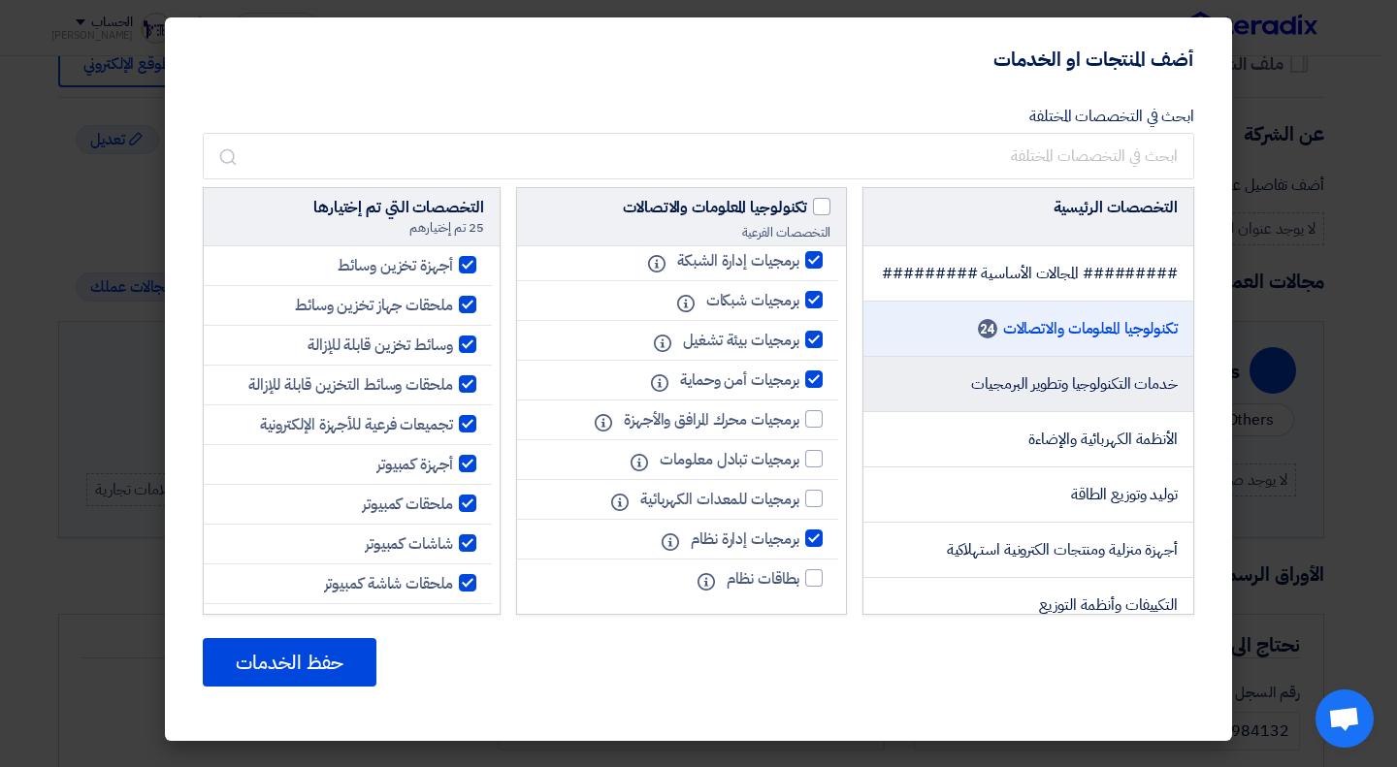
click at [1022, 388] on li "خدمات التكنولوجيا وتطوير البرمجيات" at bounding box center [1028, 384] width 330 height 55
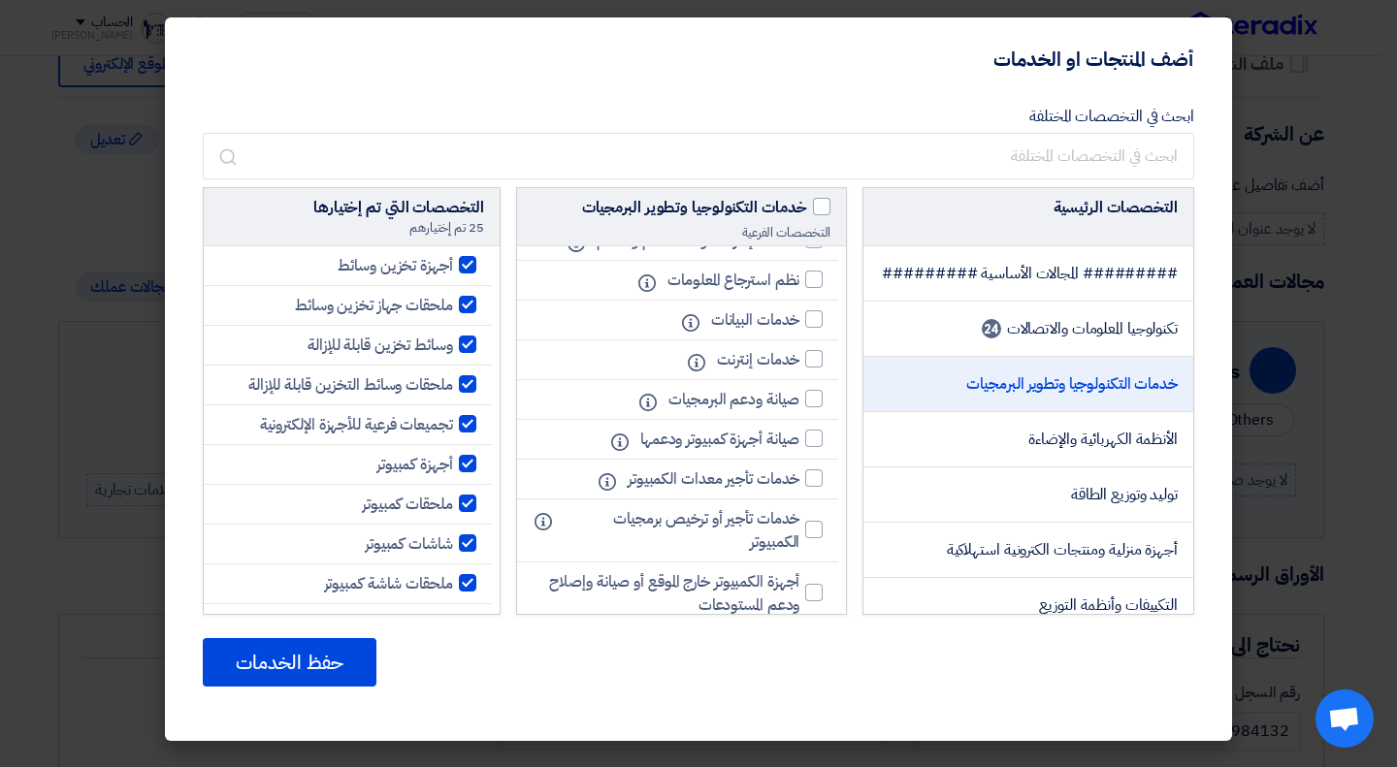
scroll to position [152, 0]
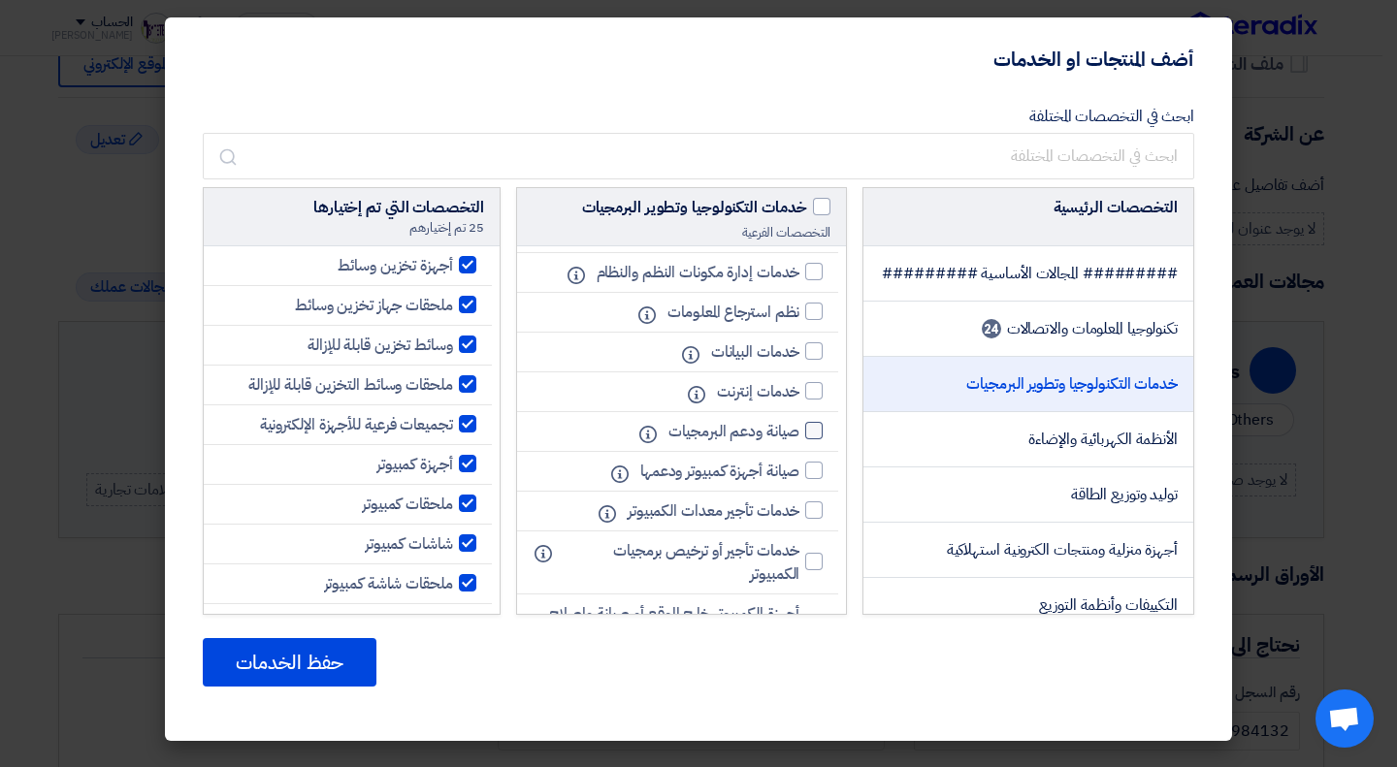
click at [813, 439] on div at bounding box center [813, 430] width 17 height 17
click at [799, 437] on input "صيانة ودعم البرمجيات" at bounding box center [793, 431] width 13 height 13
checkbox input "true"
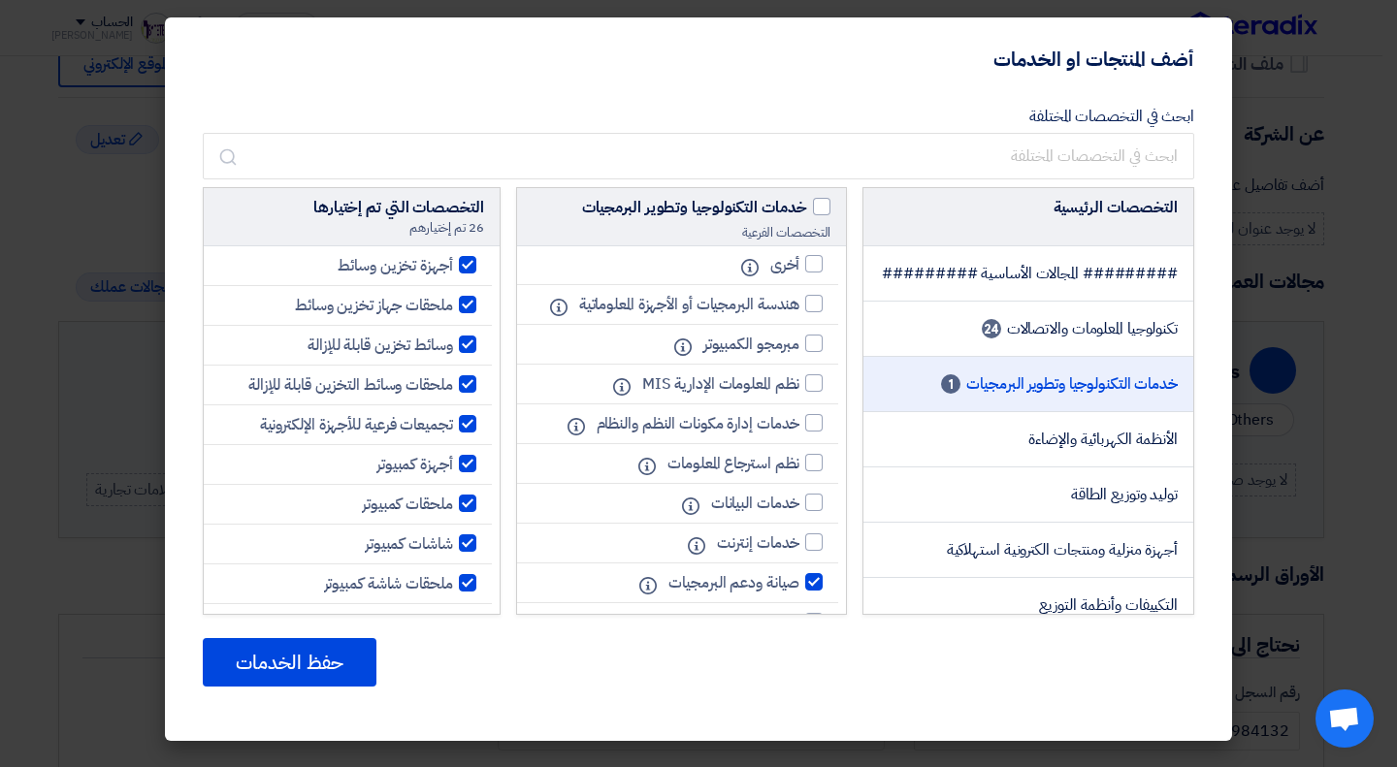
scroll to position [0, 0]
click at [815, 313] on div at bounding box center [813, 304] width 17 height 17
click at [799, 311] on input "هندسة البرمجيات أو الأجهزة المعلوماتية" at bounding box center [793, 305] width 13 height 13
checkbox input "true"
click at [809, 512] on div at bounding box center [813, 503] width 17 height 17
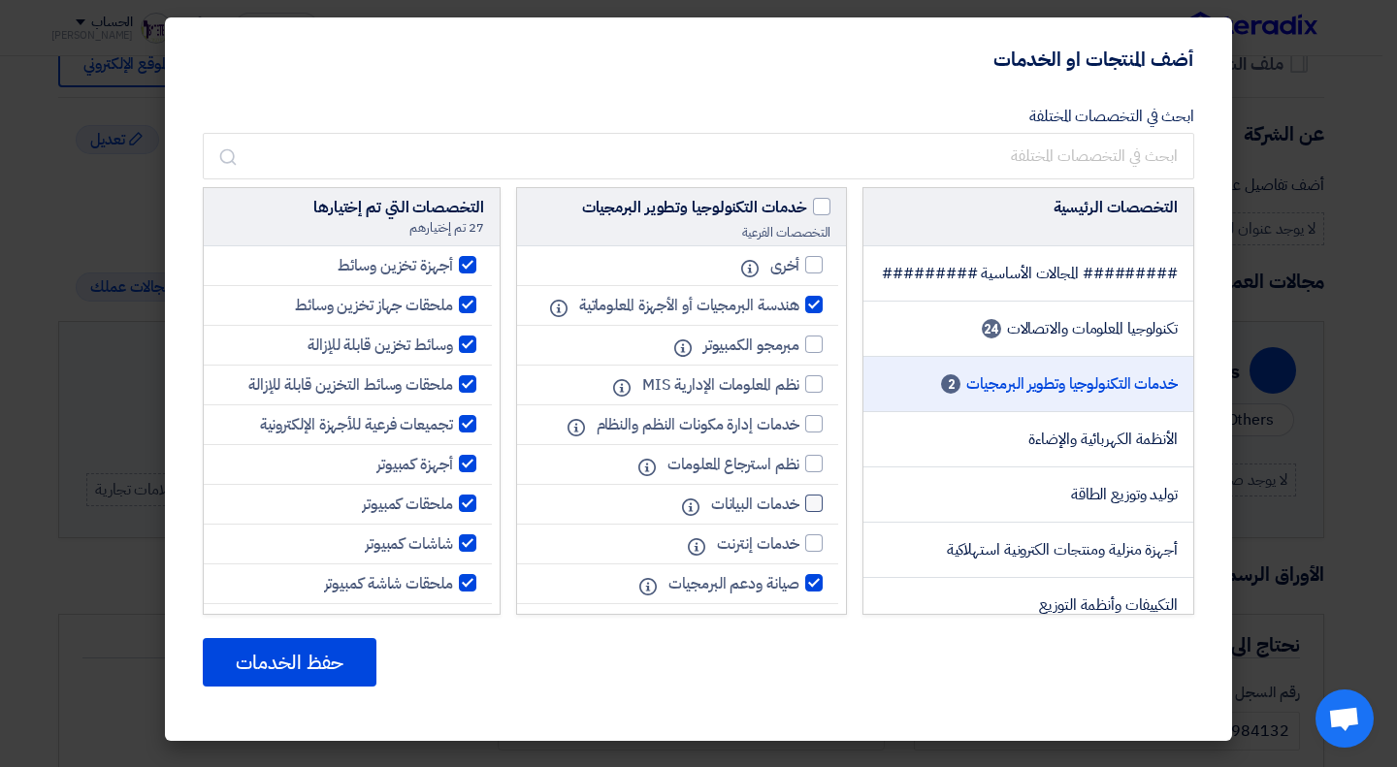
click at [799, 510] on input "خدمات البيانات" at bounding box center [793, 504] width 13 height 13
checkbox input "true"
click at [816, 353] on div at bounding box center [813, 344] width 17 height 17
click at [799, 351] on input "مبرمجو الكمبيوتر" at bounding box center [793, 345] width 13 height 13
checkbox input "true"
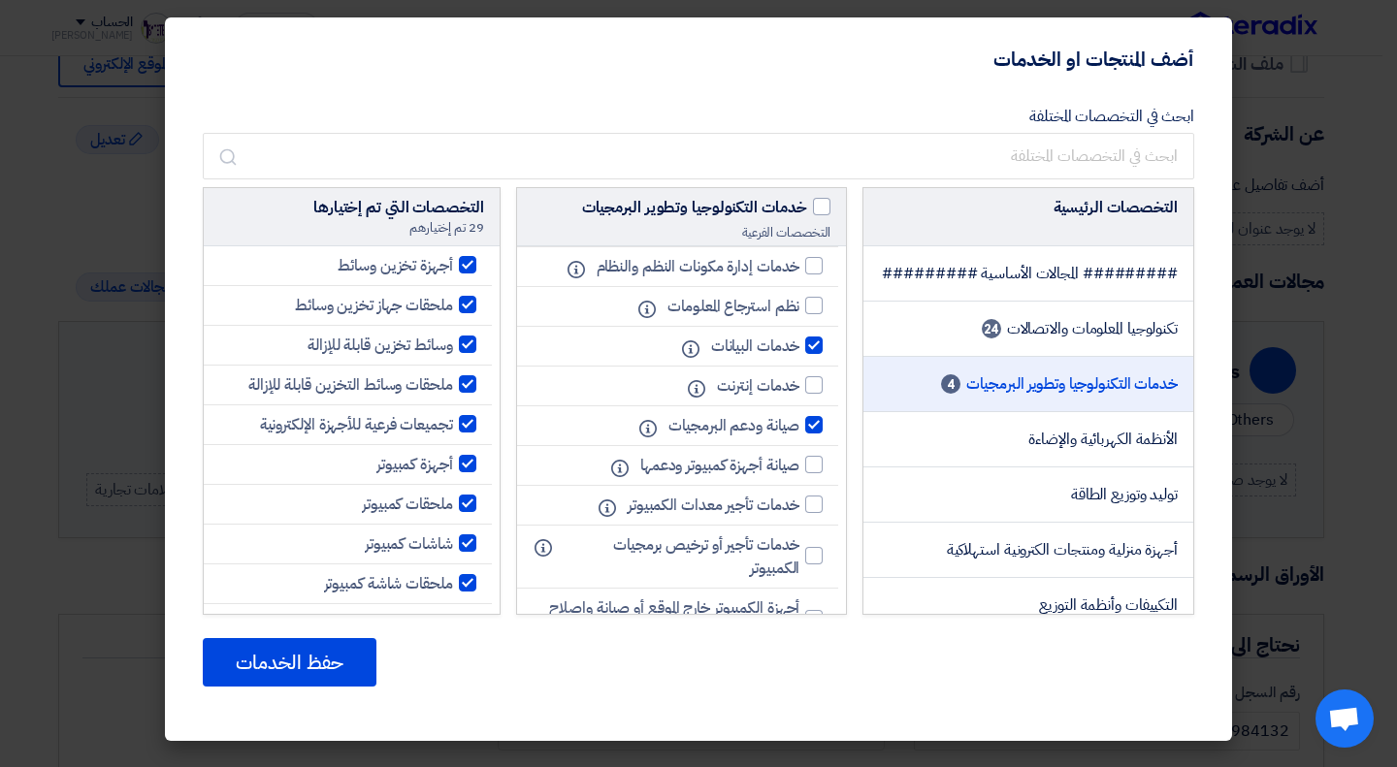
scroll to position [160, 0]
click at [807, 471] on div at bounding box center [813, 462] width 17 height 17
click at [799, 469] on input "صيانة أجهزة كمبيوتر ودعمها" at bounding box center [793, 463] width 13 height 13
checkbox input "true"
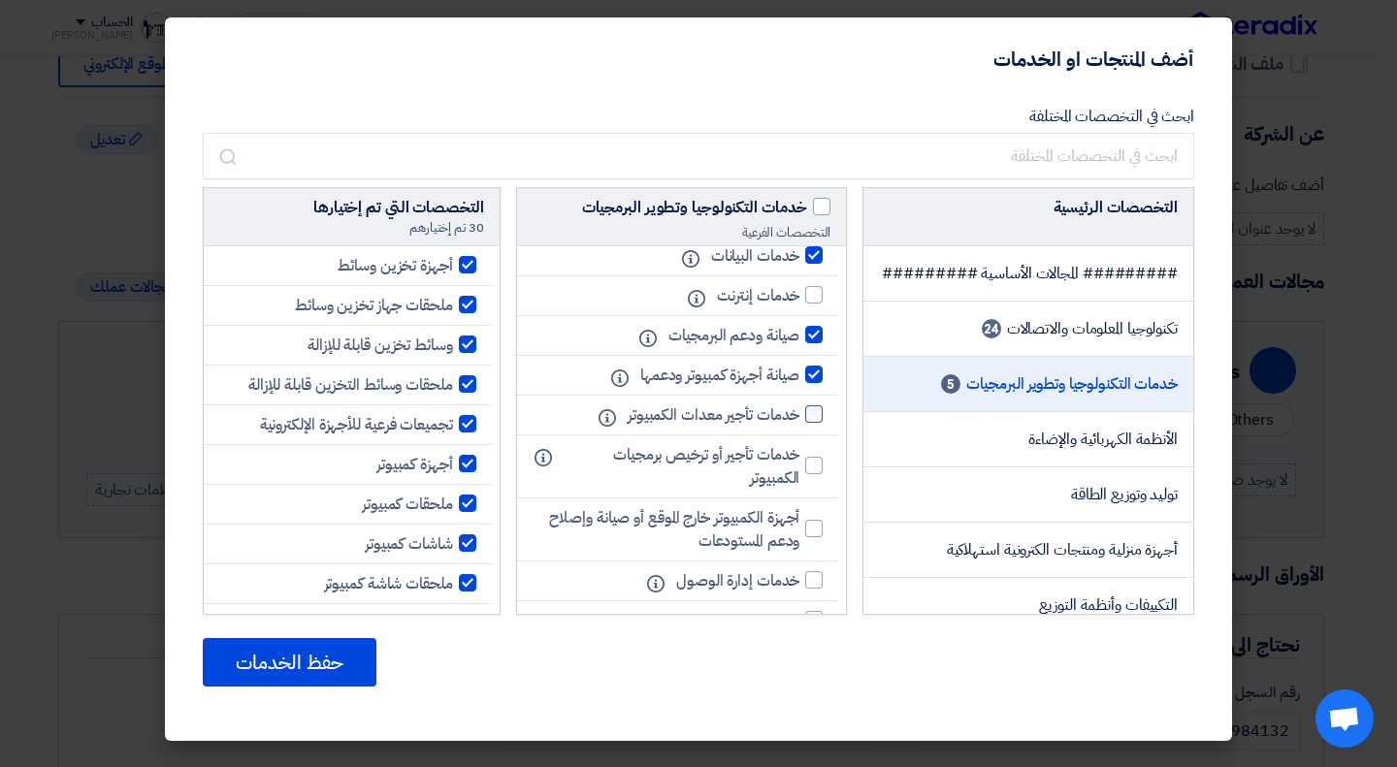
scroll to position [249, 0]
click at [809, 422] on div at bounding box center [813, 412] width 17 height 17
click at [799, 420] on input "خدمات تأجير معدات الكمبيوتر" at bounding box center [793, 413] width 13 height 13
checkbox input "true"
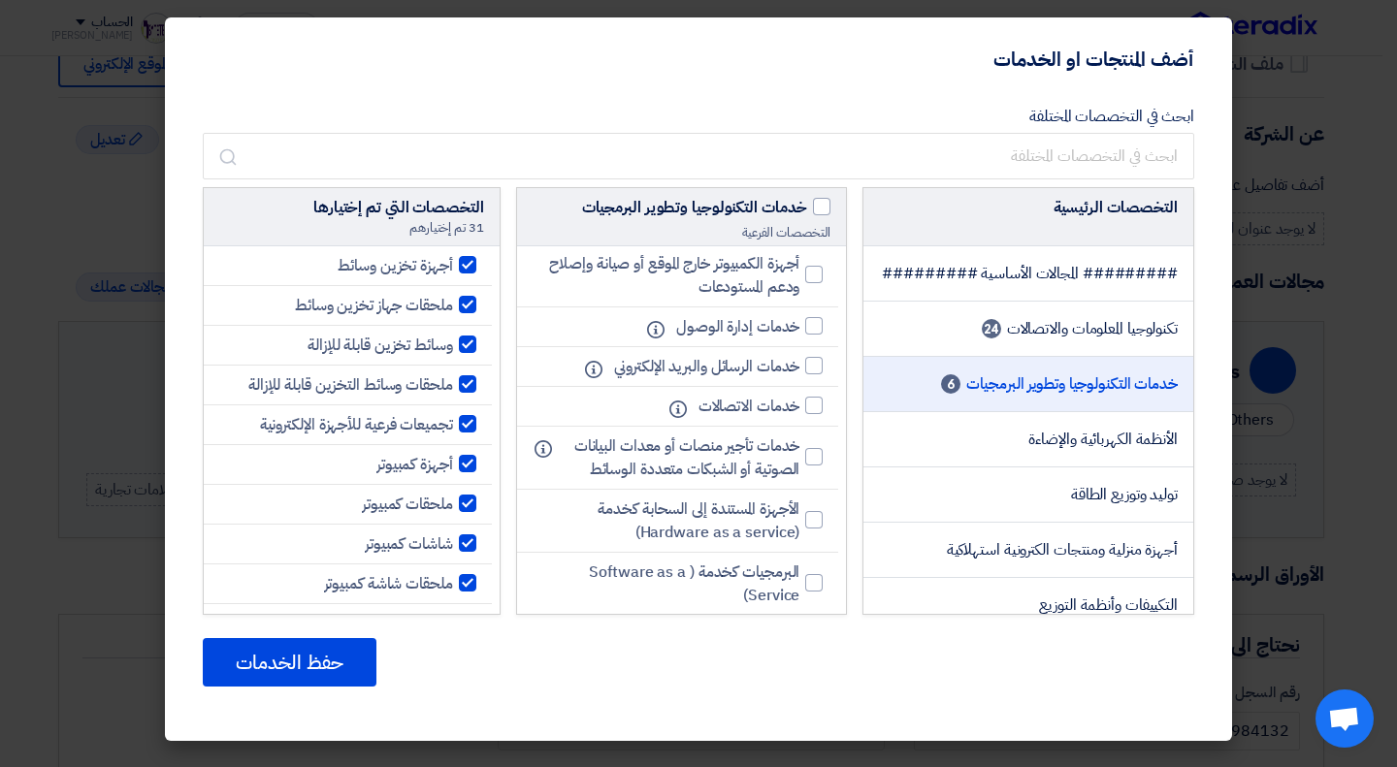
scroll to position [526, 0]
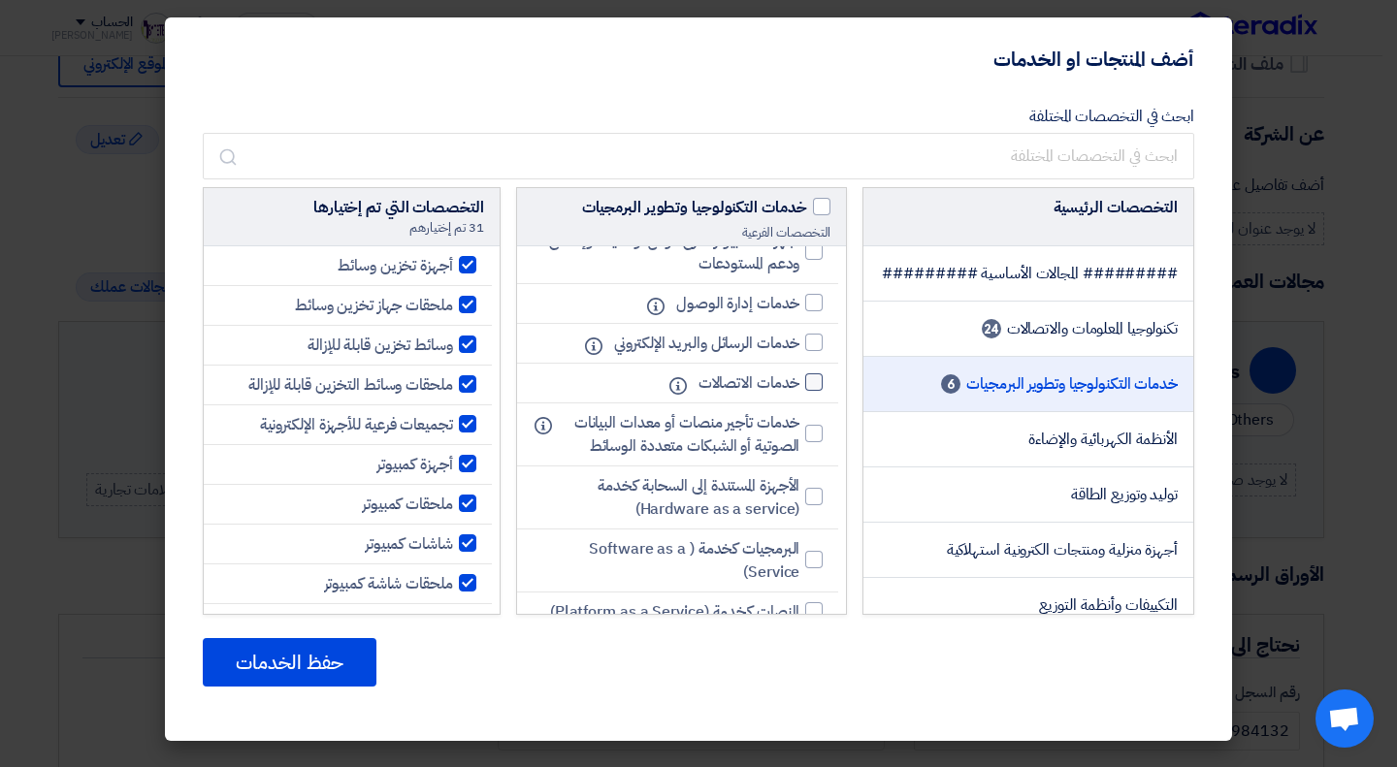
click at [812, 391] on div at bounding box center [813, 381] width 17 height 17
click at [799, 389] on input "خدمات الاتصالات" at bounding box center [793, 382] width 13 height 13
checkbox input "true"
click at [810, 351] on div at bounding box center [813, 342] width 17 height 17
click at [799, 349] on input "خدمات الرسائل والبريد الإلكتروني" at bounding box center [793, 343] width 13 height 13
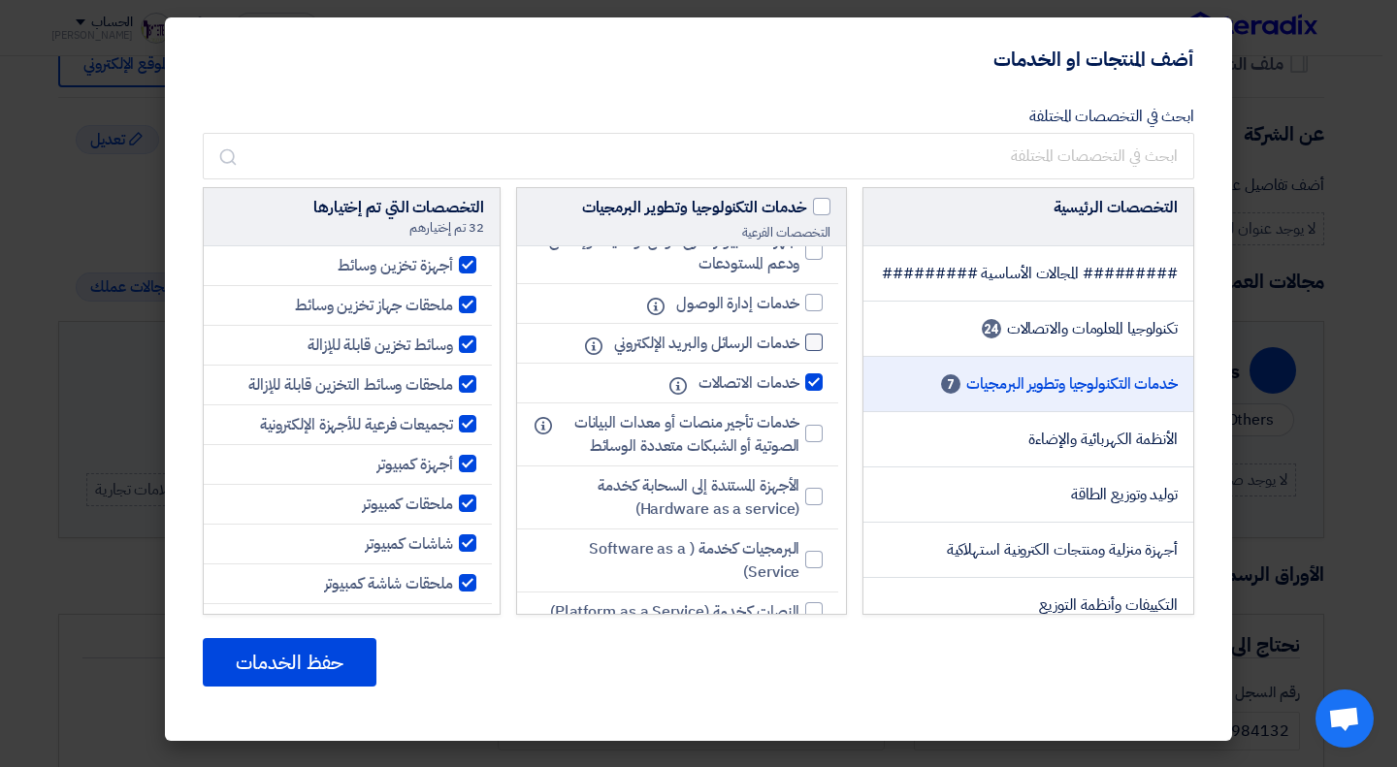
checkbox input "true"
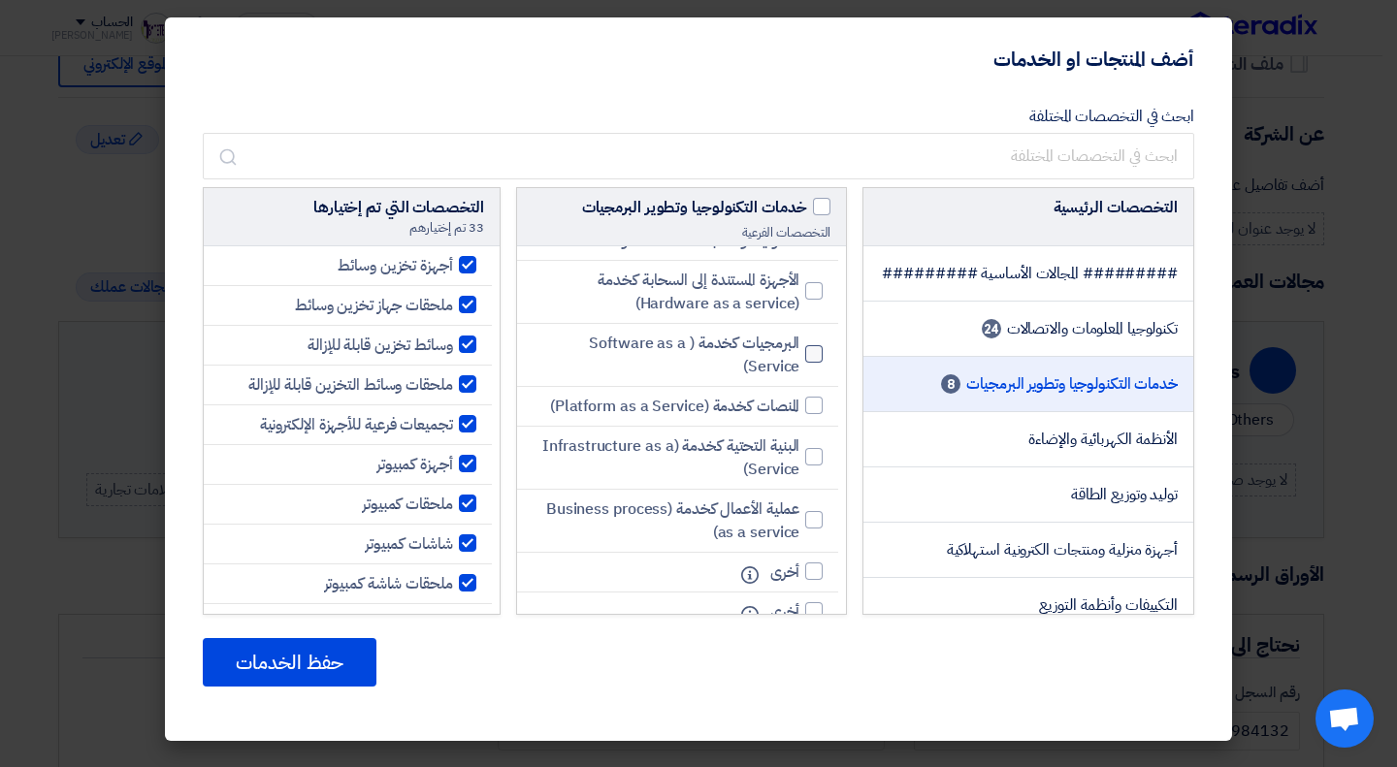
scroll to position [747, 0]
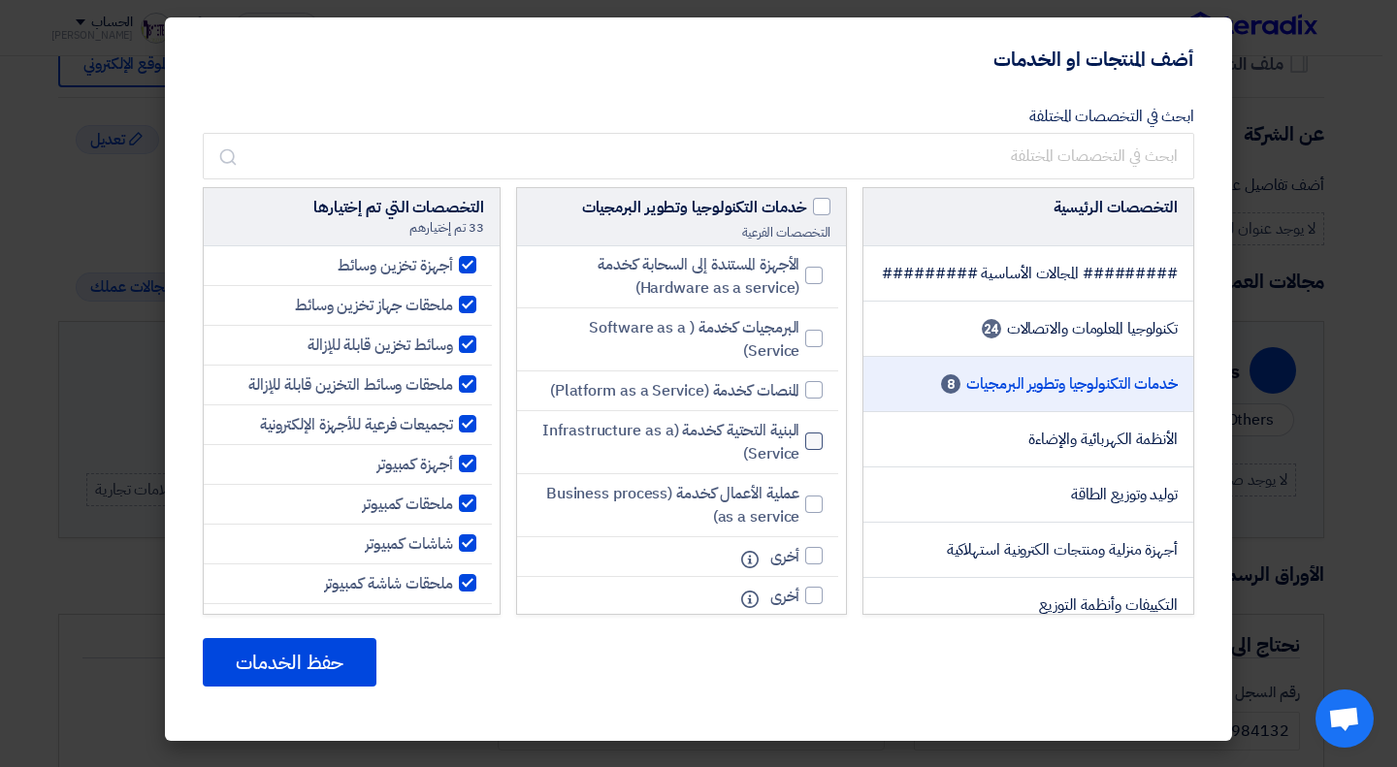
click at [815, 450] on div at bounding box center [813, 441] width 17 height 17
click at [799, 448] on input "البنية التحتية كخدمة (Infrastructure as a Service)" at bounding box center [793, 441] width 13 height 13
checkbox input "true"
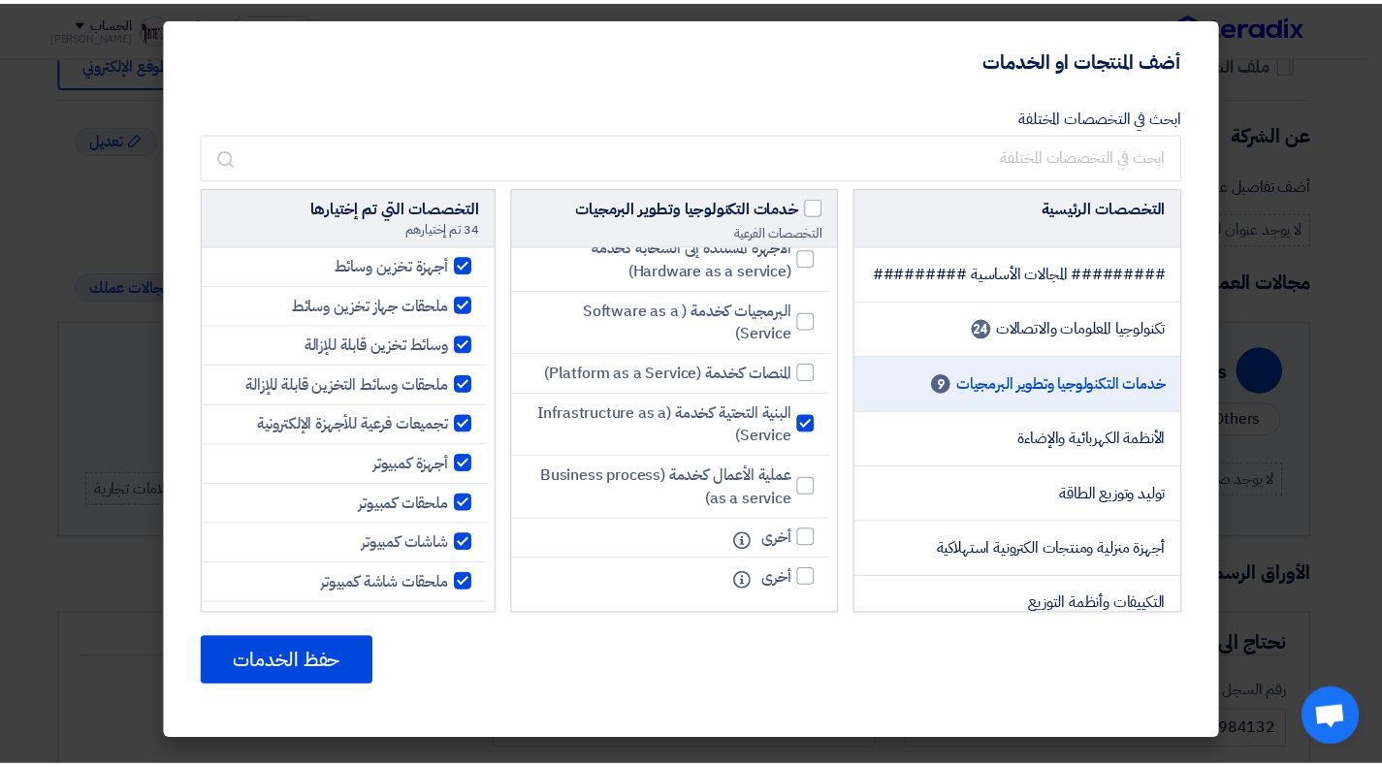
scroll to position [834, 0]
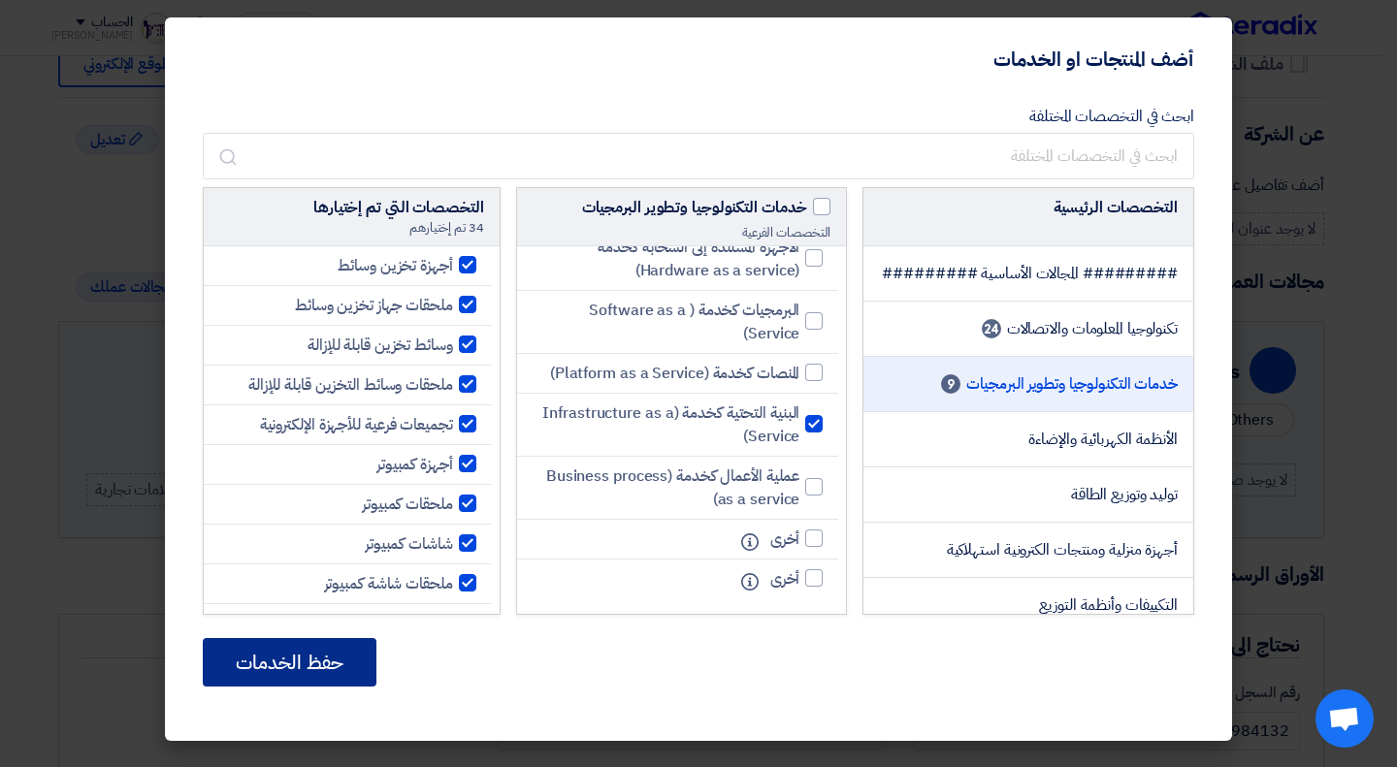
click at [323, 672] on button "حفظ الخدمات" at bounding box center [290, 662] width 174 height 48
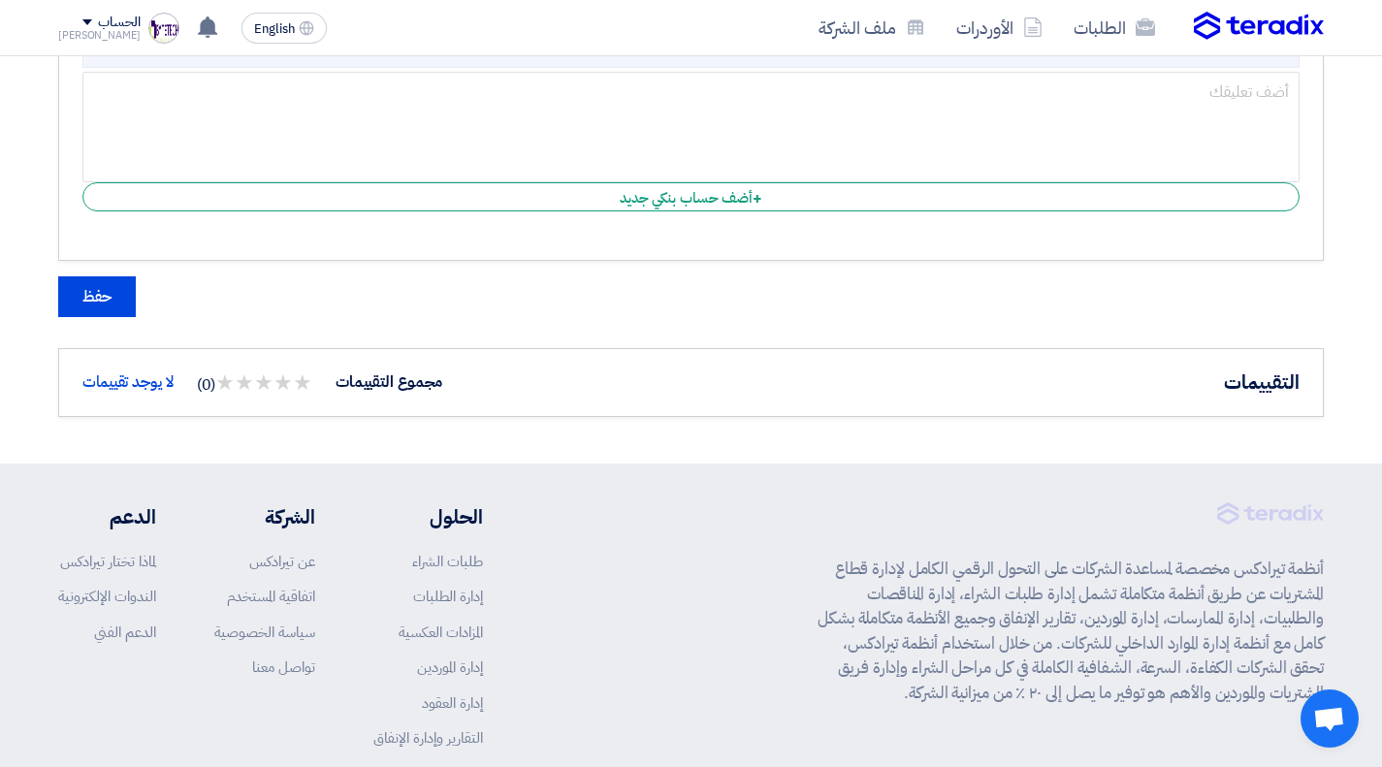
scroll to position [2463, 0]
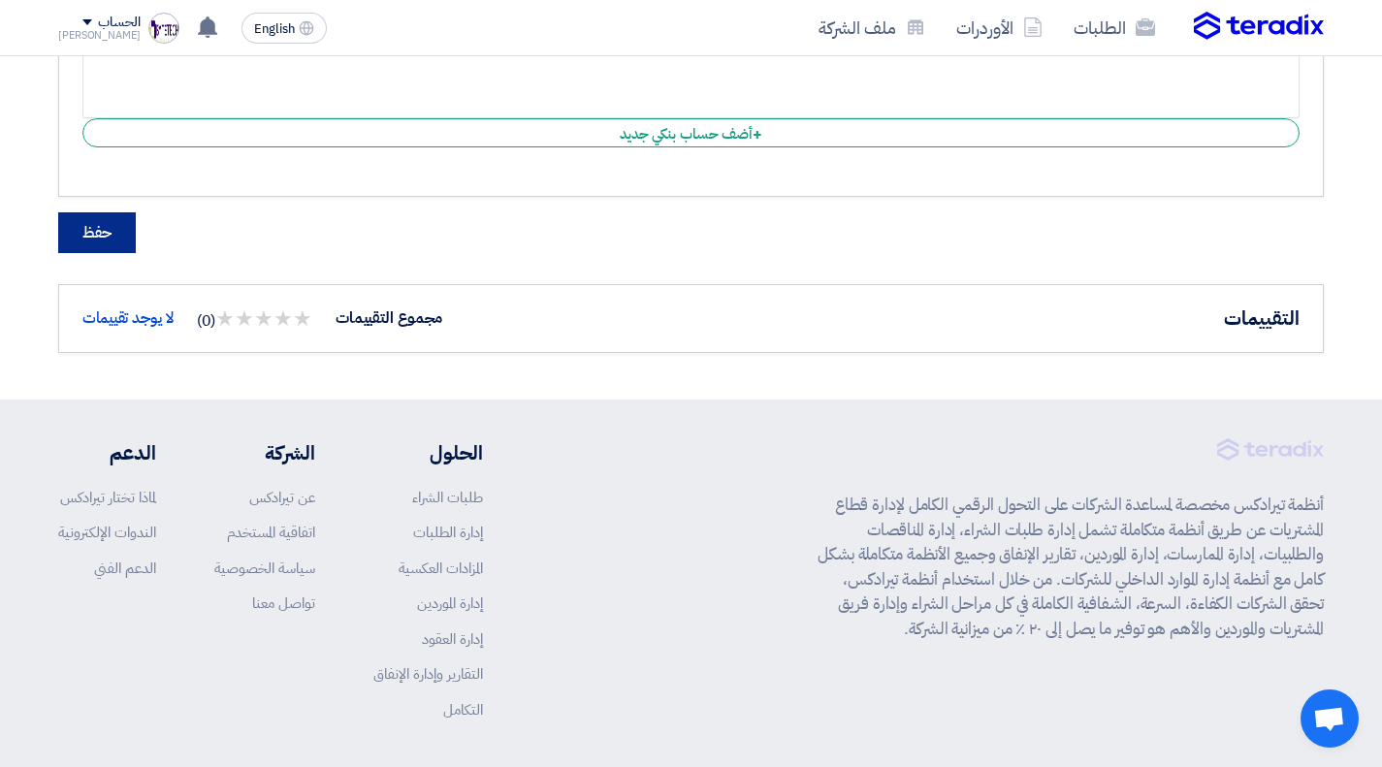
click at [118, 221] on button "حفظ" at bounding box center [97, 232] width 78 height 41
